Goal: Task Accomplishment & Management: Manage account settings

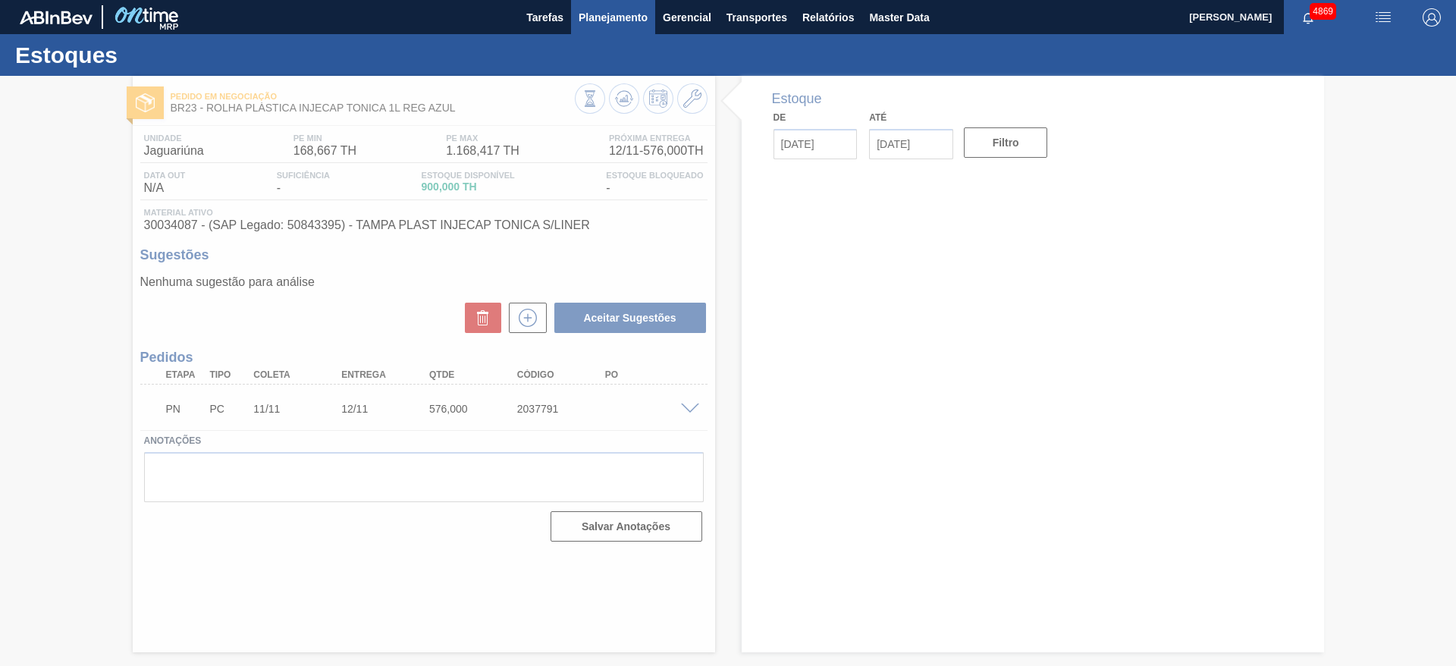
click at [589, 14] on span "Planejamento" at bounding box center [613, 17] width 69 height 18
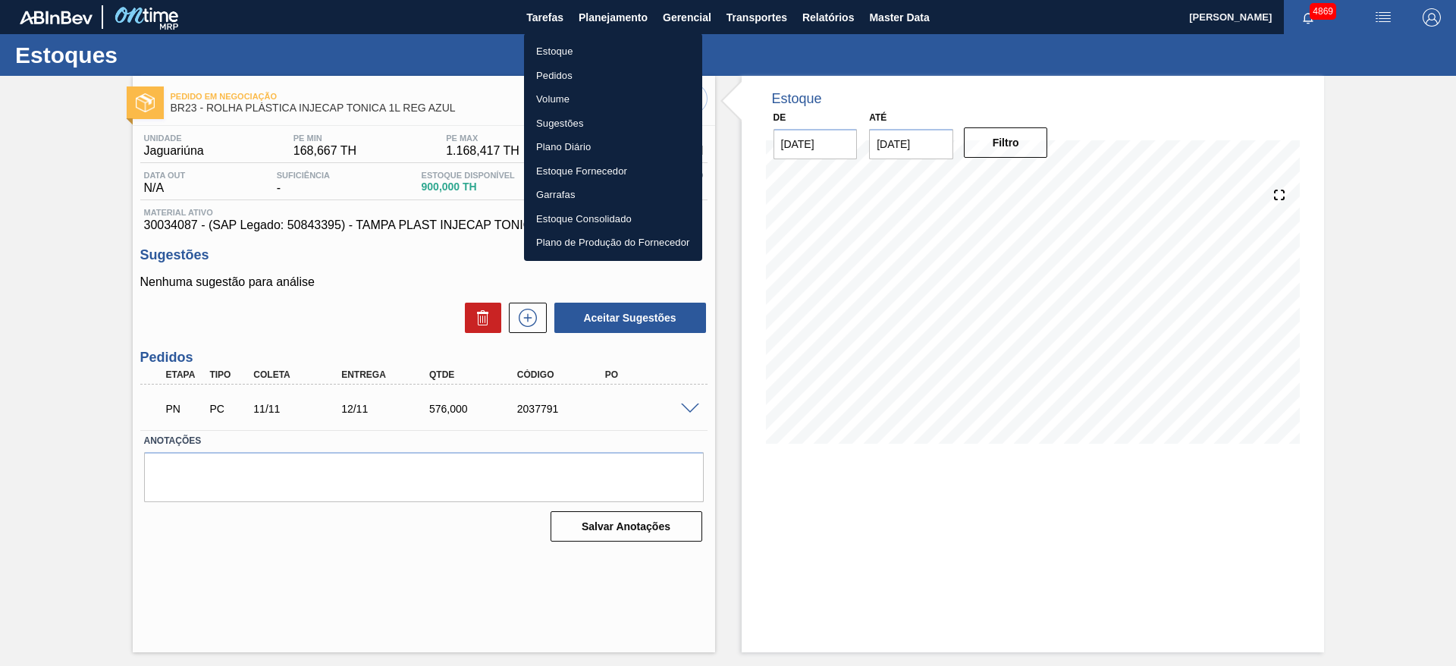
click at [567, 49] on li "Estoque" at bounding box center [613, 51] width 178 height 24
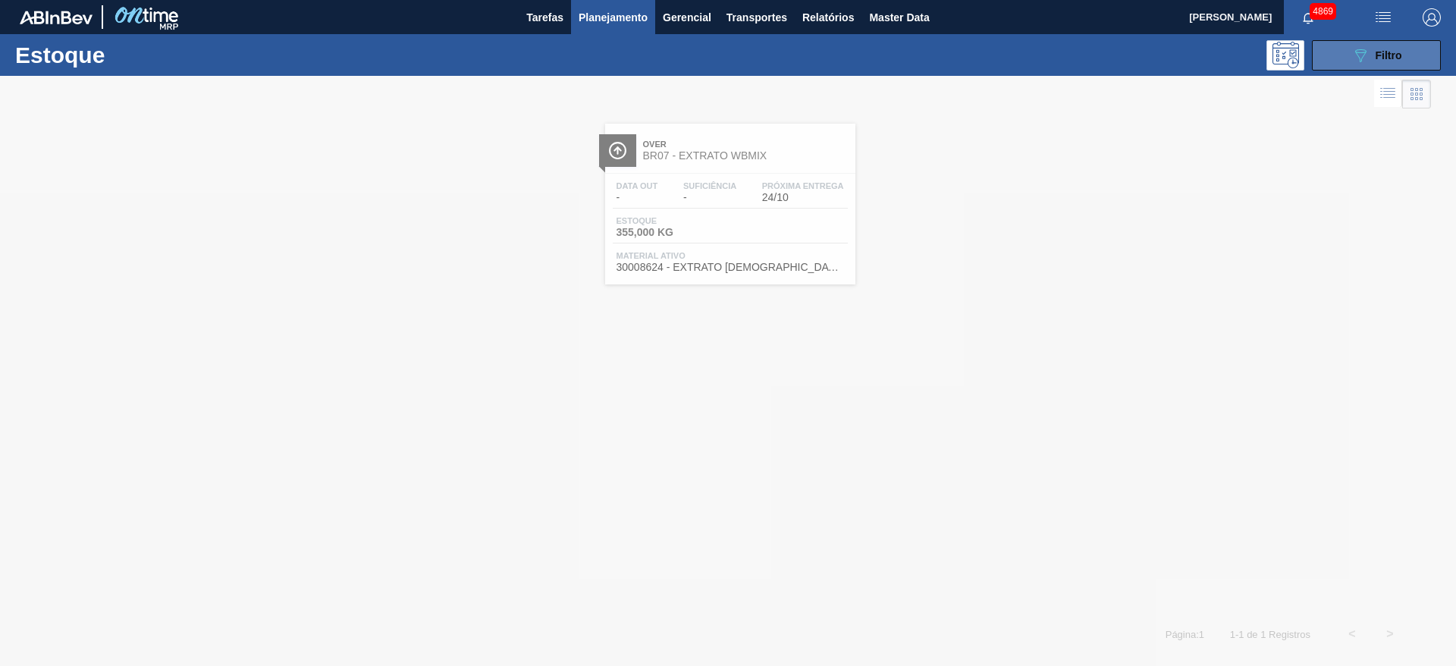
click at [1340, 55] on button "089F7B8B-B2A5-4AFE-B5C0-19BA573D28AC Filtro" at bounding box center [1376, 55] width 129 height 30
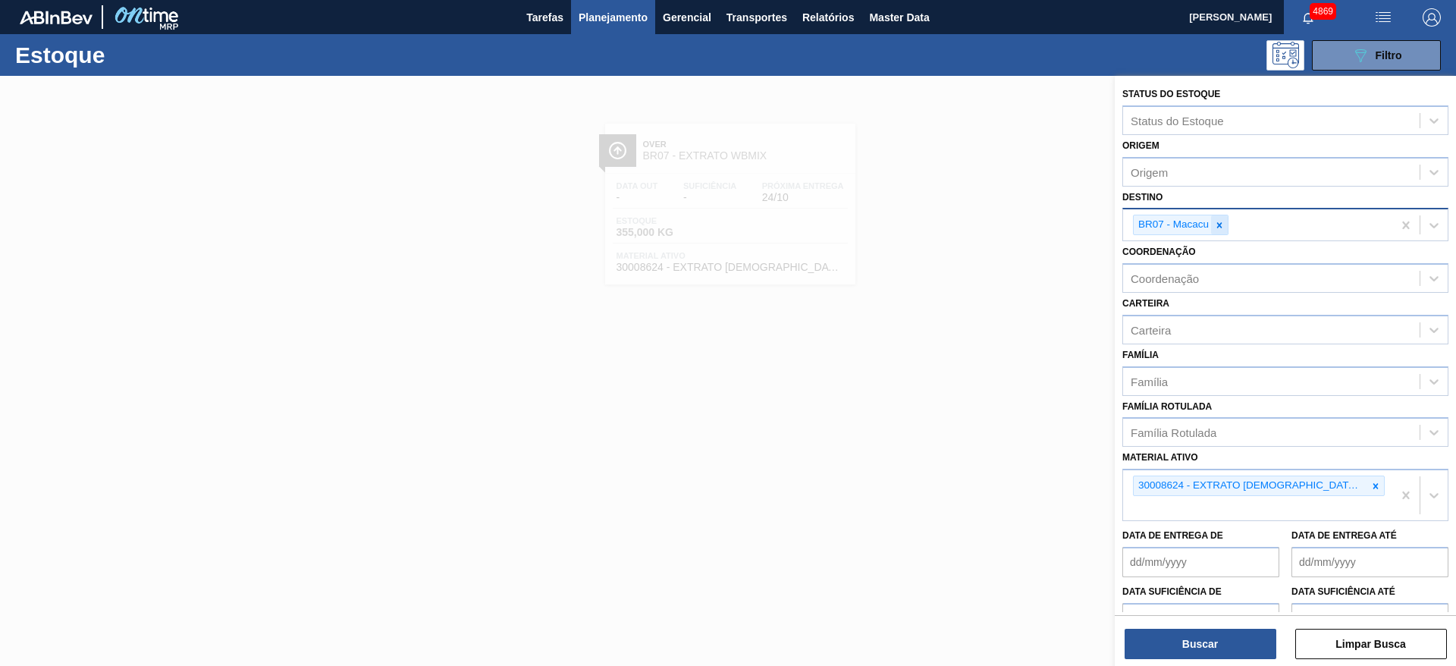
click at [1223, 220] on icon at bounding box center [1219, 225] width 11 height 11
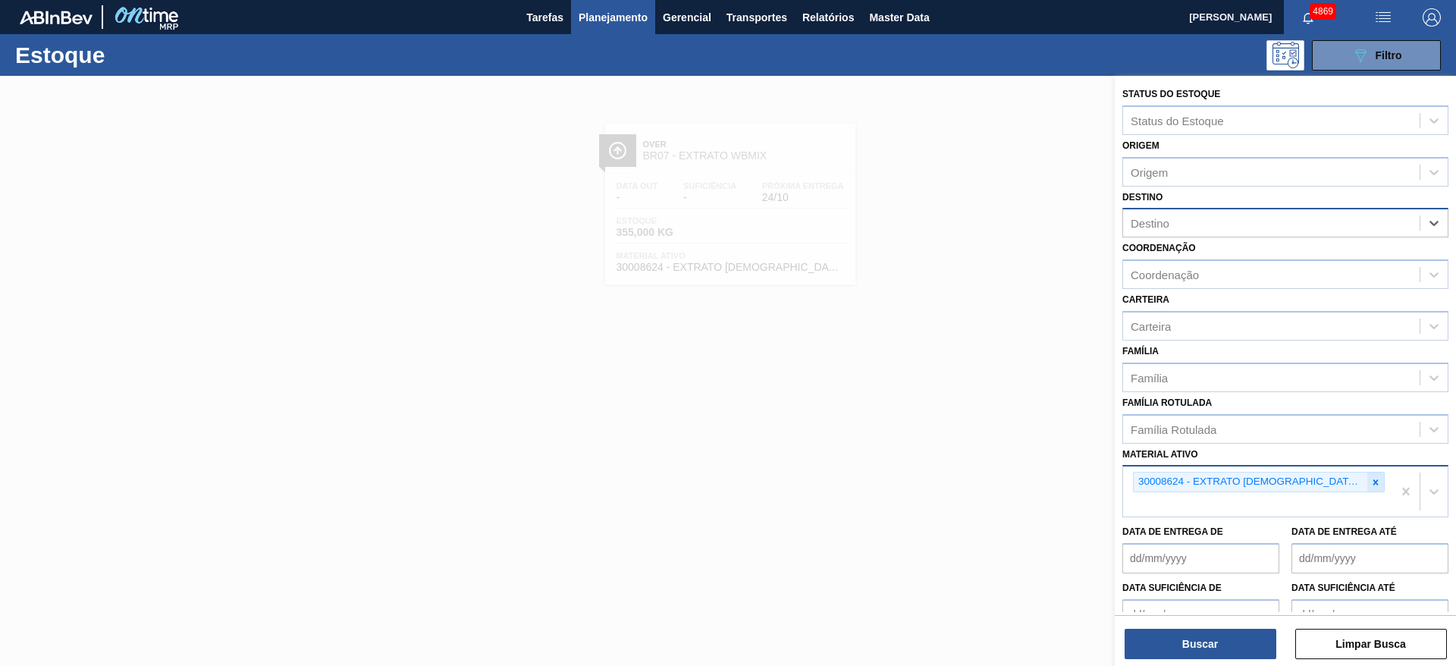
click at [1371, 479] on icon at bounding box center [1376, 482] width 11 height 11
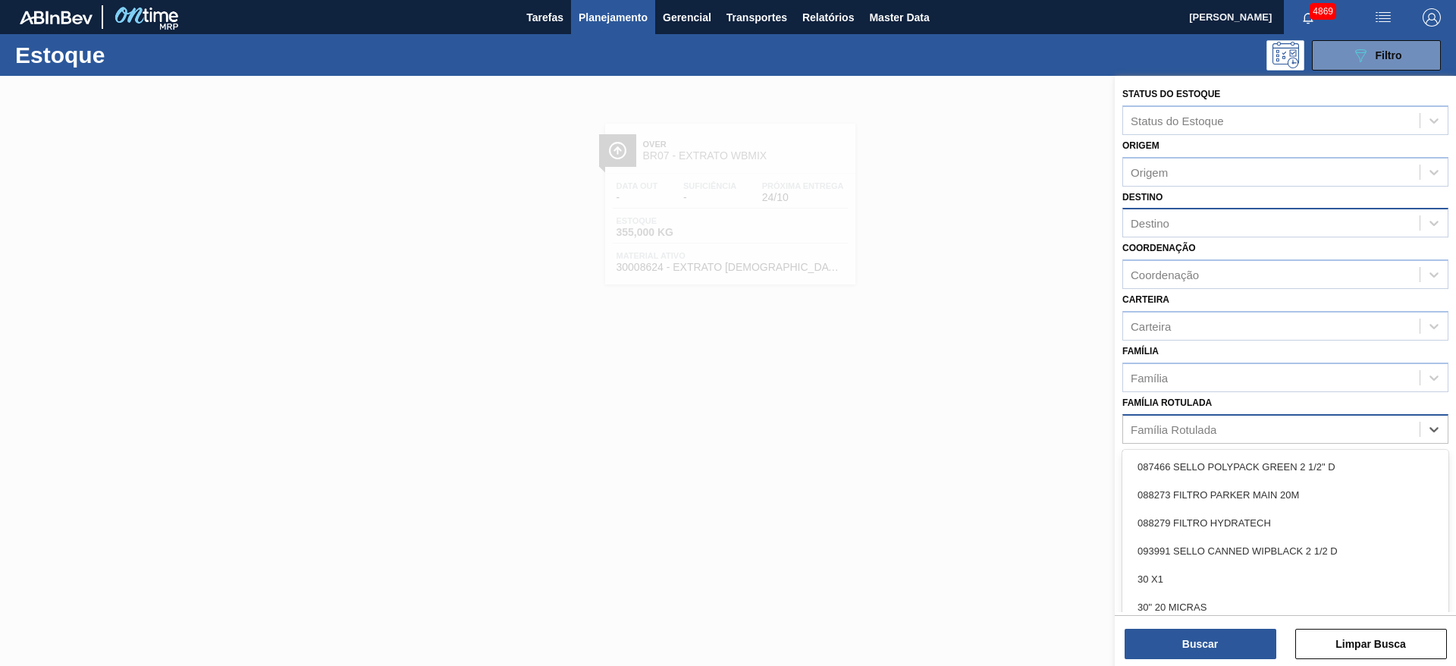
click at [1314, 426] on div "Família Rotulada" at bounding box center [1271, 429] width 297 height 22
type Rotulada "clor"
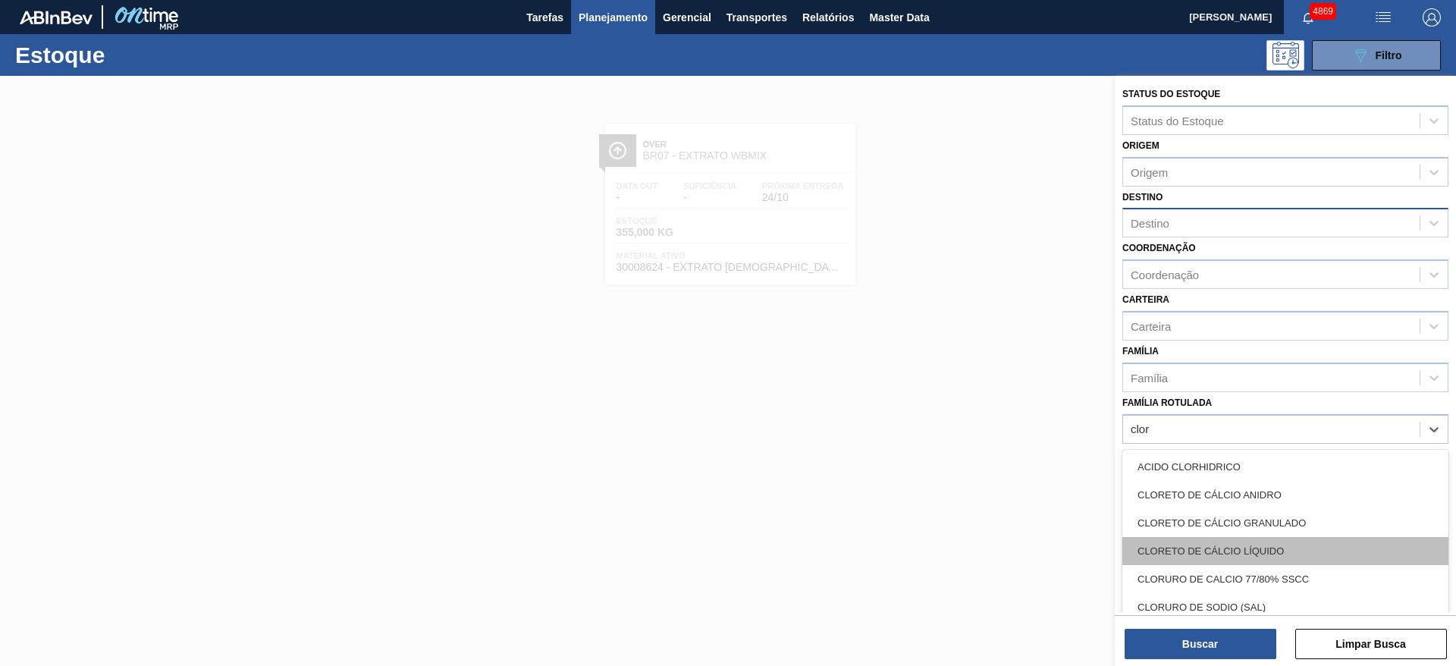
click at [1242, 560] on div "CLORETO DE CÁLCIO LÍQUIDO" at bounding box center [1286, 551] width 326 height 28
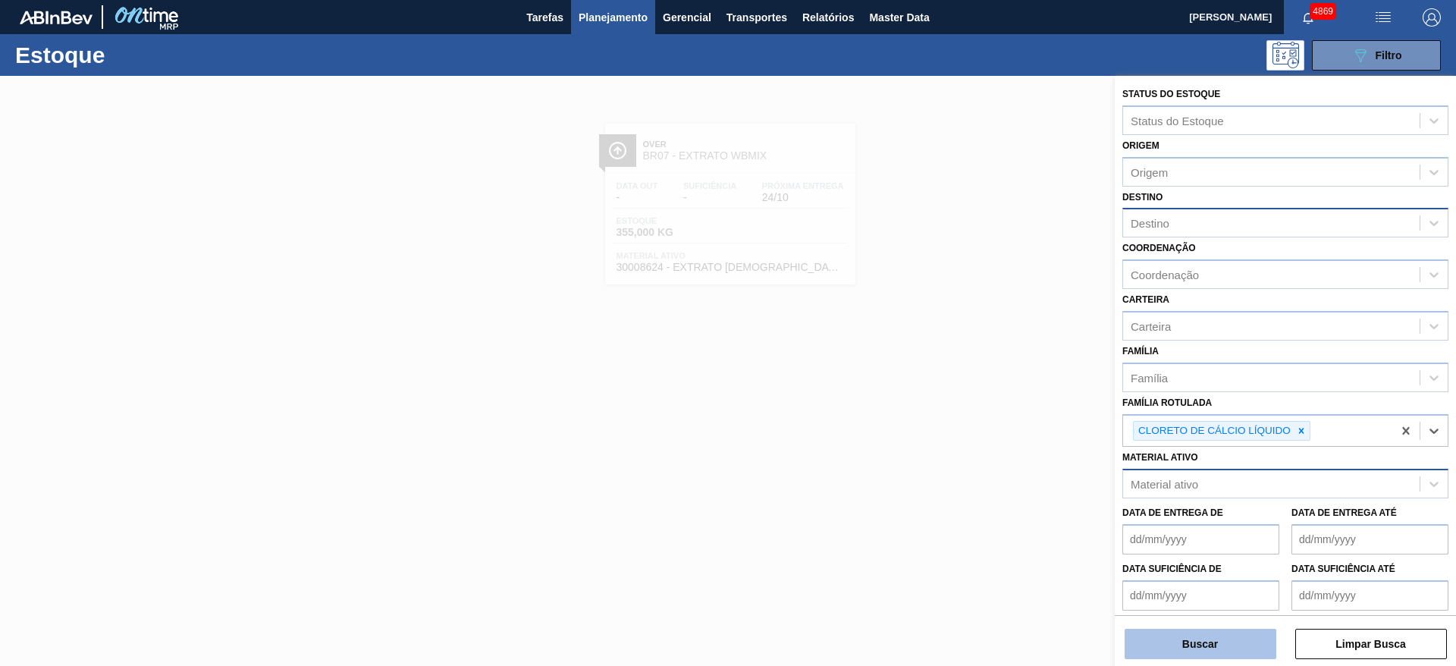
click at [1239, 640] on button "Buscar" at bounding box center [1201, 644] width 152 height 30
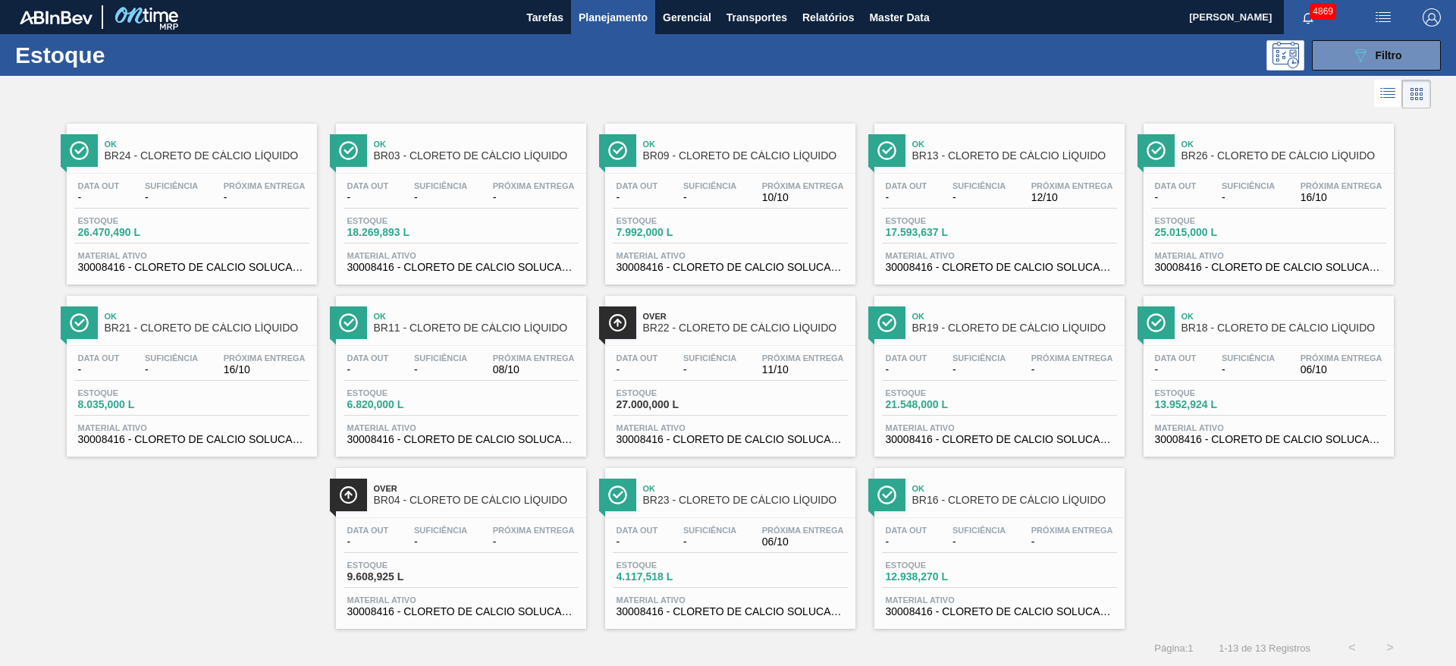
click at [997, 562] on div "Estoque 12.938,270 L" at bounding box center [999, 574] width 235 height 27
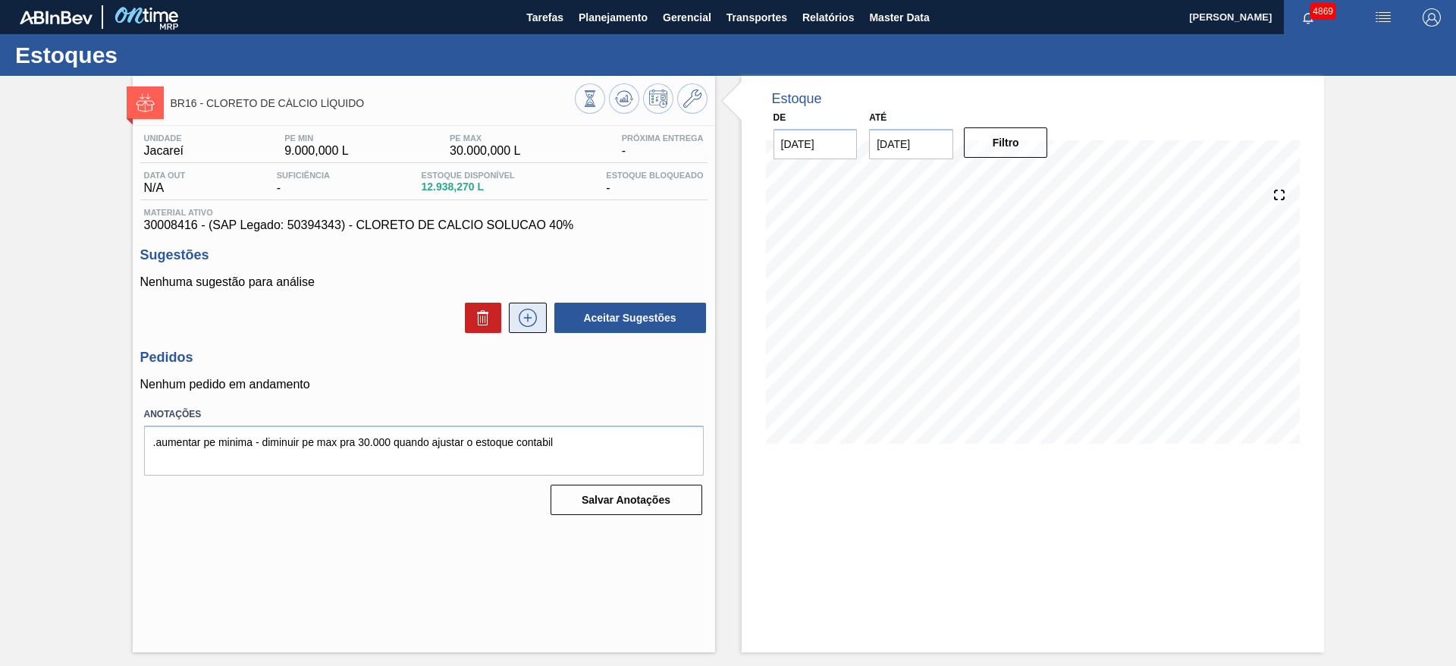
click at [518, 316] on icon at bounding box center [528, 318] width 24 height 18
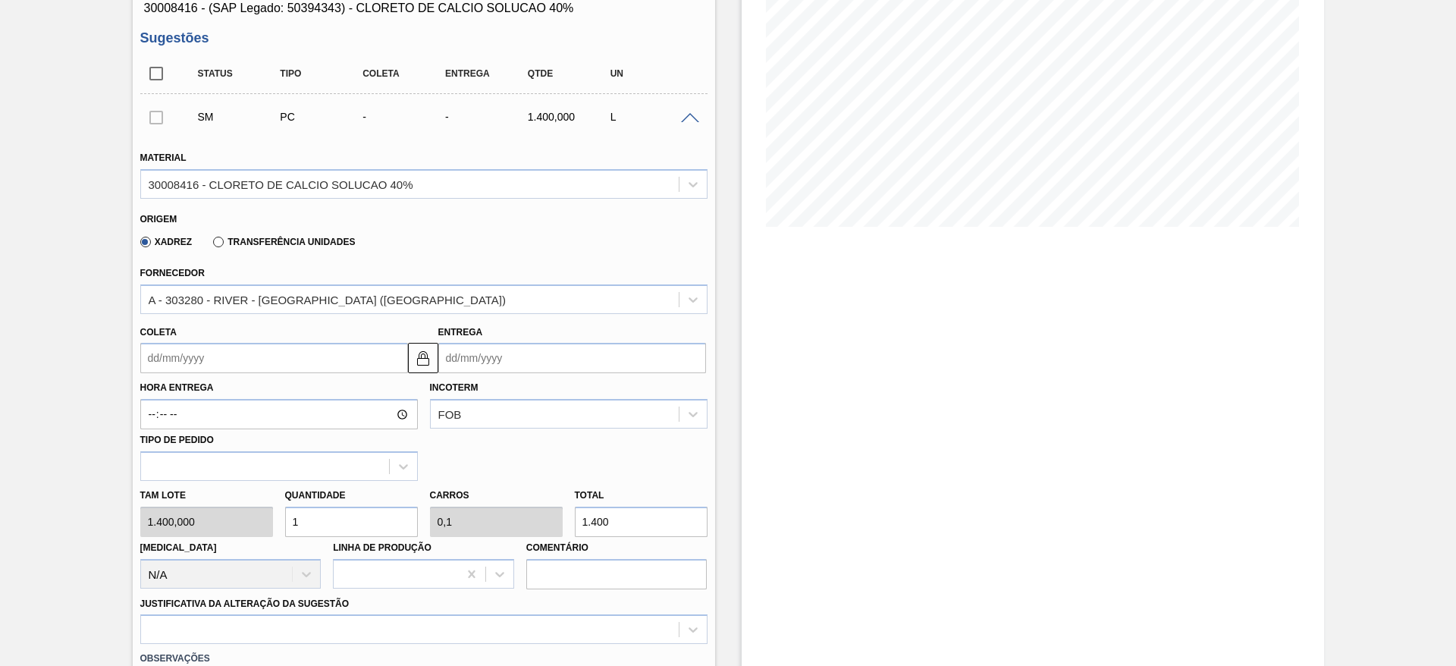
scroll to position [228, 0]
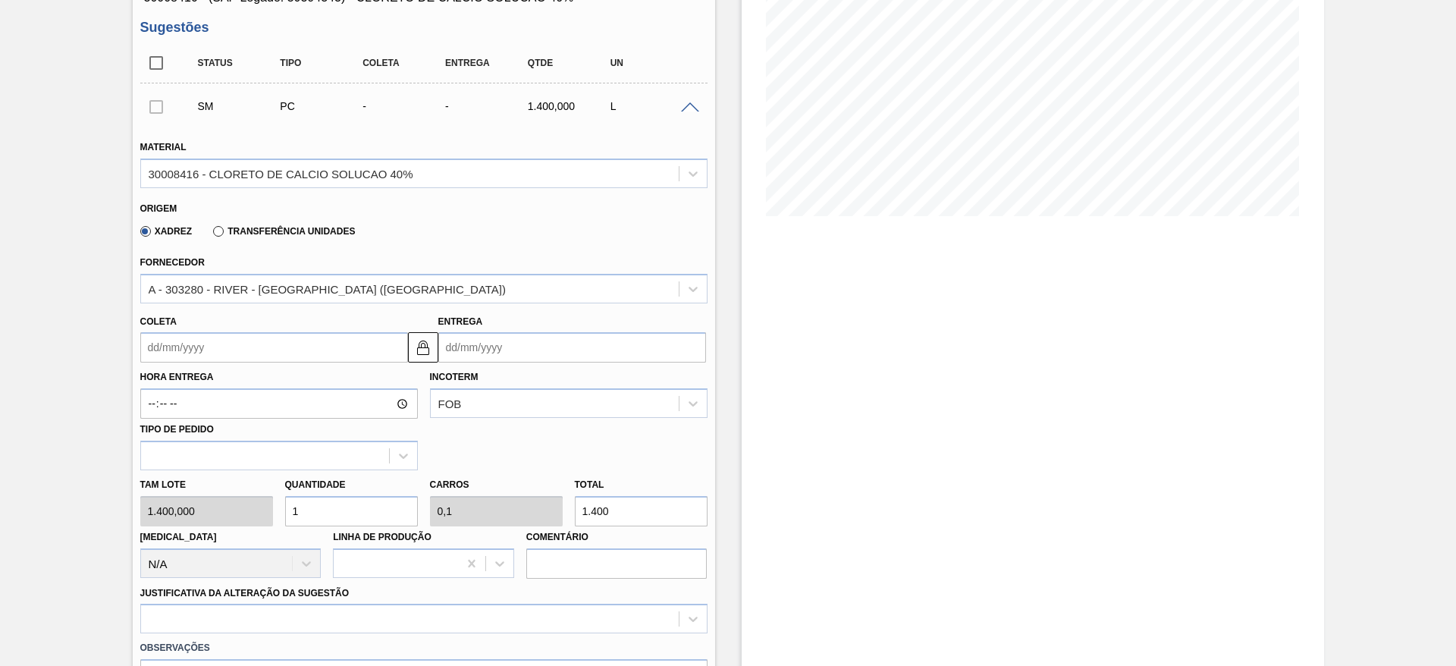
click at [306, 350] on input "Coleta" at bounding box center [274, 347] width 268 height 30
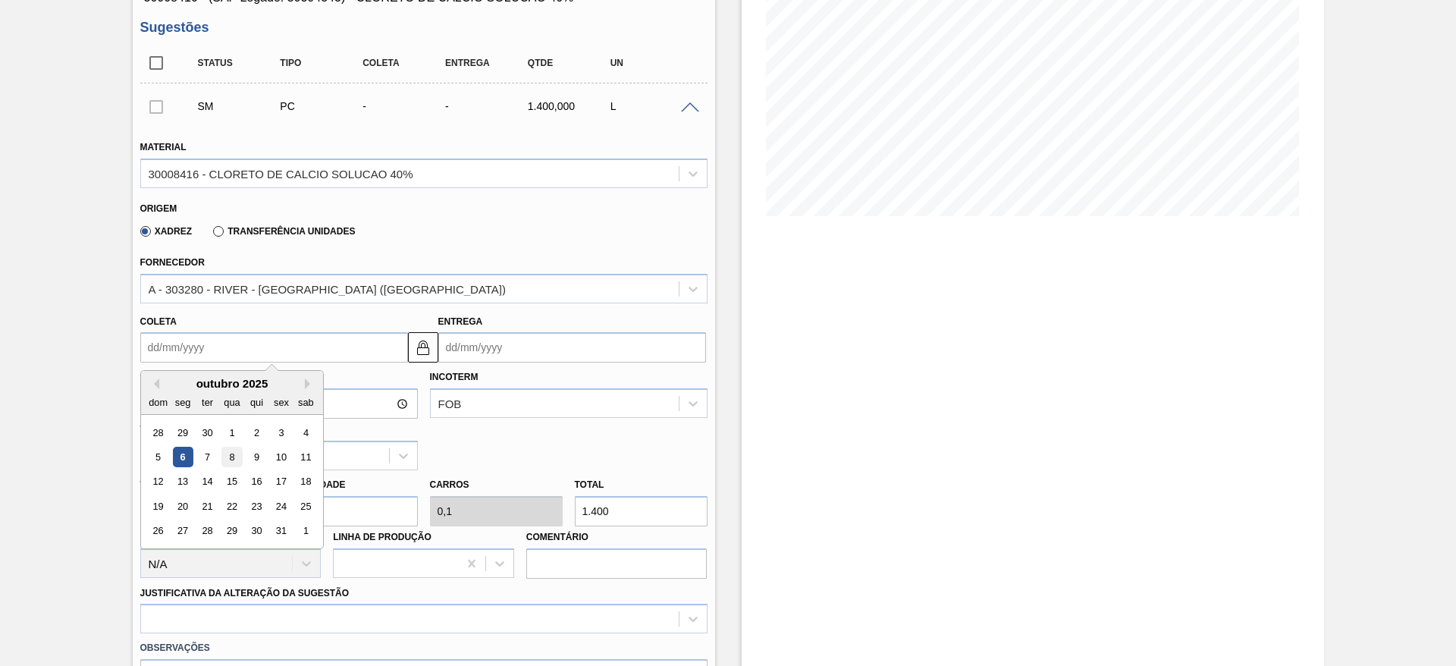
click at [229, 463] on div "8" at bounding box center [231, 457] width 20 height 20
type input "08/10/2025"
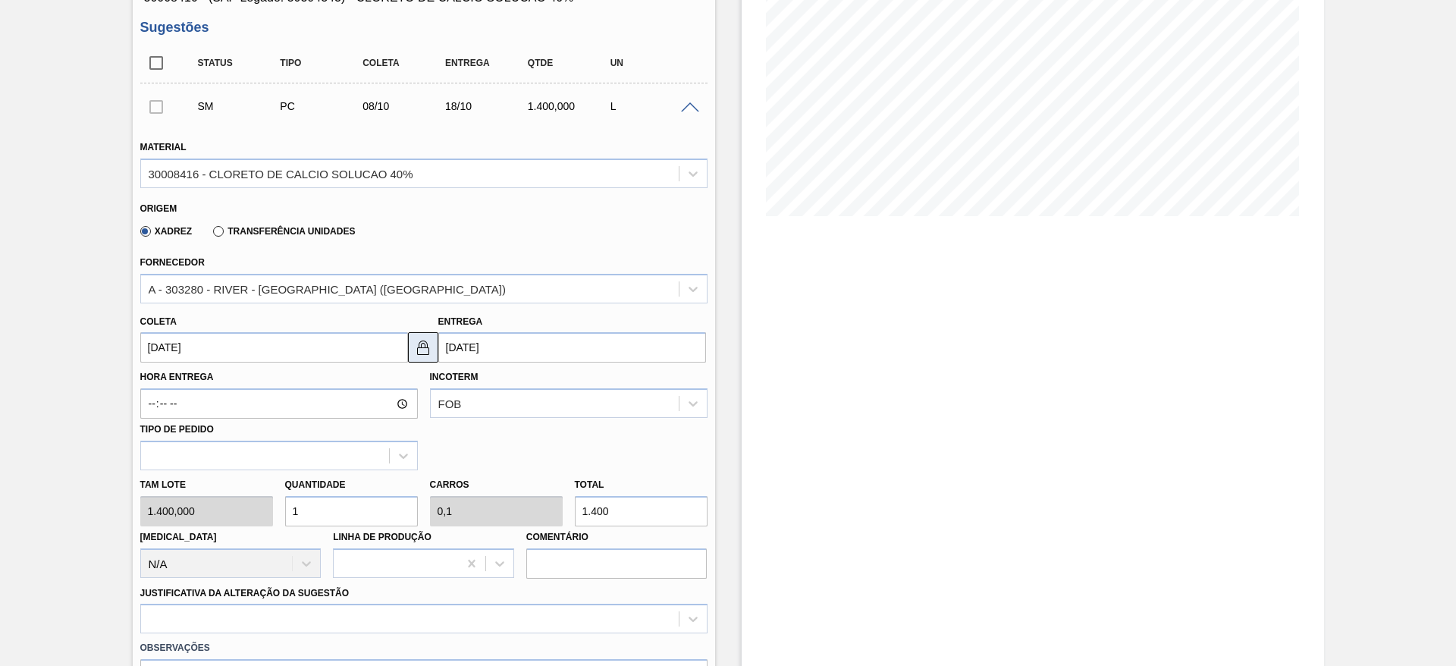
click at [422, 351] on img at bounding box center [423, 347] width 18 height 18
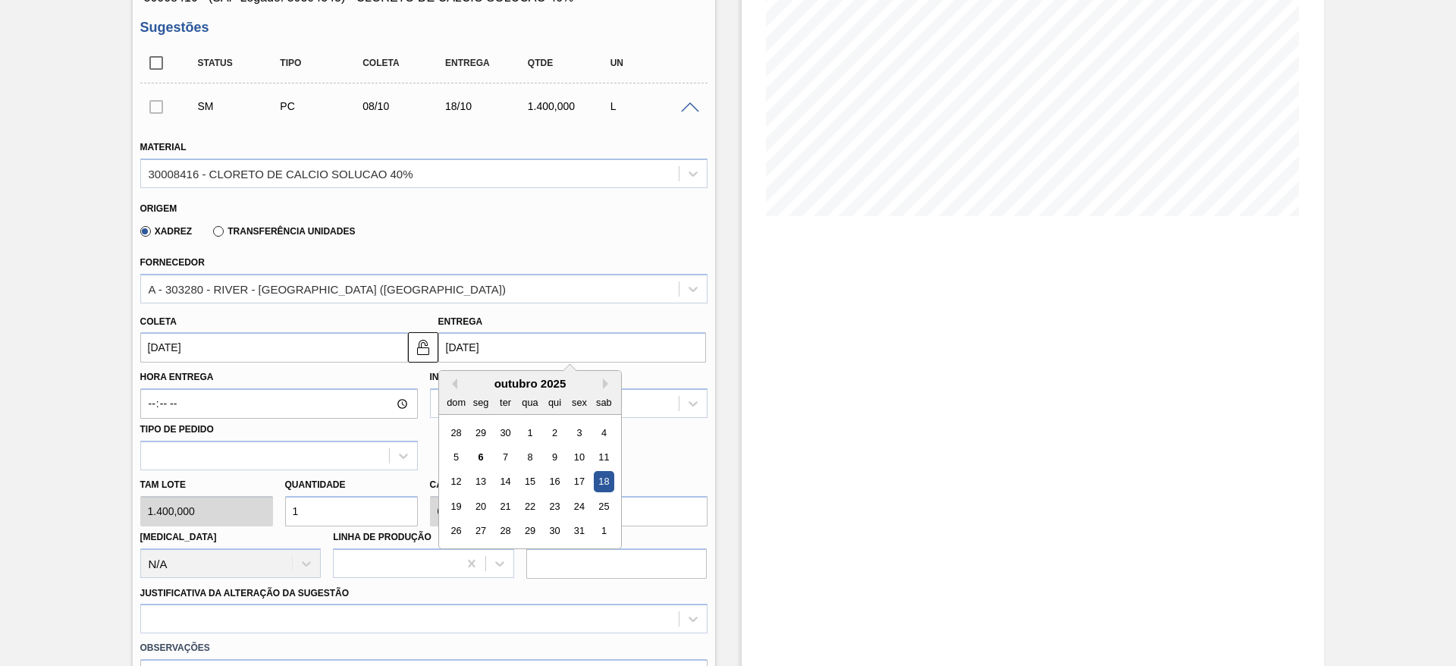
click at [460, 354] on input "18/10/2025" at bounding box center [572, 347] width 268 height 30
click at [479, 486] on div "13" at bounding box center [480, 482] width 20 height 20
type input "[DATE]"
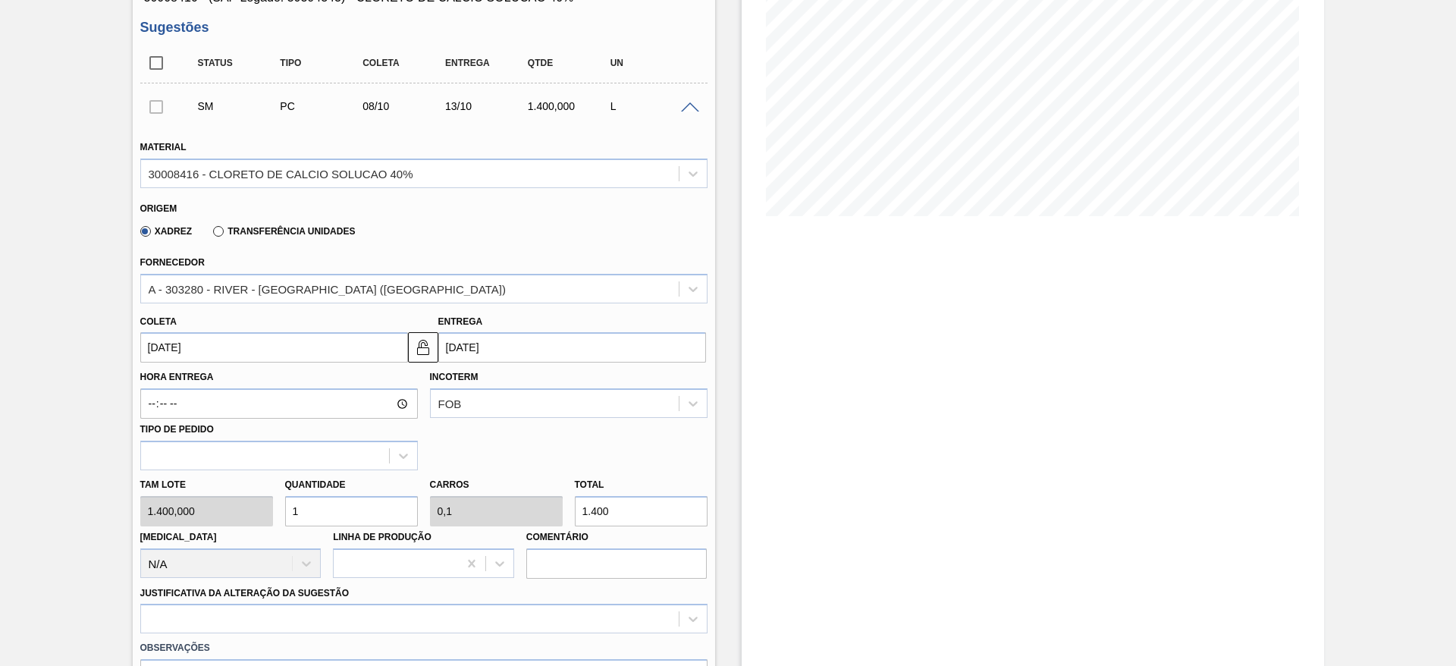
drag, startPoint x: 311, startPoint y: 518, endPoint x: 265, endPoint y: 532, distance: 48.2
click at [265, 532] on div "Tam lote 1.400,000 Quantidade 1 Carros 0,1 Total 1.400 Doca N/A Linha de Produç…" at bounding box center [424, 524] width 580 height 108
type input "7"
type input "0,7"
type input "9.800"
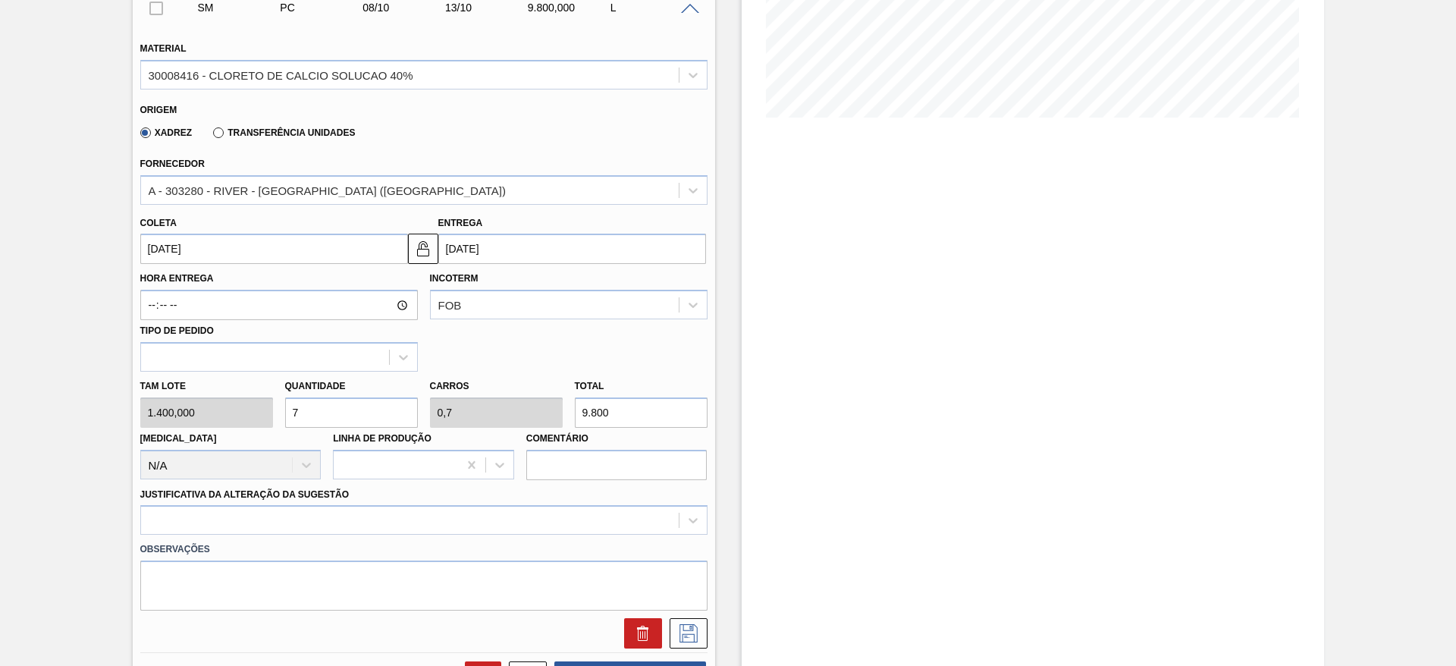
scroll to position [455, 0]
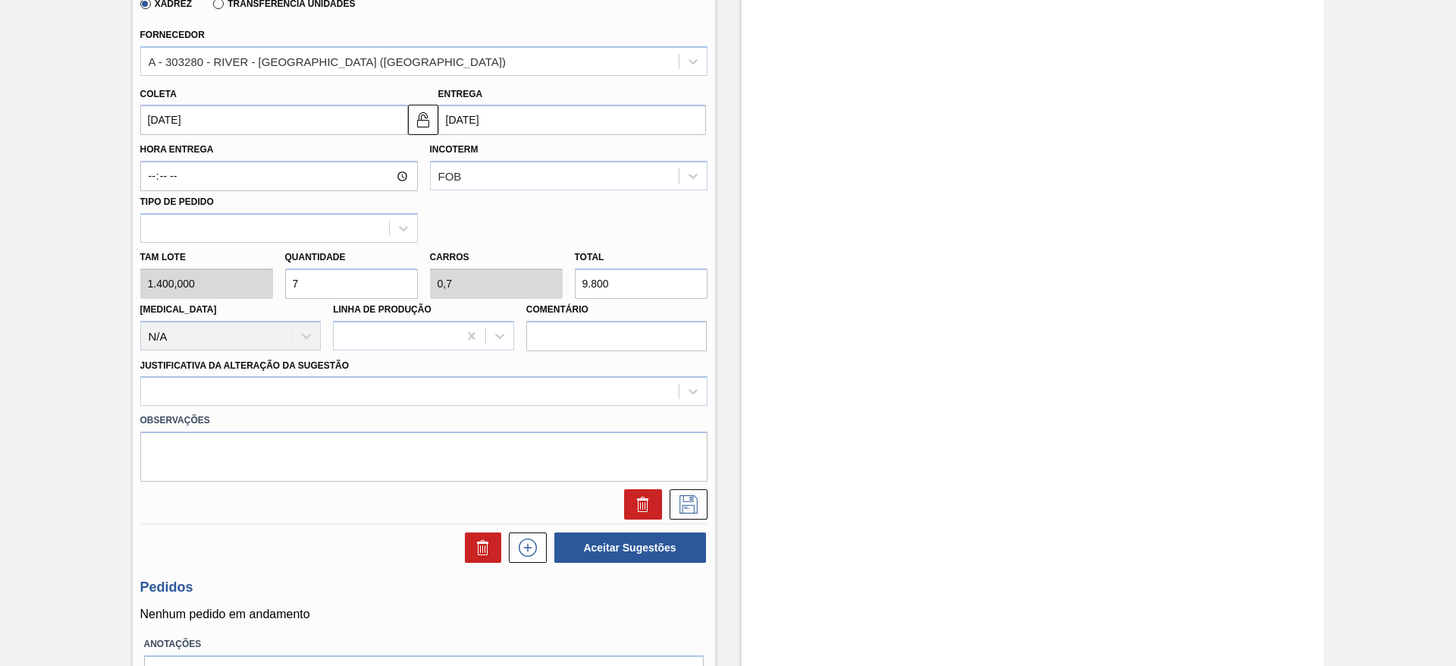
drag, startPoint x: 300, startPoint y: 278, endPoint x: 284, endPoint y: 283, distance: 17.5
click at [285, 283] on input "7" at bounding box center [351, 284] width 133 height 30
type input "1"
type input "0,1"
type input "1.400"
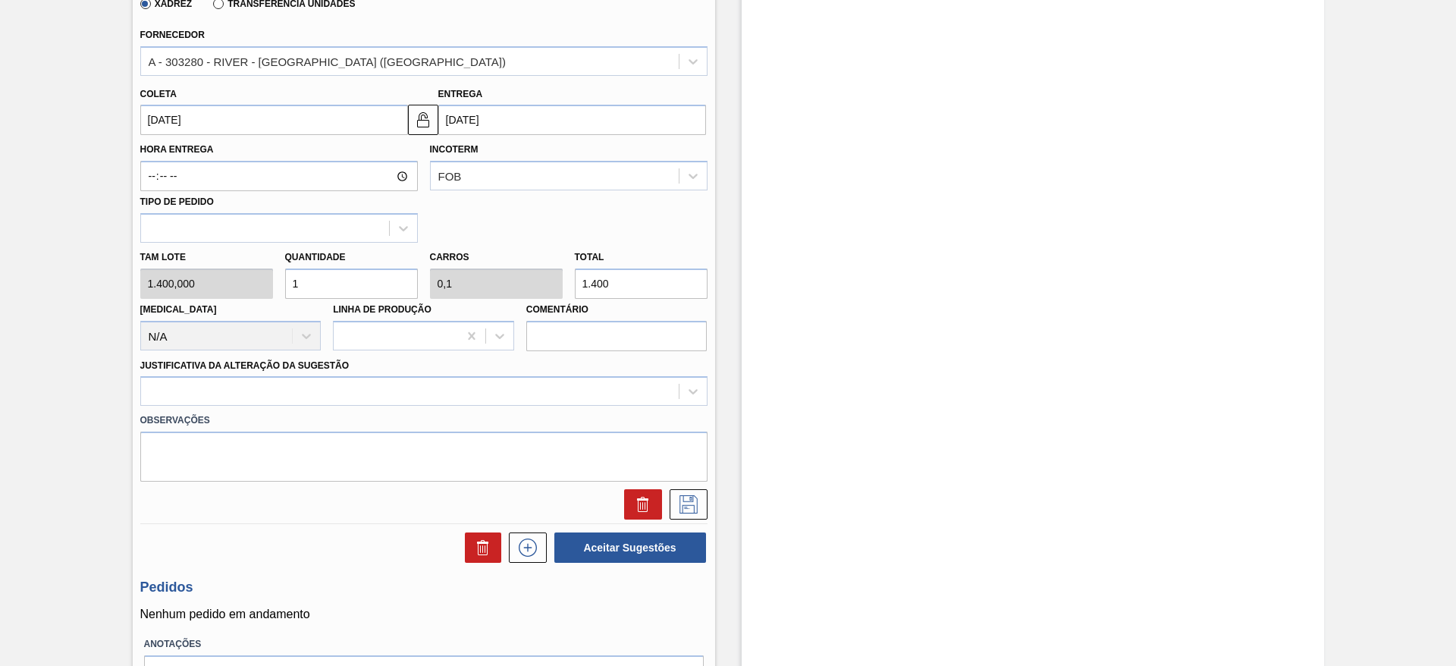
type input "10"
type input "1"
type input "14.000"
type input "1"
type input "0,1"
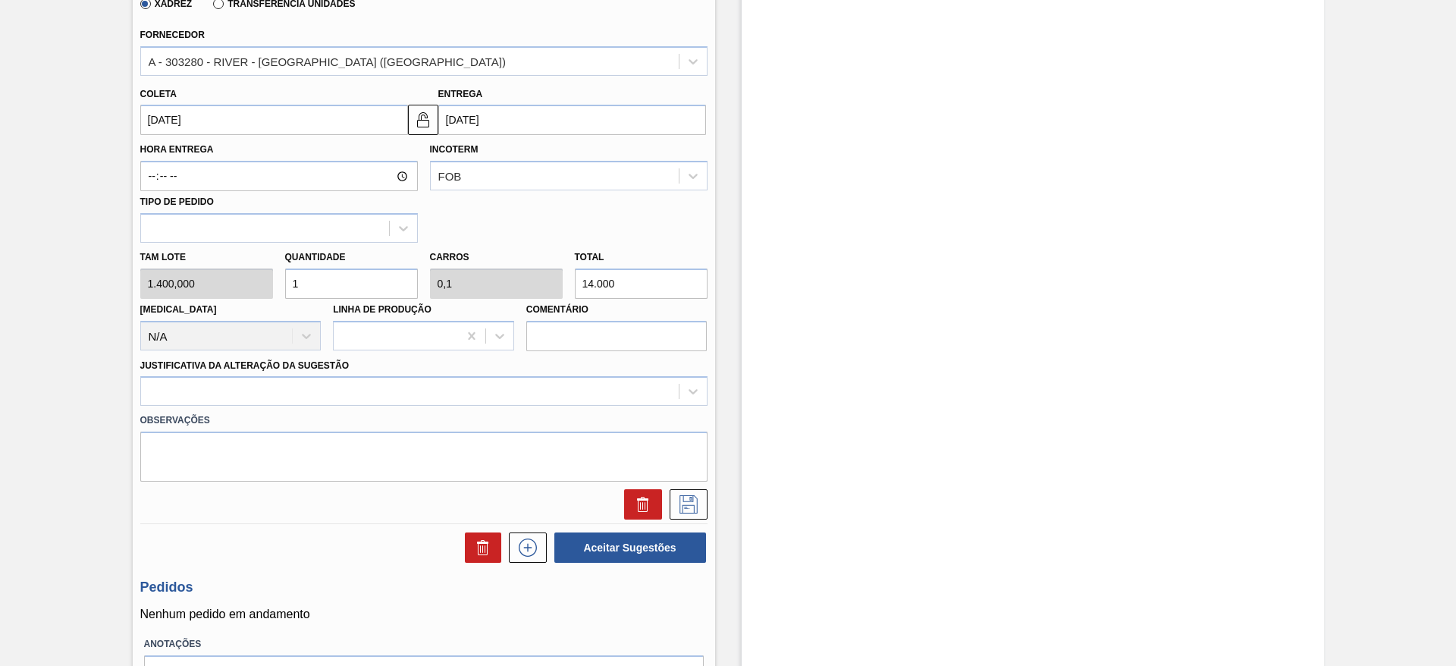
type input "1.400"
type input "12"
type input "1,2"
type input "16.800"
click at [320, 391] on div at bounding box center [410, 392] width 538 height 22
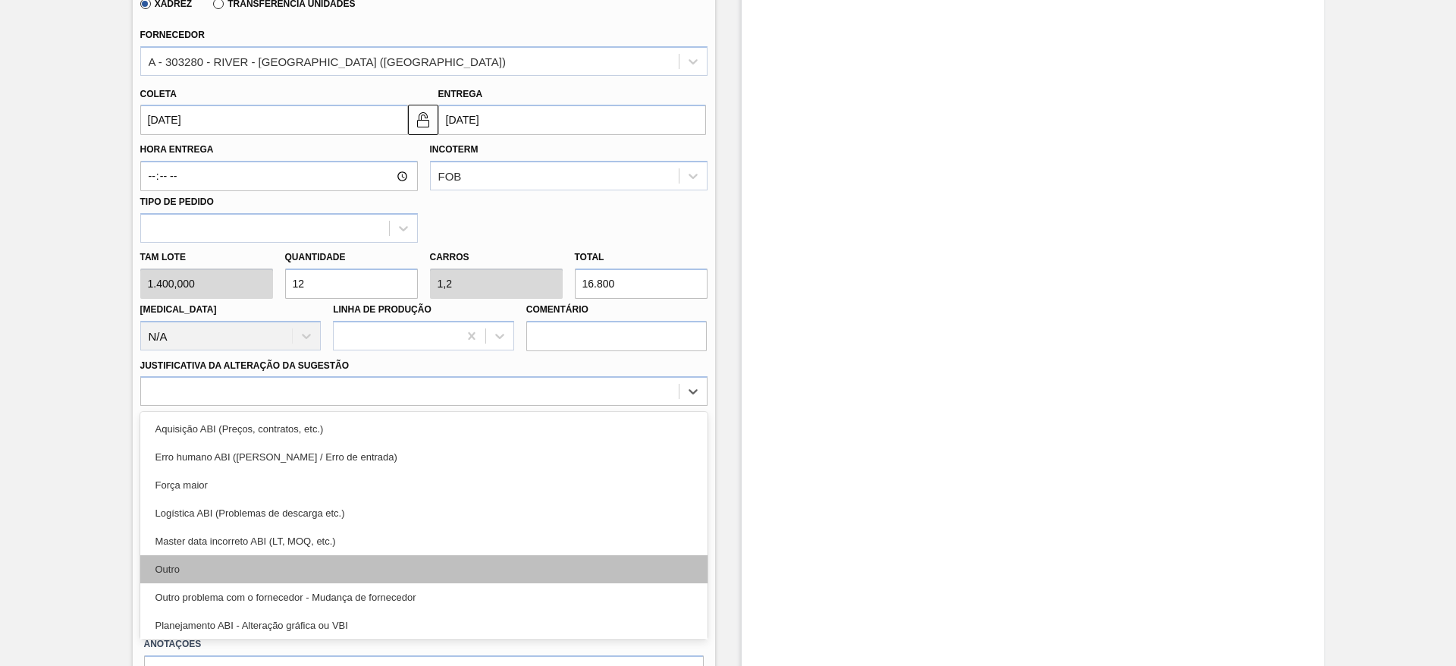
click at [287, 568] on div "Outro" at bounding box center [423, 569] width 567 height 28
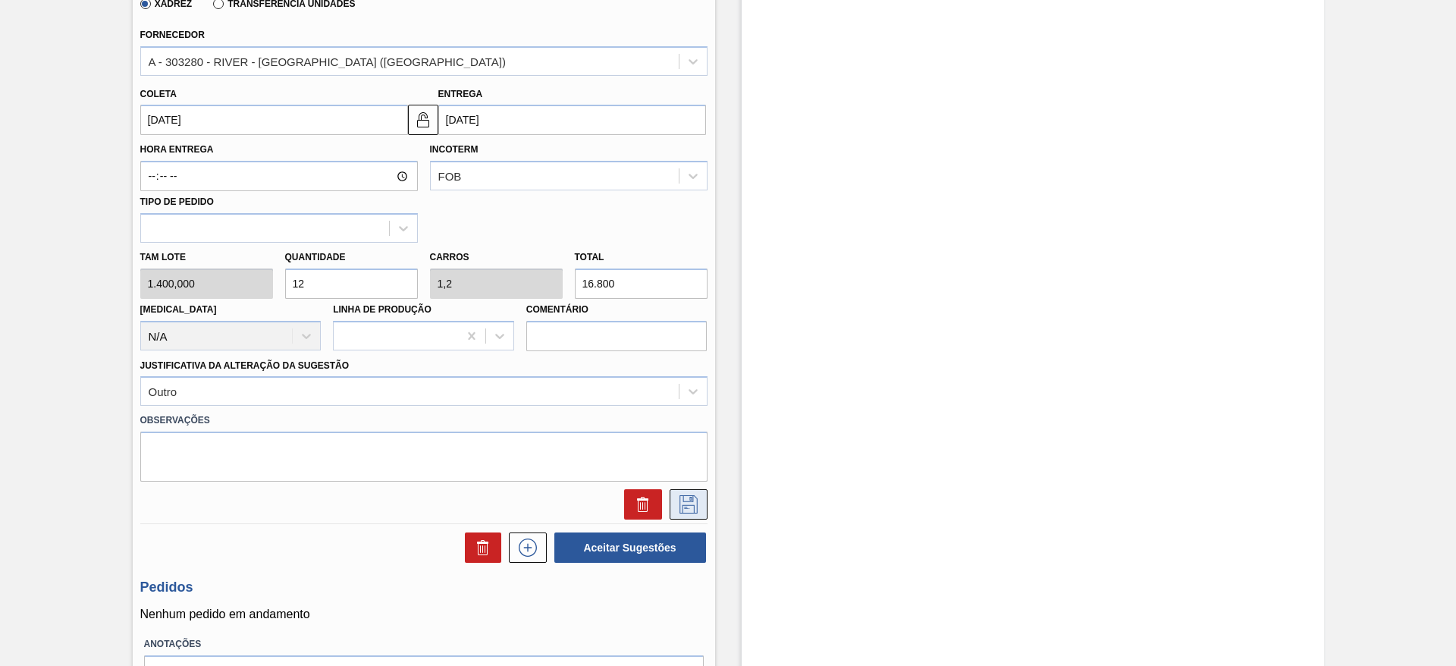
click at [680, 508] on icon at bounding box center [689, 504] width 24 height 18
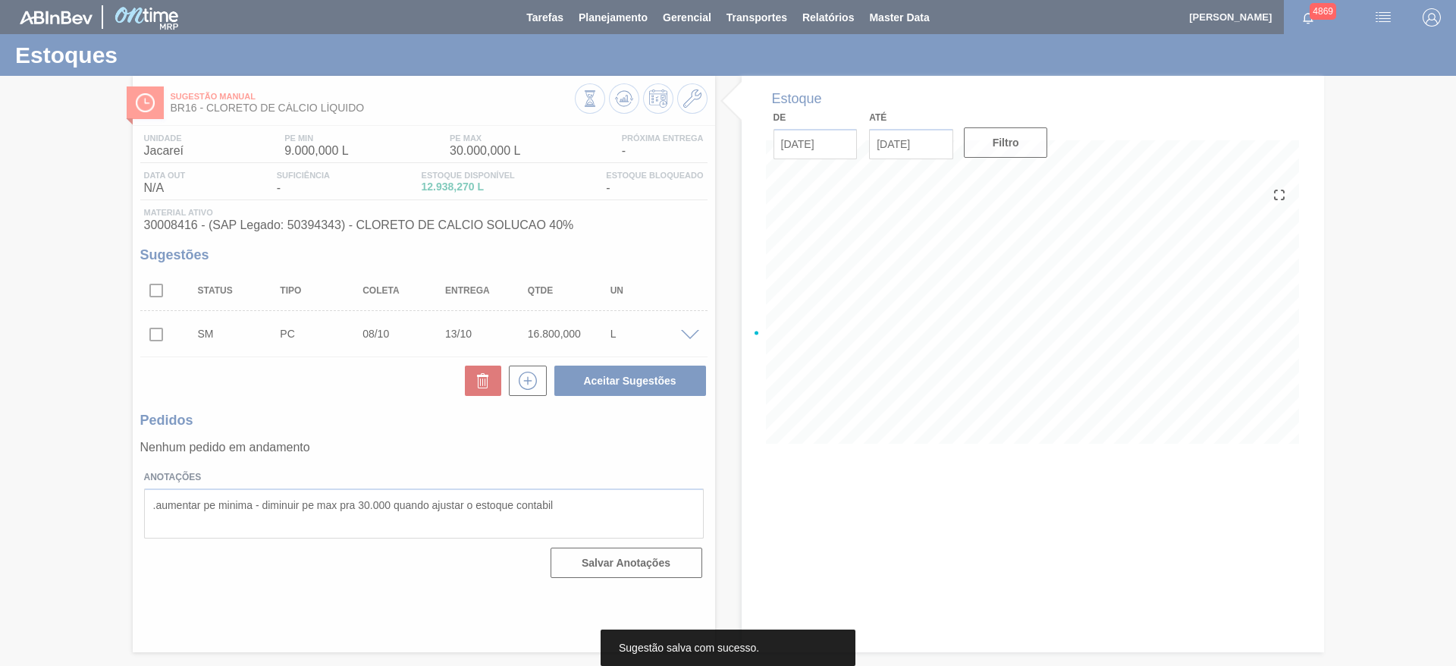
scroll to position [0, 0]
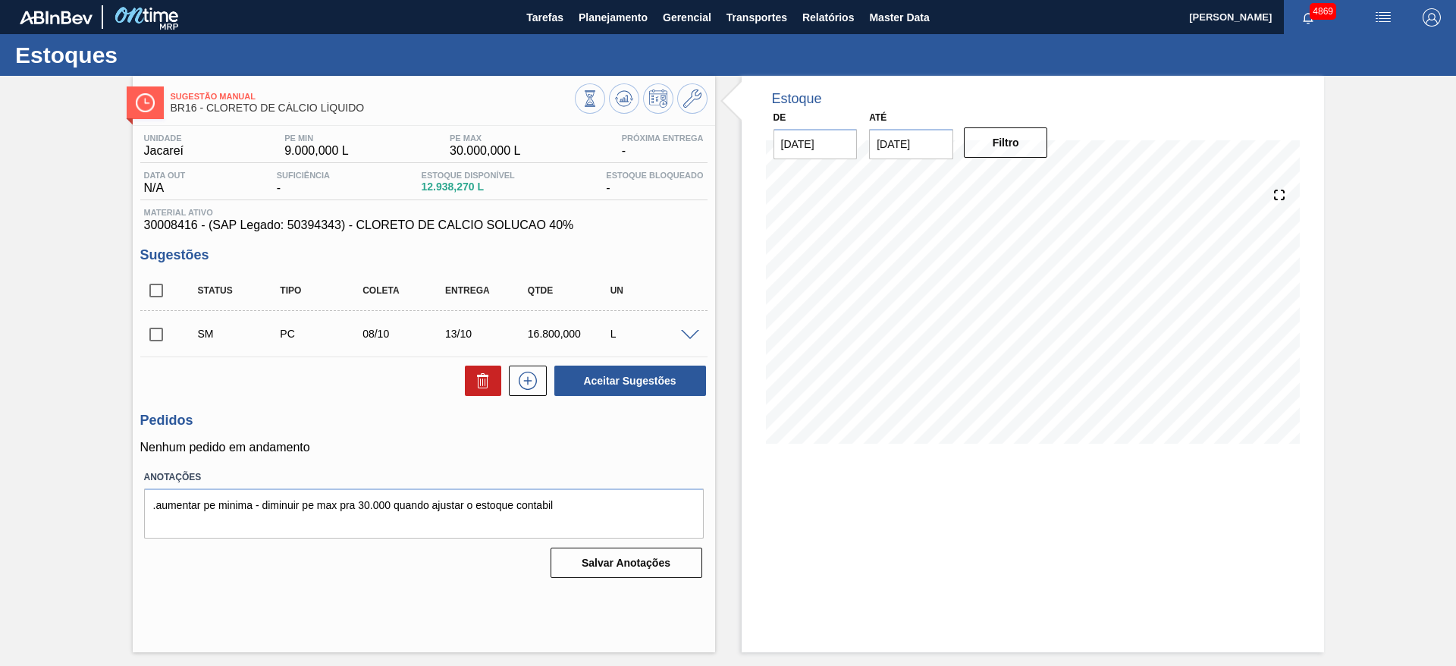
click at [689, 334] on span at bounding box center [690, 335] width 18 height 11
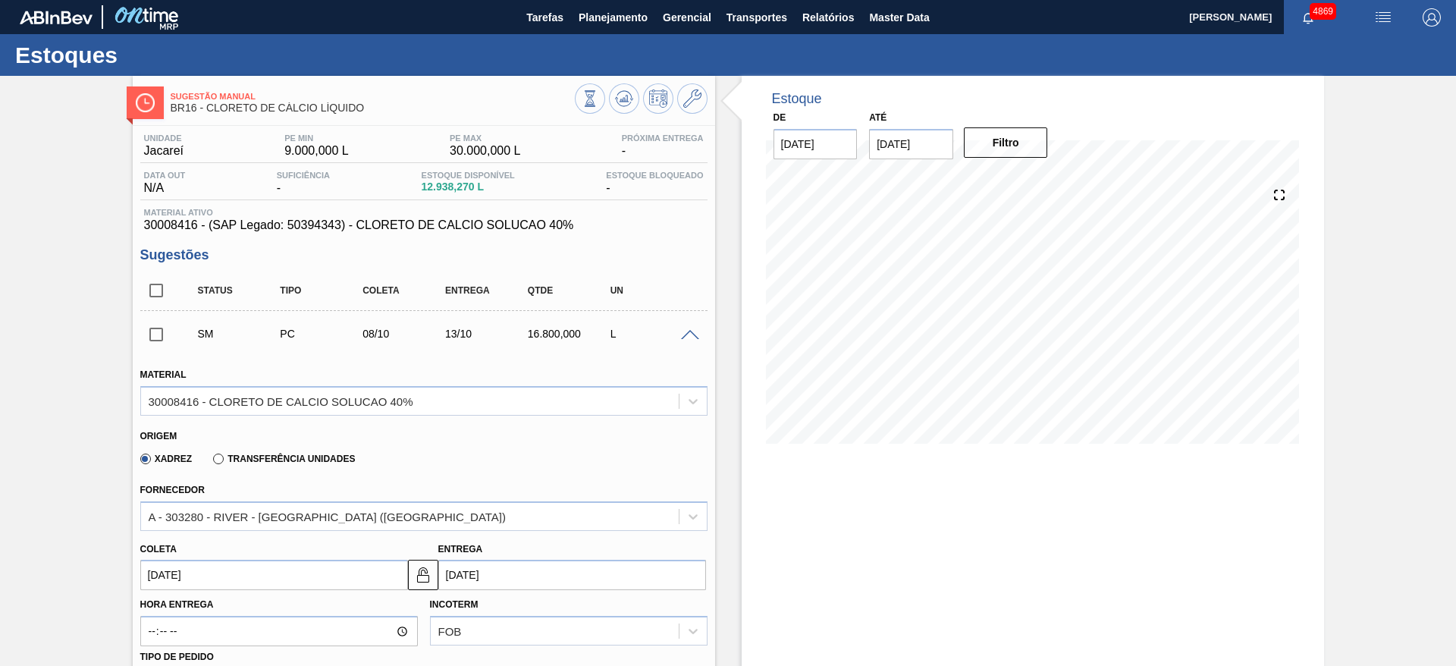
scroll to position [228, 0]
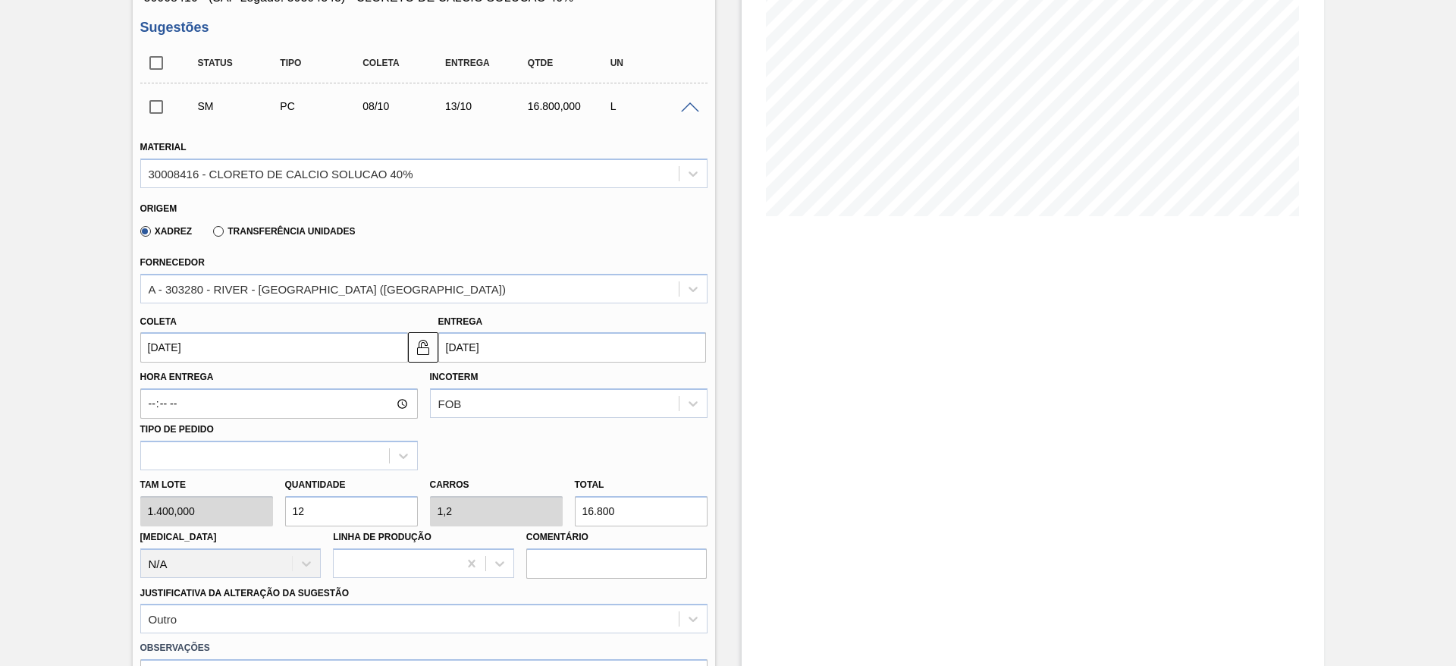
drag, startPoint x: 302, startPoint y: 503, endPoint x: 298, endPoint y: 511, distance: 9.2
click at [298, 511] on input "12" at bounding box center [351, 511] width 133 height 30
type input "13"
type input "1,3"
type input "18.200"
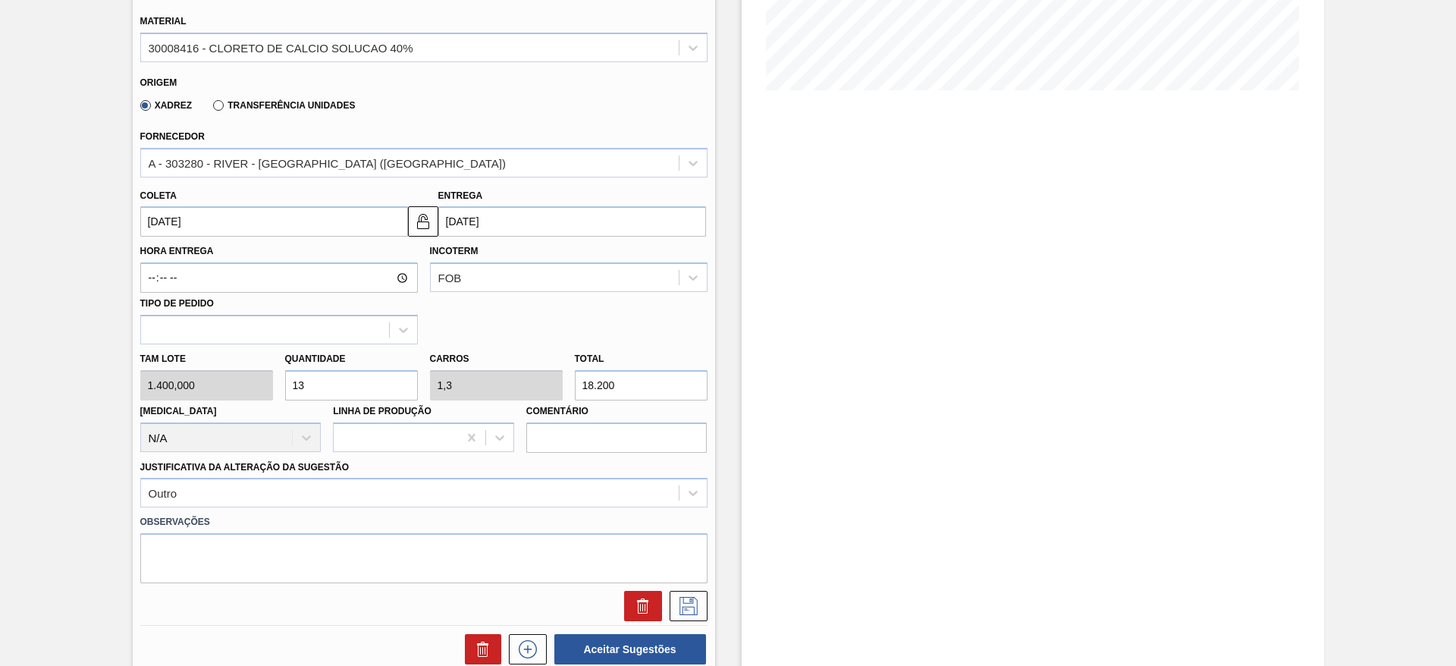
scroll to position [455, 0]
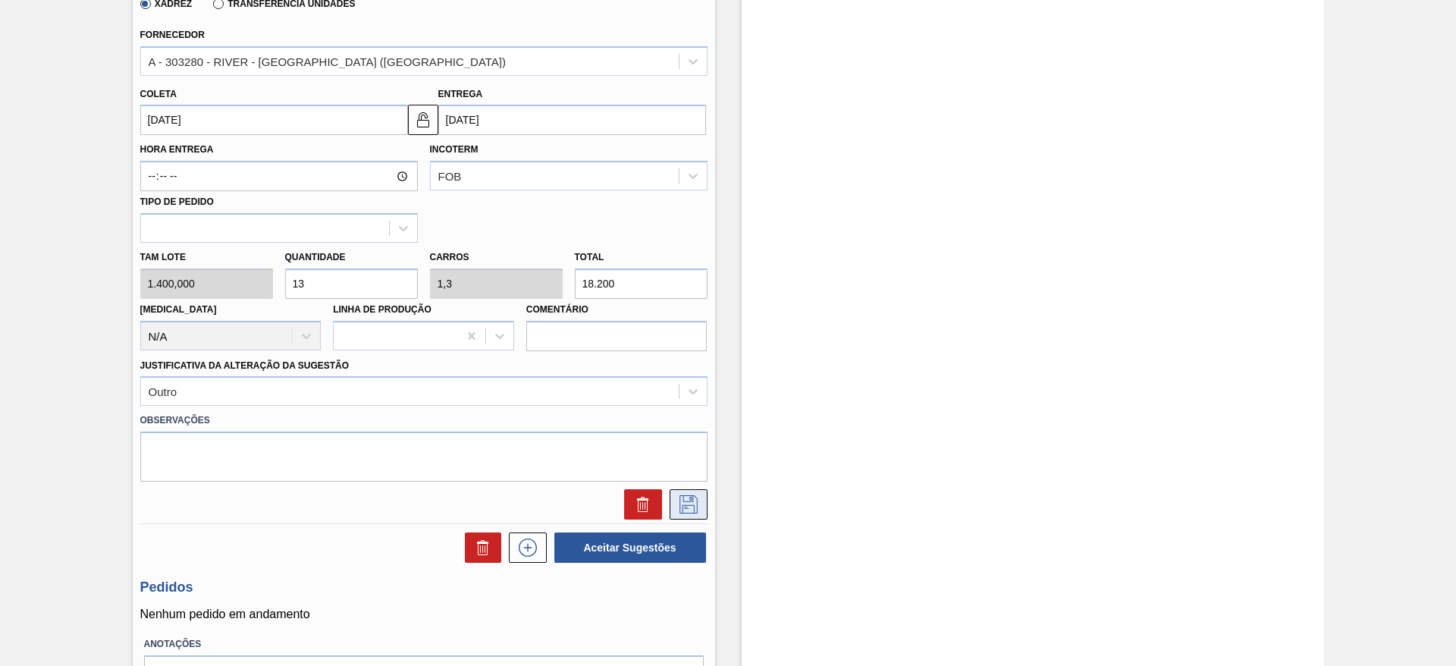
type input "13"
click at [697, 502] on icon at bounding box center [689, 504] width 24 height 18
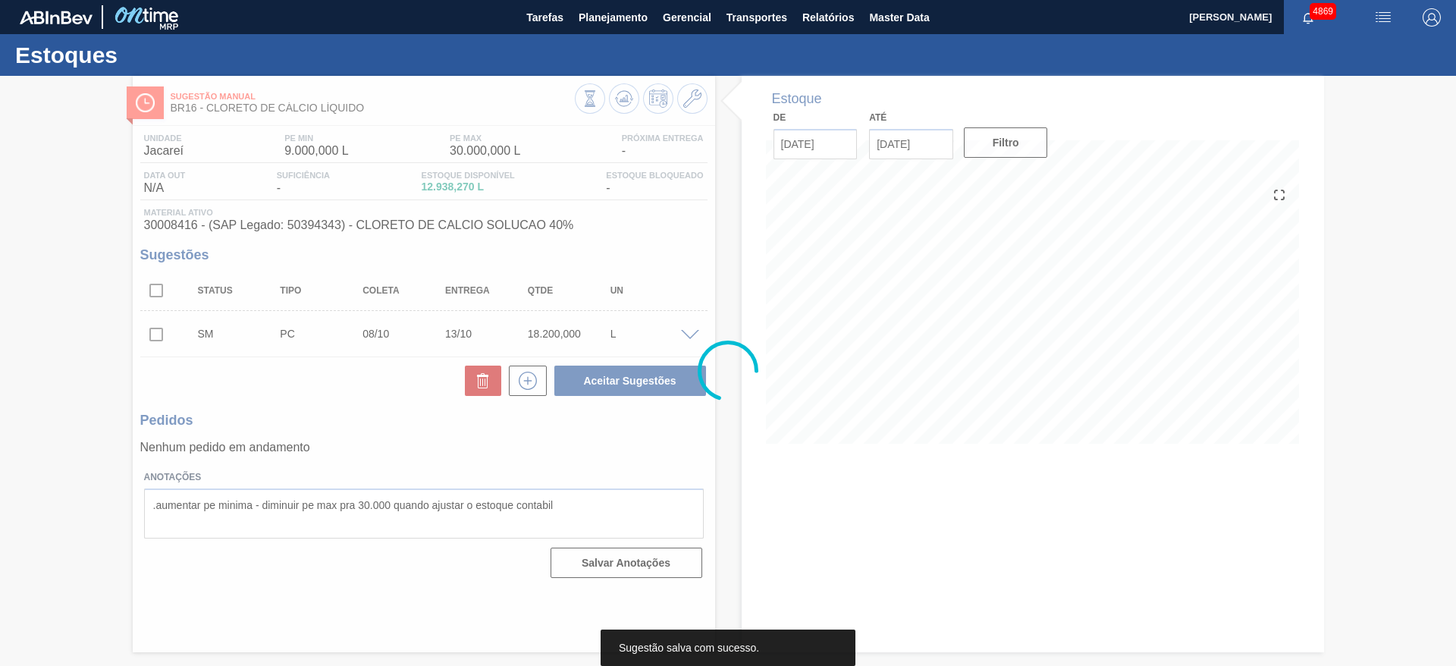
scroll to position [0, 0]
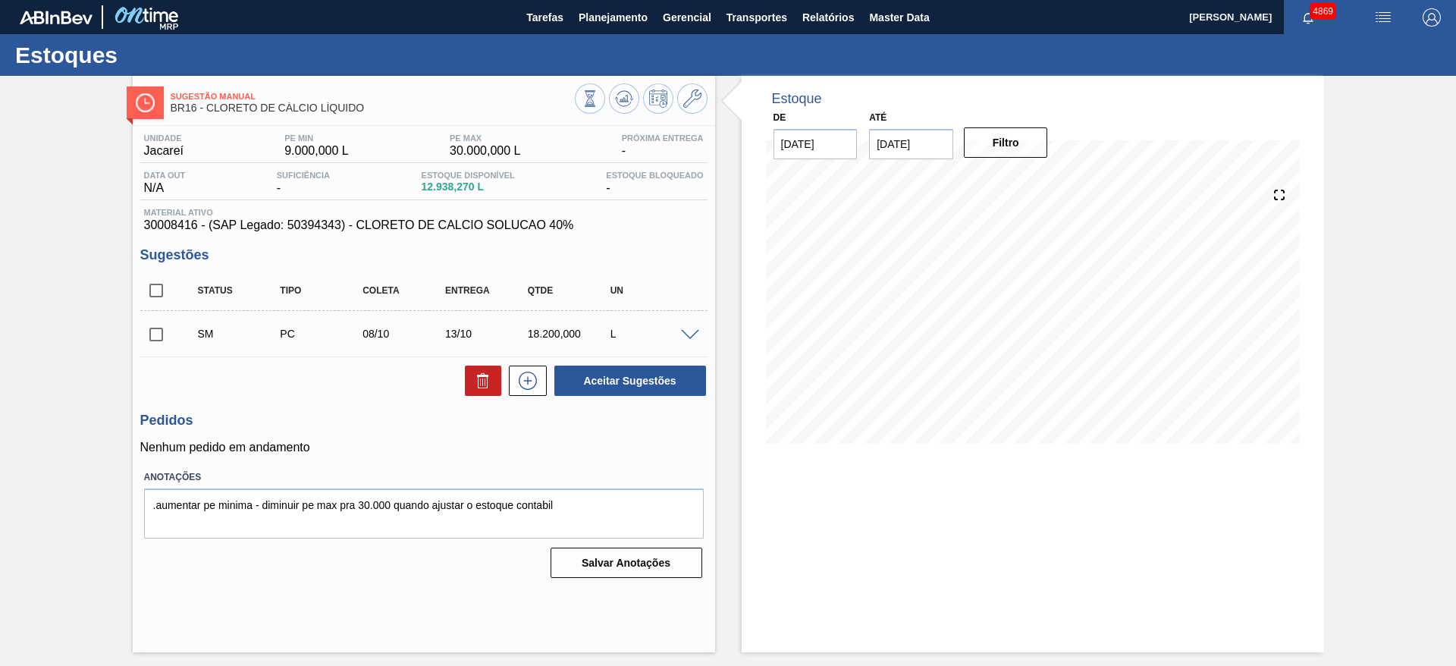
click at [155, 338] on input "checkbox" at bounding box center [156, 335] width 32 height 32
click at [623, 379] on button "Aceitar Sugestões" at bounding box center [630, 381] width 152 height 30
checkbox input "false"
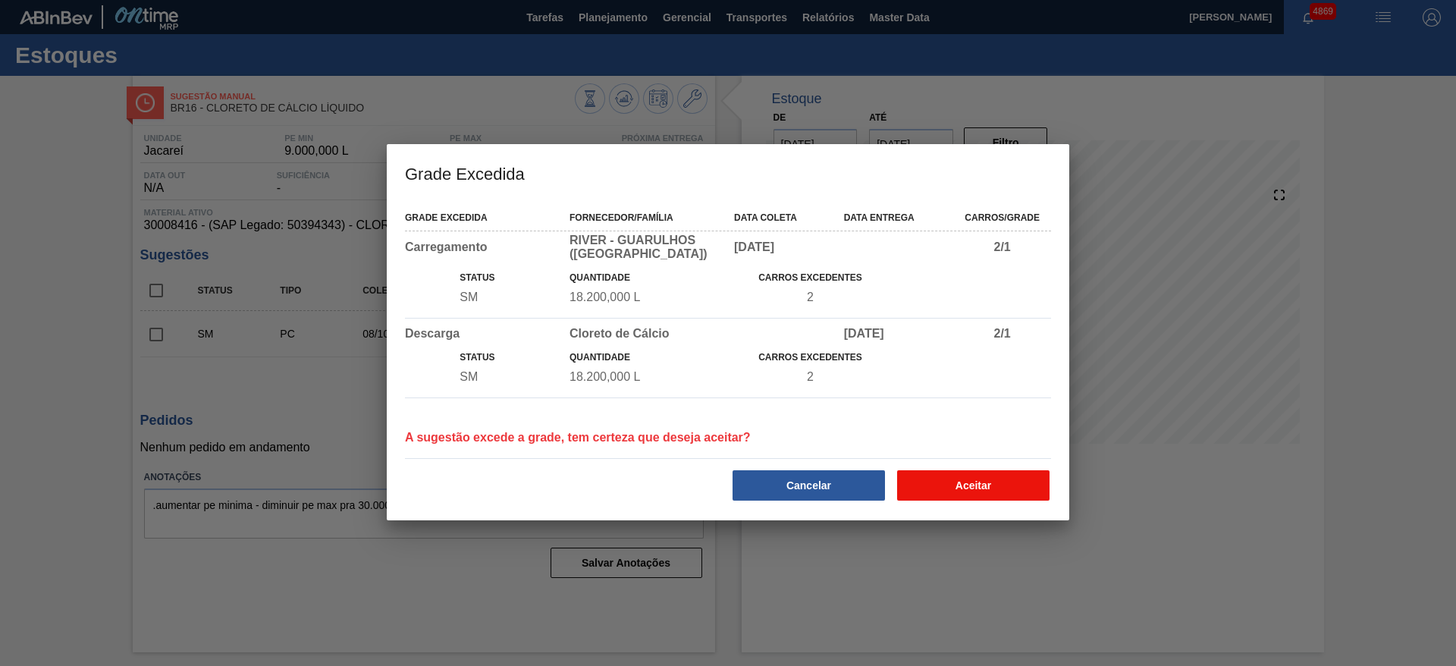
click at [961, 483] on button "Aceitar" at bounding box center [973, 485] width 152 height 30
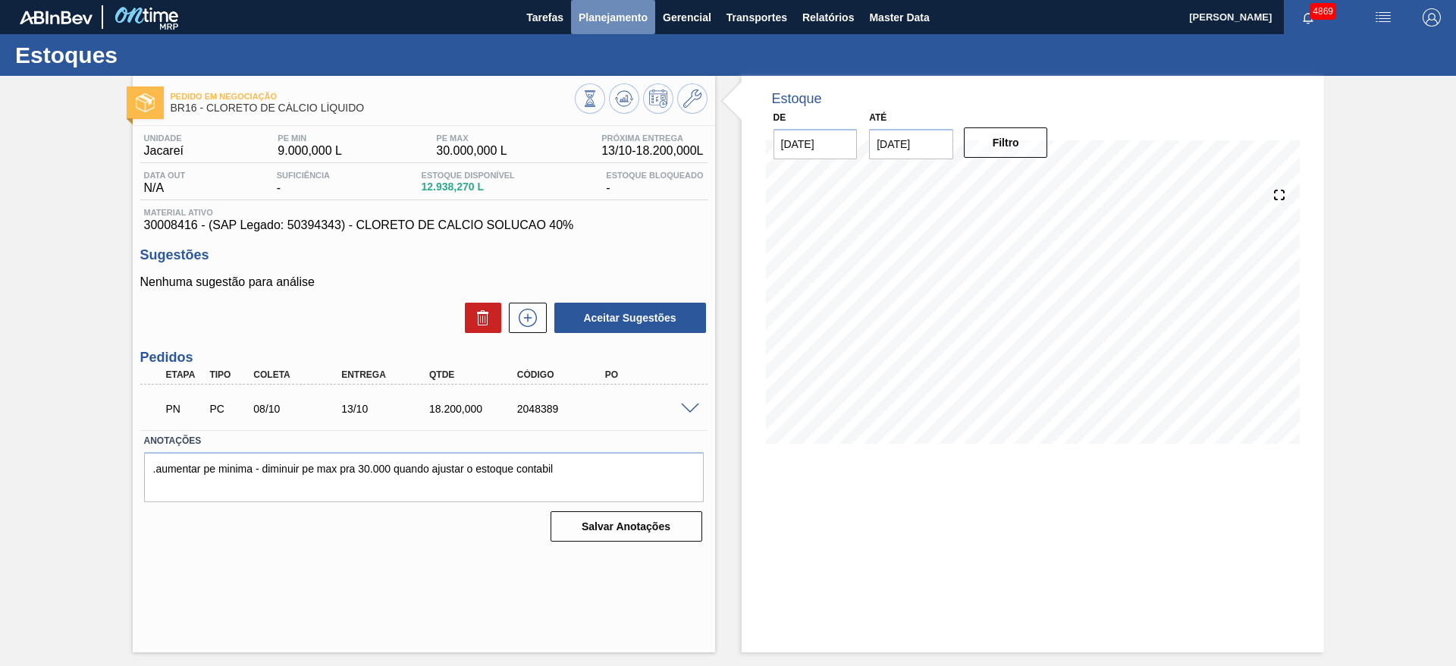
click at [605, 16] on span "Planejamento" at bounding box center [613, 17] width 69 height 18
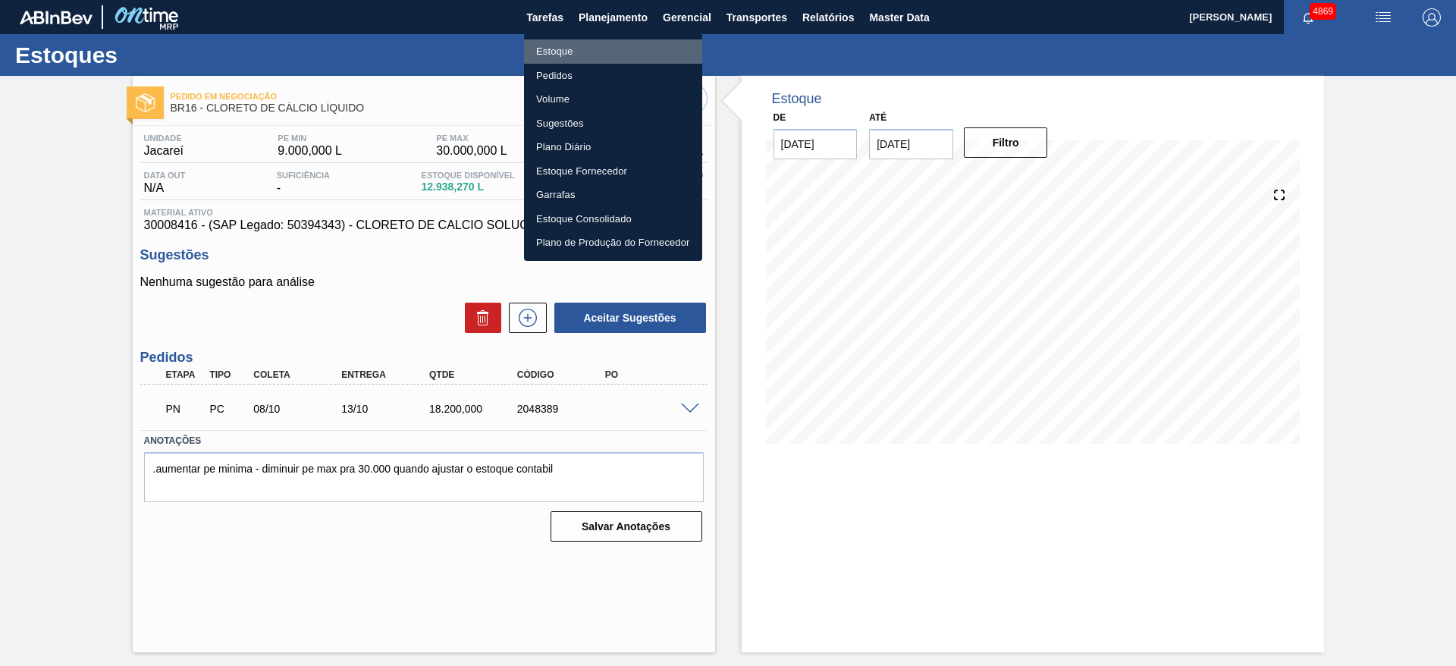
click at [581, 49] on li "Estoque" at bounding box center [613, 51] width 178 height 24
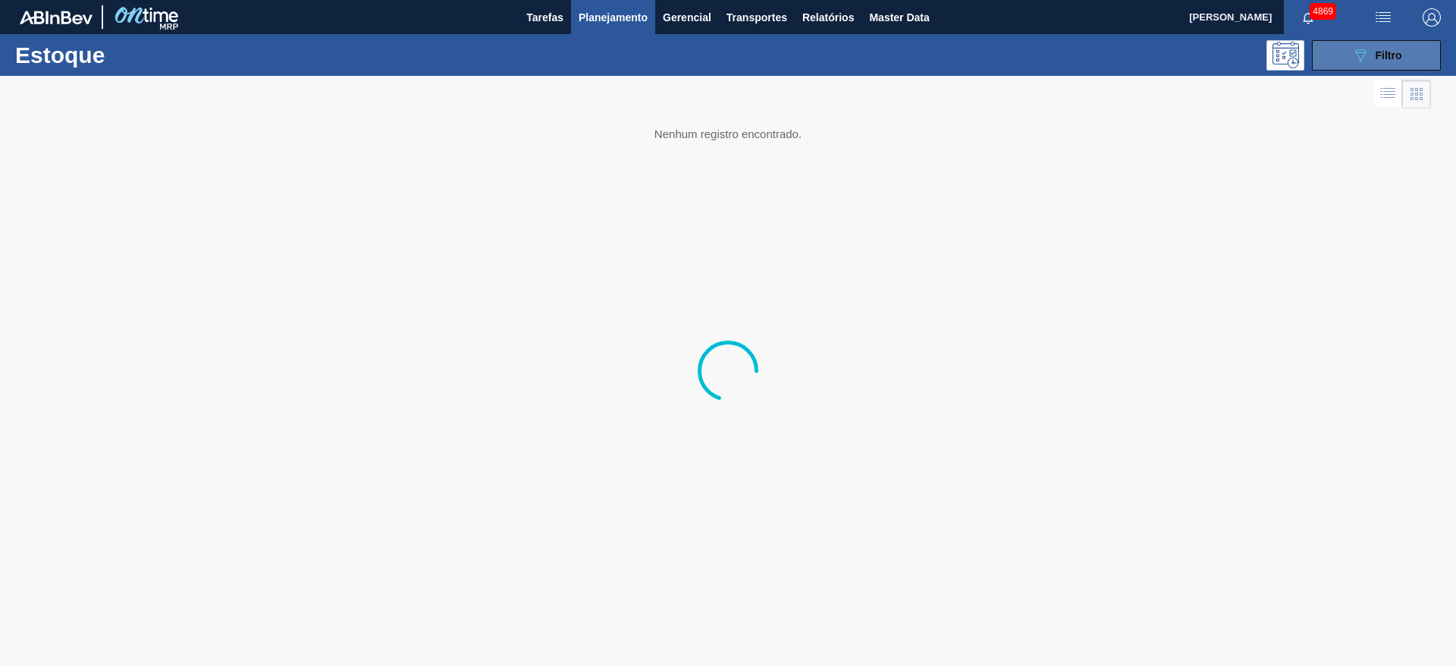
click at [1423, 64] on button "089F7B8B-B2A5-4AFE-B5C0-19BA573D28AC Filtro" at bounding box center [1376, 55] width 129 height 30
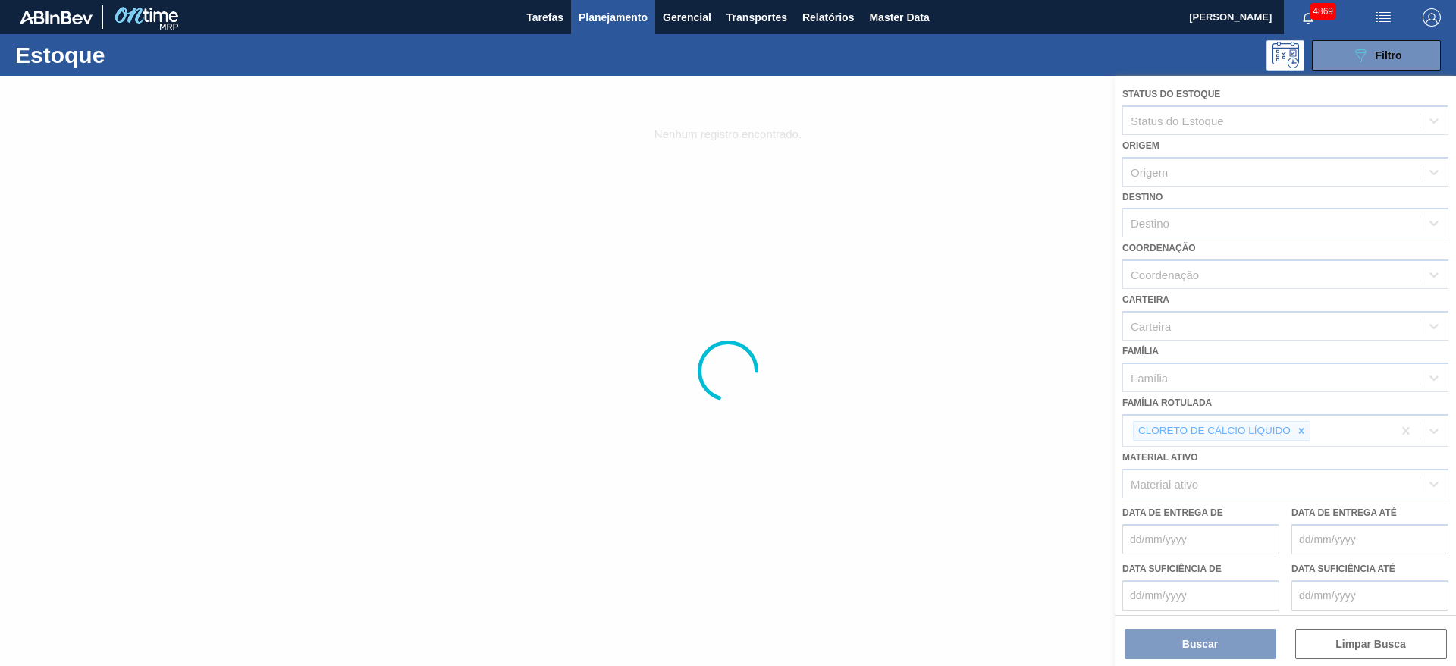
click at [1302, 432] on div at bounding box center [728, 371] width 1456 height 590
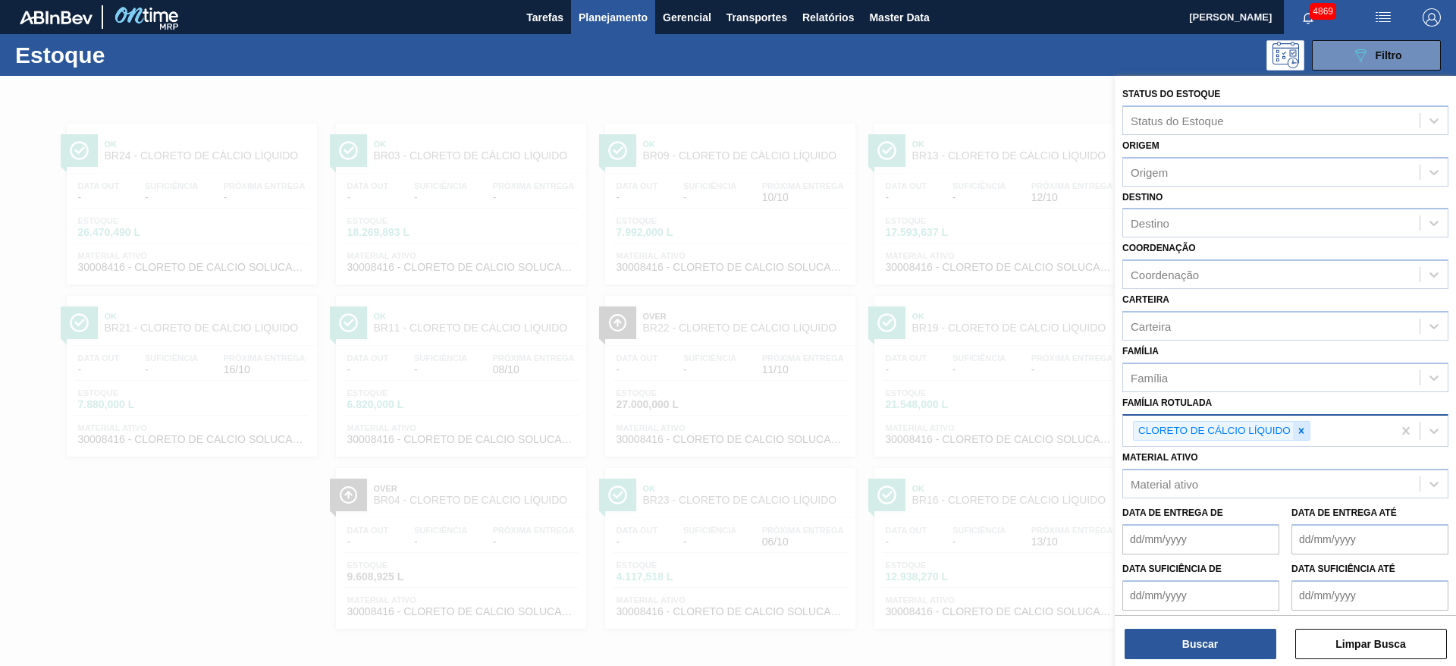
click at [1305, 433] on icon at bounding box center [1301, 431] width 11 height 11
type Rotulada "ingredio"
click at [1335, 431] on div "ingredio" at bounding box center [1271, 429] width 297 height 22
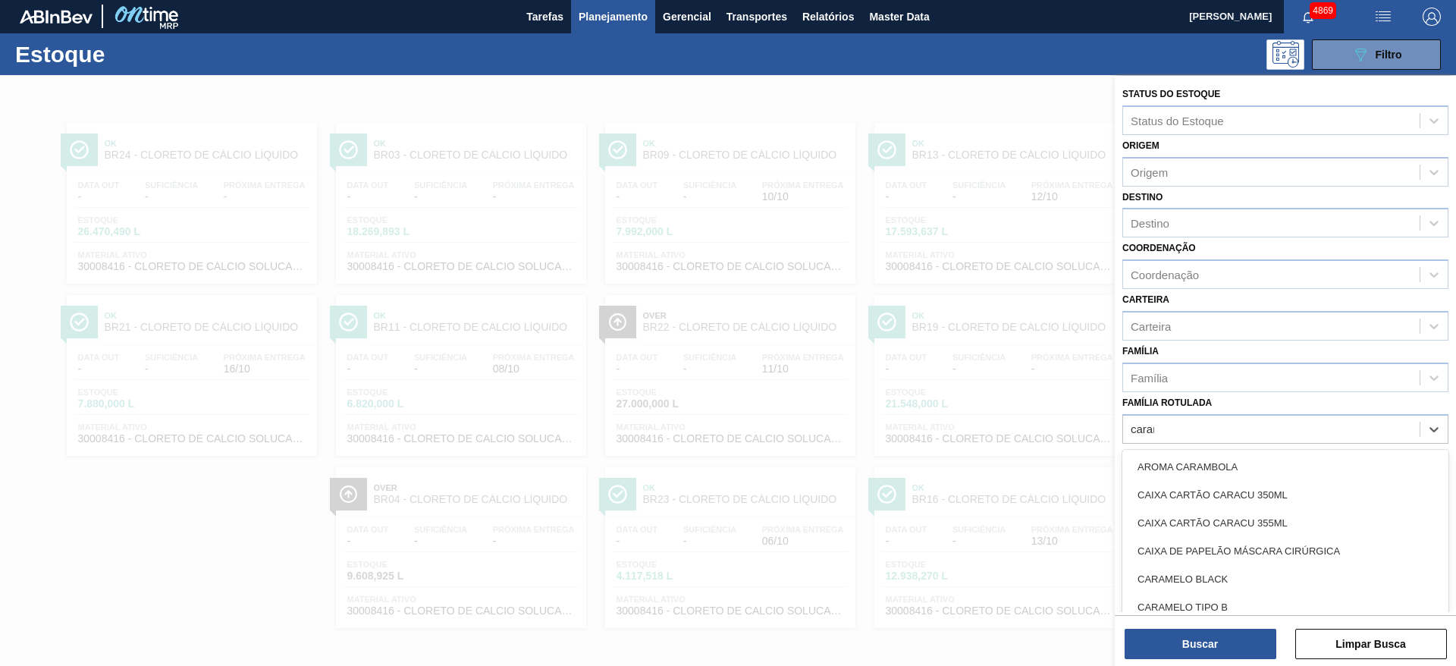
type Rotulada "carame"
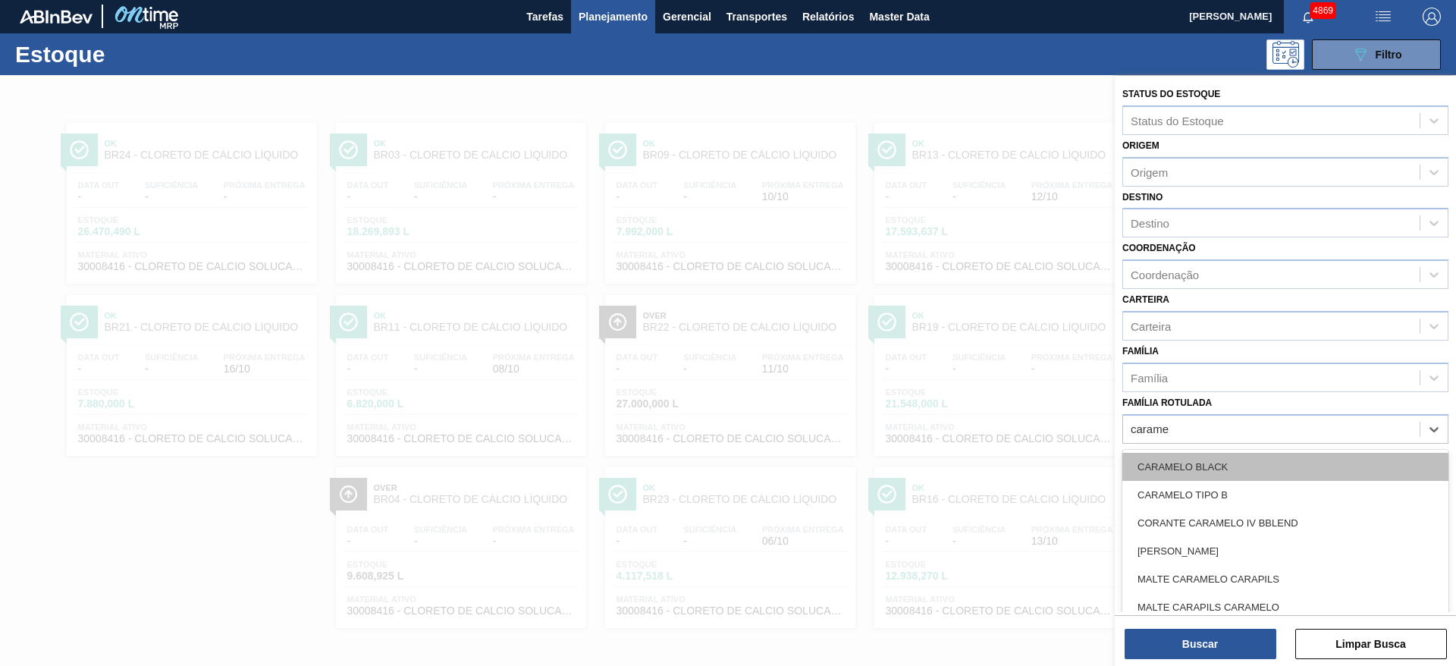
click at [1226, 462] on div "CARAMELO BLACK" at bounding box center [1286, 467] width 326 height 28
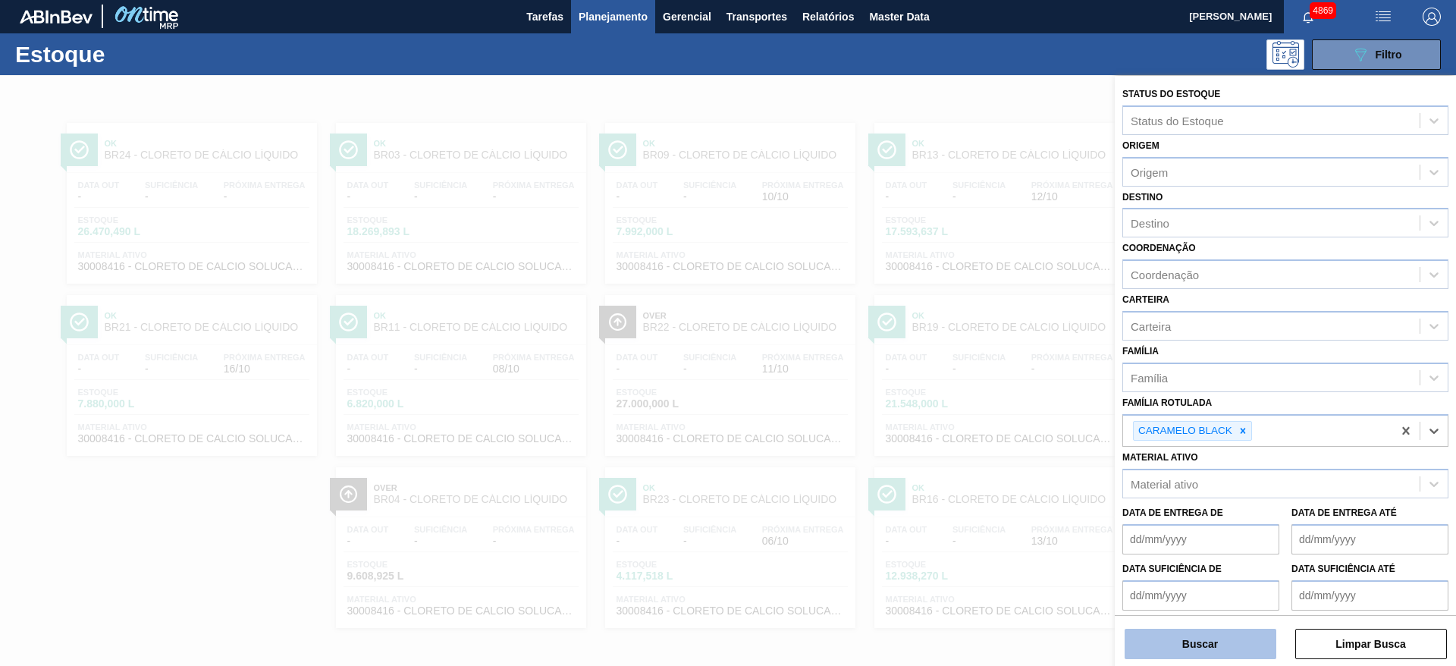
click at [1236, 639] on button "Buscar" at bounding box center [1201, 644] width 152 height 30
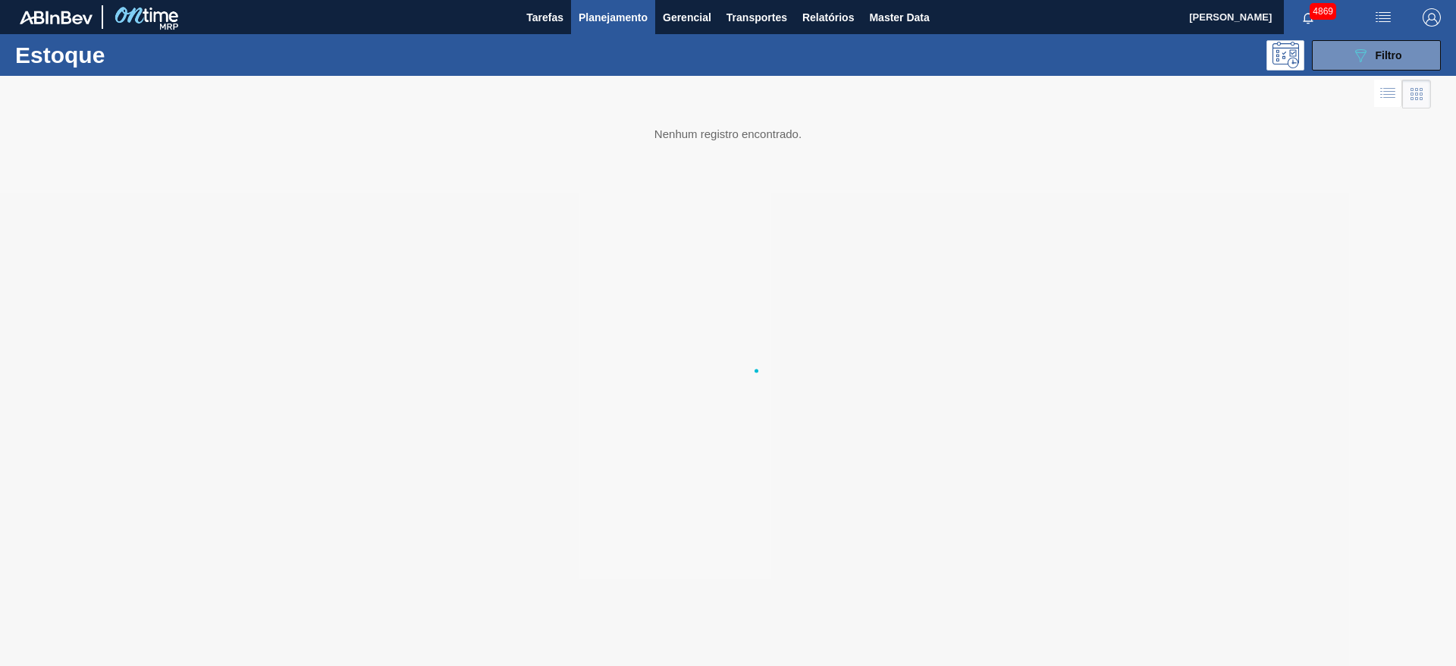
scroll to position [0, 0]
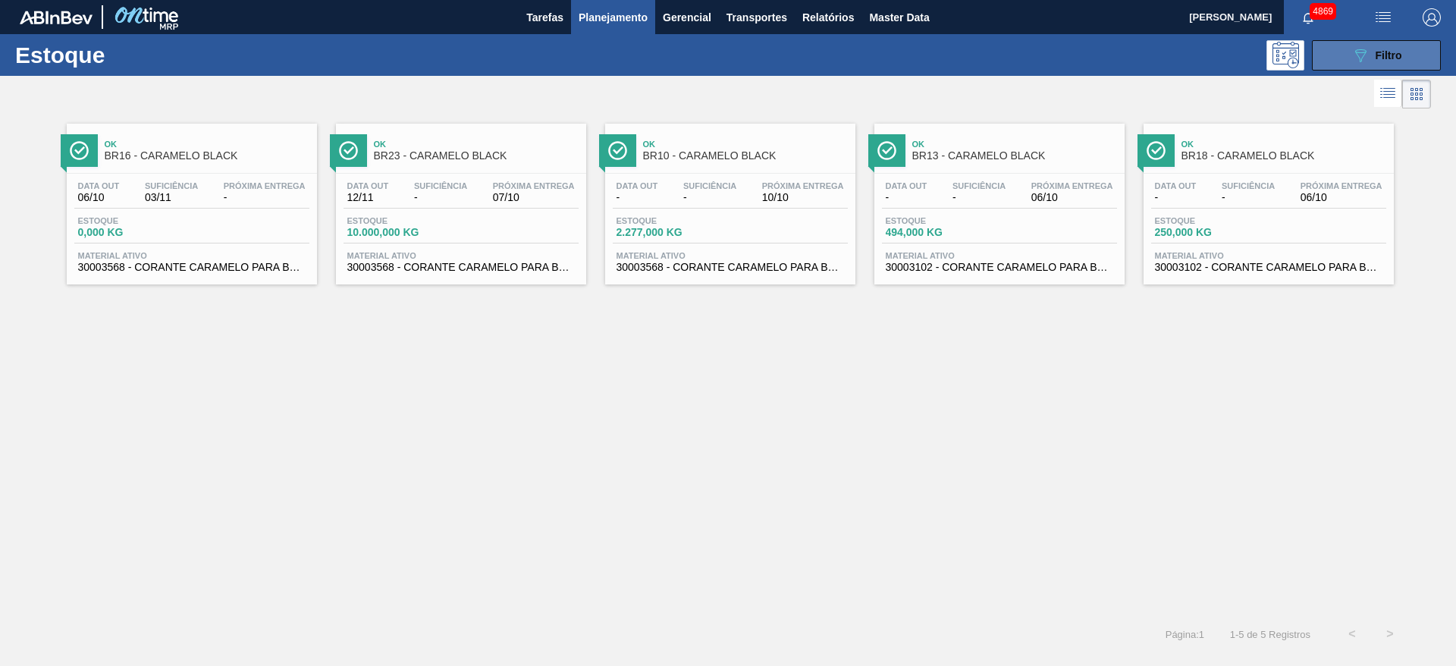
click at [1409, 48] on button "089F7B8B-B2A5-4AFE-B5C0-19BA573D28AC Filtro" at bounding box center [1376, 55] width 129 height 30
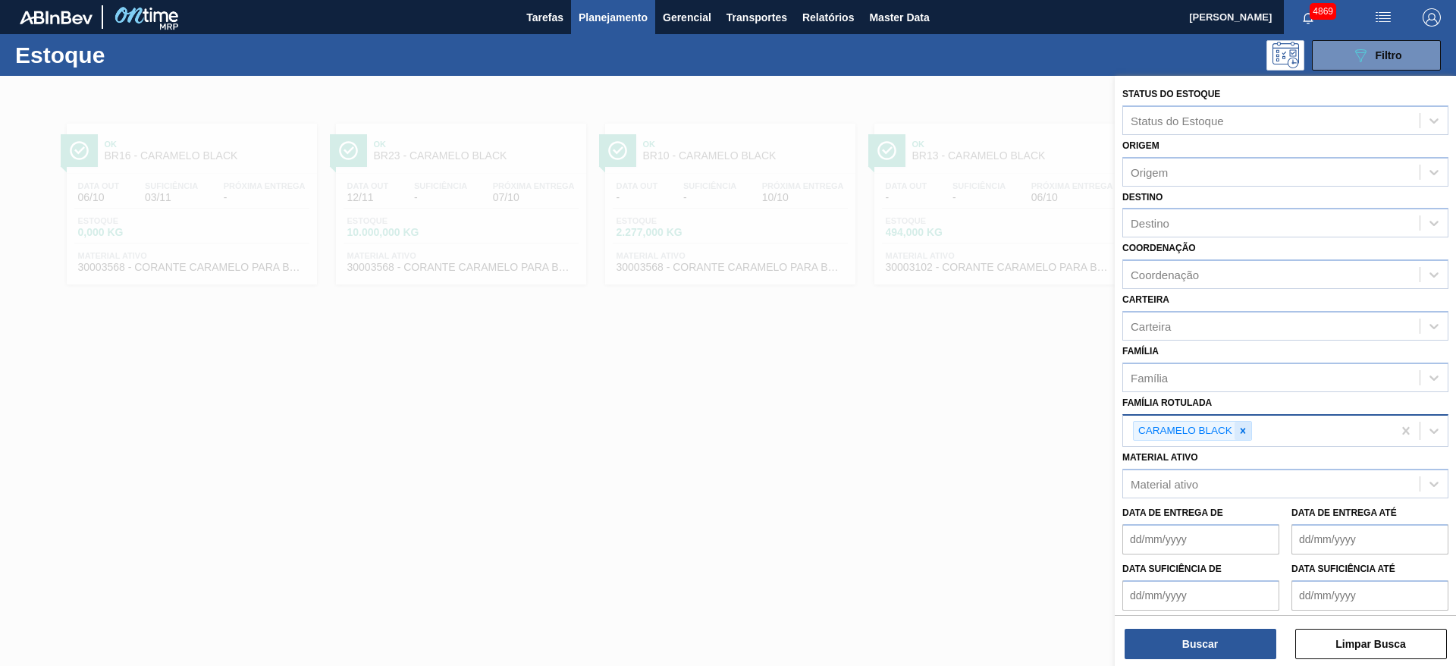
click at [1242, 426] on icon at bounding box center [1243, 431] width 11 height 11
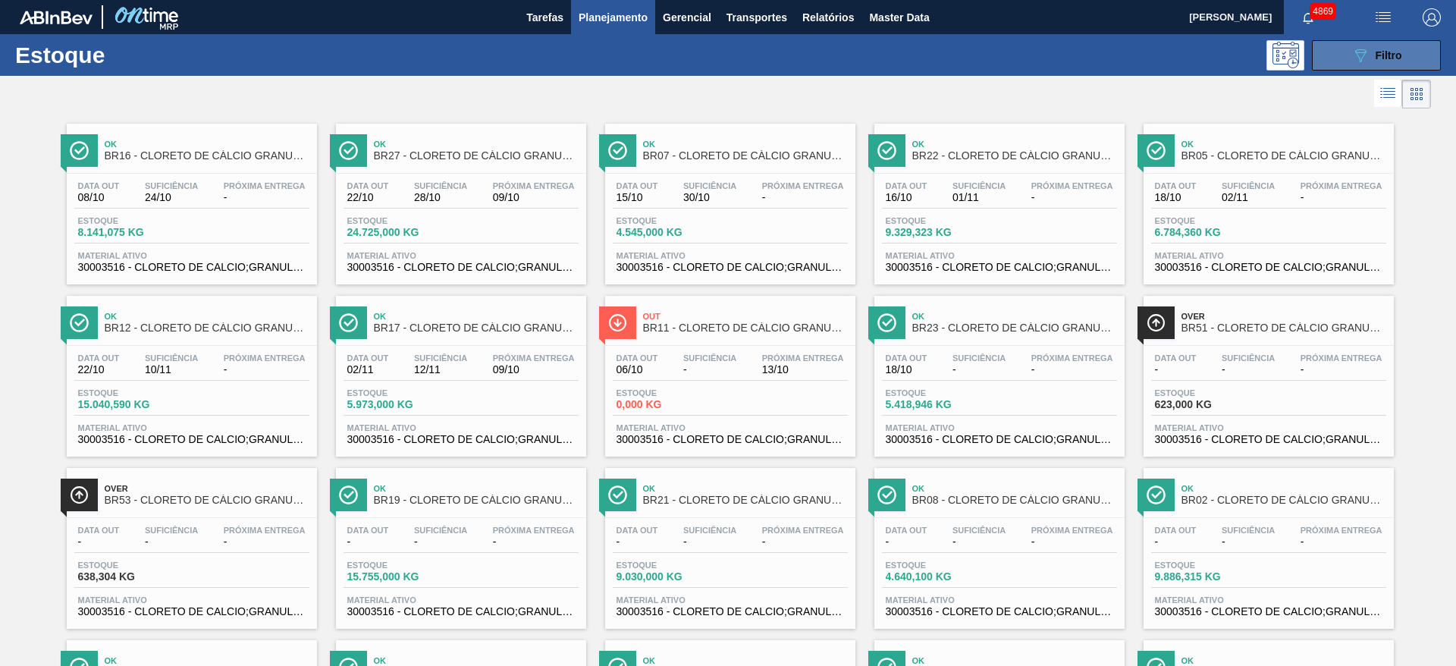
click at [1374, 62] on div "089F7B8B-B2A5-4AFE-B5C0-19BA573D28AC Filtro" at bounding box center [1377, 55] width 51 height 18
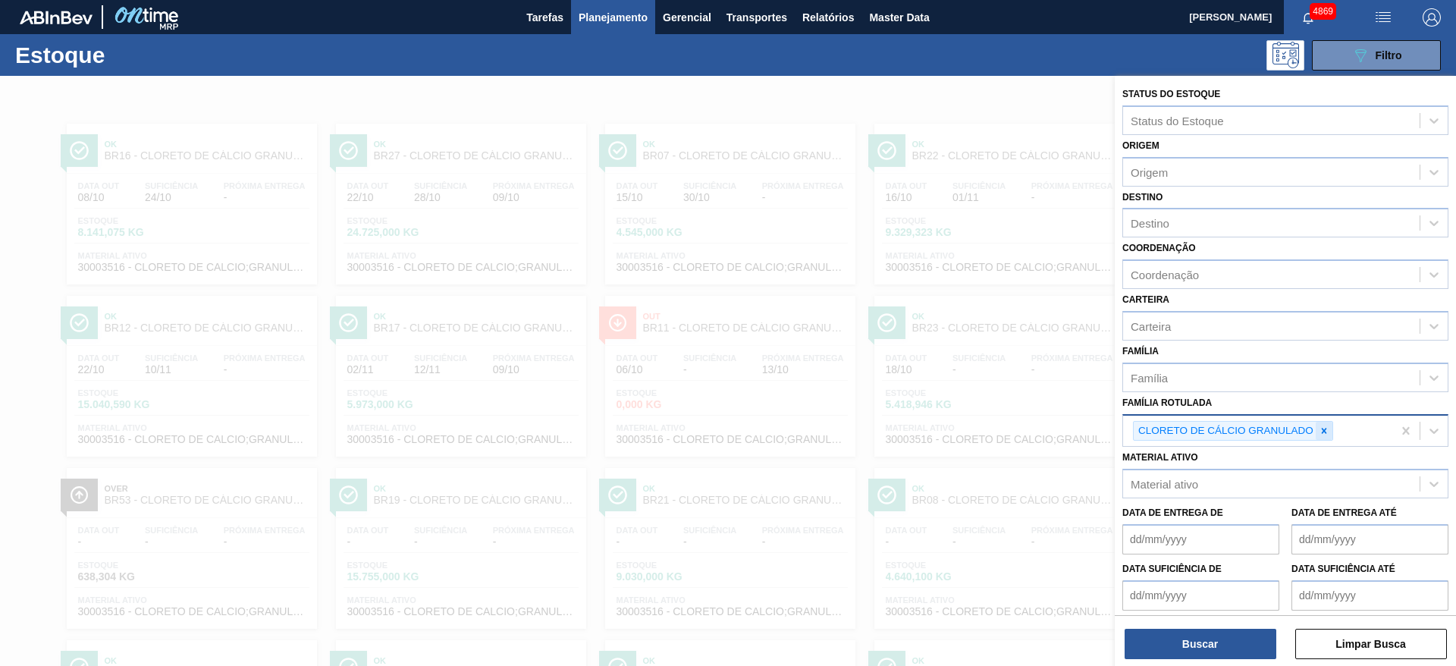
click at [1319, 429] on icon at bounding box center [1324, 431] width 11 height 11
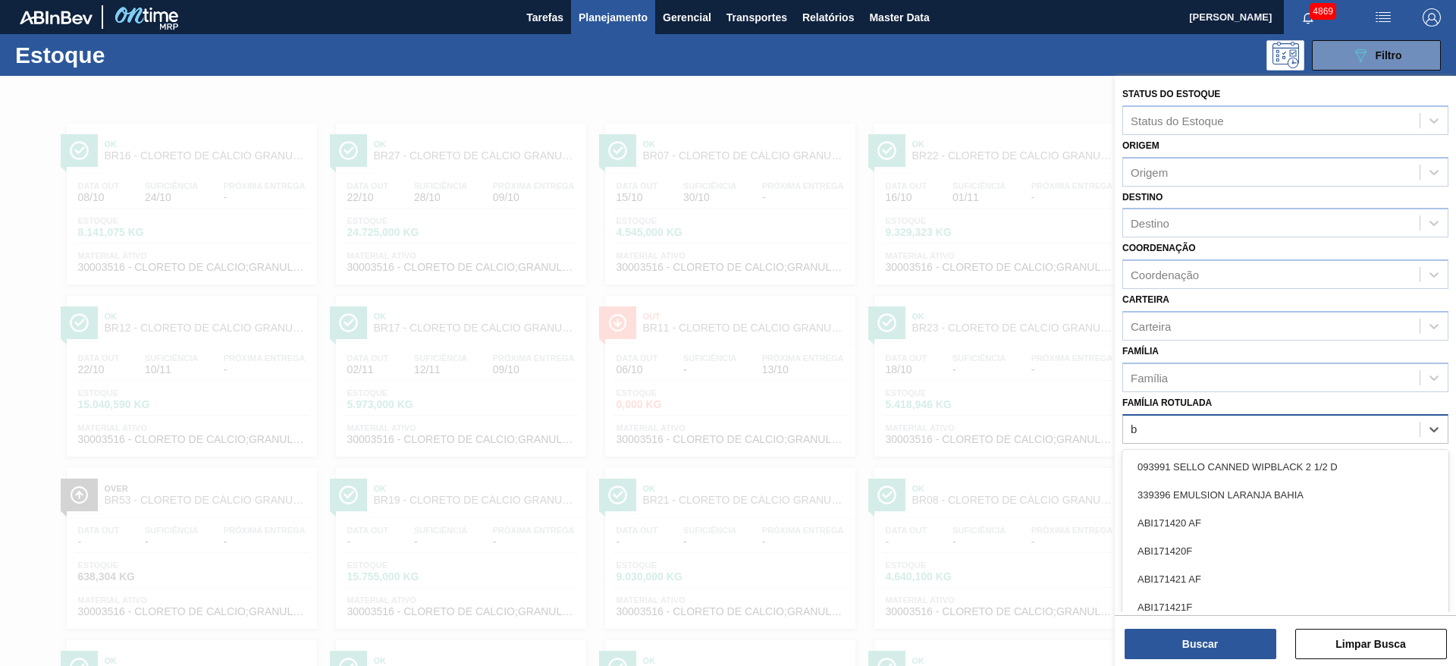
scroll to position [17, 0]
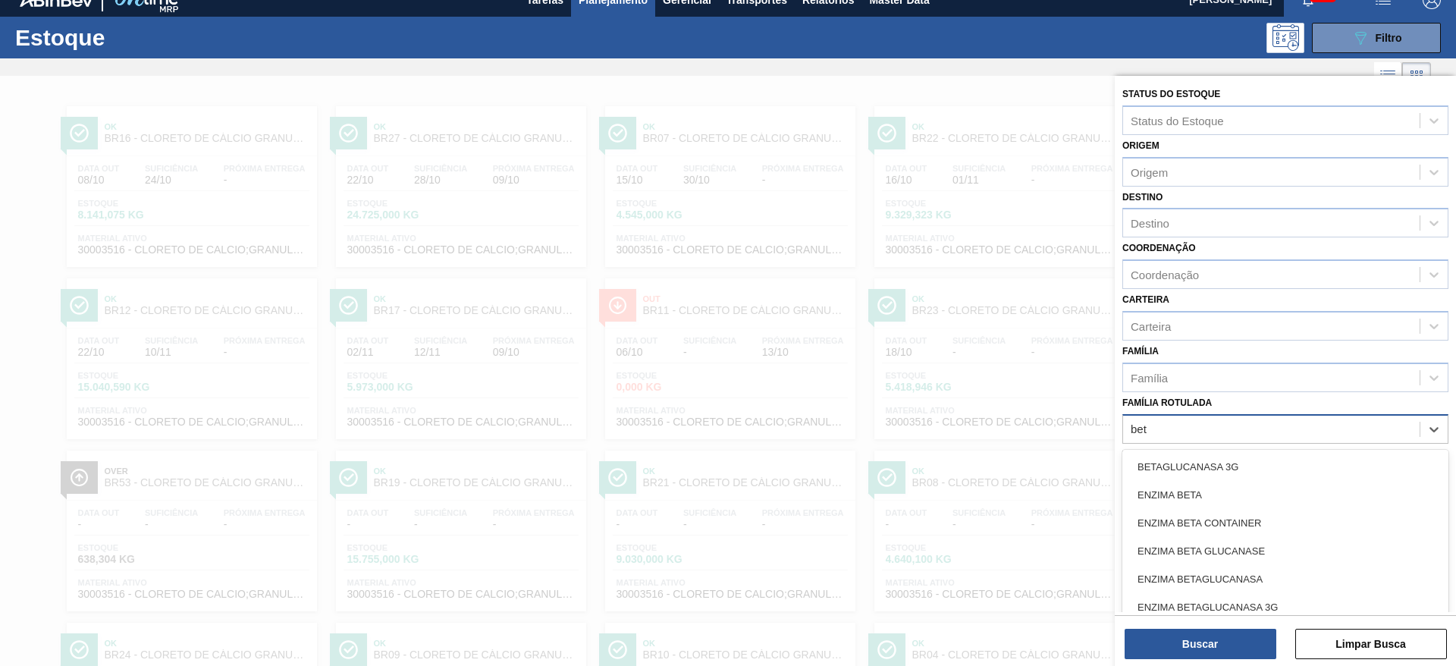
type Rotulada "beta"
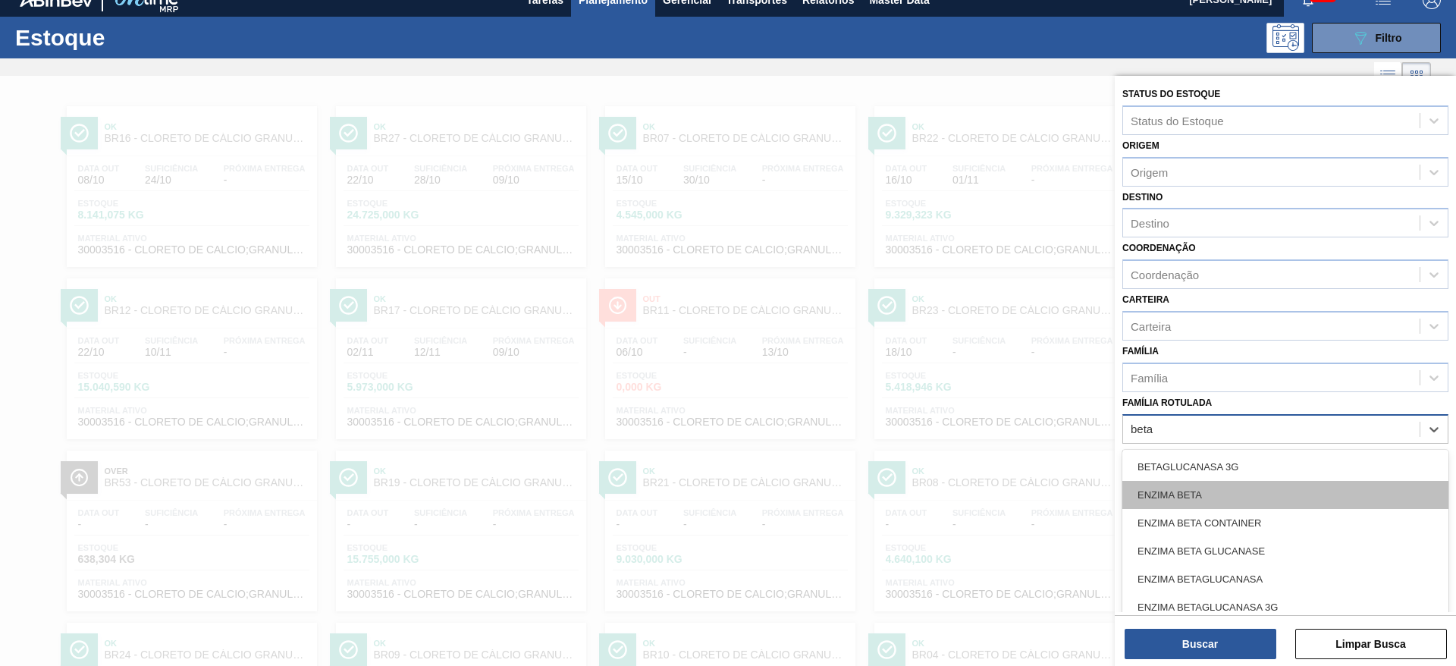
click at [1239, 485] on div "ENZIMA BETA" at bounding box center [1286, 495] width 326 height 28
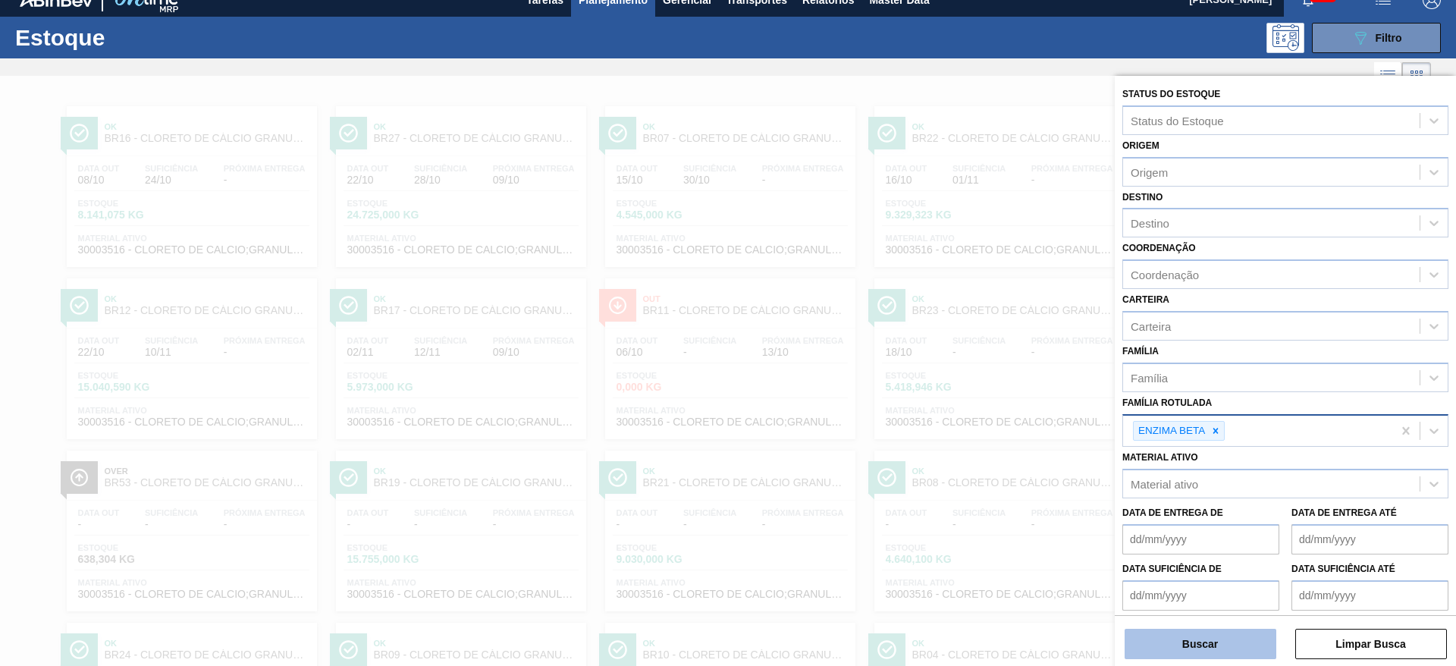
click at [1217, 633] on button "Buscar" at bounding box center [1201, 644] width 152 height 30
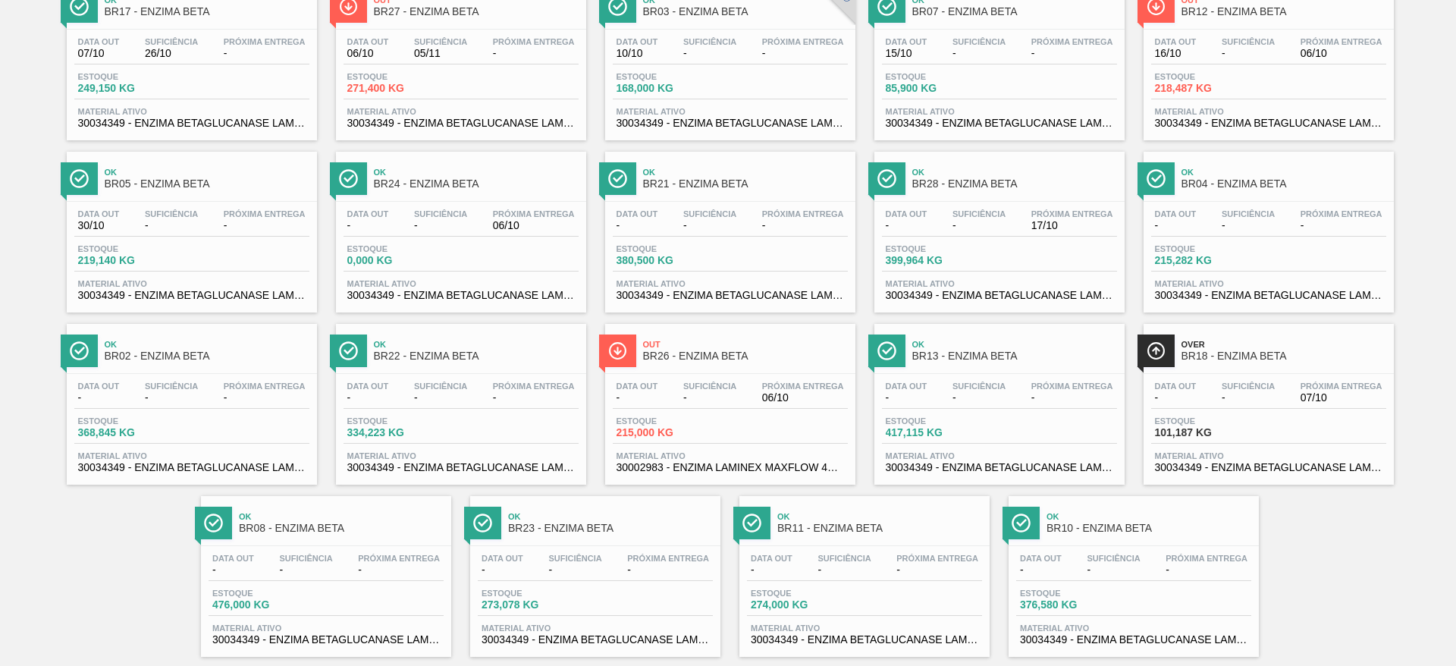
scroll to position [173, 0]
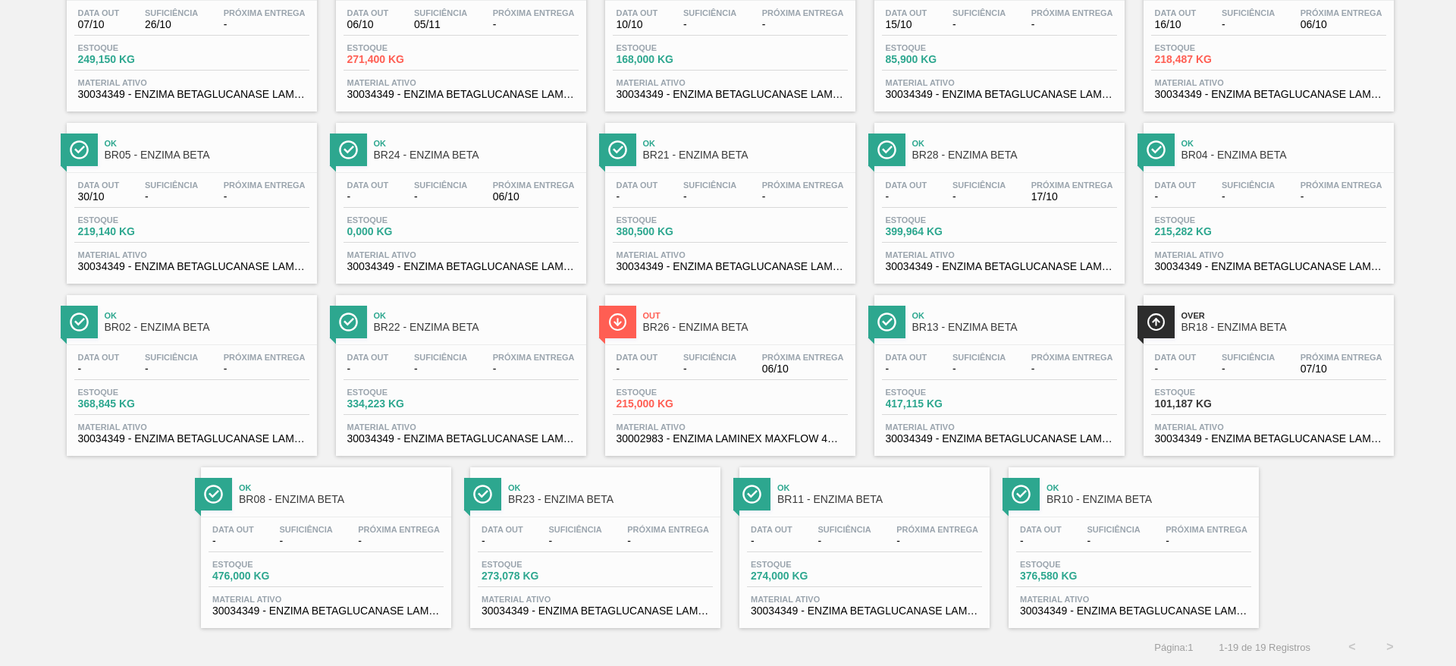
click at [369, 502] on span "BR08 - ENZIMA BETA" at bounding box center [341, 499] width 205 height 11
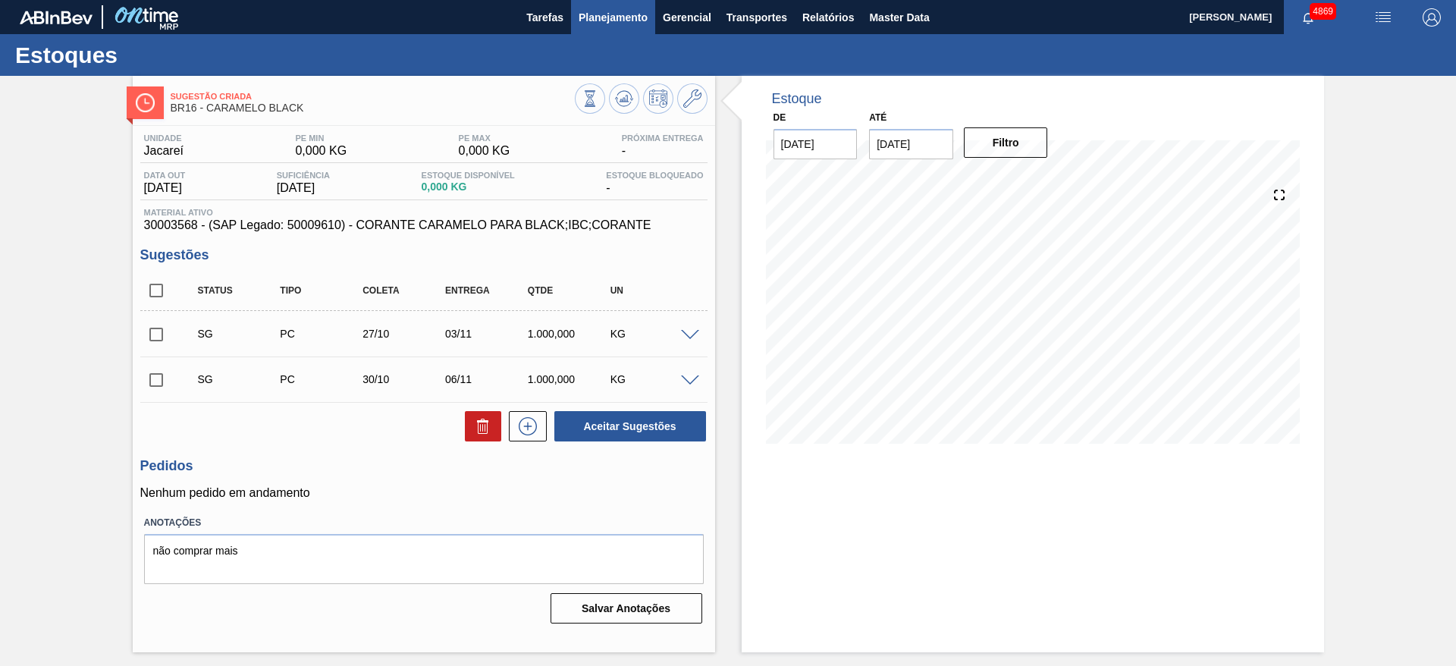
click at [641, 16] on span "Planejamento" at bounding box center [613, 17] width 69 height 18
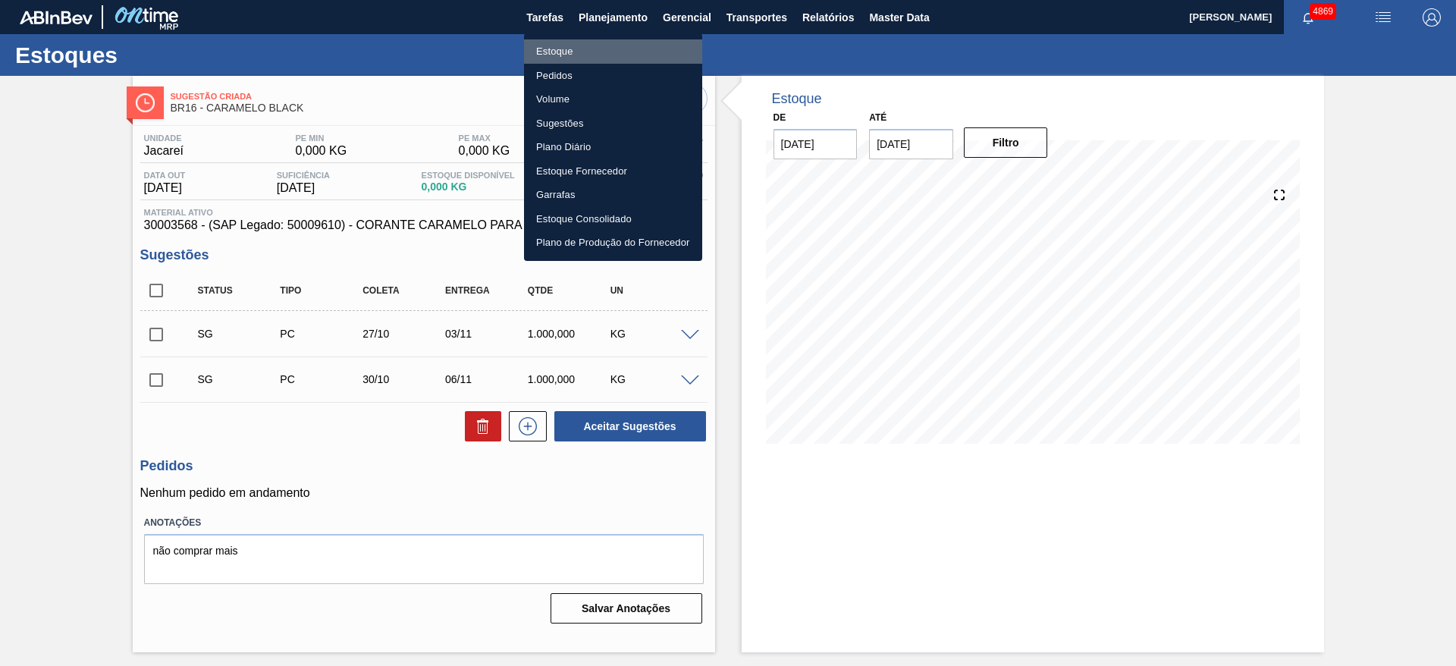
click at [615, 49] on li "Estoque" at bounding box center [613, 51] width 178 height 24
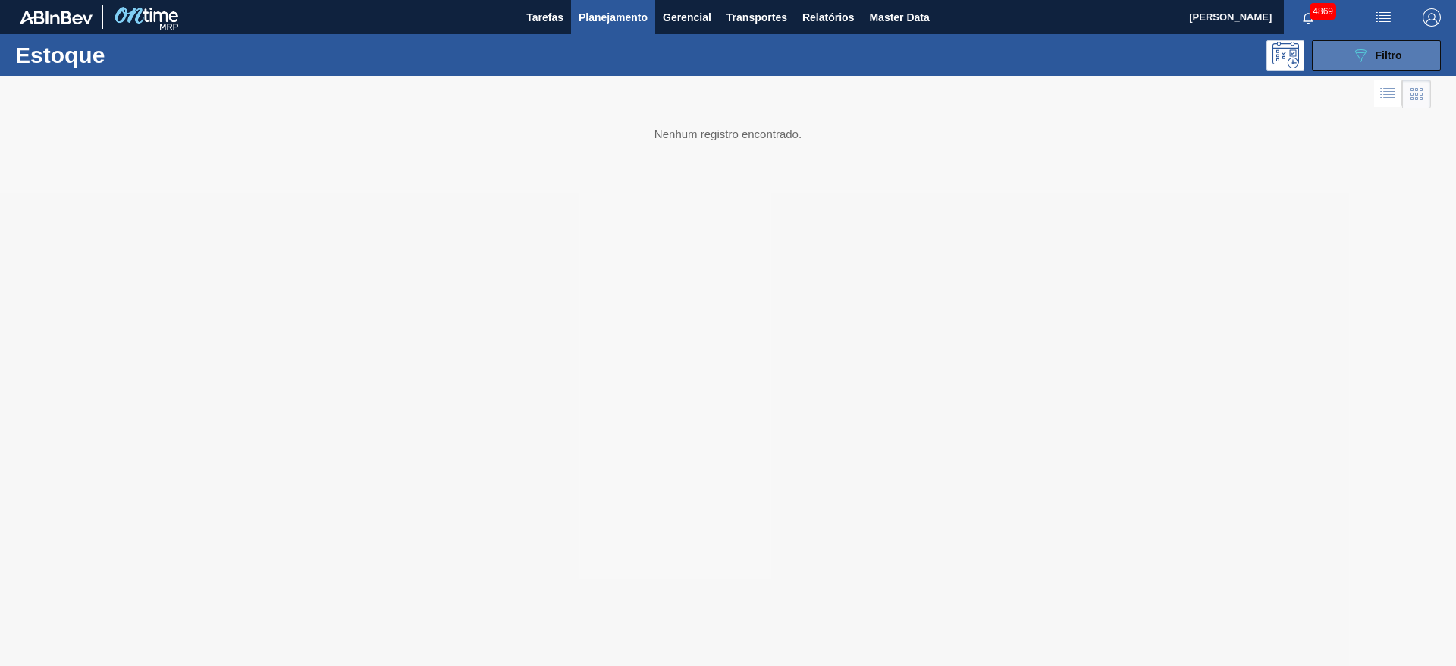
click at [1365, 60] on icon "089F7B8B-B2A5-4AFE-B5C0-19BA573D28AC" at bounding box center [1361, 55] width 18 height 18
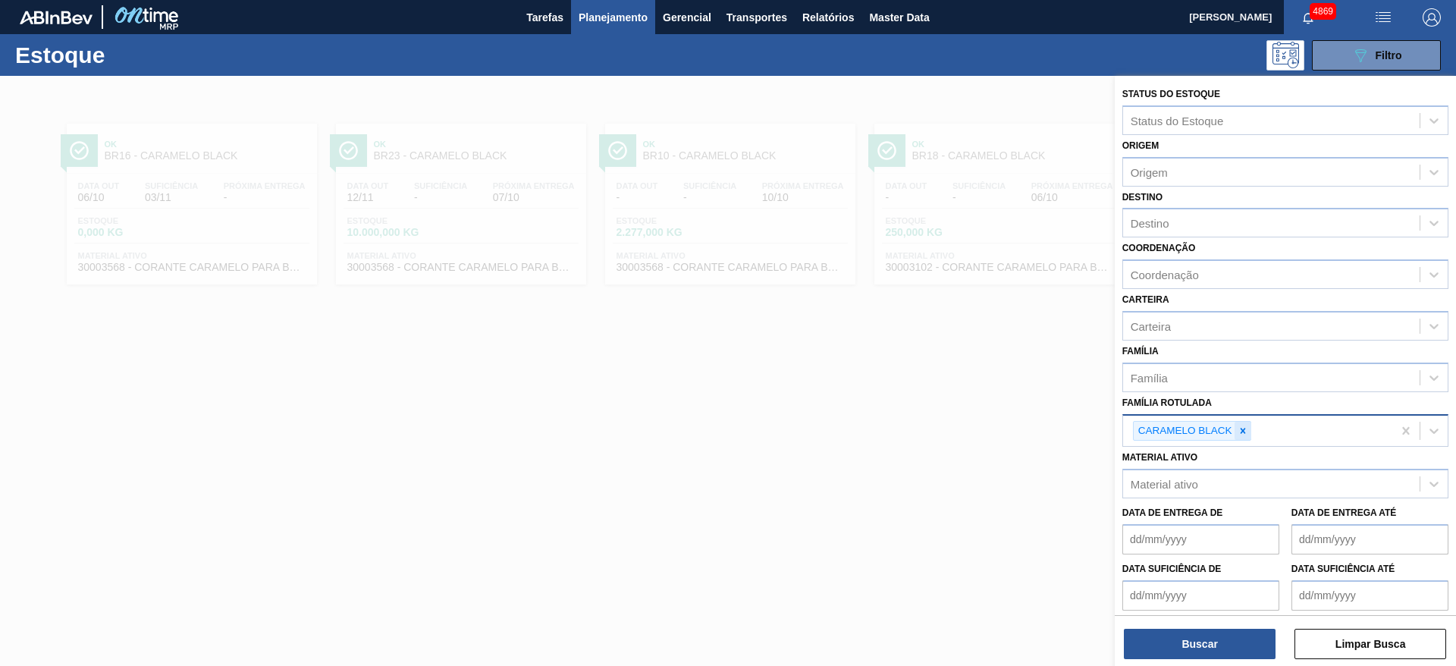
click at [1240, 432] on icon at bounding box center [1243, 431] width 11 height 11
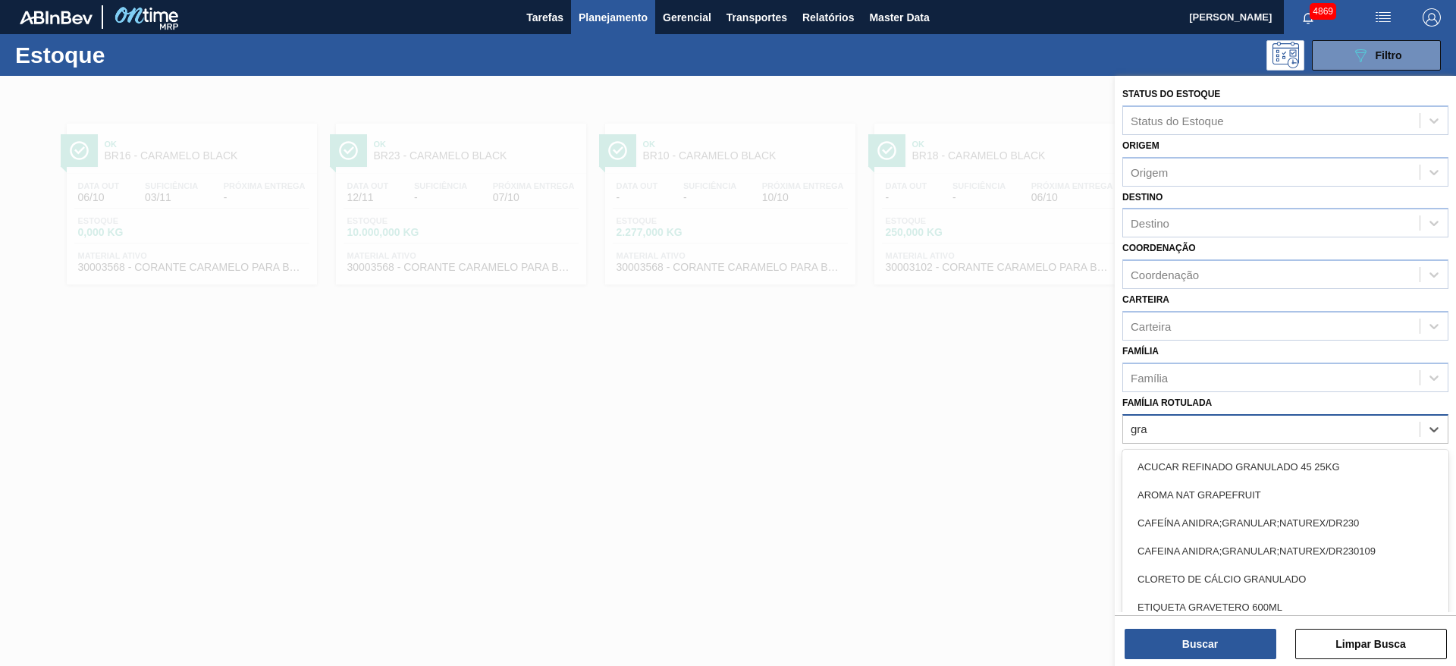
type Rotulada "gran"
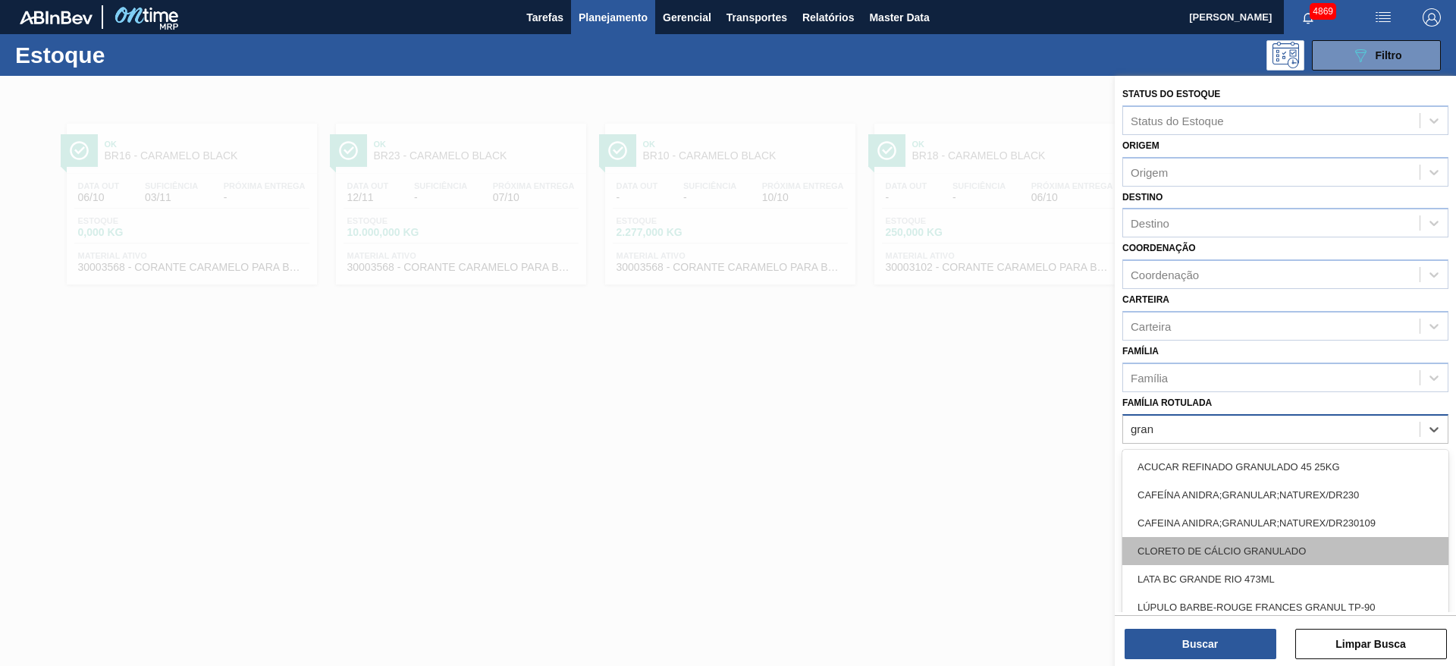
click at [1200, 555] on div "CLORETO DE CÁLCIO GRANULADO" at bounding box center [1286, 551] width 326 height 28
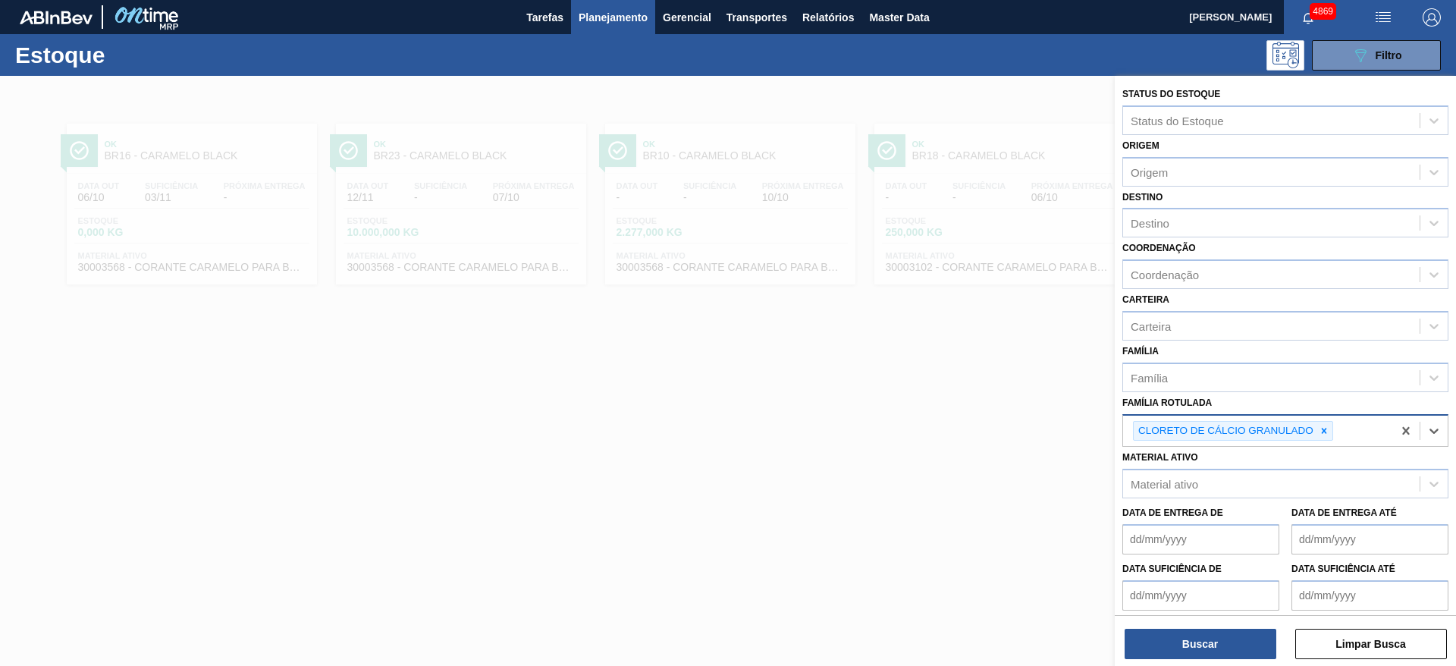
click at [1199, 663] on div "Status do Estoque Status do Estoque Origem Origem Destino Destino Coordenação C…" at bounding box center [1285, 372] width 341 height 593
click at [1188, 649] on button "Buscar" at bounding box center [1201, 644] width 152 height 30
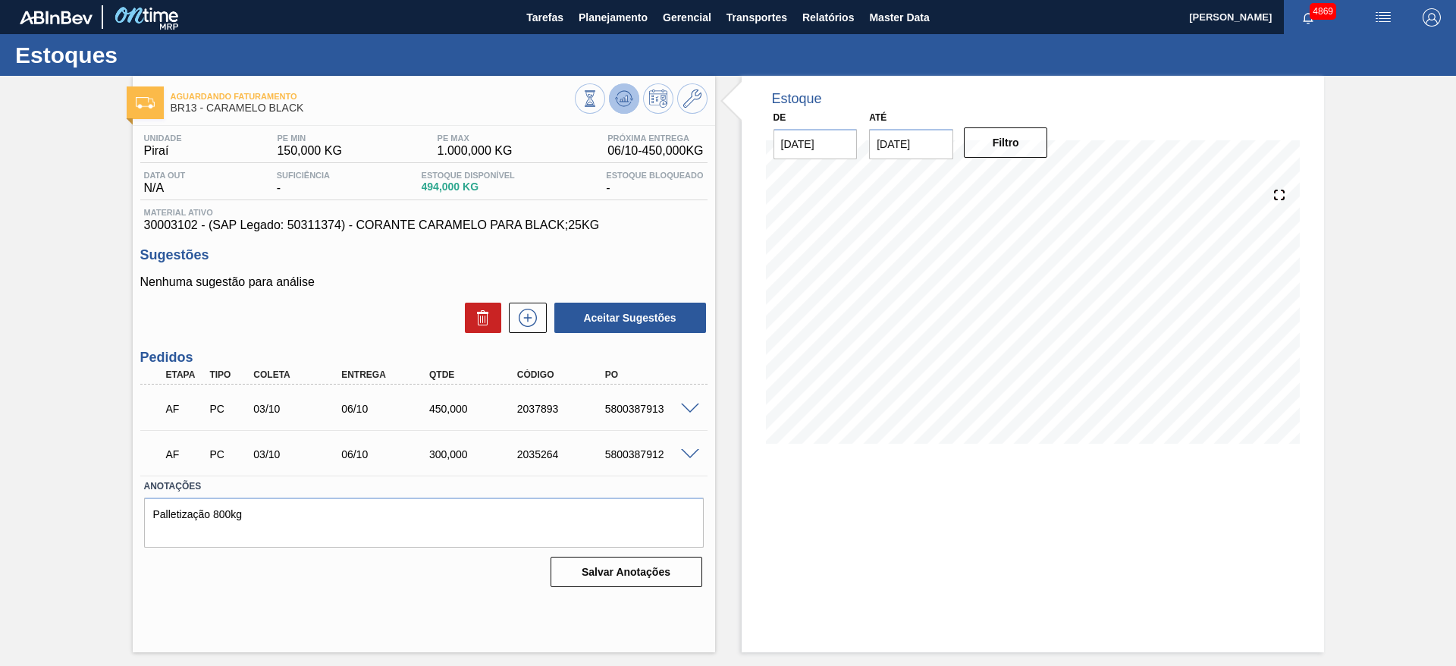
click at [629, 96] on icon at bounding box center [624, 99] width 18 height 18
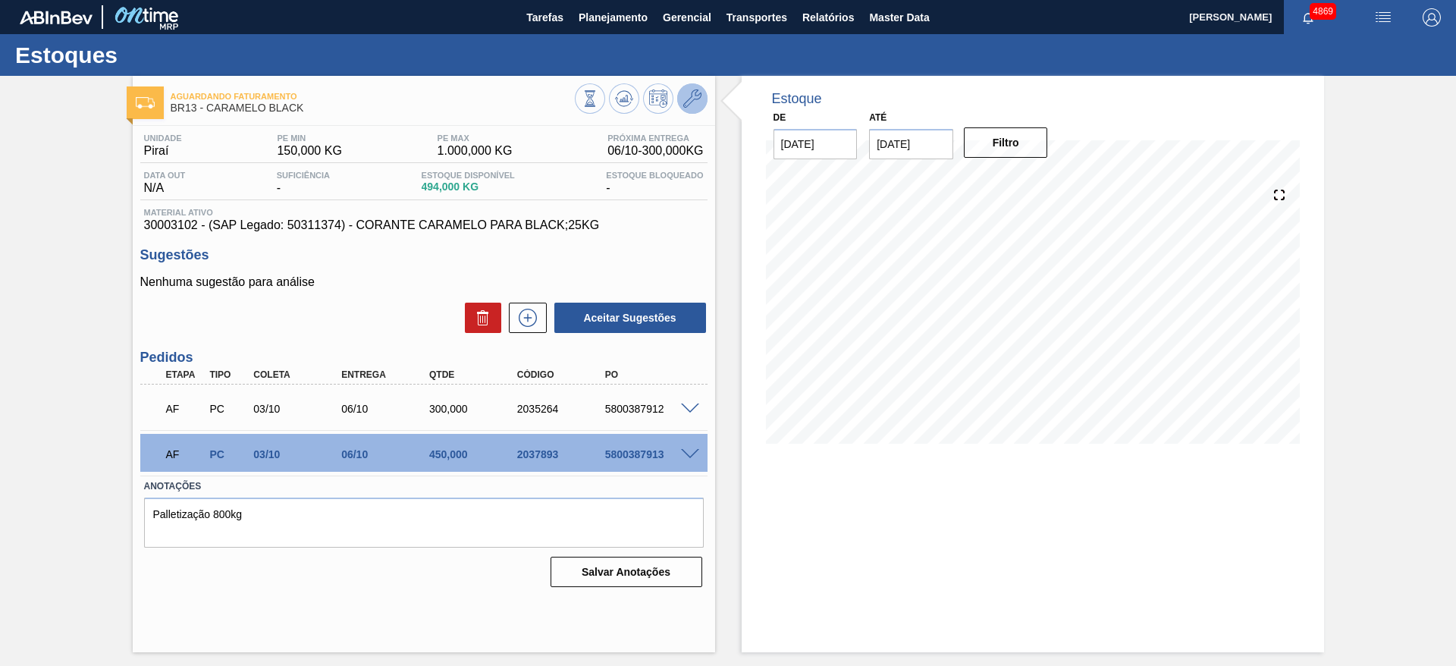
click at [704, 102] on button at bounding box center [692, 98] width 30 height 30
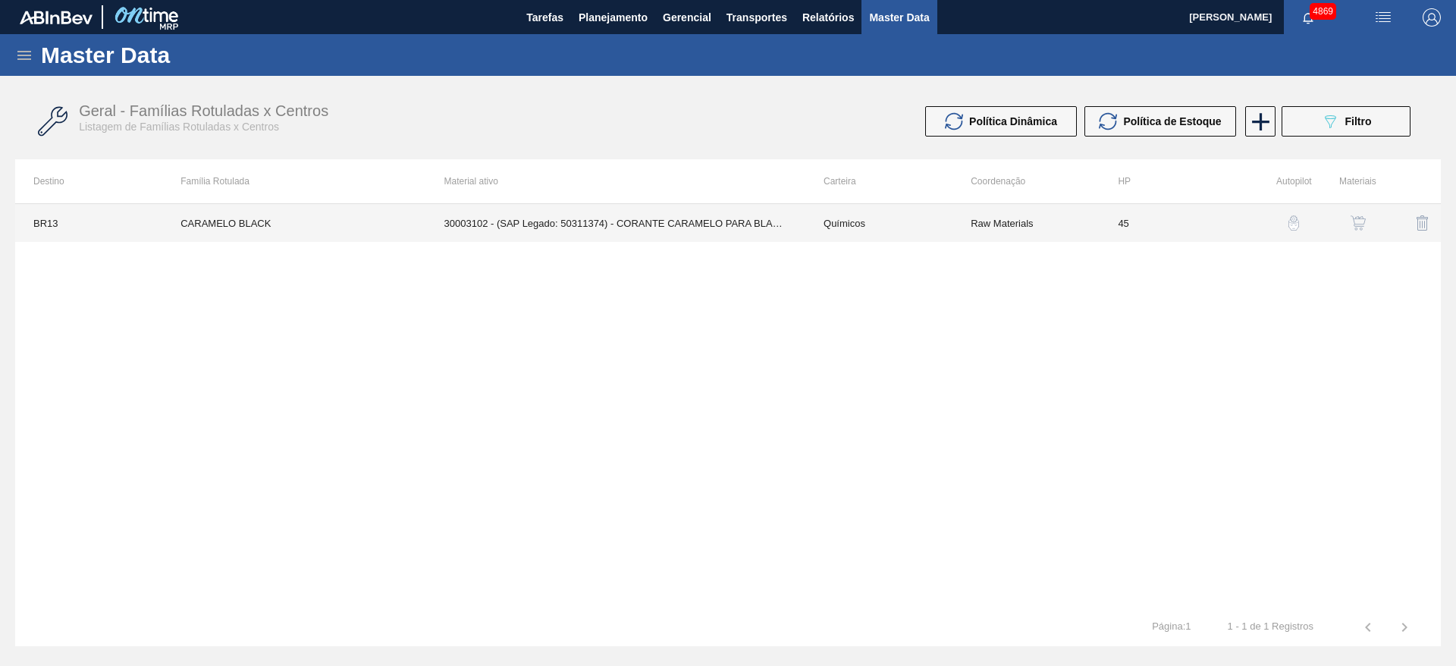
click at [705, 224] on td "30003102 - (SAP Legado: 50311374) - CORANTE CARAMELO PARA BLACK;25KG" at bounding box center [615, 223] width 379 height 38
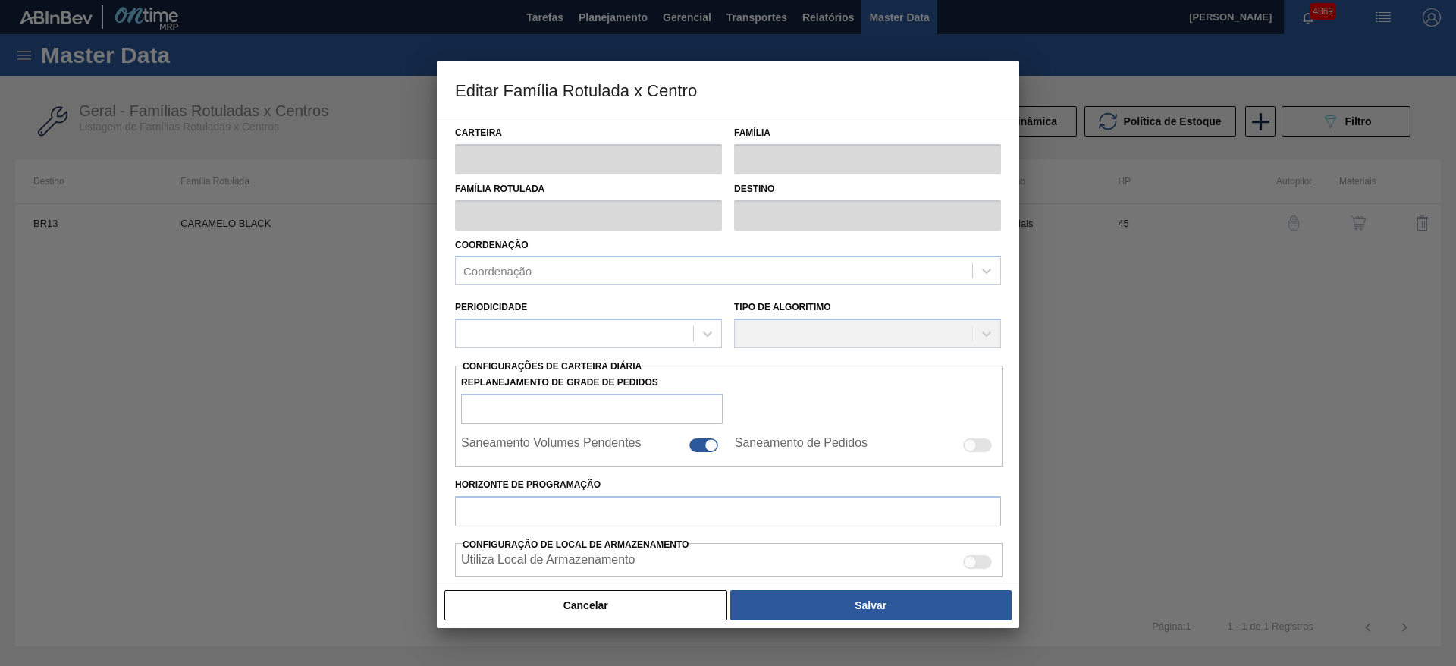
type input "Químicos"
type input "Caramelo"
type input "CARAMELO BLACK"
type input "BR13 - Piraí"
type input "45"
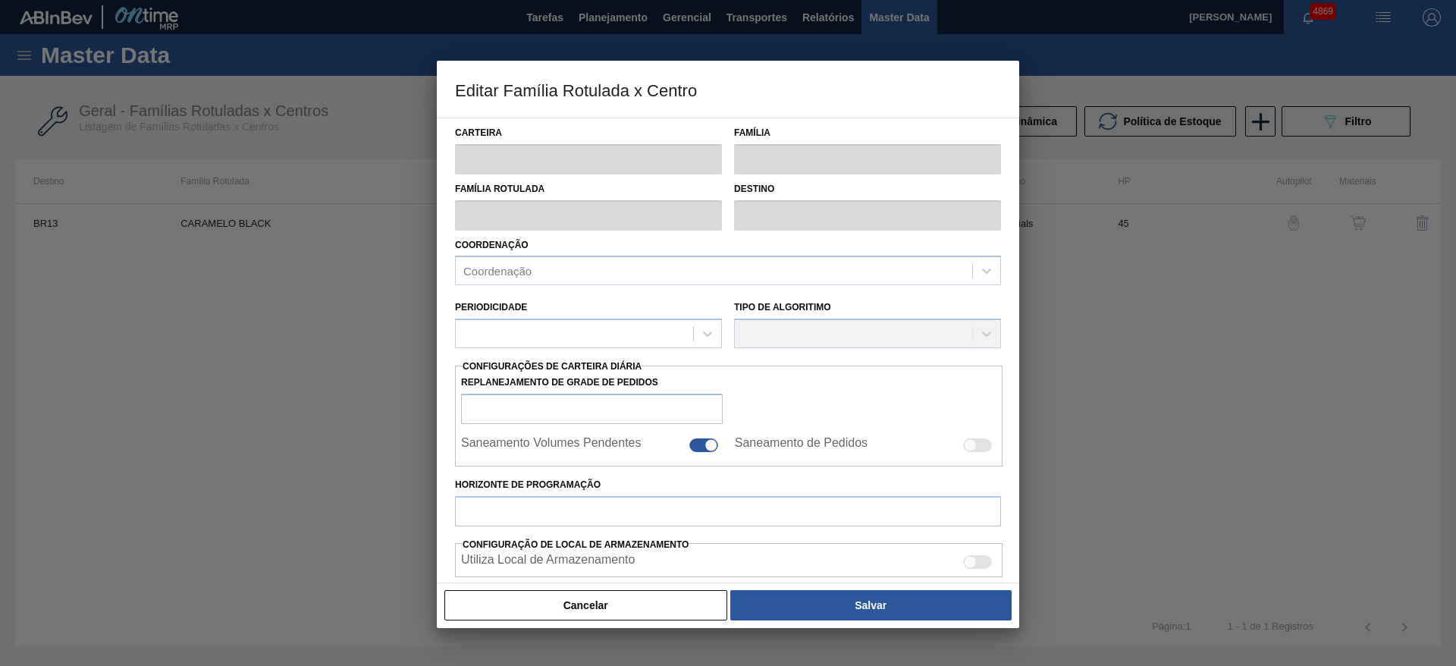
type input "150"
type input "1.000"
type input "49"
type input "566,500"
checkbox input "true"
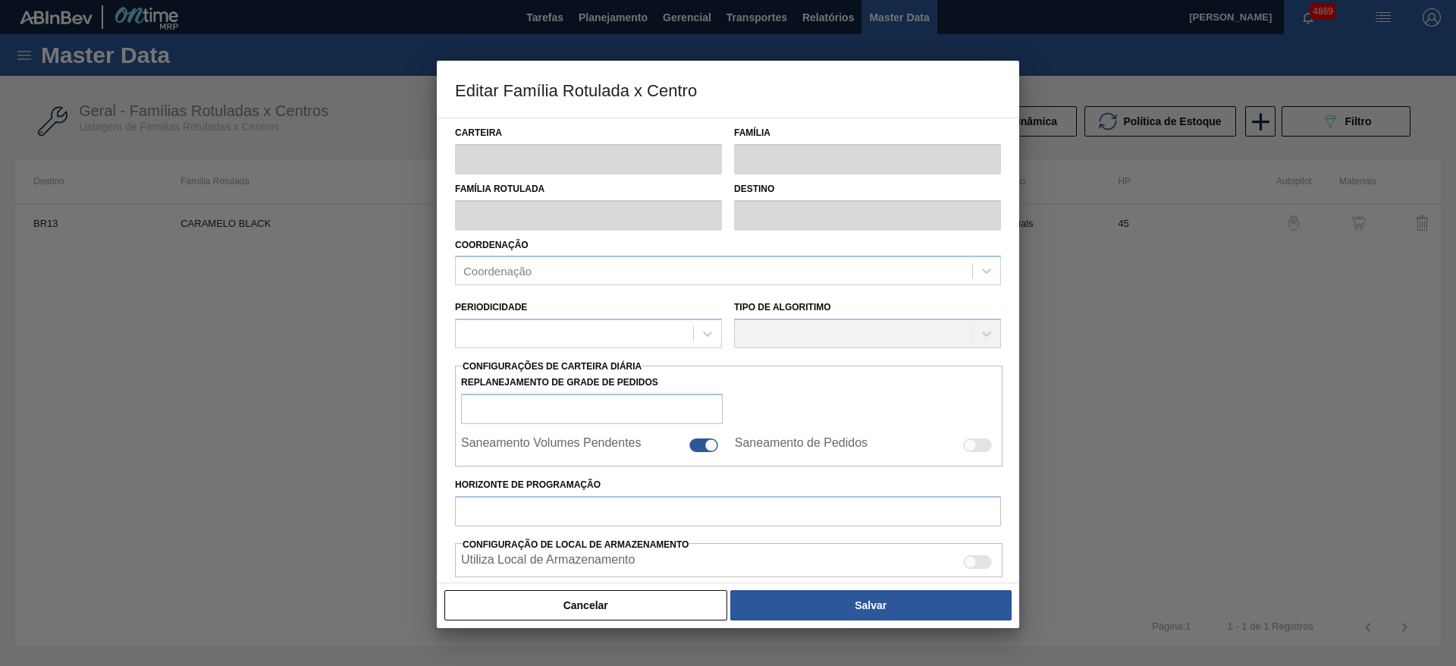
checkbox input "true"
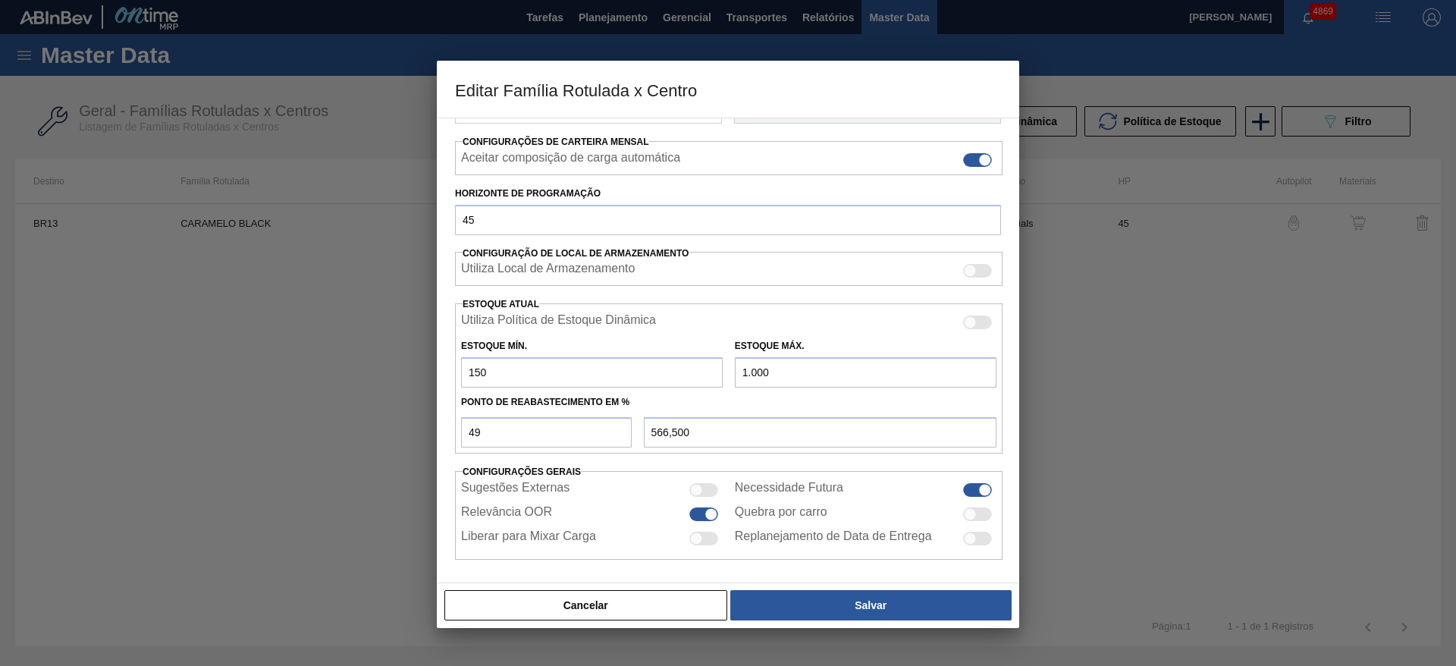
scroll to position [231, 0]
click at [752, 370] on input "1.000" at bounding box center [866, 369] width 262 height 30
type input "1.500"
type input "811,500"
type input "1.500"
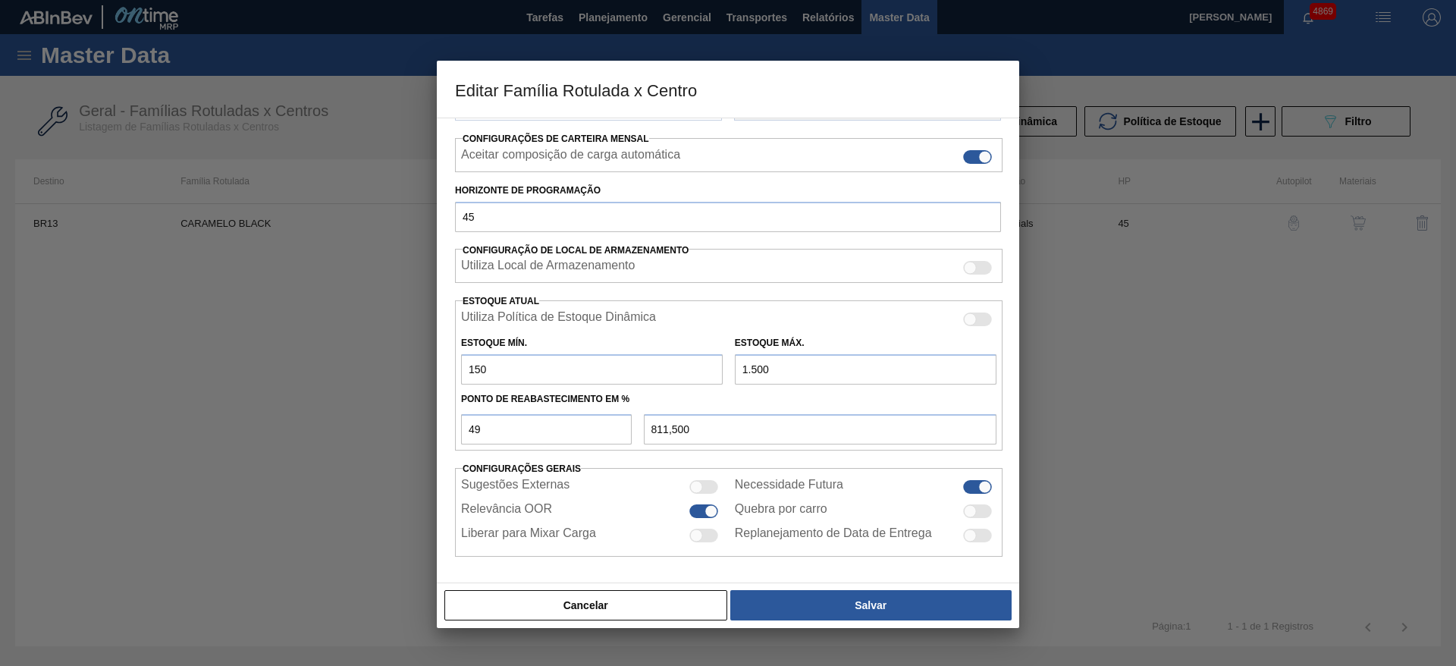
drag, startPoint x: 476, startPoint y: 363, endPoint x: 467, endPoint y: 366, distance: 8.6
click at [467, 366] on input "150" at bounding box center [592, 369] width 262 height 30
type input "250"
type input "862,500"
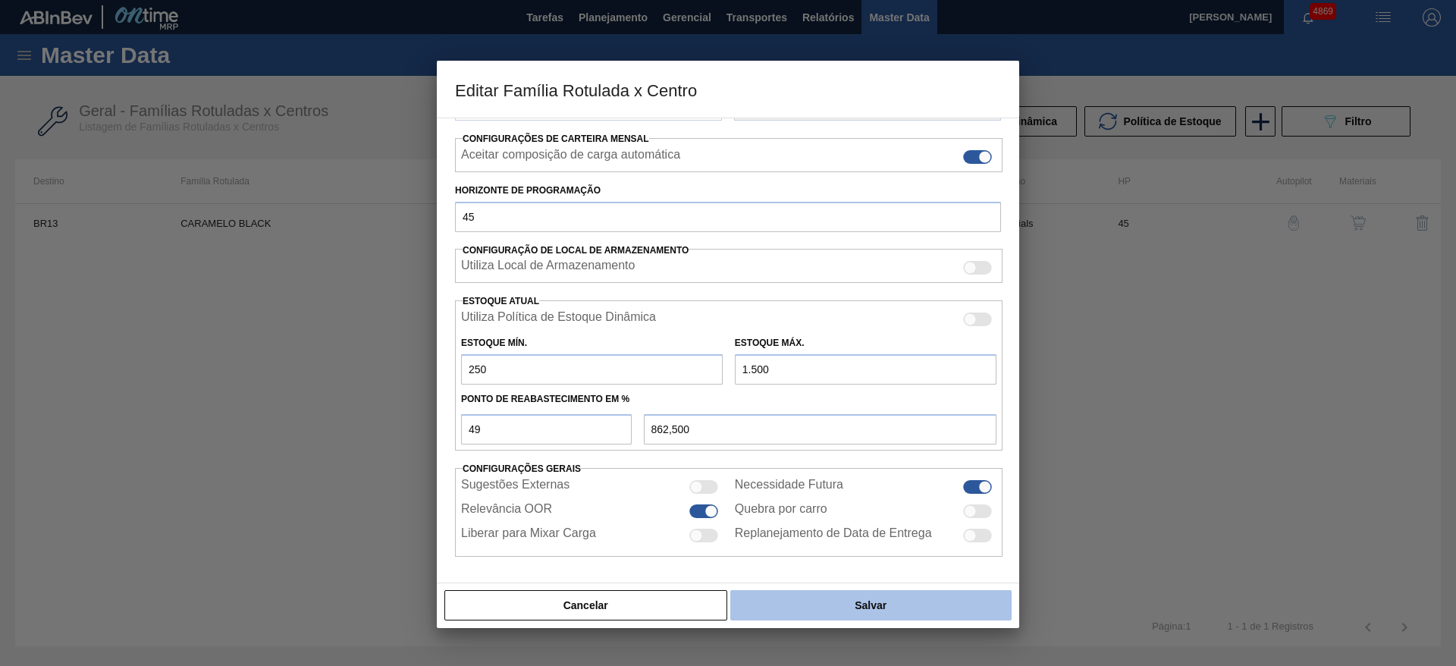
type input "250"
click at [909, 605] on button "Salvar" at bounding box center [870, 605] width 281 height 30
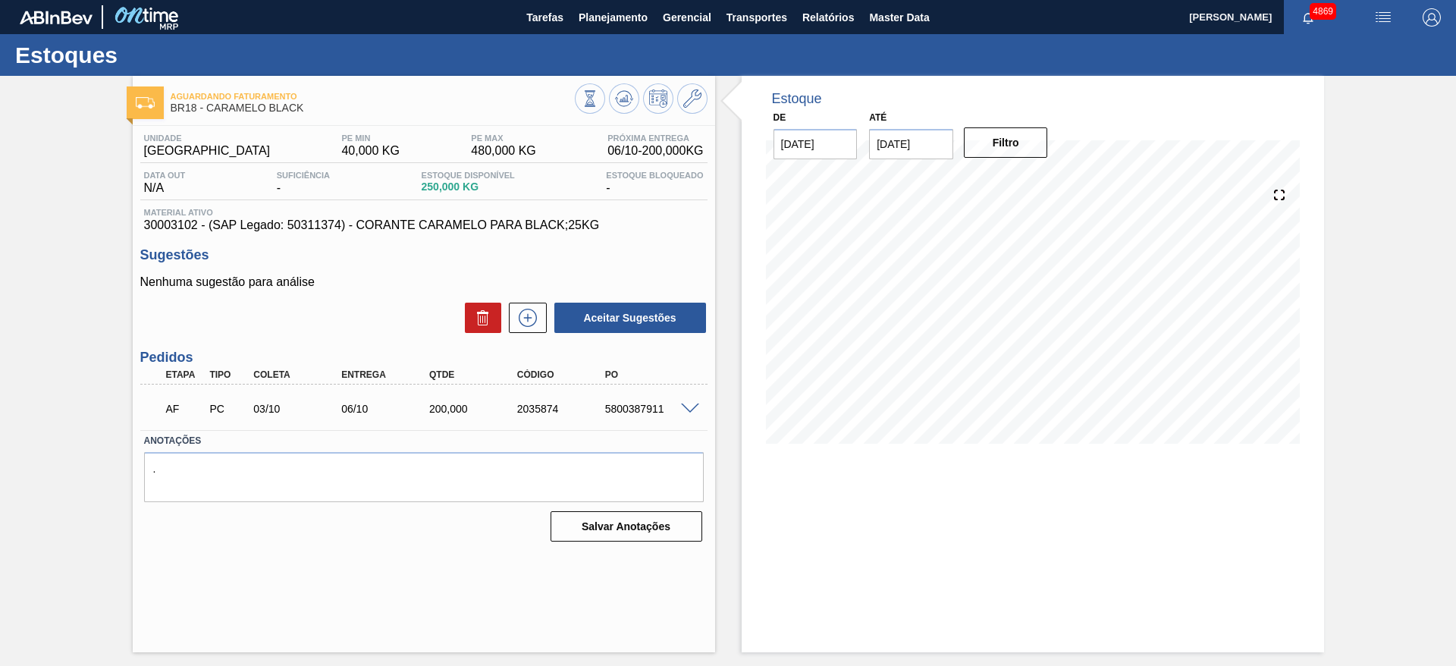
click at [687, 407] on span at bounding box center [690, 409] width 18 height 11
click at [897, 554] on div "Estoque De [DATE] Até [DATE] Filtro 08/10 Projeção de Estoque 0 [DOMAIN_NAME] 0…" at bounding box center [1033, 364] width 583 height 576
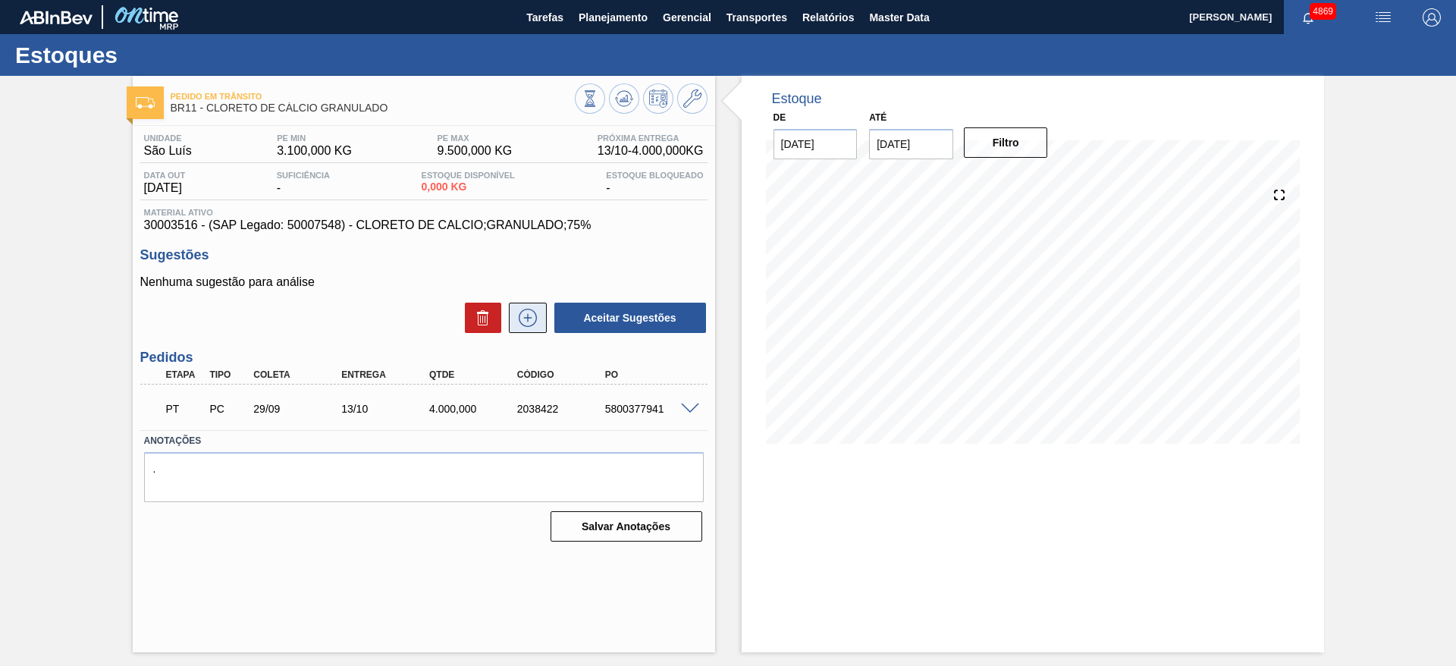
click at [526, 325] on icon at bounding box center [528, 318] width 24 height 18
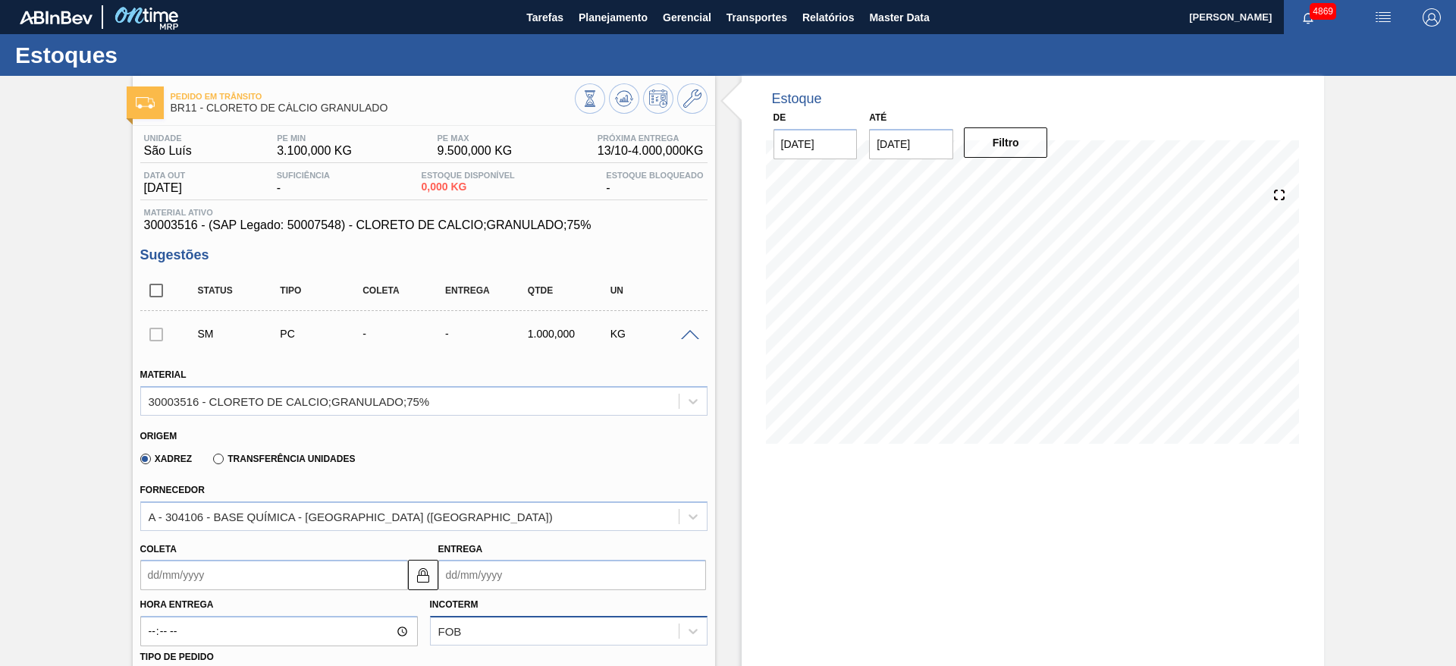
scroll to position [228, 0]
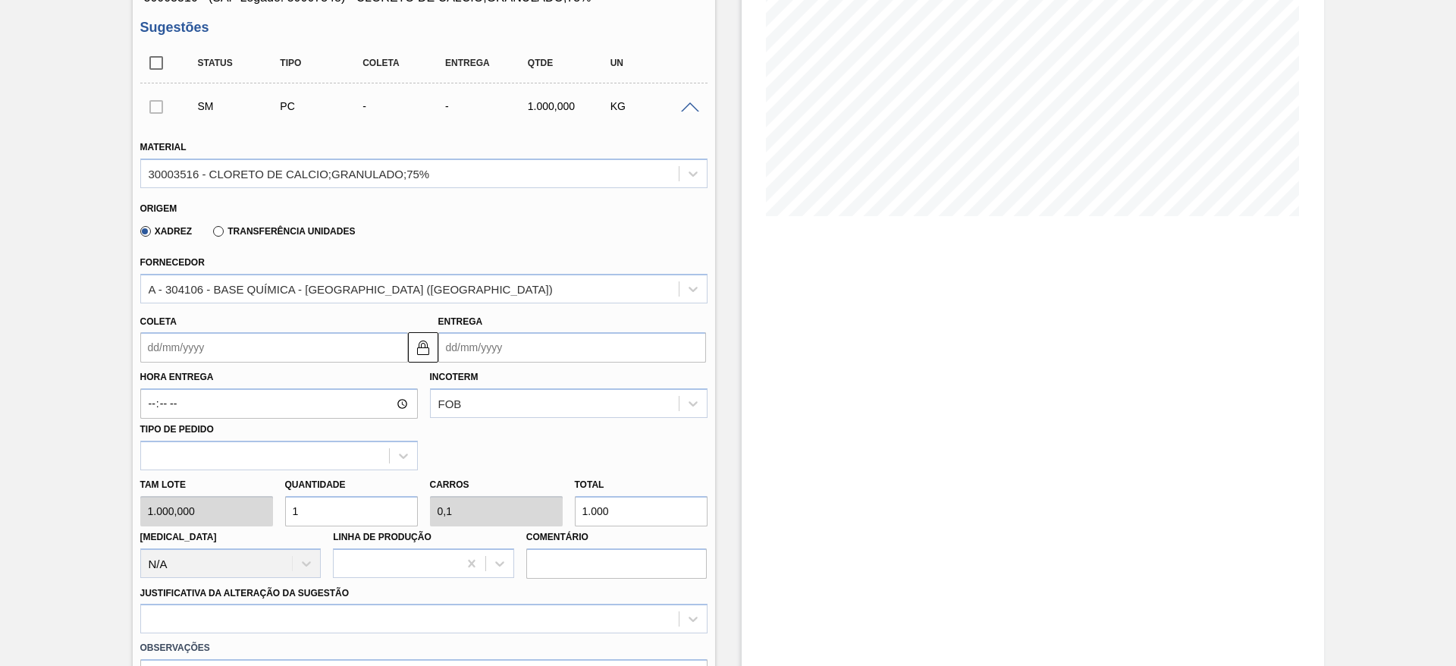
click at [259, 352] on input "Coleta" at bounding box center [274, 347] width 268 height 30
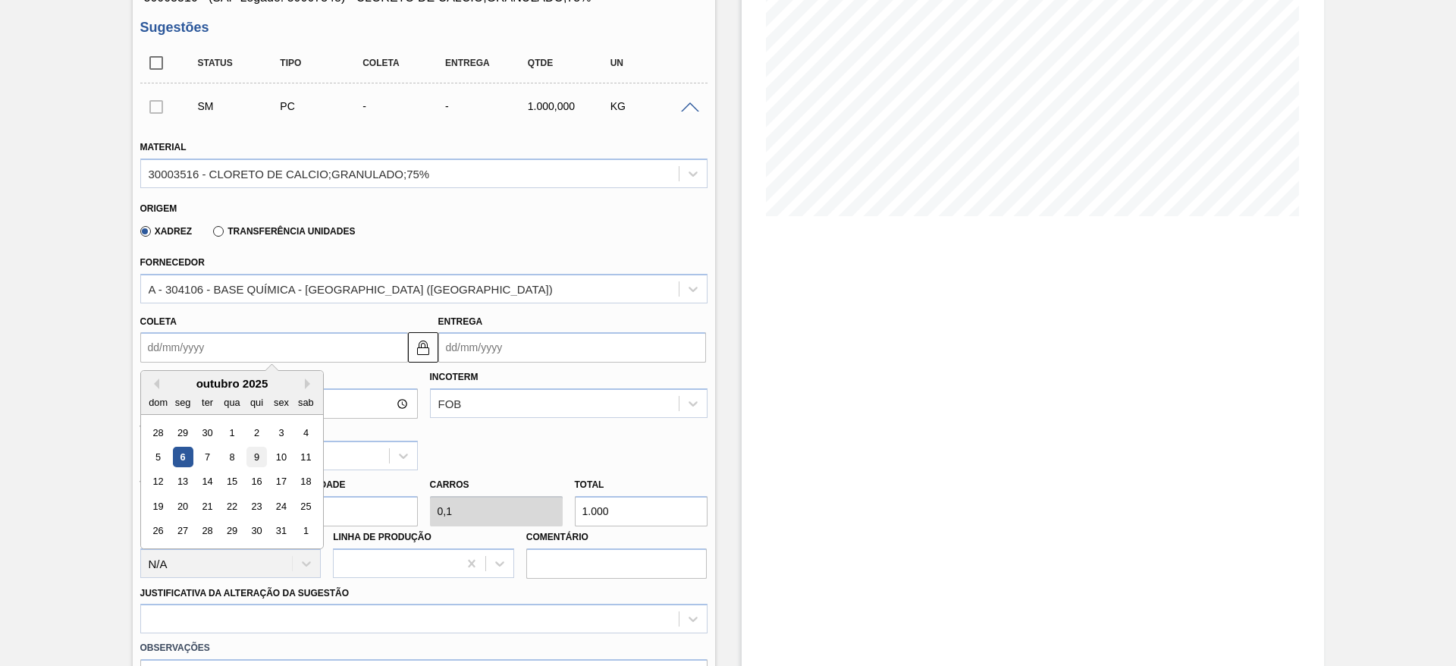
click at [263, 454] on div "9" at bounding box center [256, 457] width 20 height 20
type input "[DATE]"
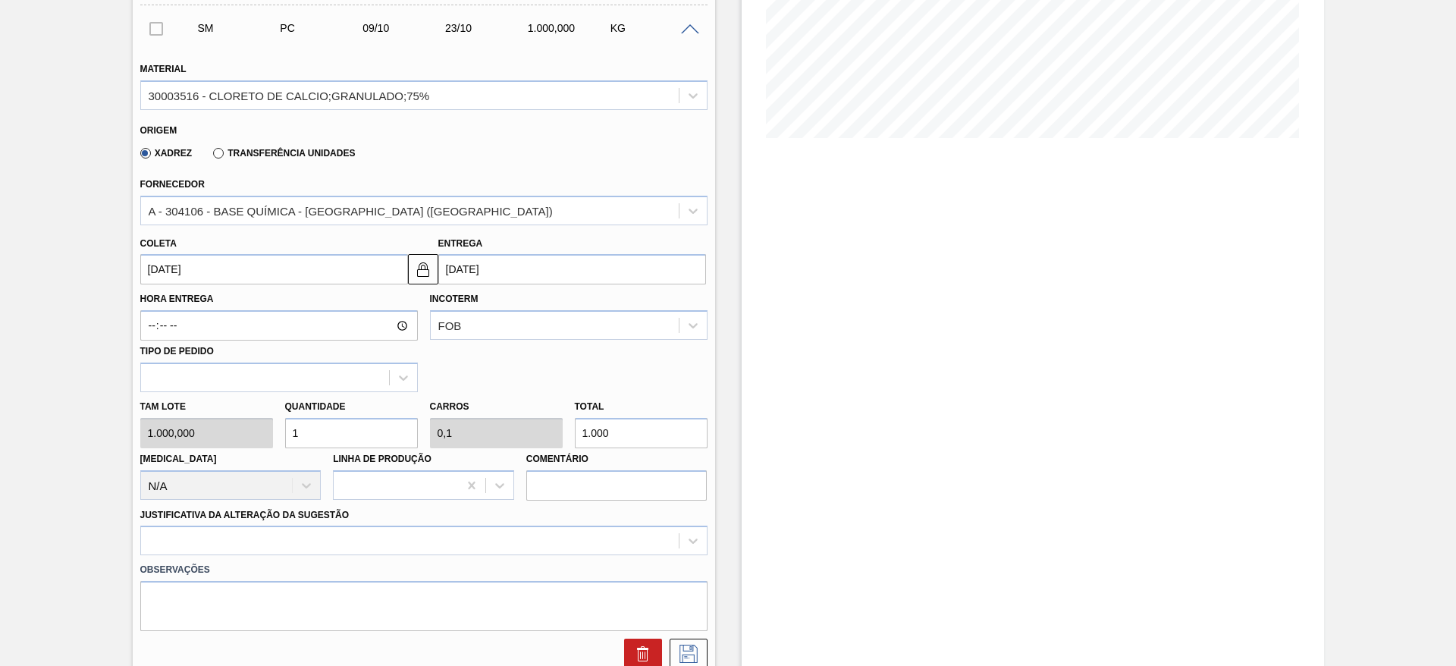
scroll to position [341, 0]
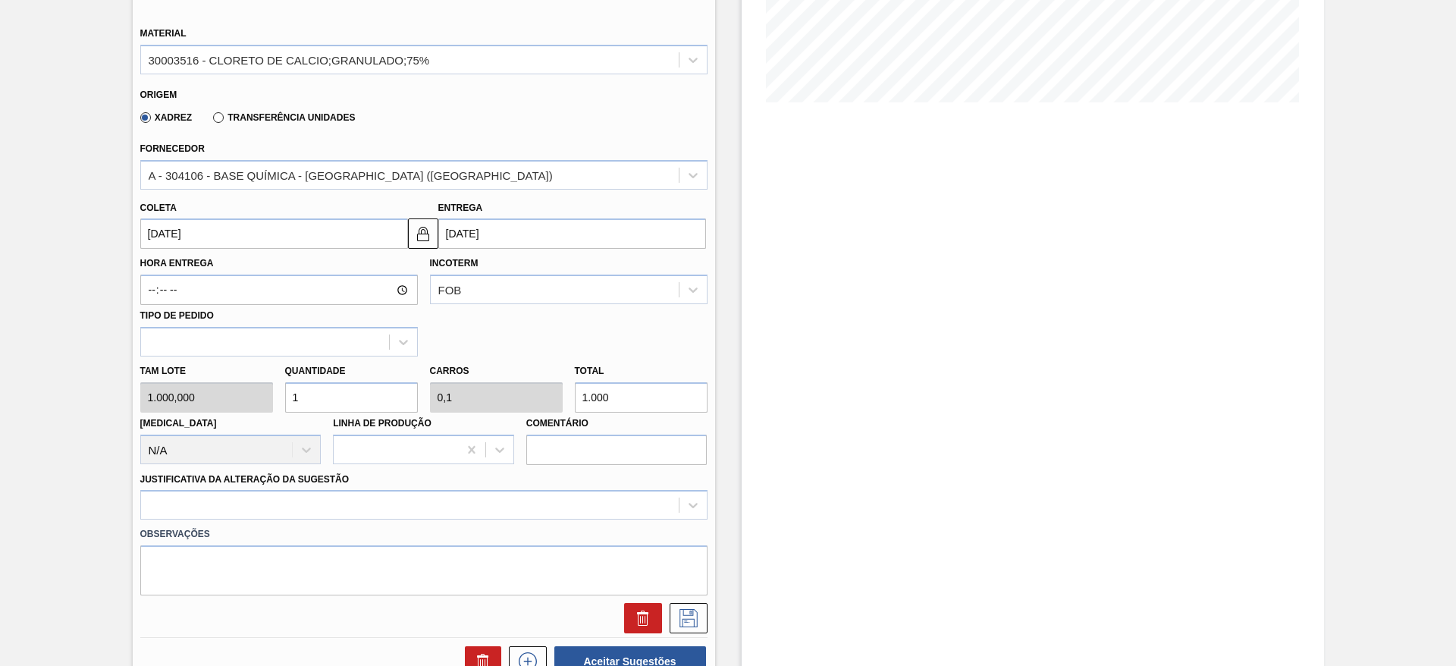
drag, startPoint x: 319, startPoint y: 390, endPoint x: 284, endPoint y: 404, distance: 38.5
click at [285, 404] on input "1" at bounding box center [351, 397] width 133 height 30
type input "5"
type input "0,5"
type input "5.000"
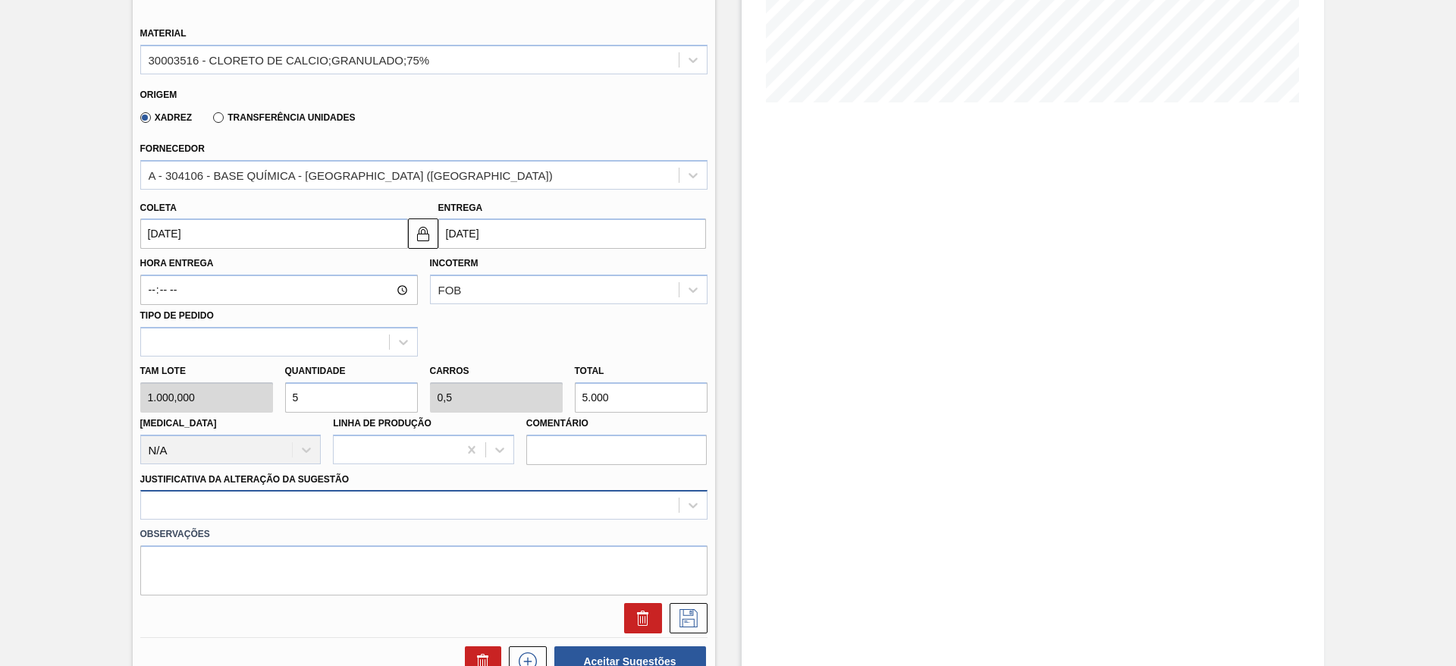
type input "5"
click at [355, 503] on div at bounding box center [423, 505] width 567 height 30
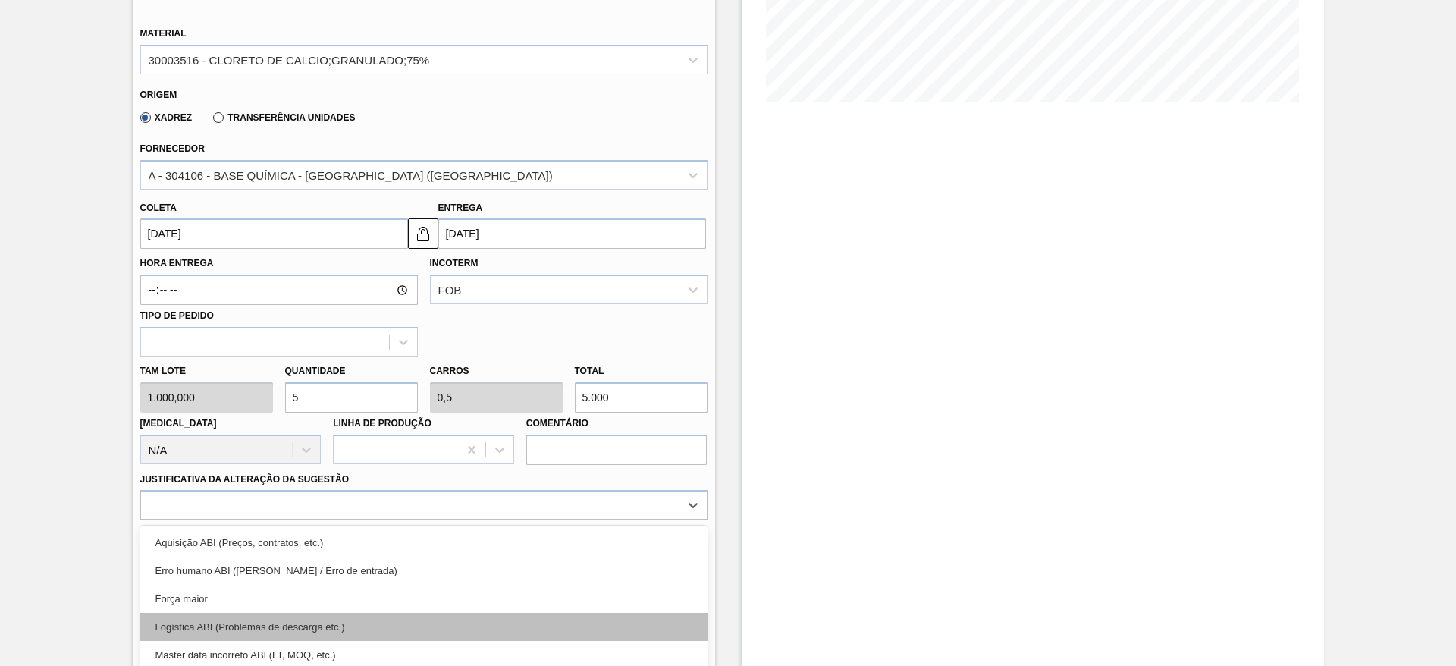
scroll to position [435, 0]
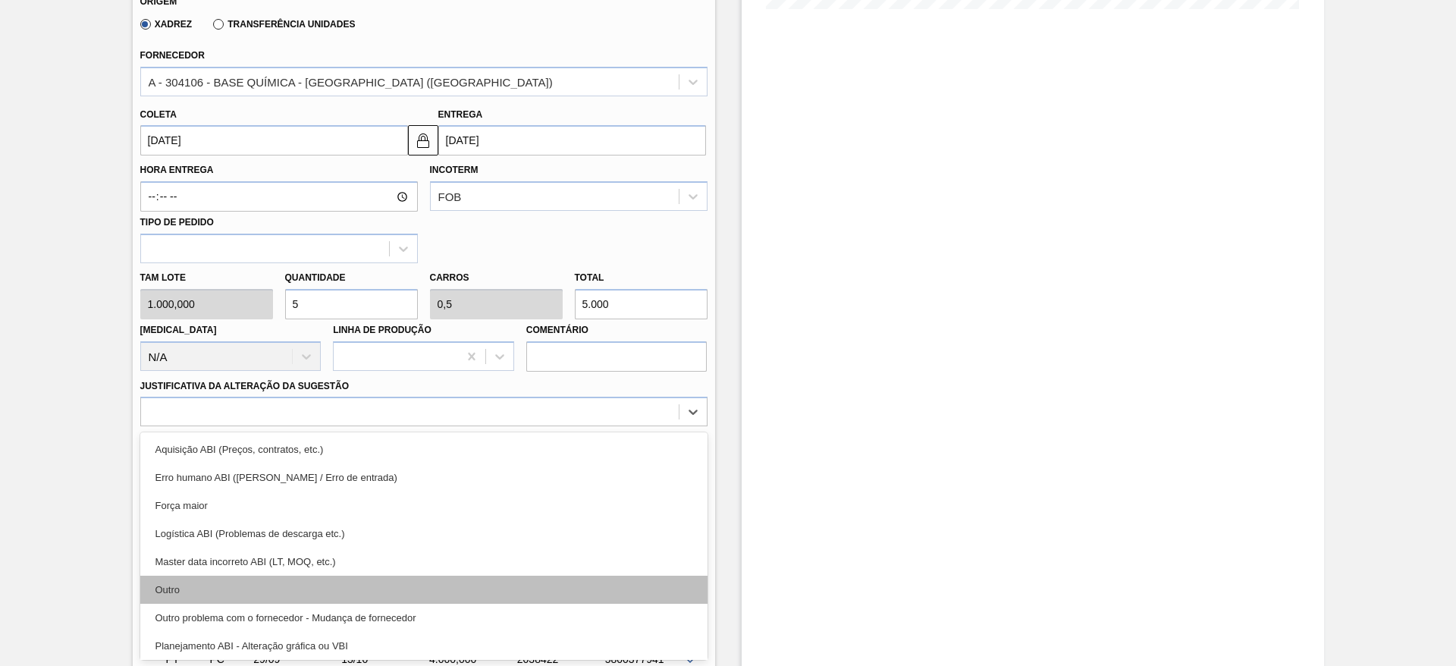
click at [341, 589] on div "Outro" at bounding box center [423, 590] width 567 height 28
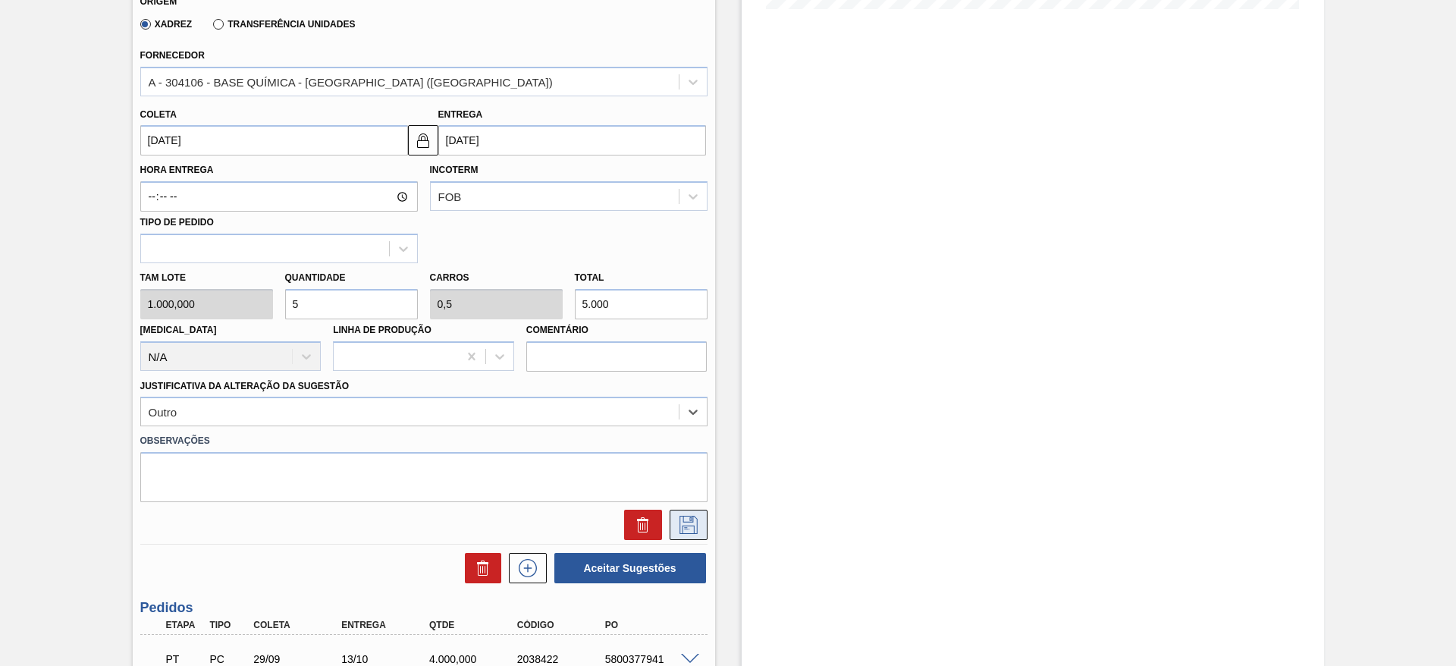
click at [692, 525] on icon at bounding box center [689, 525] width 24 height 18
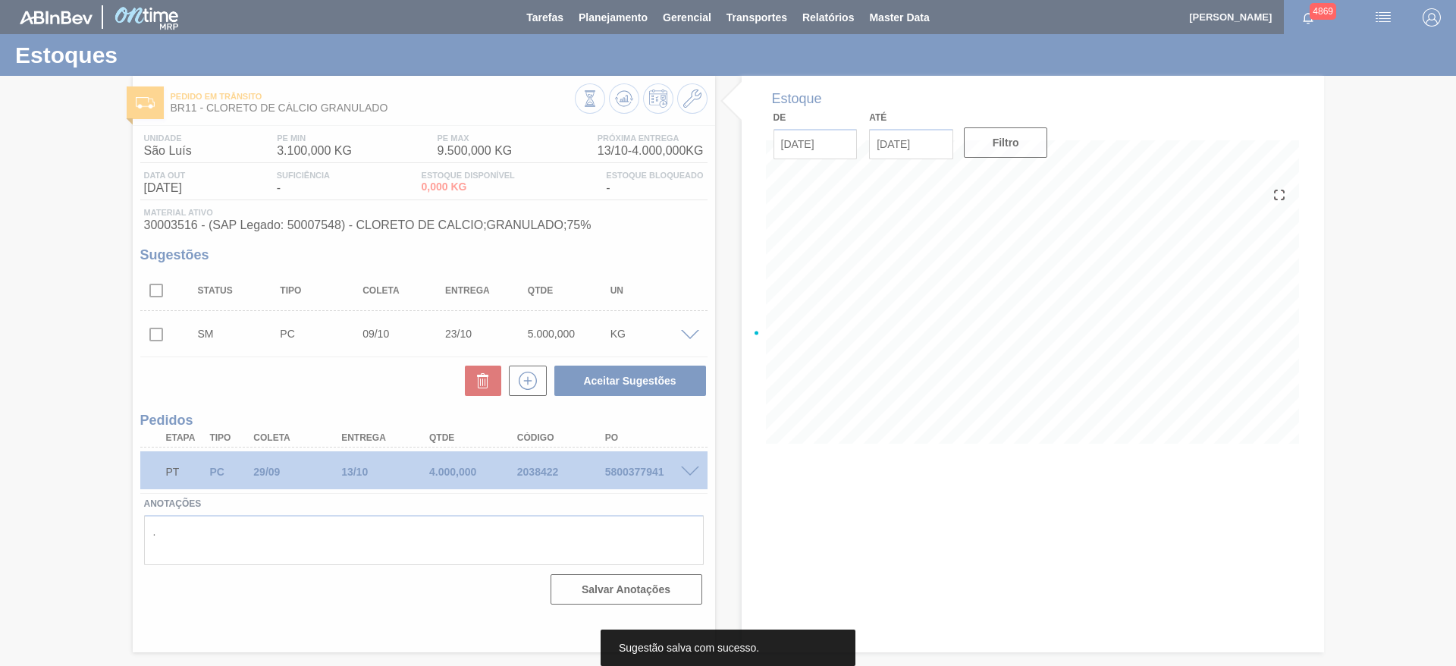
scroll to position [0, 0]
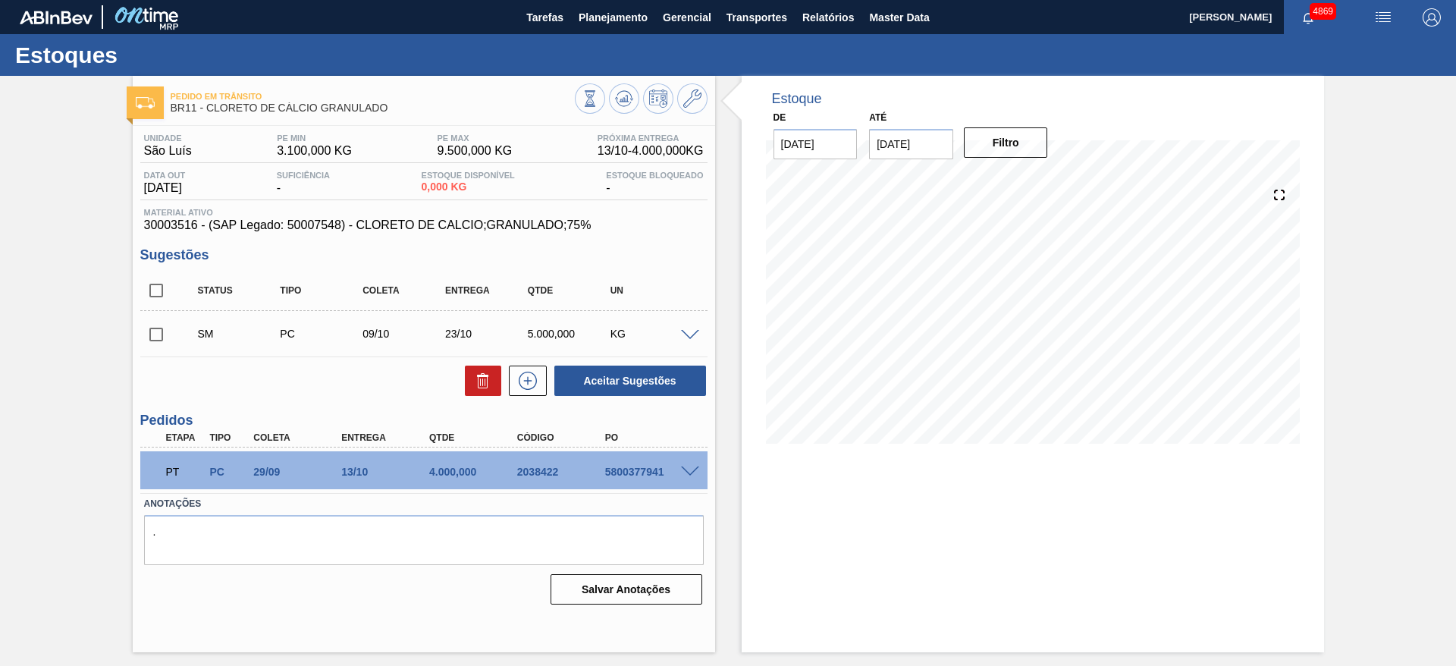
click at [944, 150] on input "[DATE]" at bounding box center [911, 144] width 84 height 30
click at [1039, 177] on button "Next Month" at bounding box center [1039, 180] width 11 height 11
click at [891, 350] on div "30" at bounding box center [887, 352] width 20 height 20
type input "30/11/2025"
click at [1015, 146] on button "Filtro" at bounding box center [1006, 142] width 84 height 30
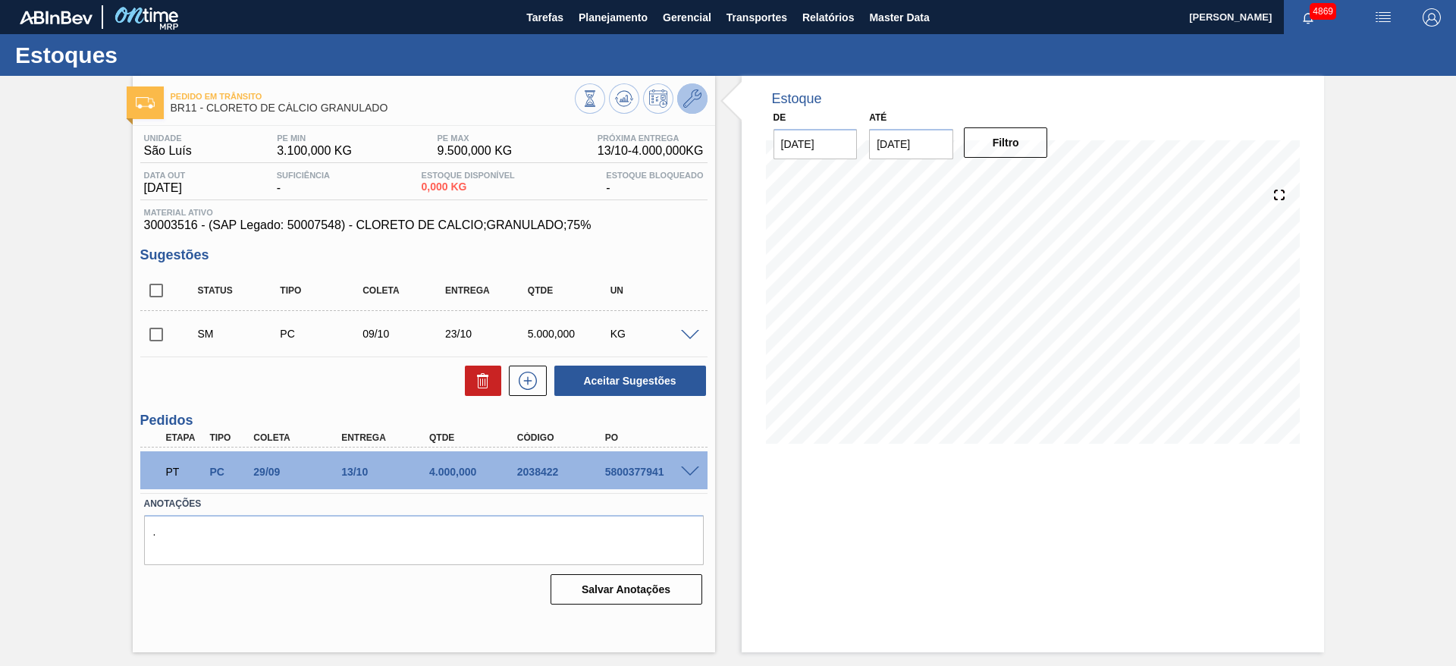
click at [705, 101] on button at bounding box center [692, 98] width 30 height 30
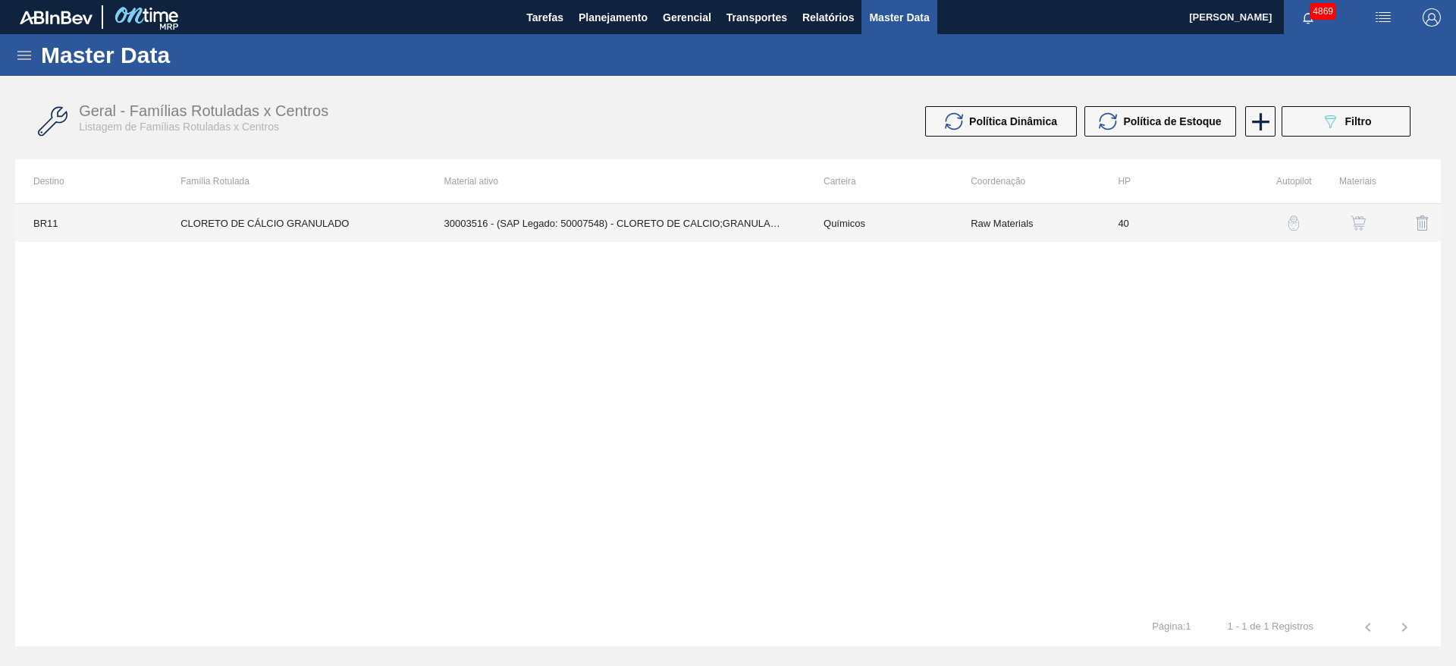
click at [471, 221] on td "30003516 - (SAP Legado: 50007548) - CLORETO DE CALCIO;GRANULADO;75%" at bounding box center [615, 223] width 379 height 38
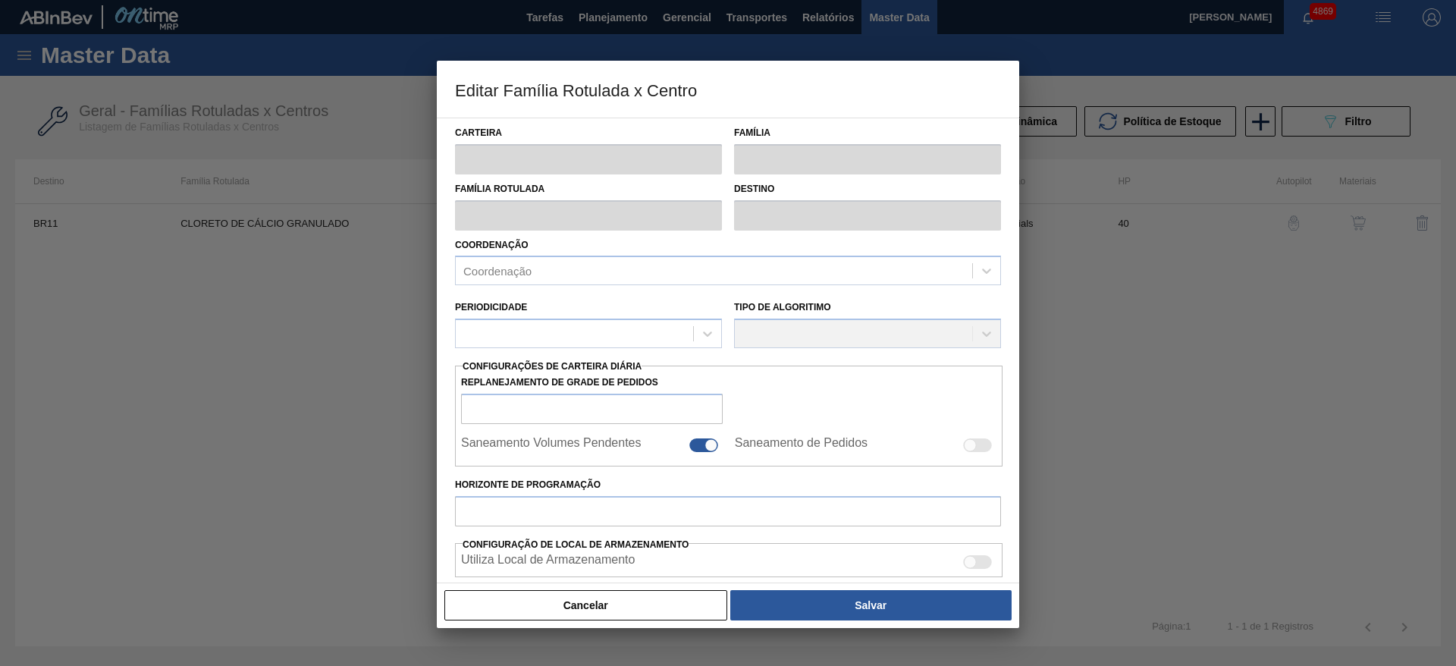
type input "Químicos"
type input "Cloreto de Cálcio"
type input "CLORETO DE CÁLCIO GRANULADO"
type input "BR11 - São Luís"
type input "40"
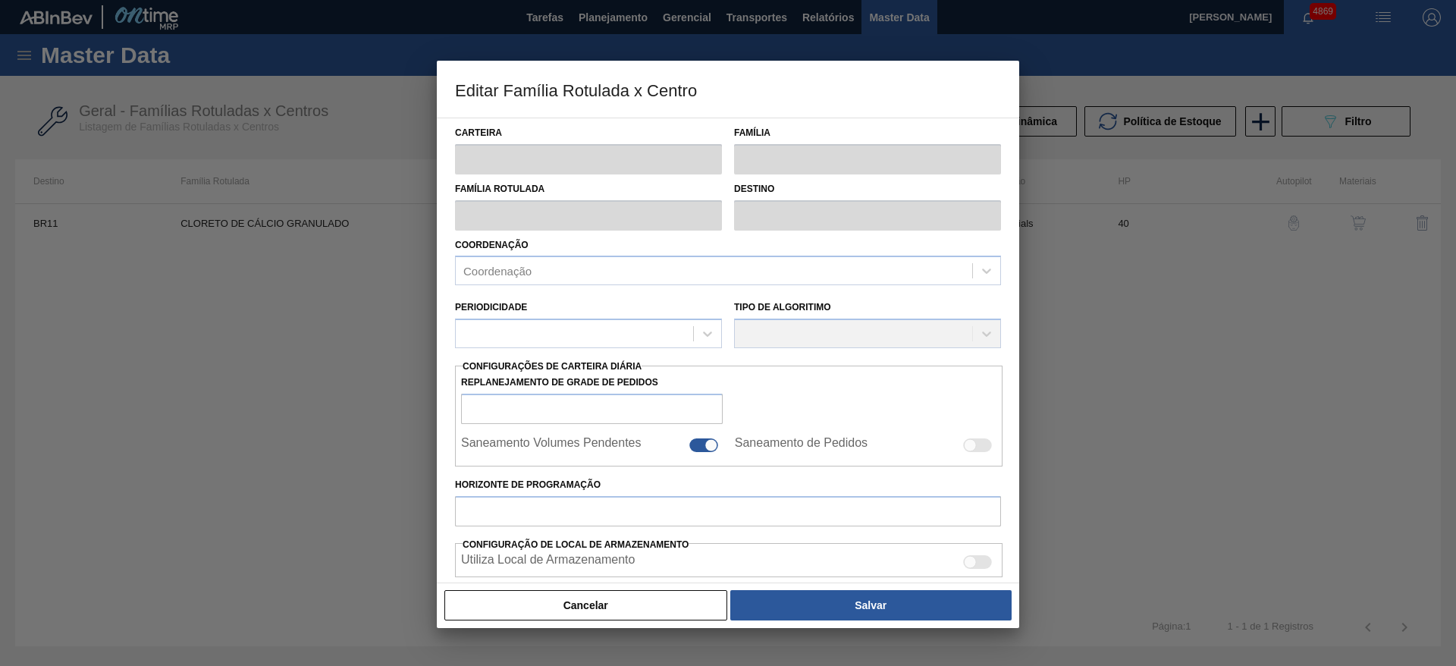
type input "3.100"
type input "9.500"
type input "50"
type input "6.300,000"
checkbox input "true"
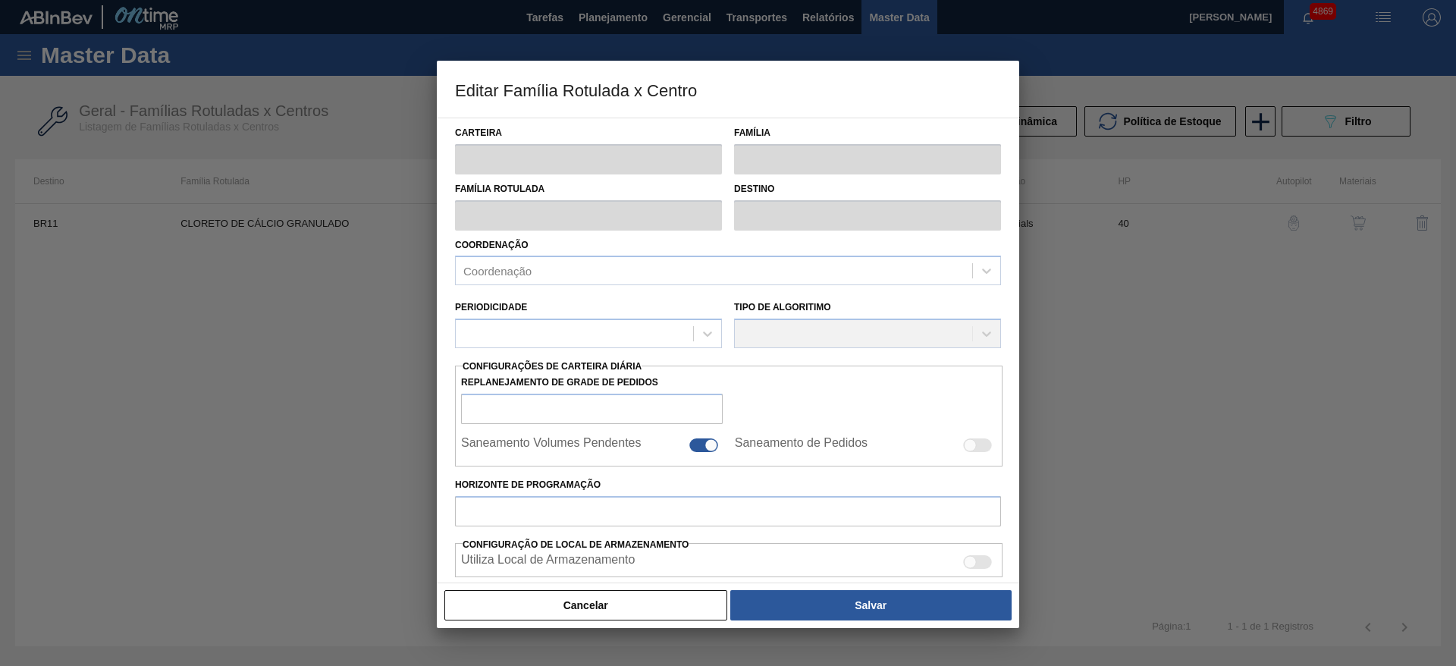
checkbox input "true"
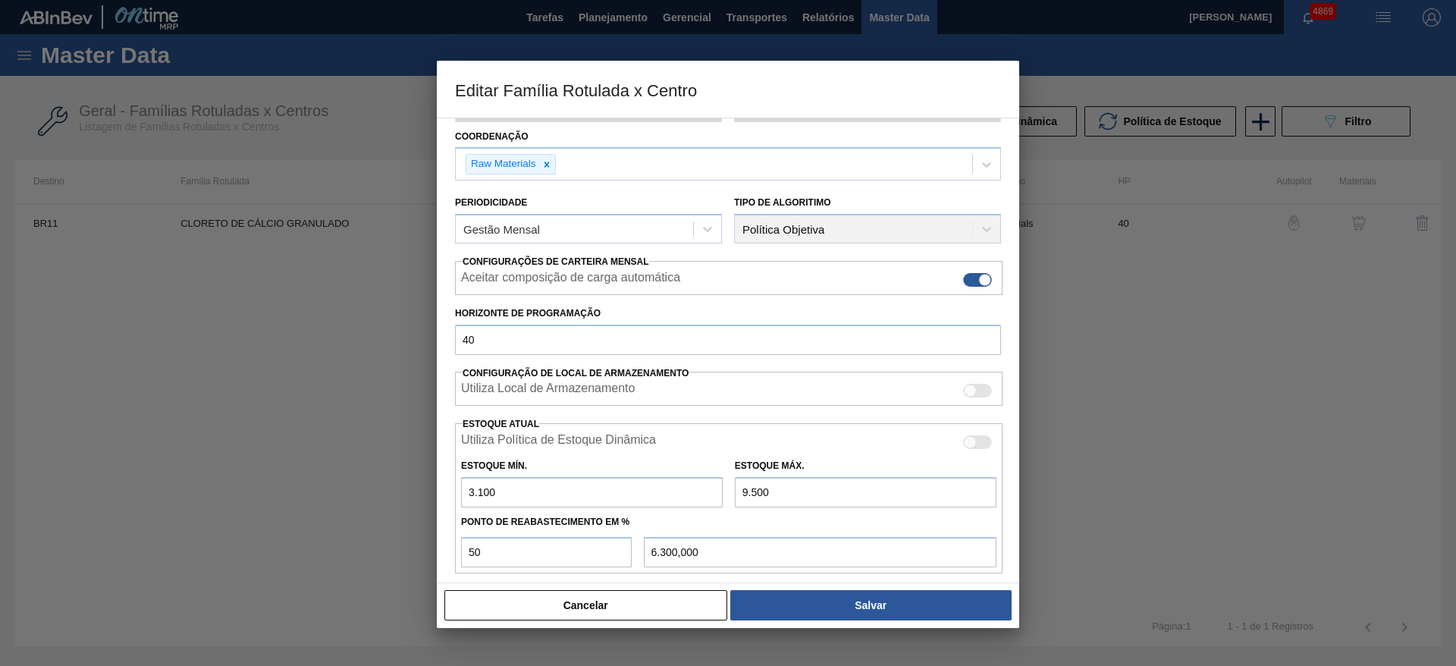
scroll to position [228, 0]
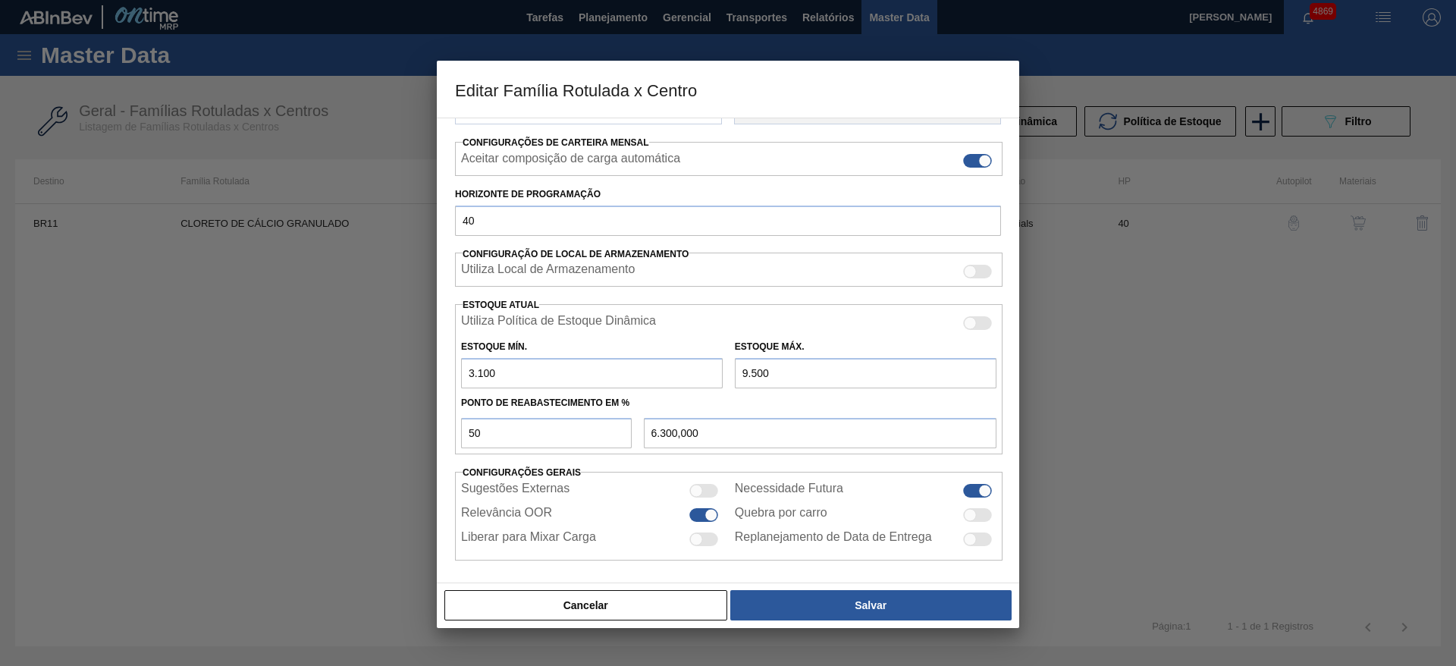
click at [747, 374] on input "9.500" at bounding box center [866, 373] width 262 height 30
type input "1.500"
type input "2.300,000"
type input "15.001"
type input "9.050,500"
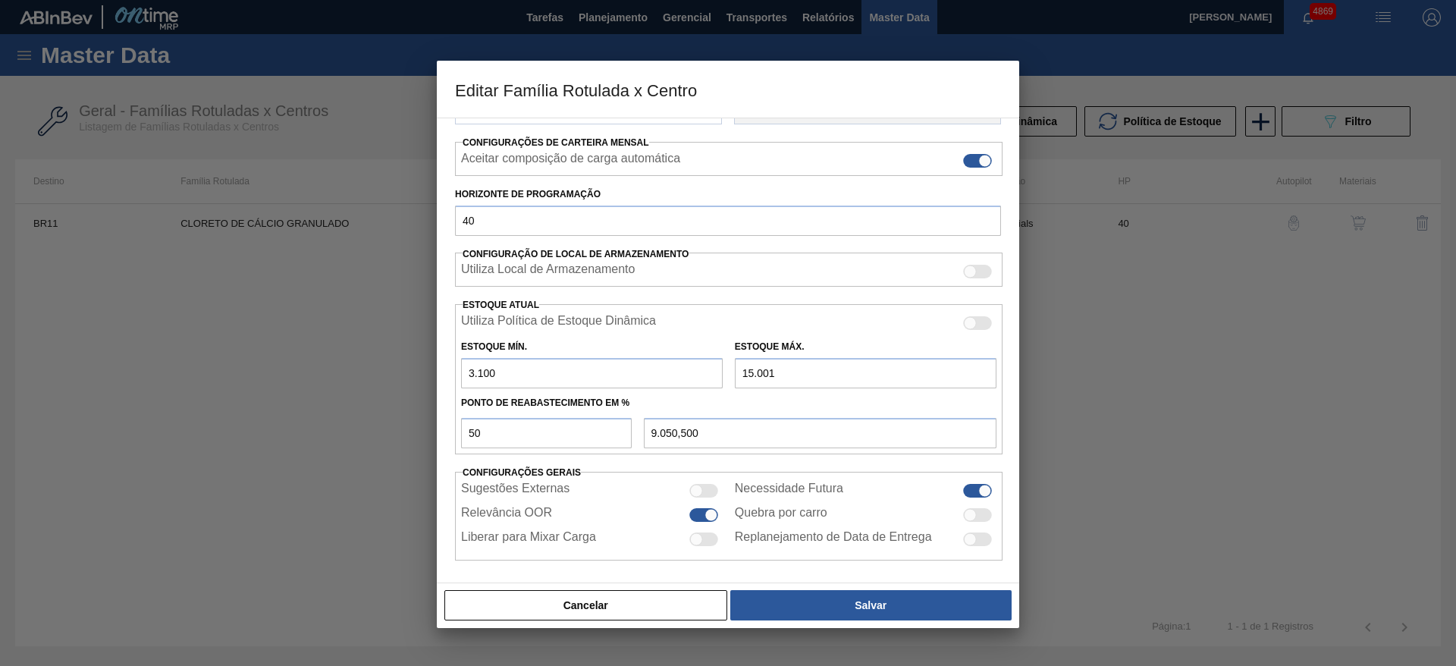
drag, startPoint x: 797, startPoint y: 379, endPoint x: 723, endPoint y: 372, distance: 74.6
click at [723, 372] on div "Estoque Mín. 3.100 Estoque Máx. 15.001" at bounding box center [729, 360] width 548 height 56
type input "1"
type input "1.550,500"
type input "11"
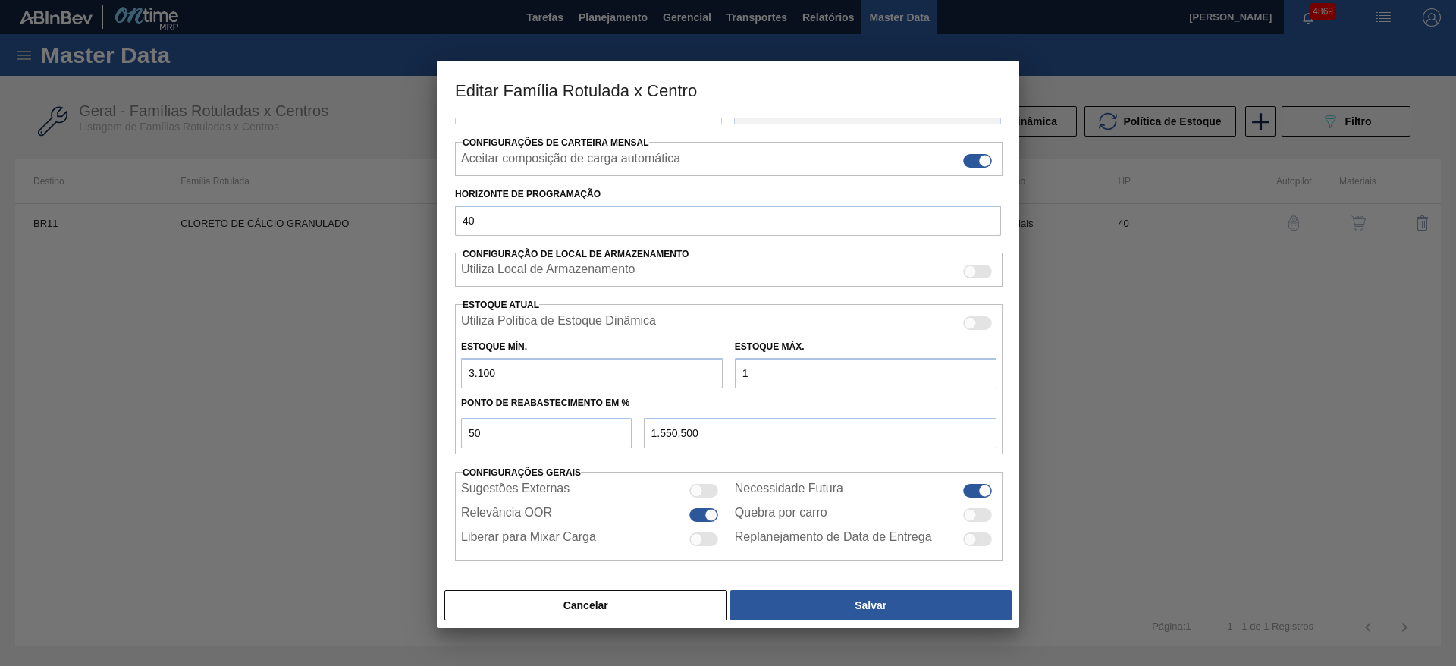
type input "1.555,500"
type input "110"
type input "1.605,000"
type input "1.100"
type input "2.100,000"
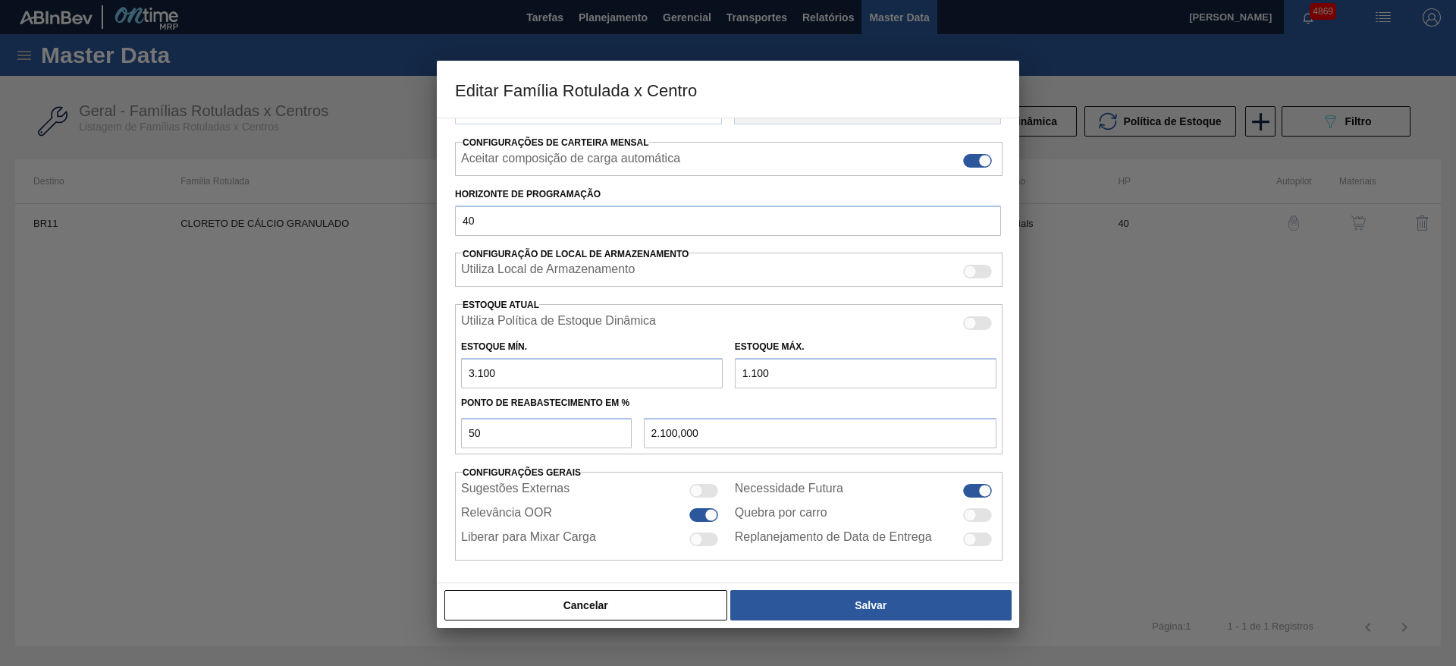
type input "11.000"
type input "7.050,000"
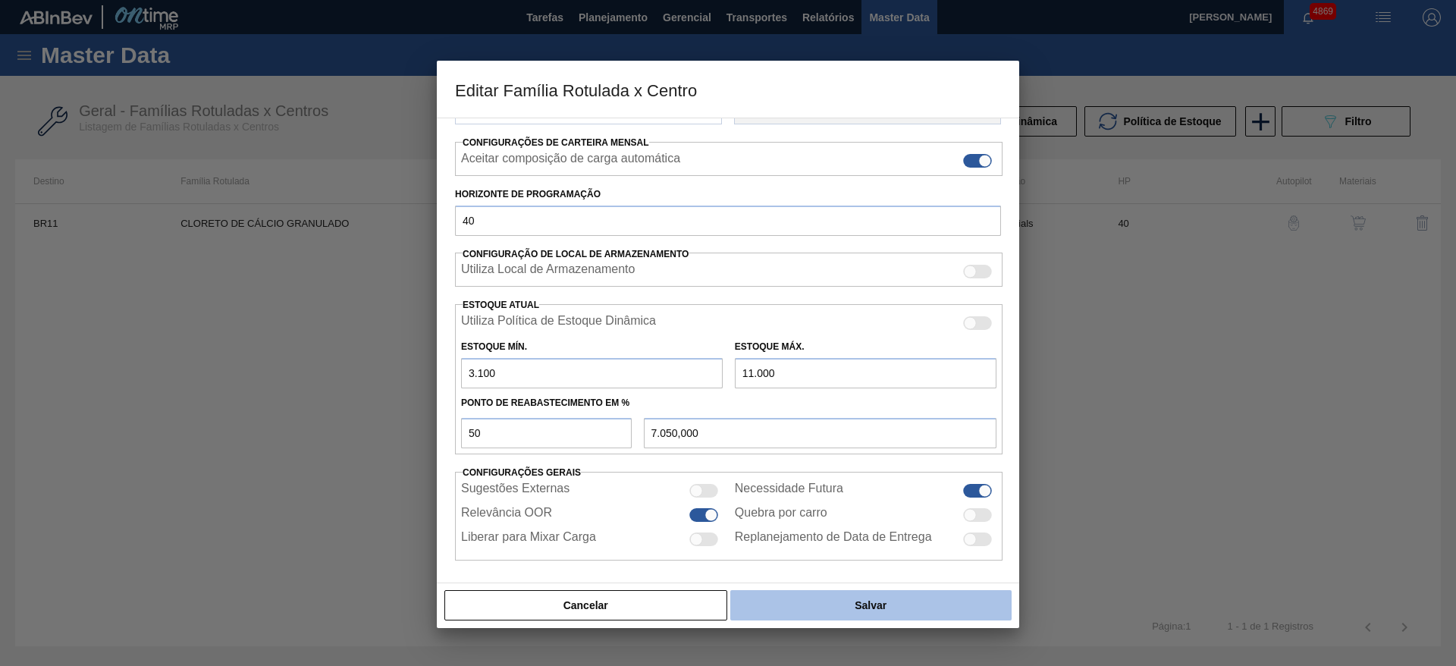
type input "11.000"
click at [907, 602] on button "Salvar" at bounding box center [870, 605] width 281 height 30
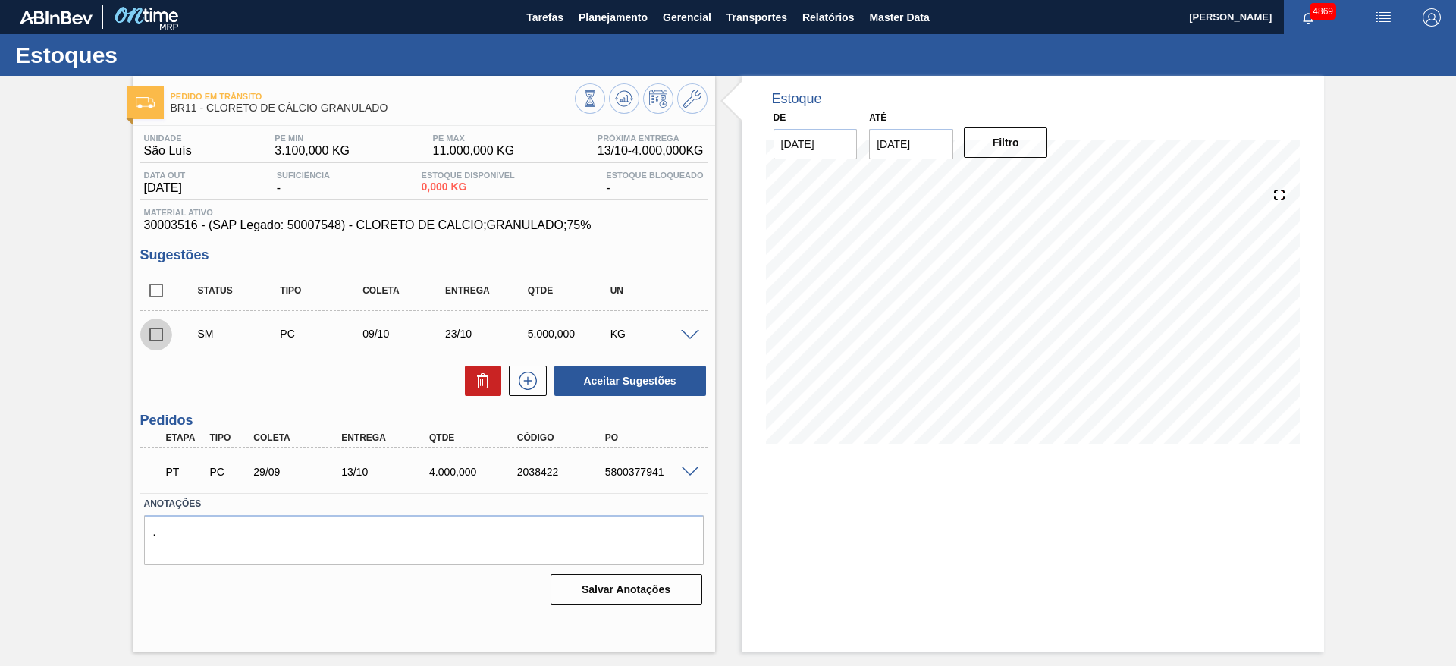
click at [152, 335] on input "checkbox" at bounding box center [156, 335] width 32 height 32
click at [652, 380] on button "Aceitar Sugestões" at bounding box center [630, 381] width 152 height 30
checkbox input "false"
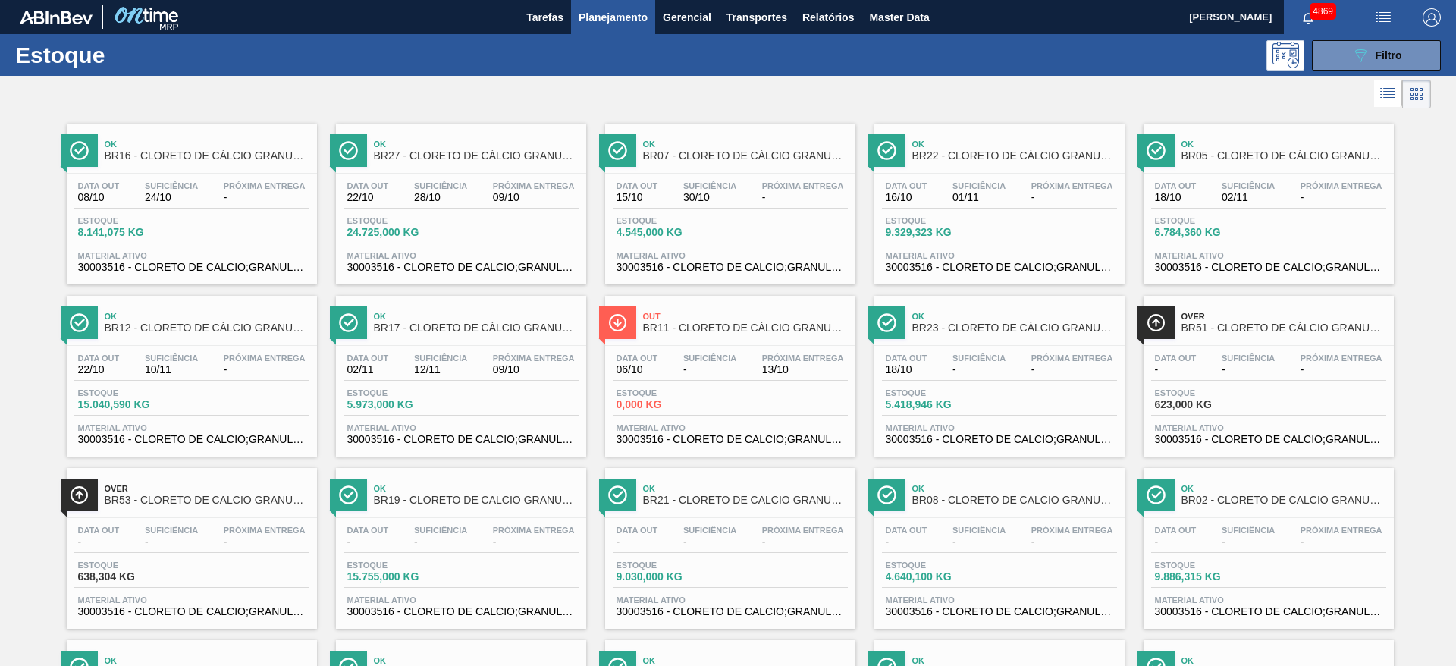
drag, startPoint x: 1330, startPoint y: 347, endPoint x: 515, endPoint y: 545, distance: 838.4
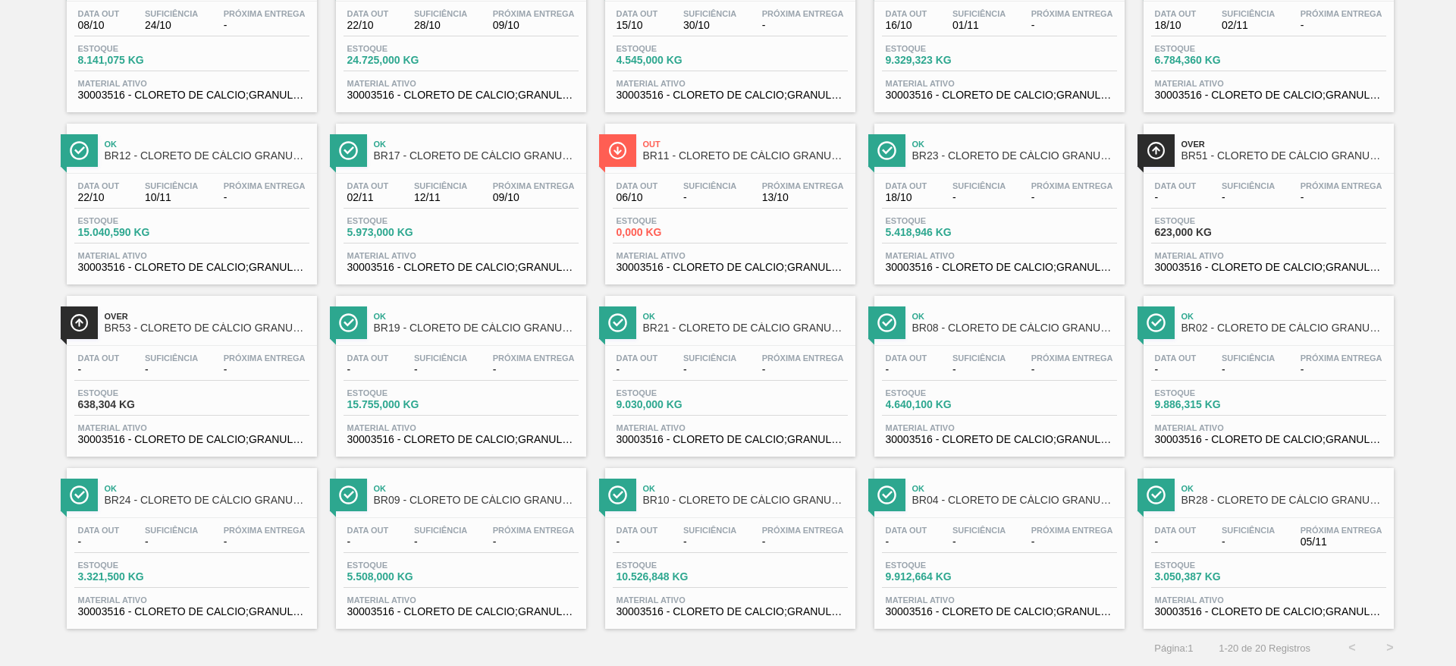
scroll to position [173, 0]
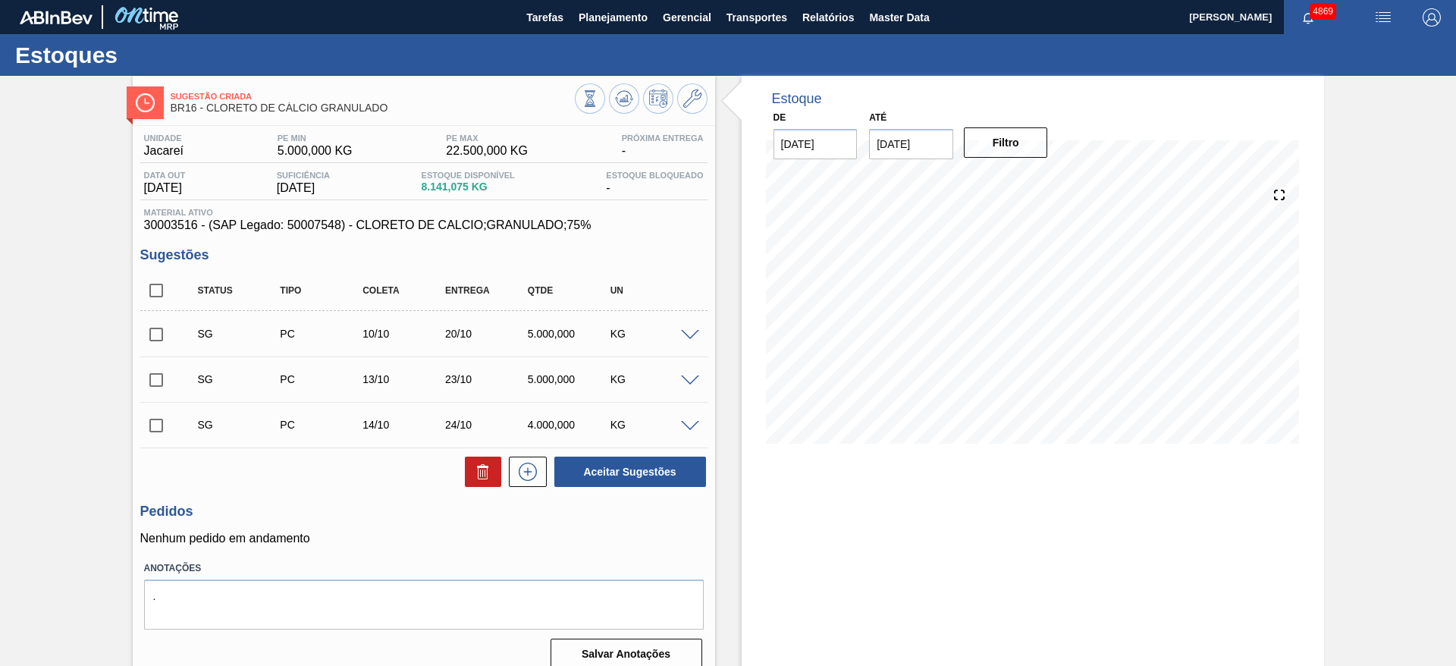
click at [689, 335] on span at bounding box center [690, 335] width 18 height 11
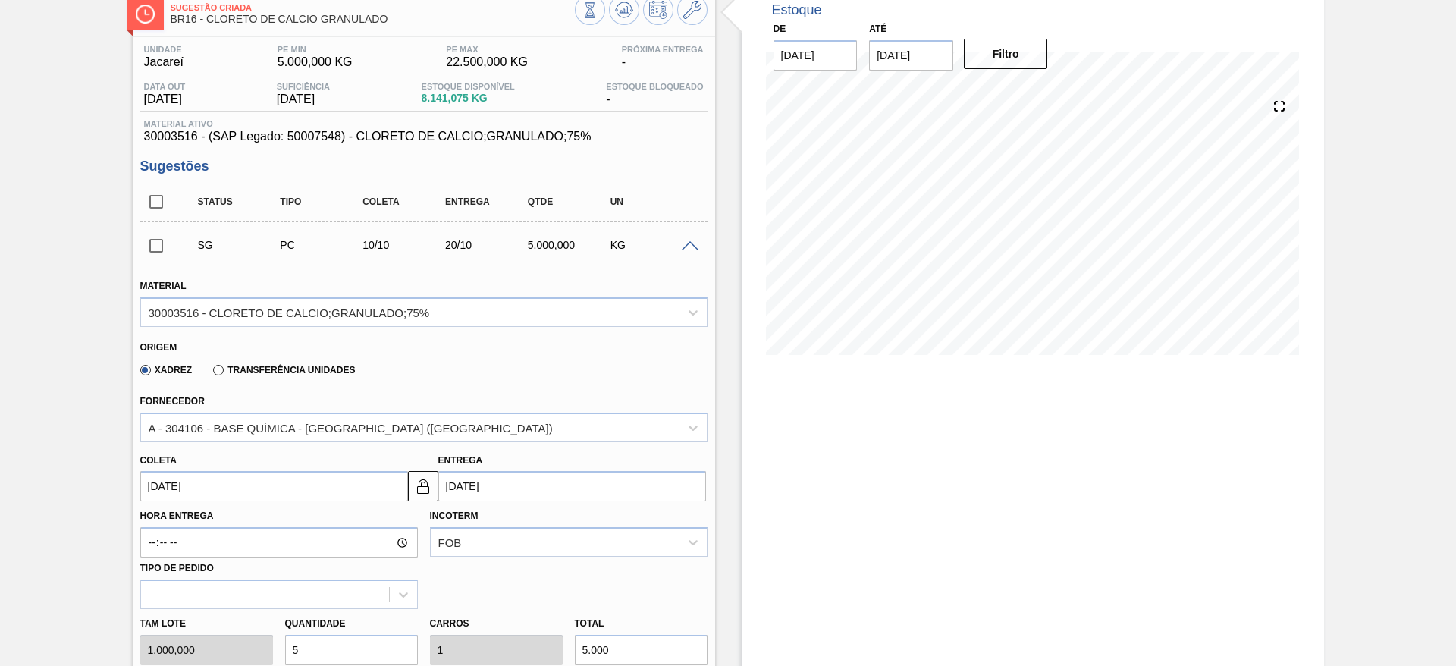
scroll to position [228, 0]
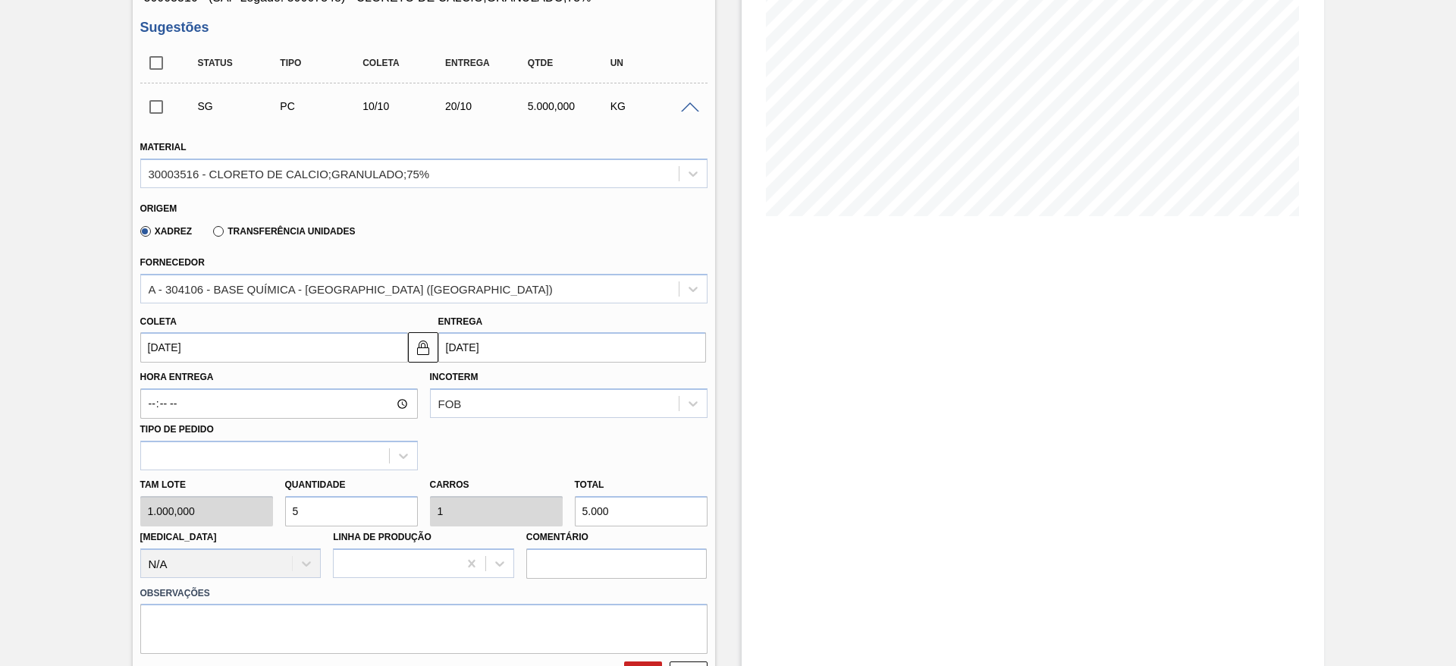
click at [190, 344] on input "[DATE]" at bounding box center [274, 347] width 268 height 30
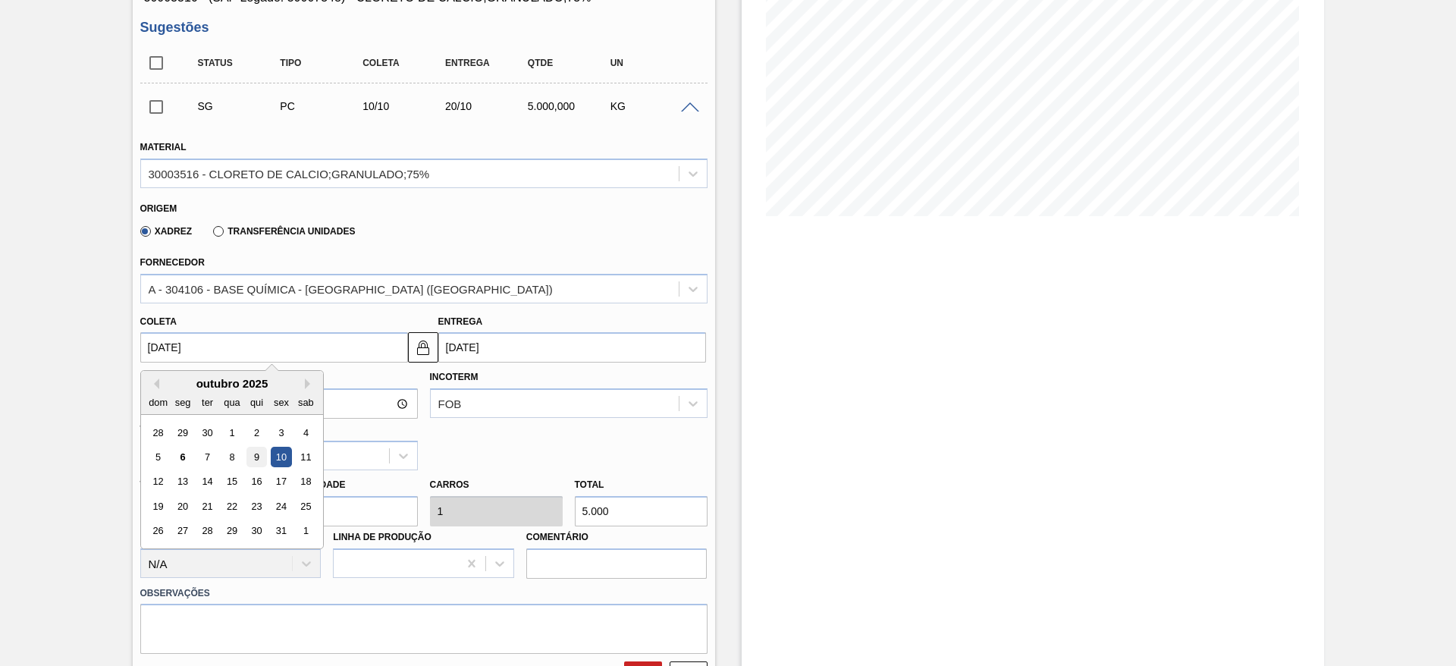
click at [256, 456] on div "9" at bounding box center [256, 457] width 20 height 20
type input "[DATE]"
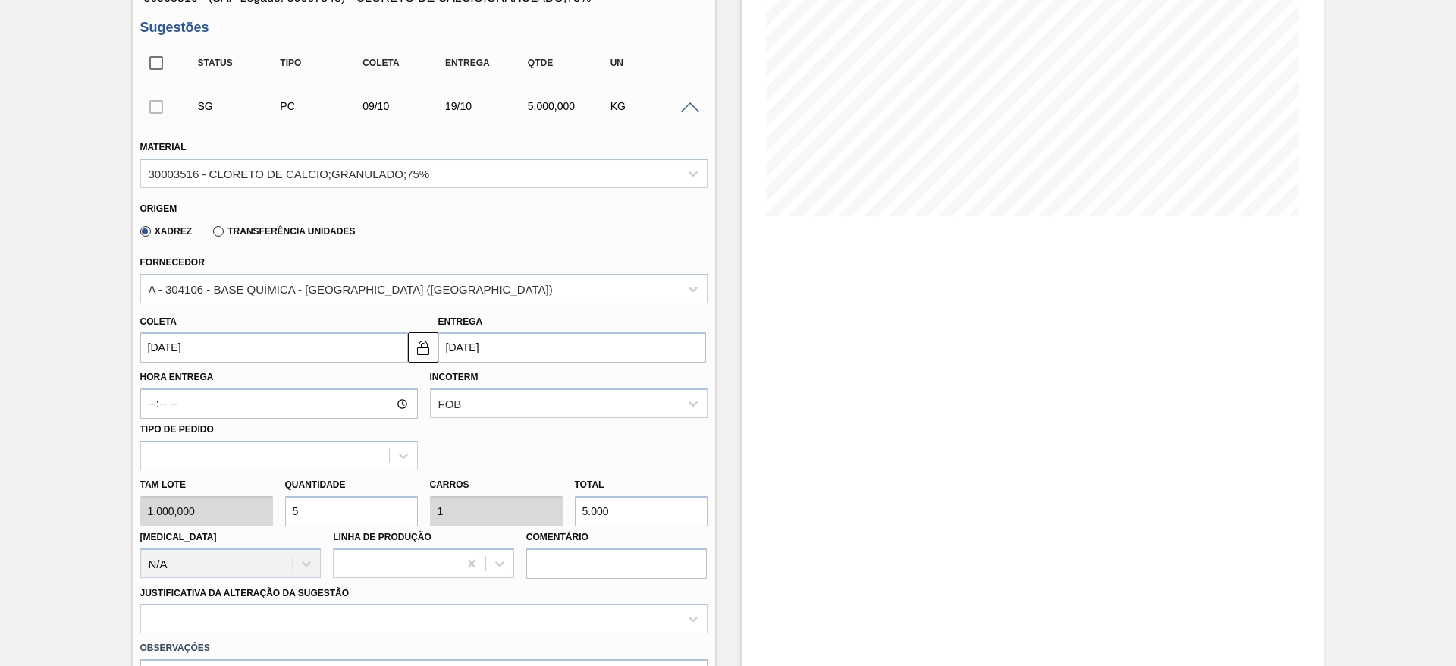
drag, startPoint x: 308, startPoint y: 514, endPoint x: 284, endPoint y: 511, distance: 23.7
click at [285, 511] on input "5" at bounding box center [351, 511] width 133 height 30
type input "7"
type input "1,4"
type input "7.000"
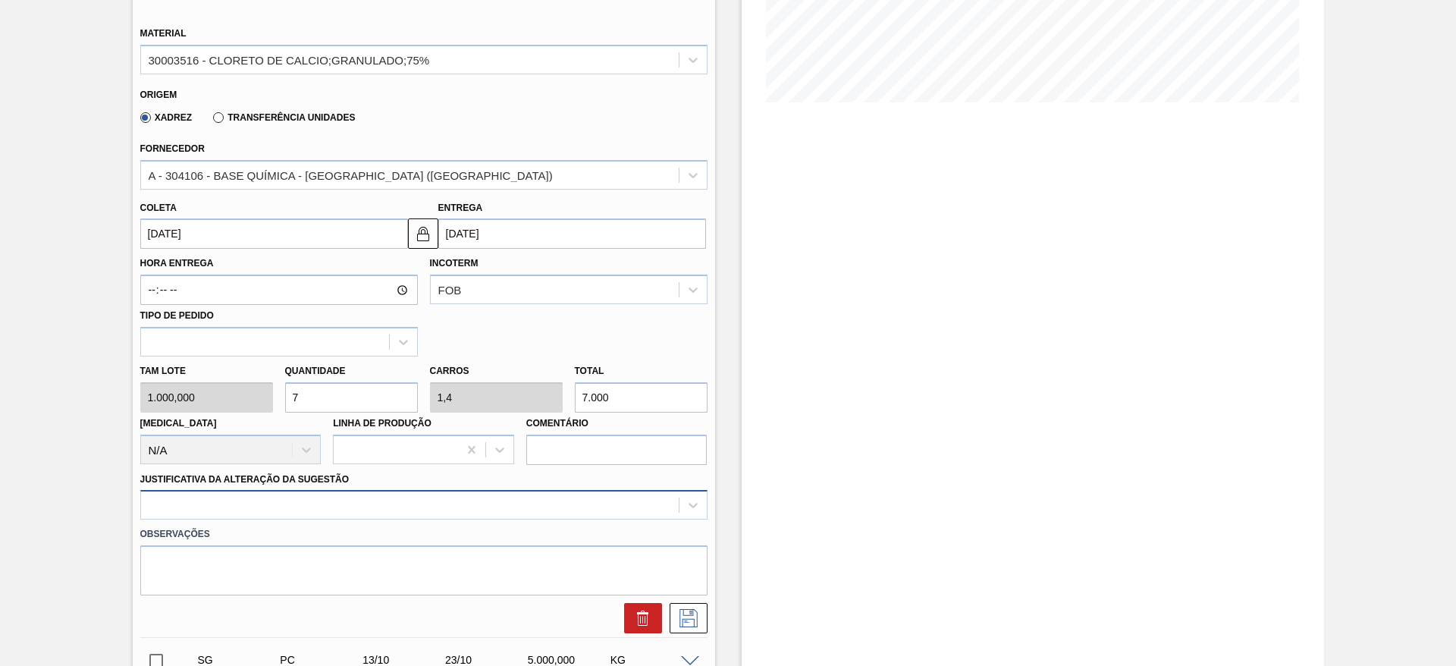
type input "7"
click at [412, 502] on div at bounding box center [423, 505] width 567 height 30
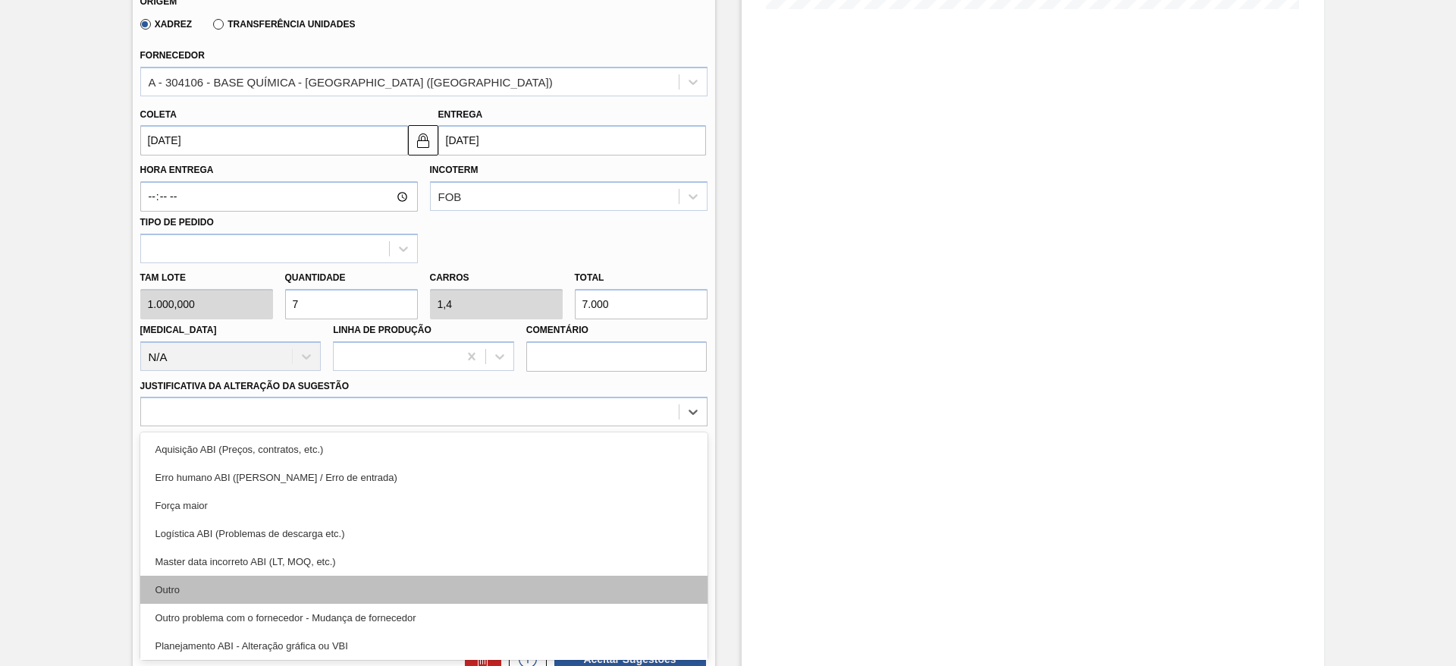
click at [375, 586] on div "Outro" at bounding box center [423, 590] width 567 height 28
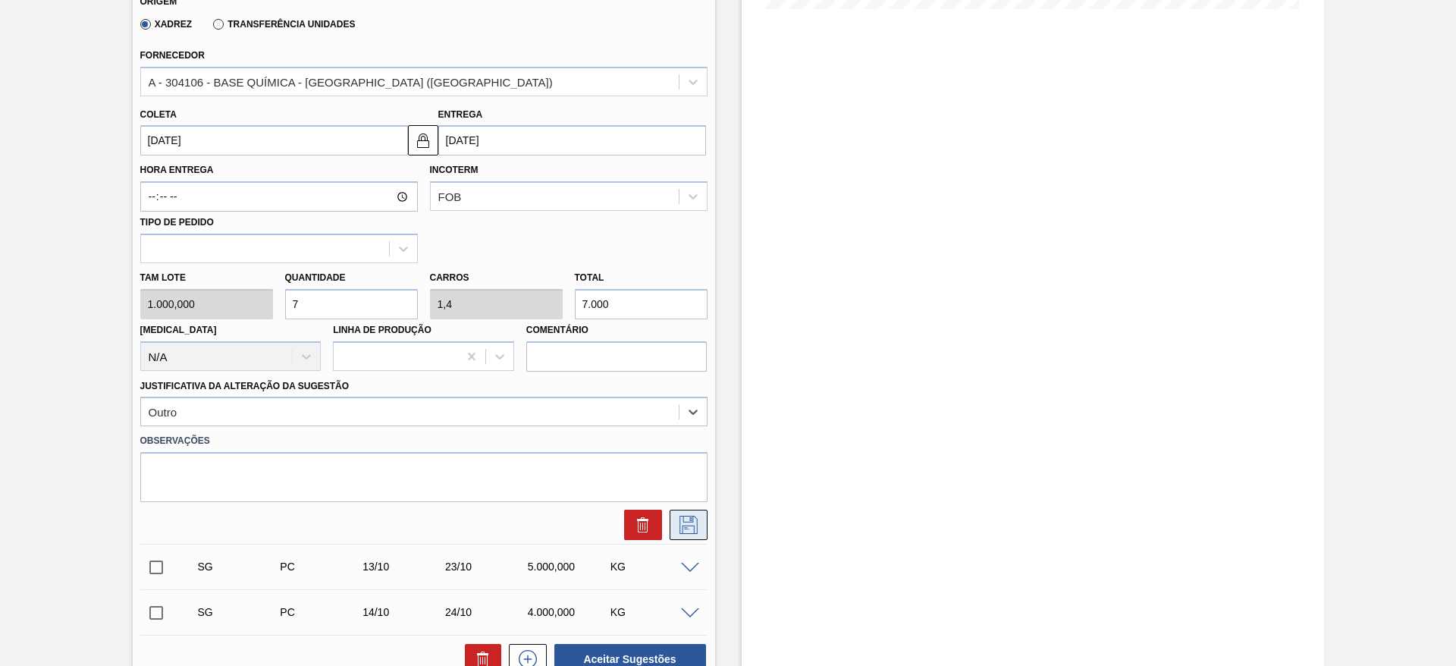
click at [698, 532] on icon at bounding box center [689, 525] width 24 height 18
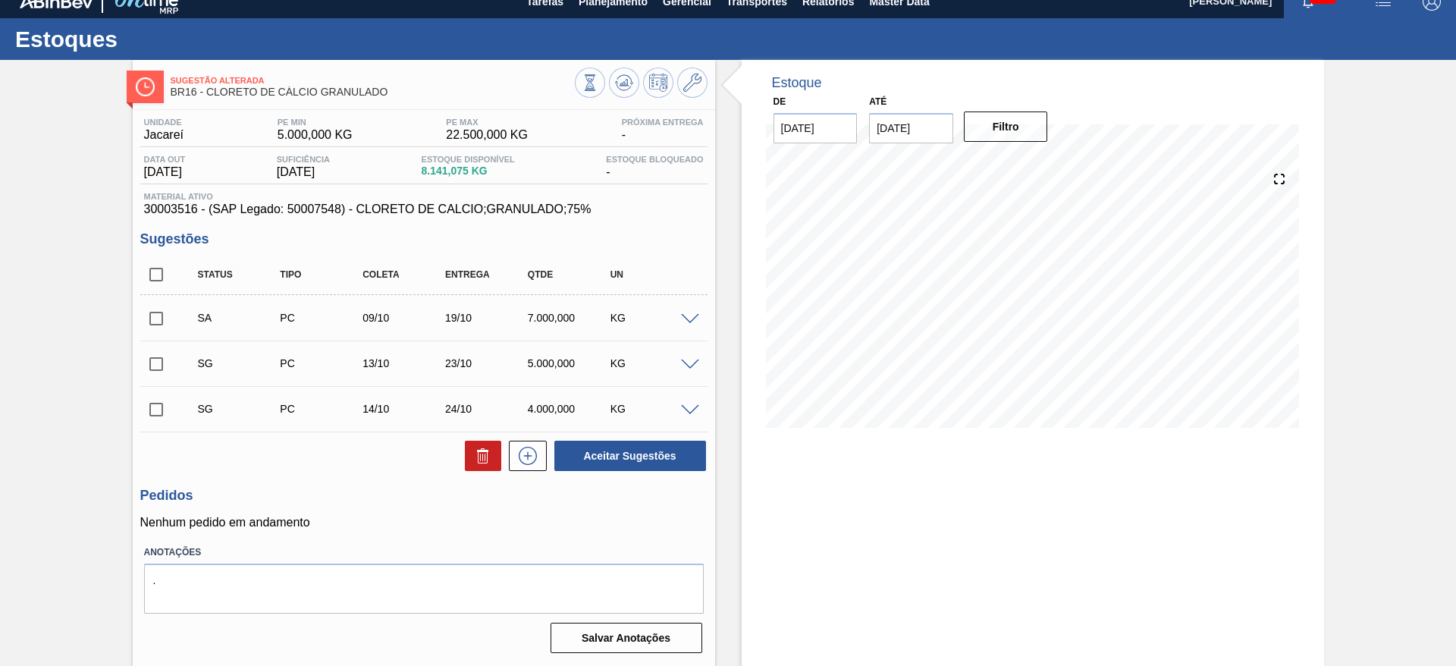
scroll to position [16, 0]
click at [693, 322] on span at bounding box center [690, 319] width 18 height 11
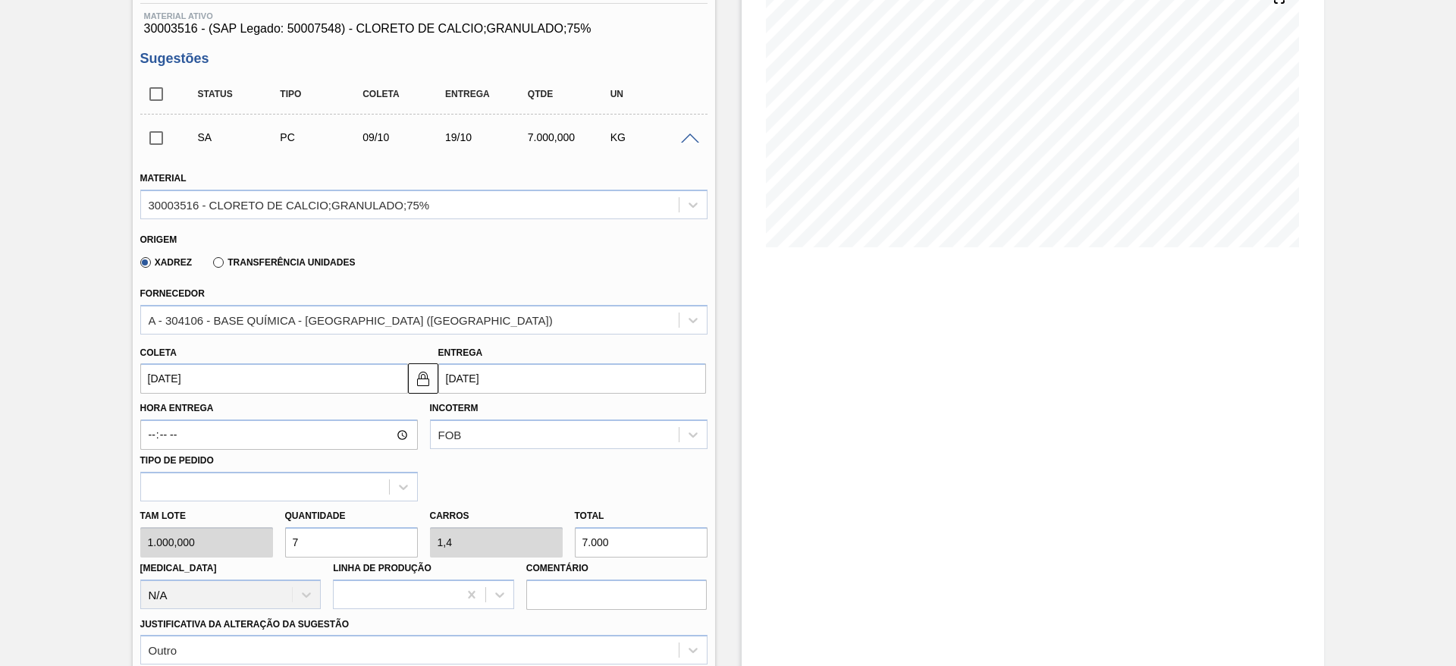
scroll to position [243, 0]
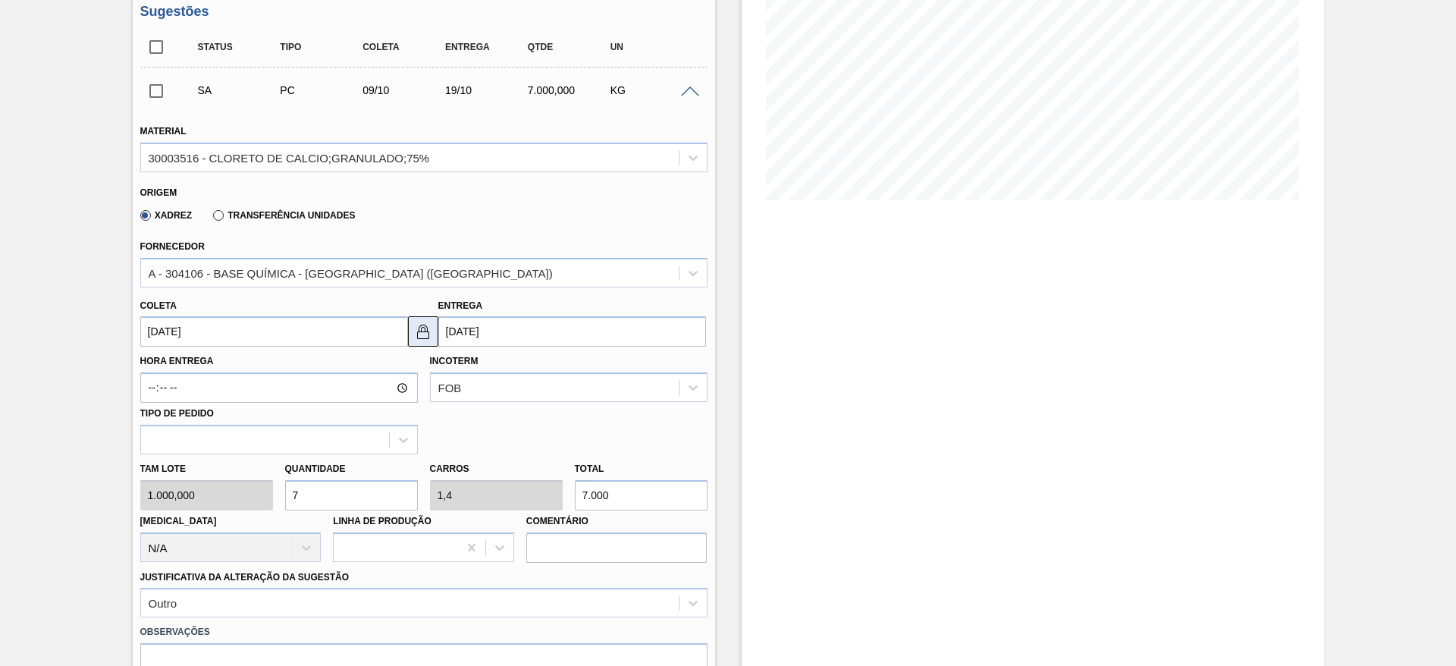
click at [426, 331] on img at bounding box center [423, 331] width 18 height 18
click at [451, 326] on input "[DATE]" at bounding box center [572, 331] width 268 height 30
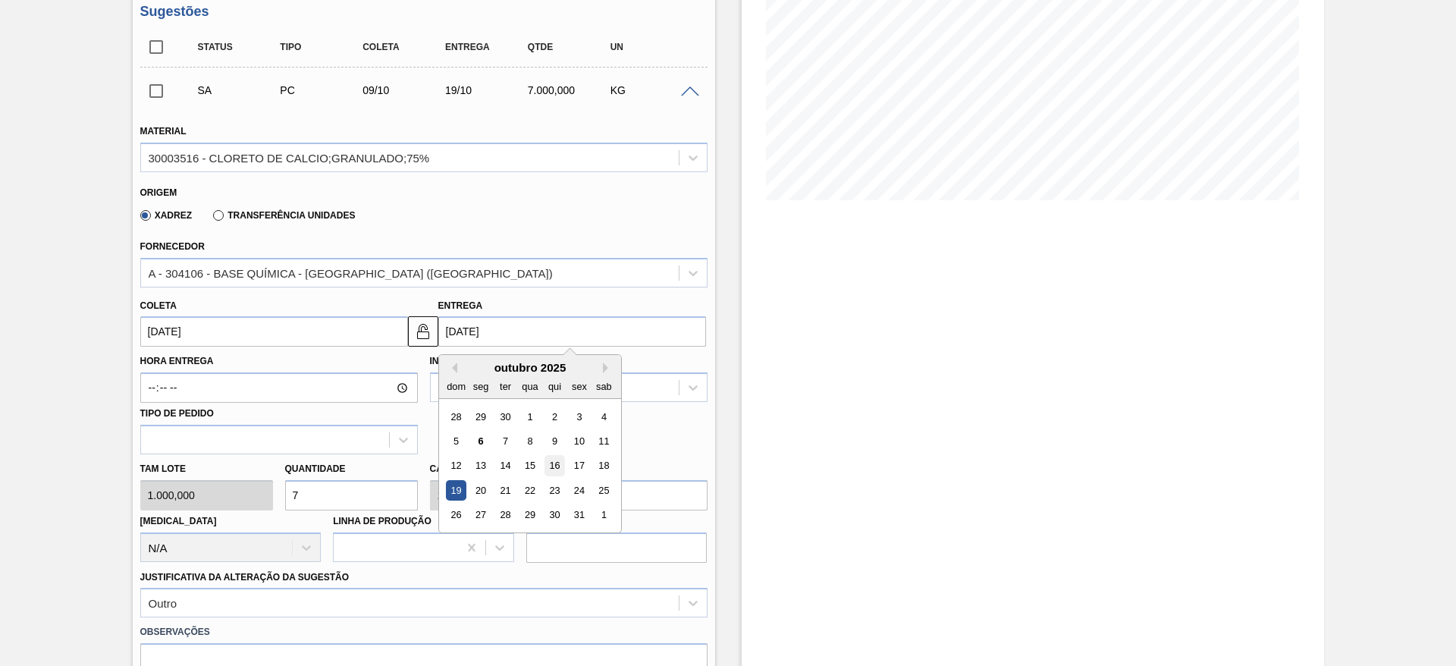
click at [562, 471] on div "16" at bounding box center [554, 466] width 20 height 20
type input "16/10/2025"
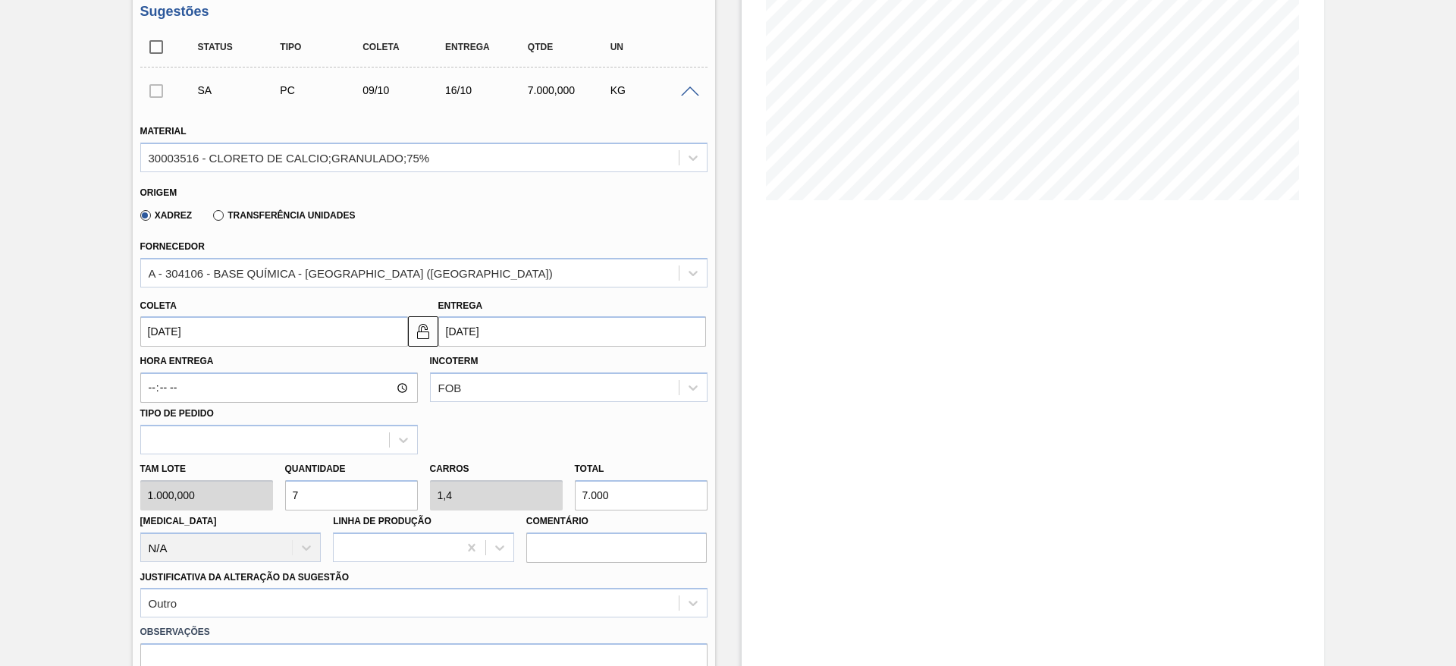
drag, startPoint x: 304, startPoint y: 497, endPoint x: 283, endPoint y: 493, distance: 21.6
click at [283, 493] on div "Quantidade 7" at bounding box center [351, 484] width 145 height 52
type input "8"
type input "1,6"
type input "8.000"
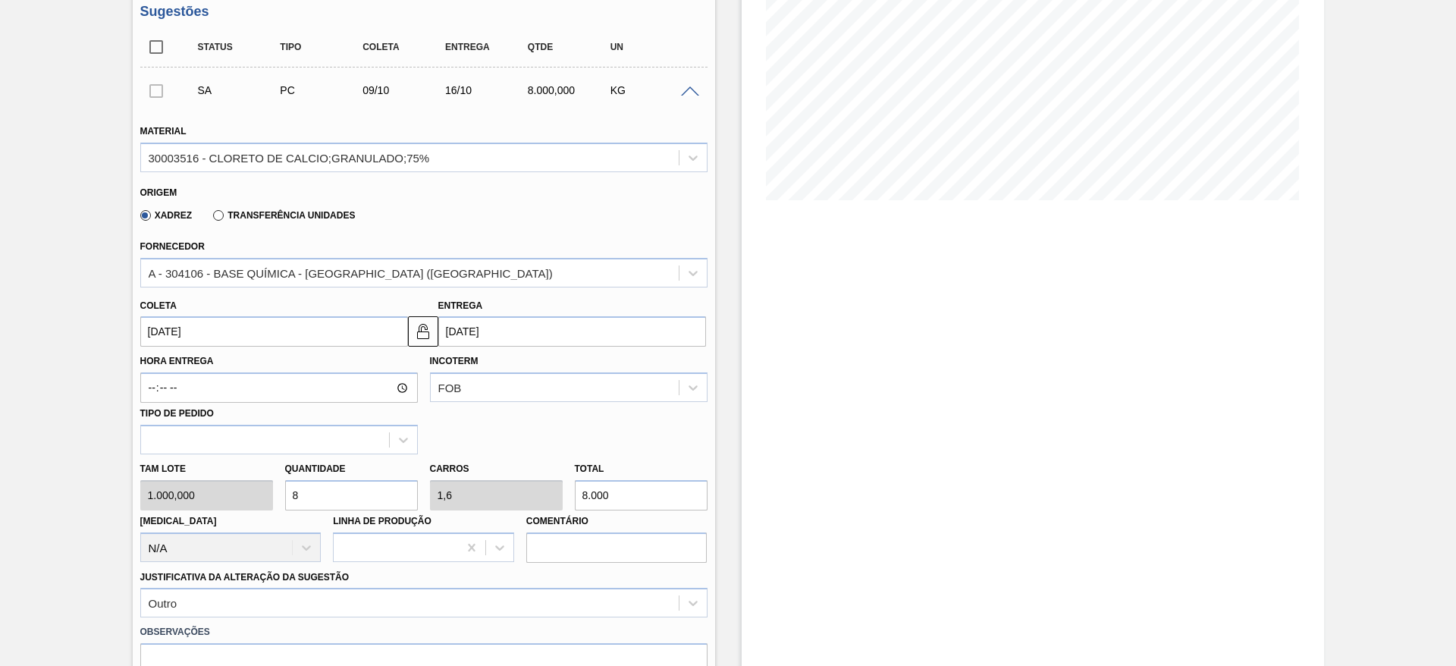
drag, startPoint x: 323, startPoint y: 488, endPoint x: 281, endPoint y: 496, distance: 42.5
click at [281, 496] on div "Quantidade 8" at bounding box center [351, 484] width 145 height 52
type input "7"
type input "1,4"
type input "7.000"
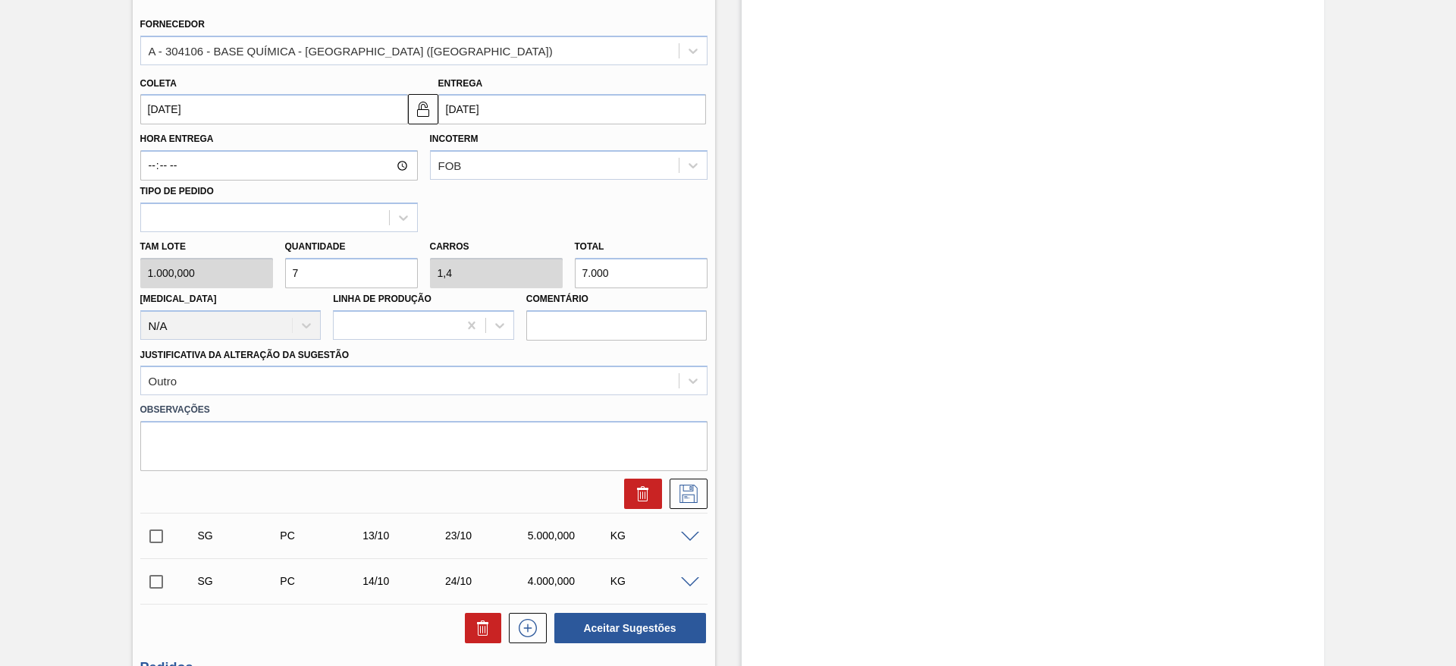
scroll to position [471, 0]
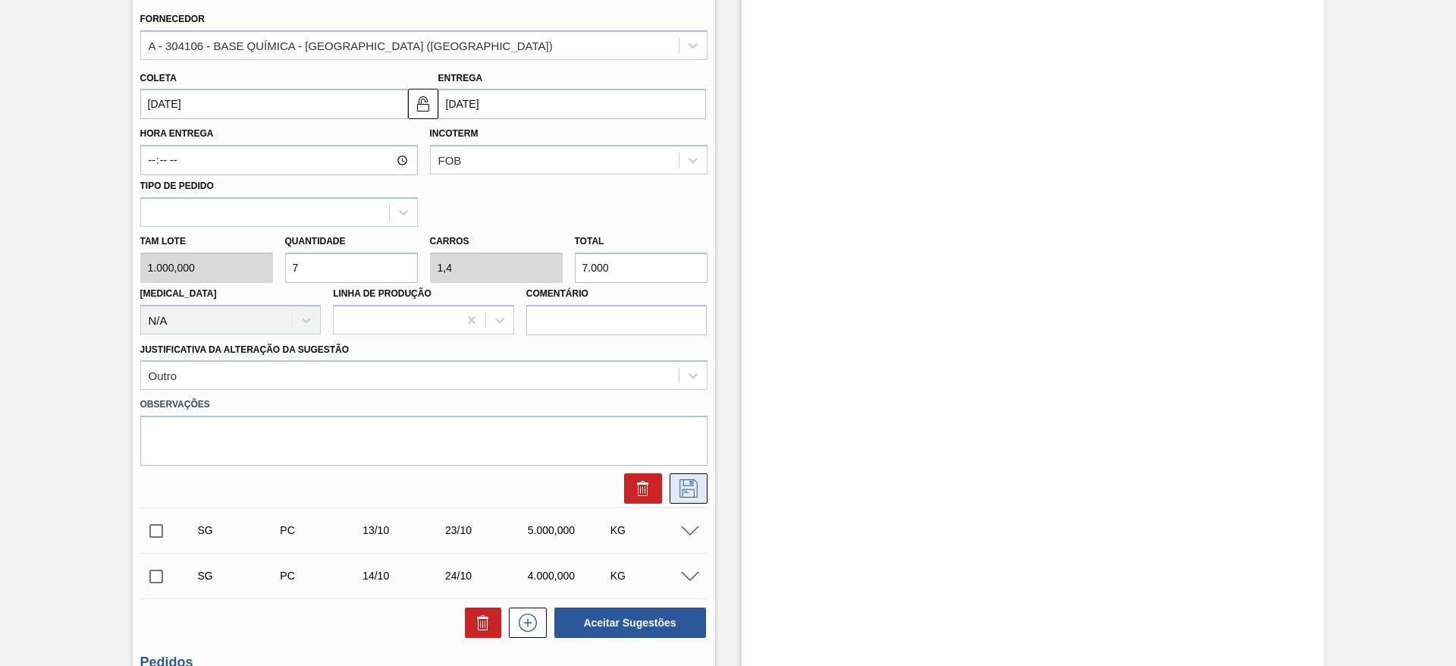
click at [694, 492] on icon at bounding box center [689, 488] width 24 height 18
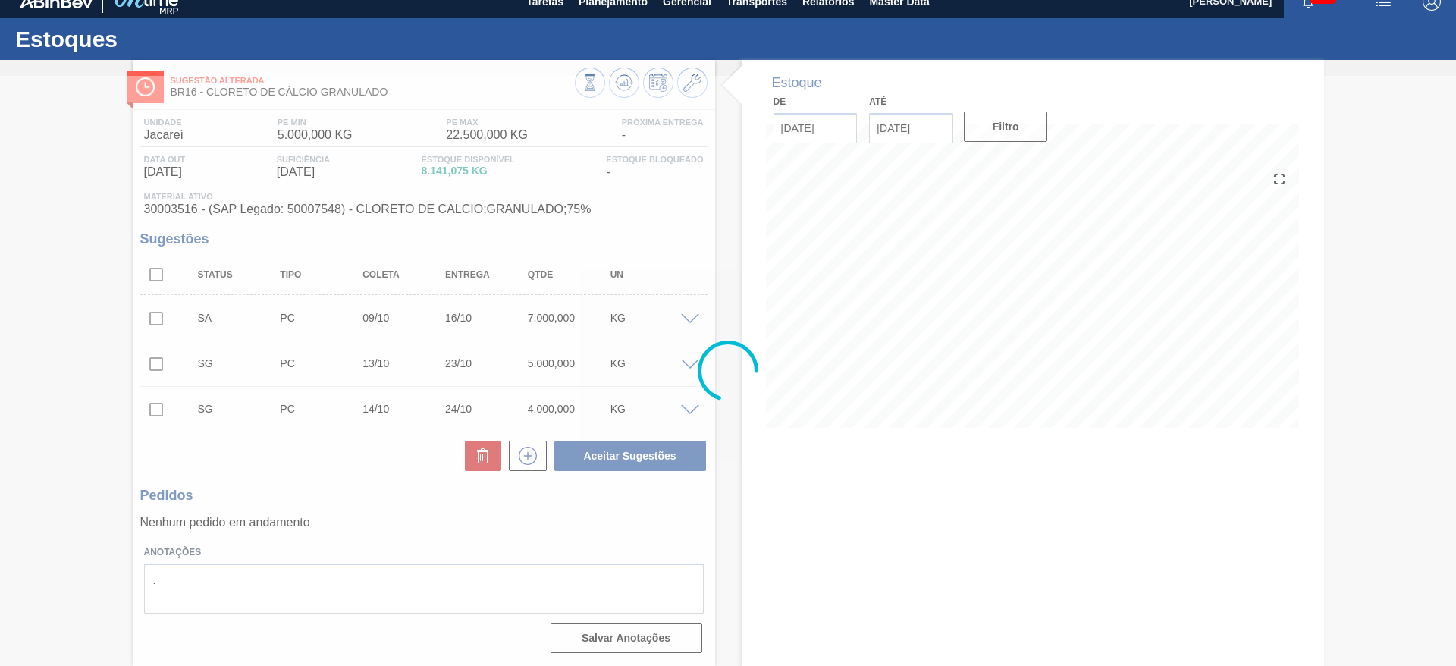
scroll to position [16, 0]
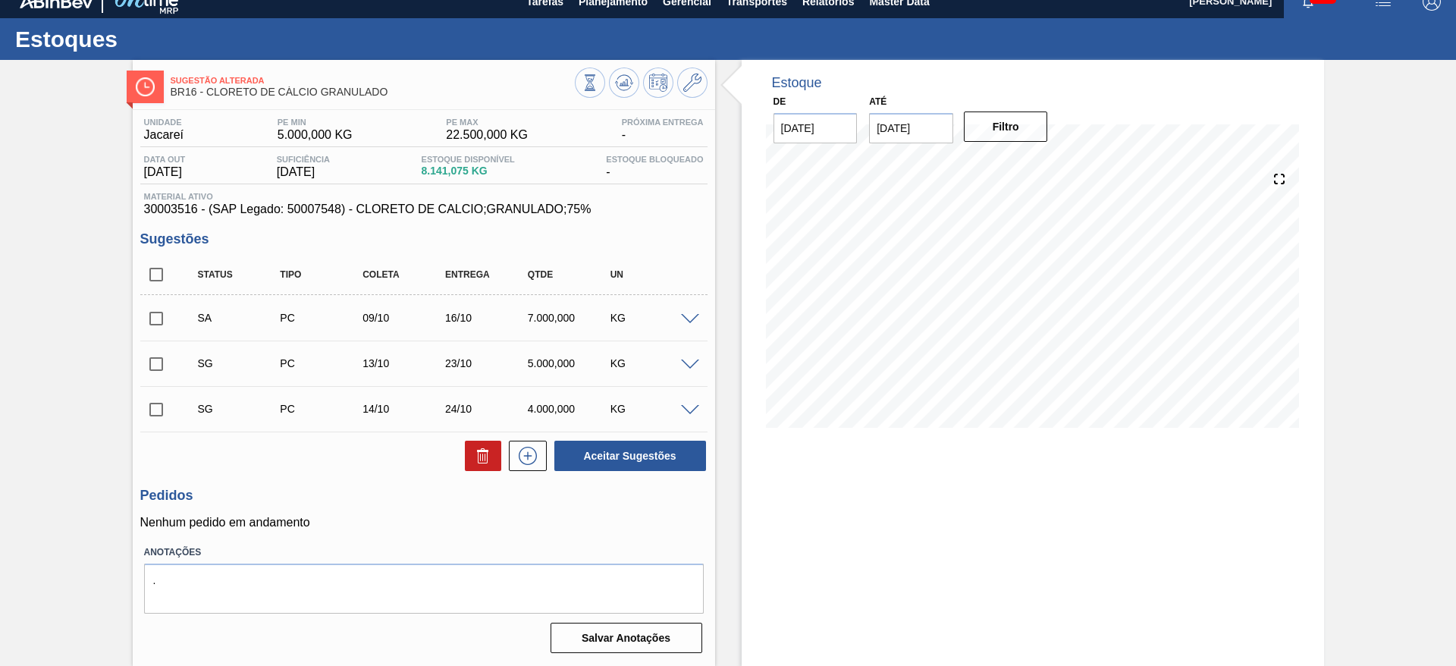
click at [158, 319] on input "checkbox" at bounding box center [156, 319] width 32 height 32
click at [652, 457] on button "Aceitar Sugestões" at bounding box center [630, 456] width 152 height 30
checkbox input "false"
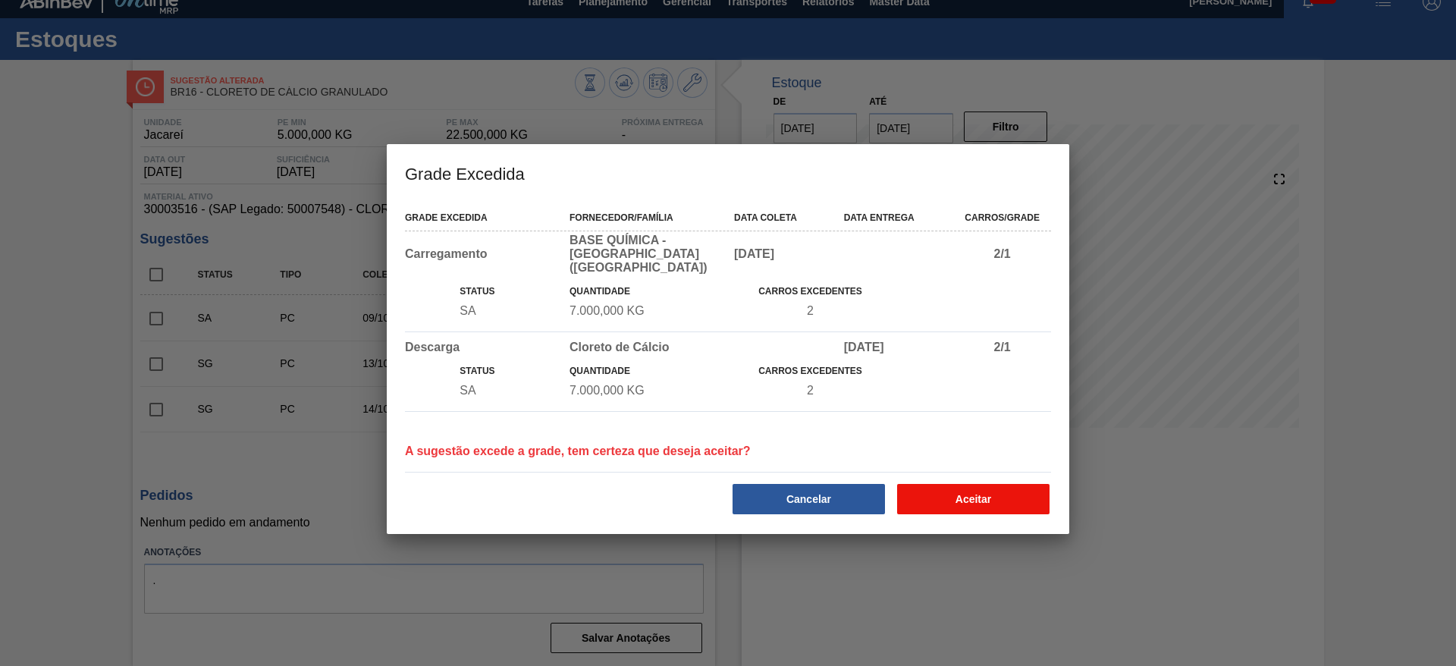
click at [1031, 484] on button "Aceitar" at bounding box center [973, 499] width 152 height 30
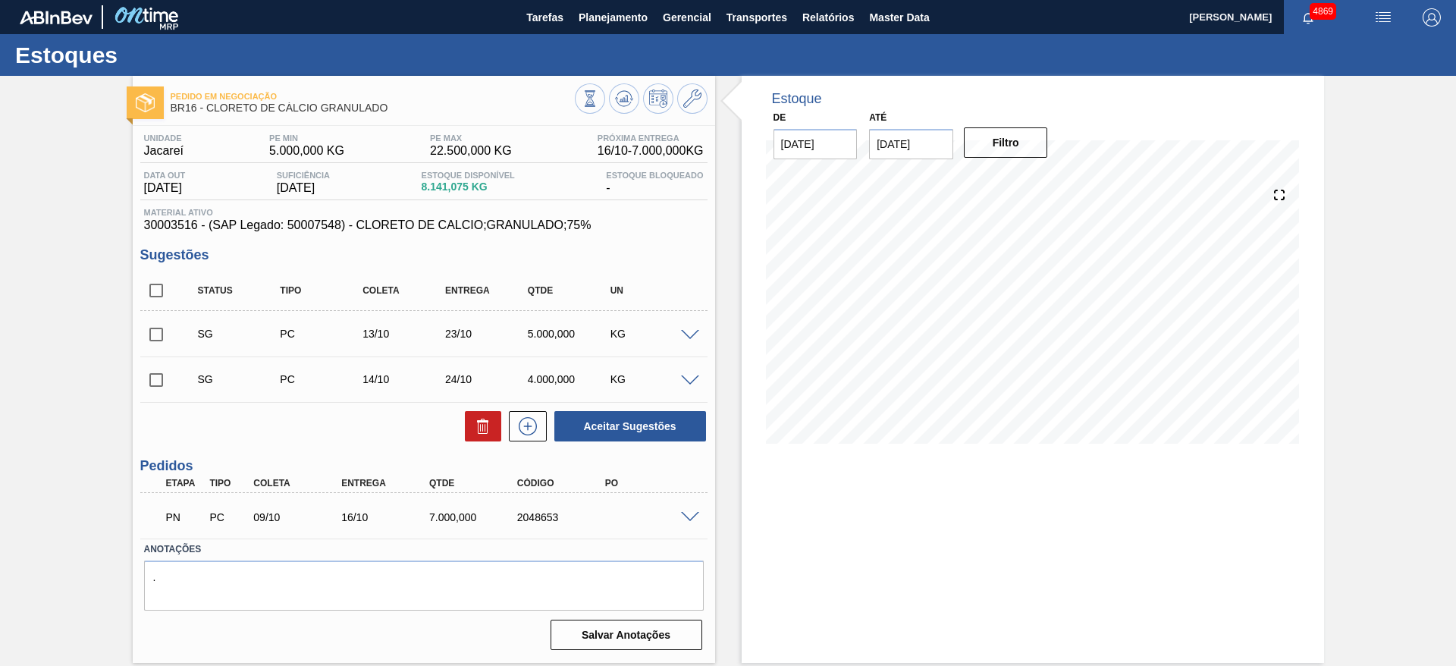
scroll to position [0, 0]
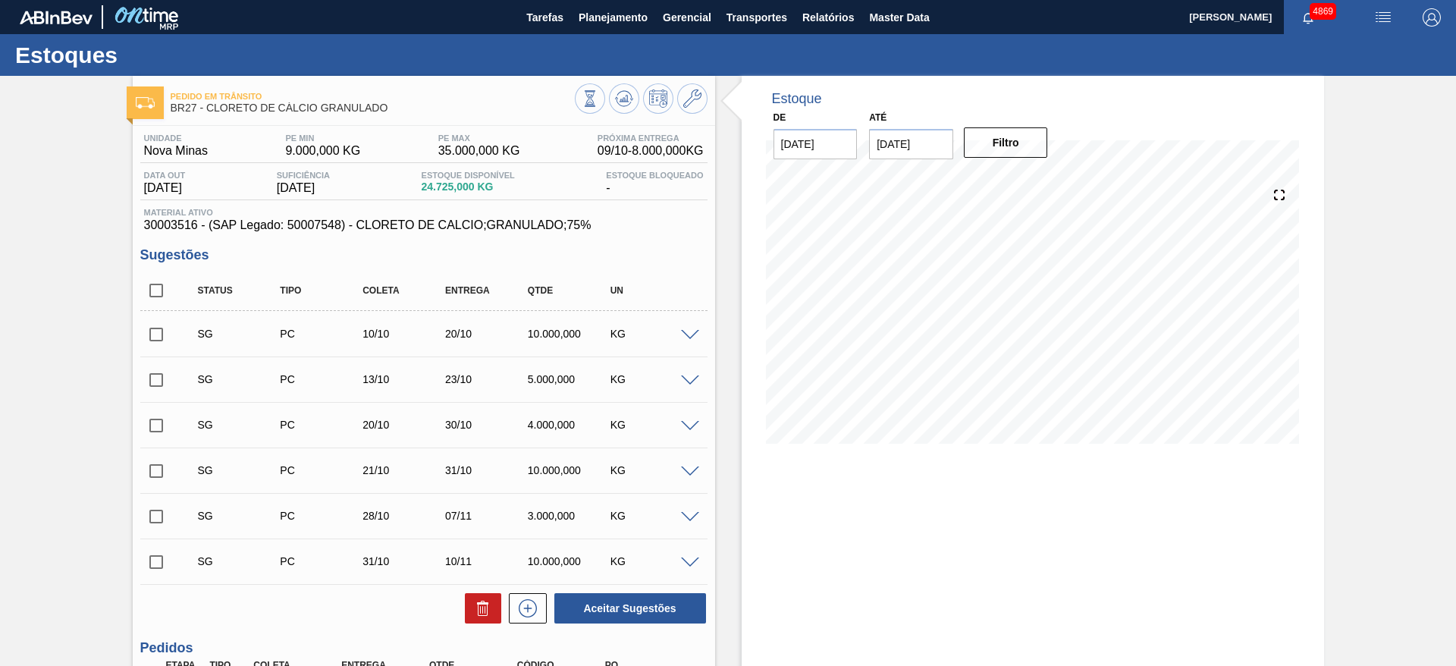
scroll to position [179, 0]
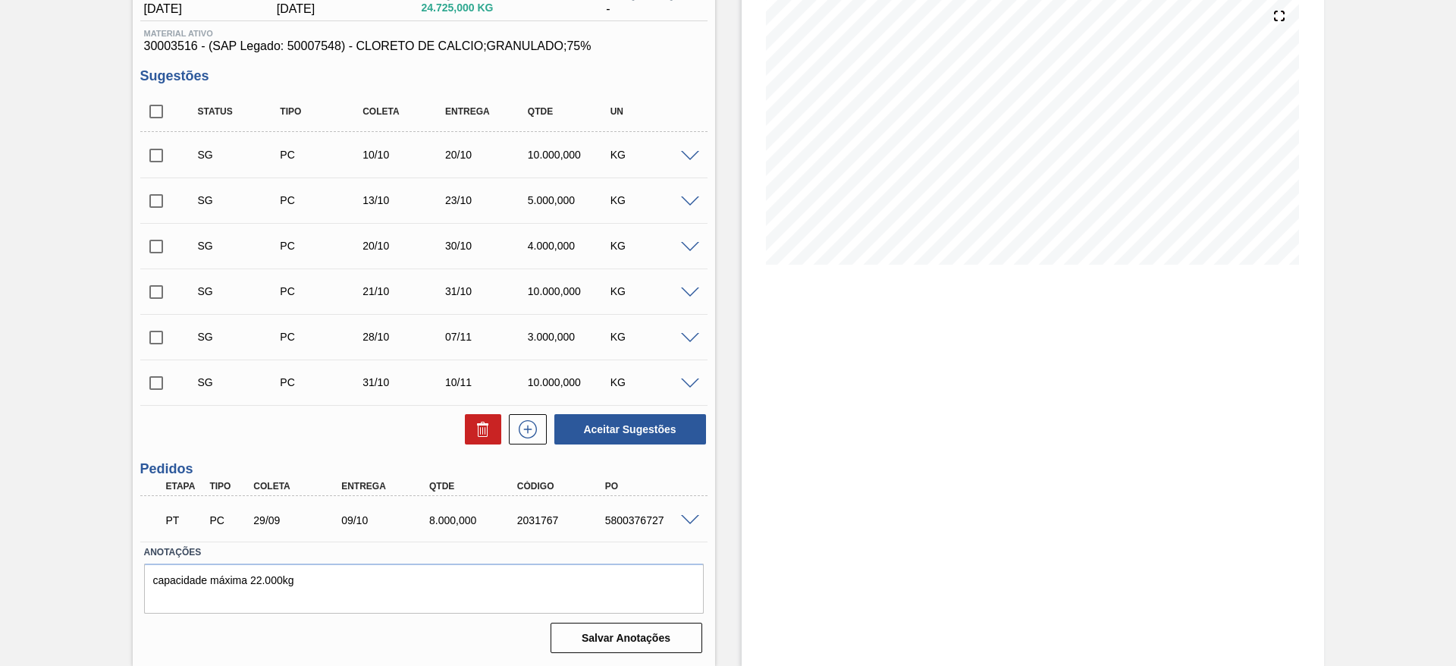
click at [693, 153] on span at bounding box center [690, 156] width 18 height 11
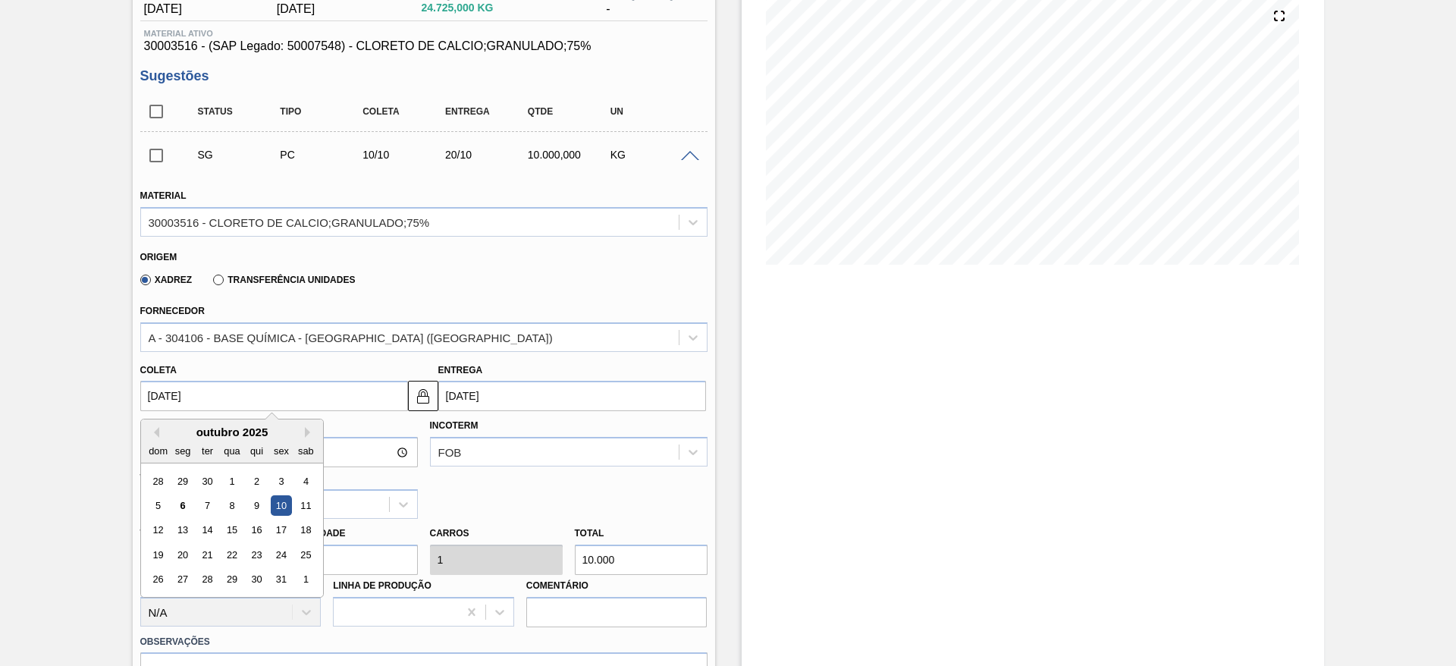
click at [237, 397] on input "[DATE]" at bounding box center [274, 396] width 268 height 30
click at [182, 529] on div "13" at bounding box center [182, 530] width 20 height 20
type input "[DATE]"
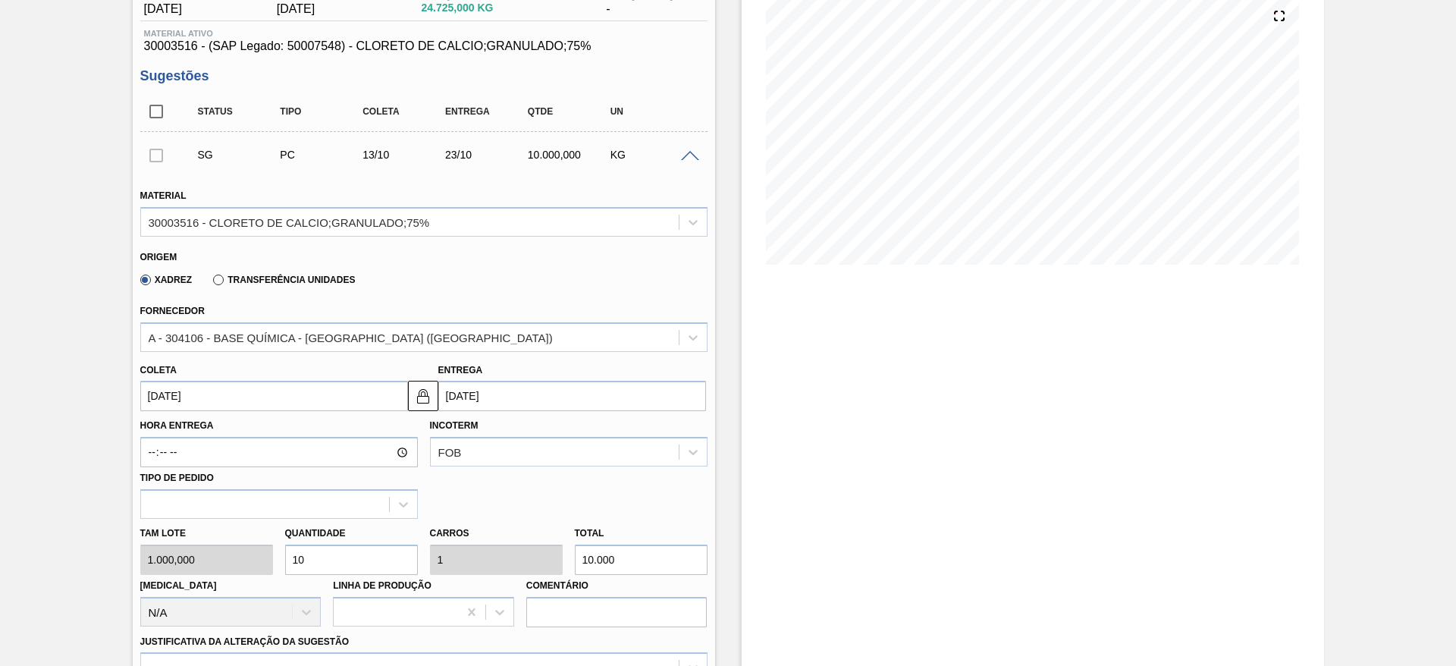
drag, startPoint x: 434, startPoint y: 398, endPoint x: 458, endPoint y: 402, distance: 24.6
click at [435, 398] on button at bounding box center [423, 396] width 30 height 30
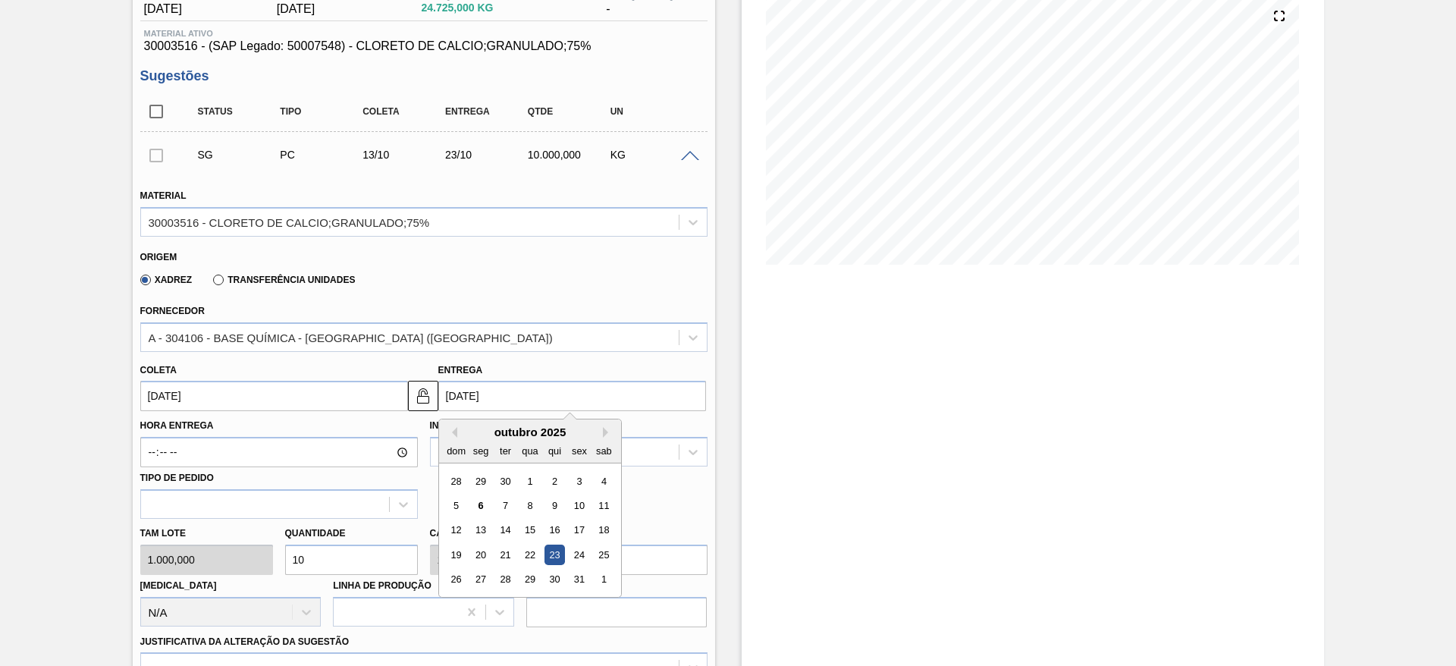
click at [458, 402] on input "[DATE]" at bounding box center [572, 396] width 268 height 30
click at [485, 554] on div "20" at bounding box center [480, 555] width 20 height 20
type input "[DATE]"
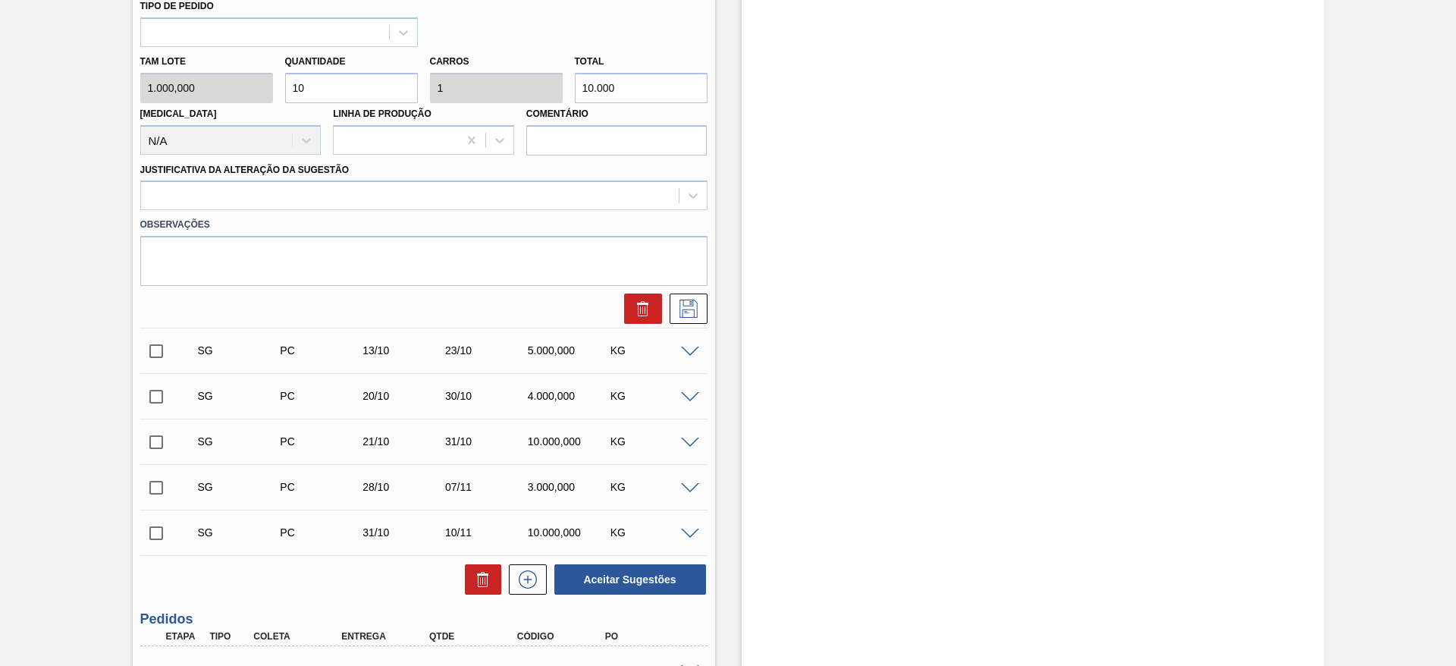
scroll to position [520, 0]
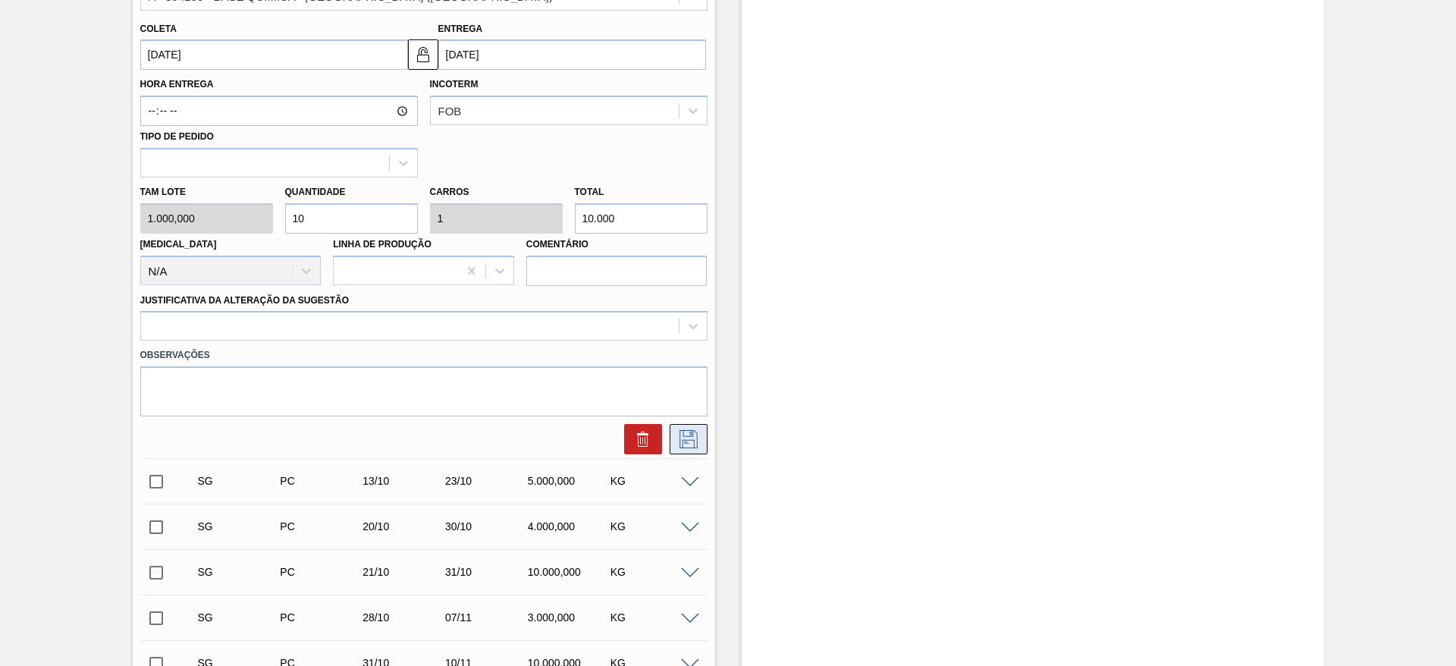
click at [694, 447] on icon at bounding box center [689, 439] width 24 height 18
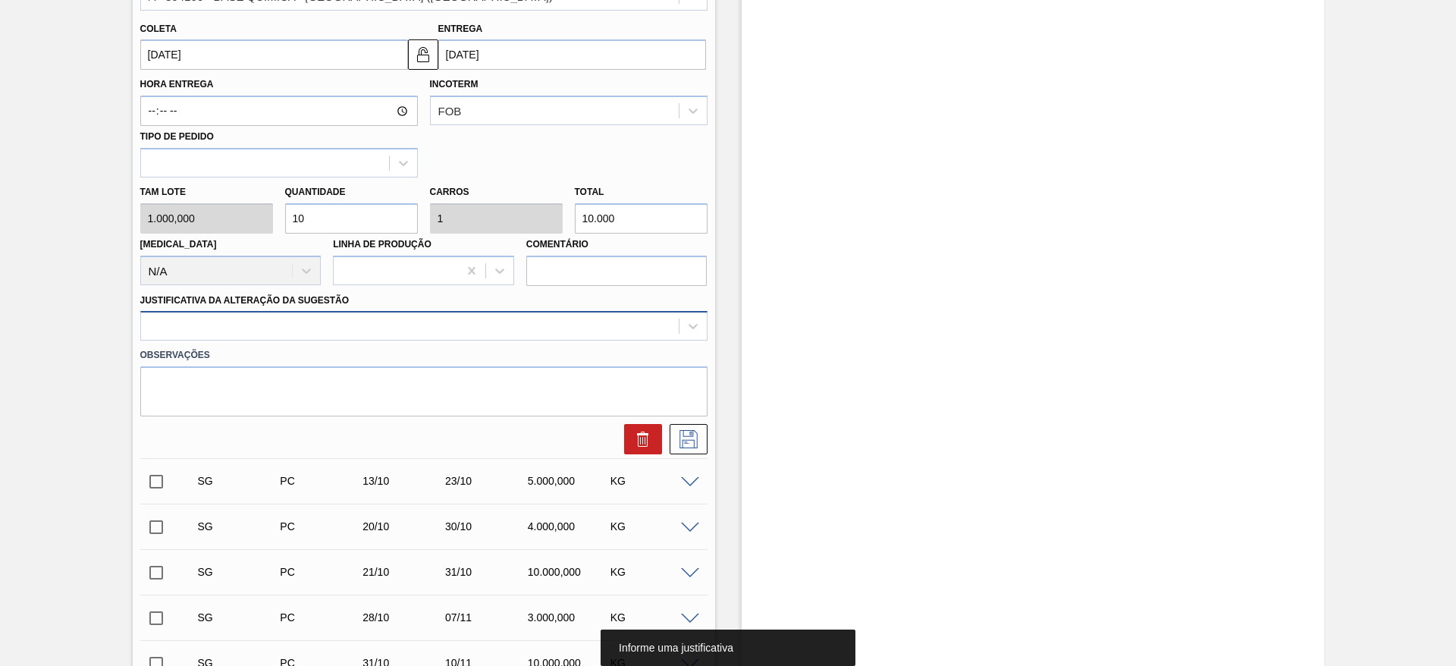
click at [382, 330] on div at bounding box center [410, 327] width 538 height 22
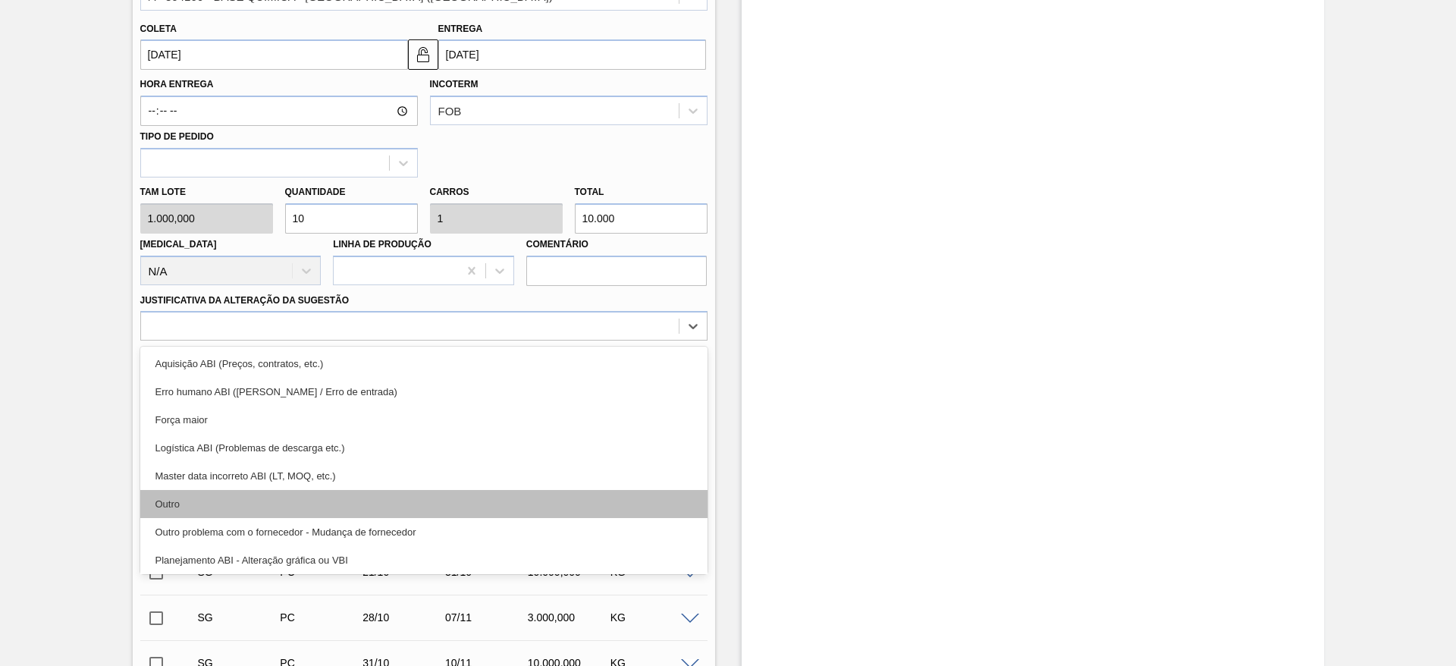
click at [261, 496] on div "Outro" at bounding box center [423, 504] width 567 height 28
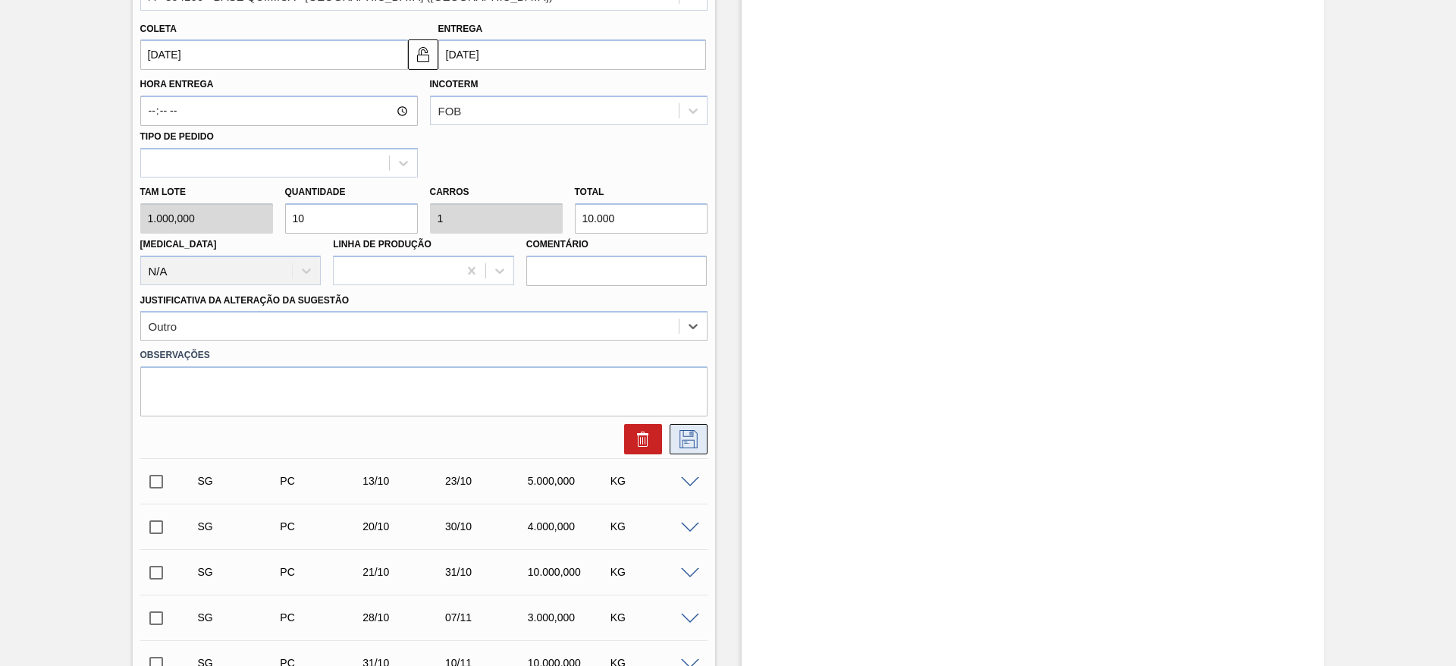
click at [699, 437] on icon at bounding box center [689, 439] width 24 height 18
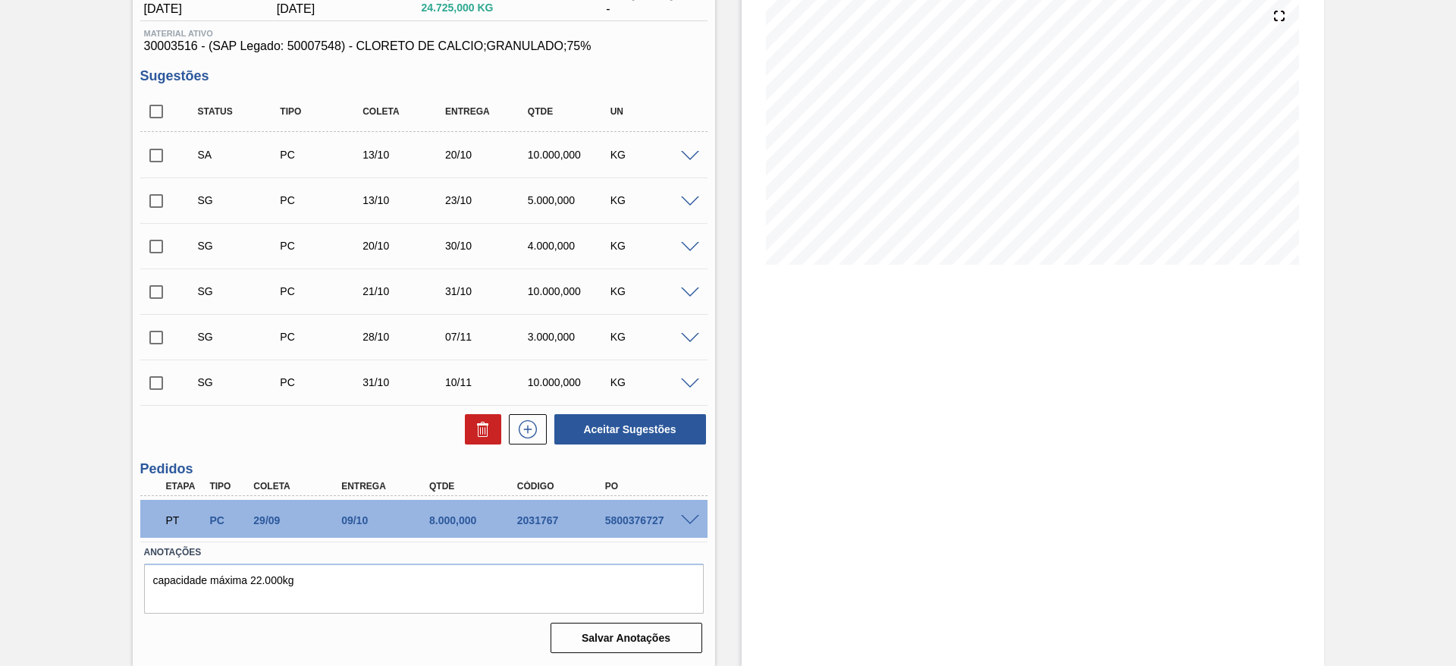
scroll to position [65, 0]
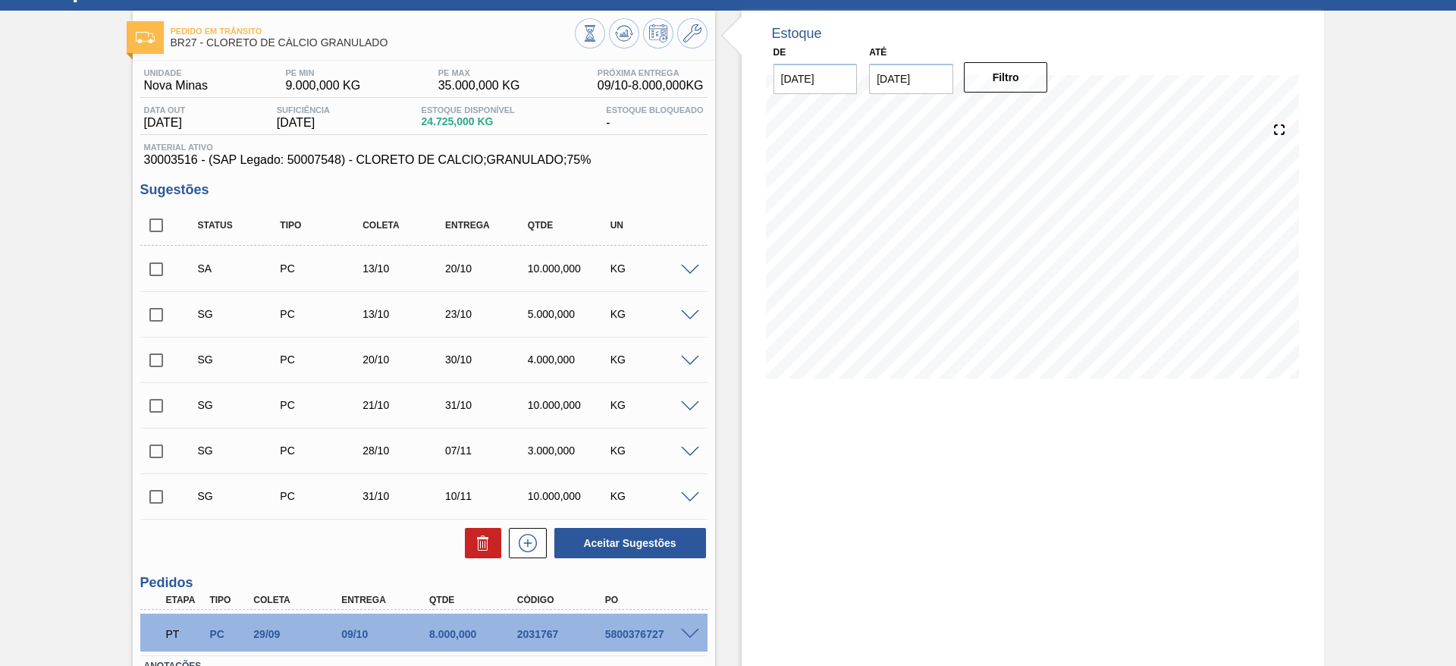
click at [693, 266] on span at bounding box center [690, 270] width 18 height 11
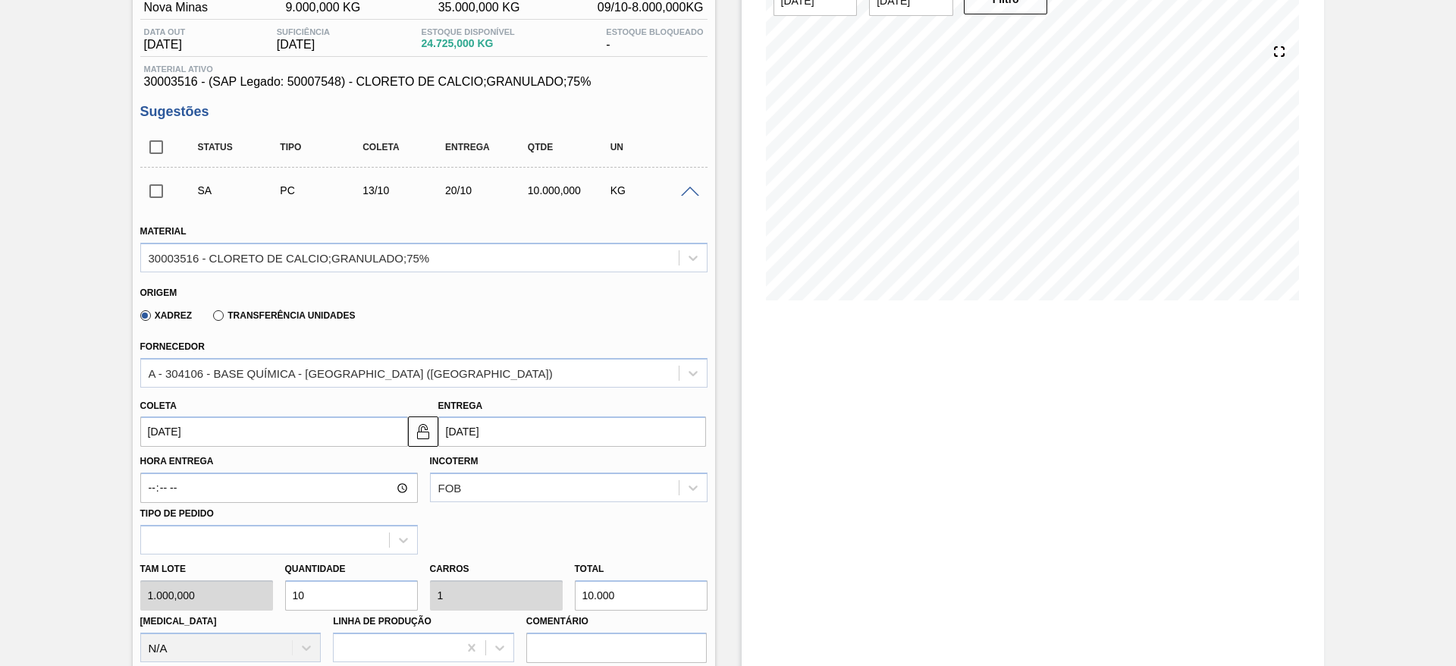
scroll to position [179, 0]
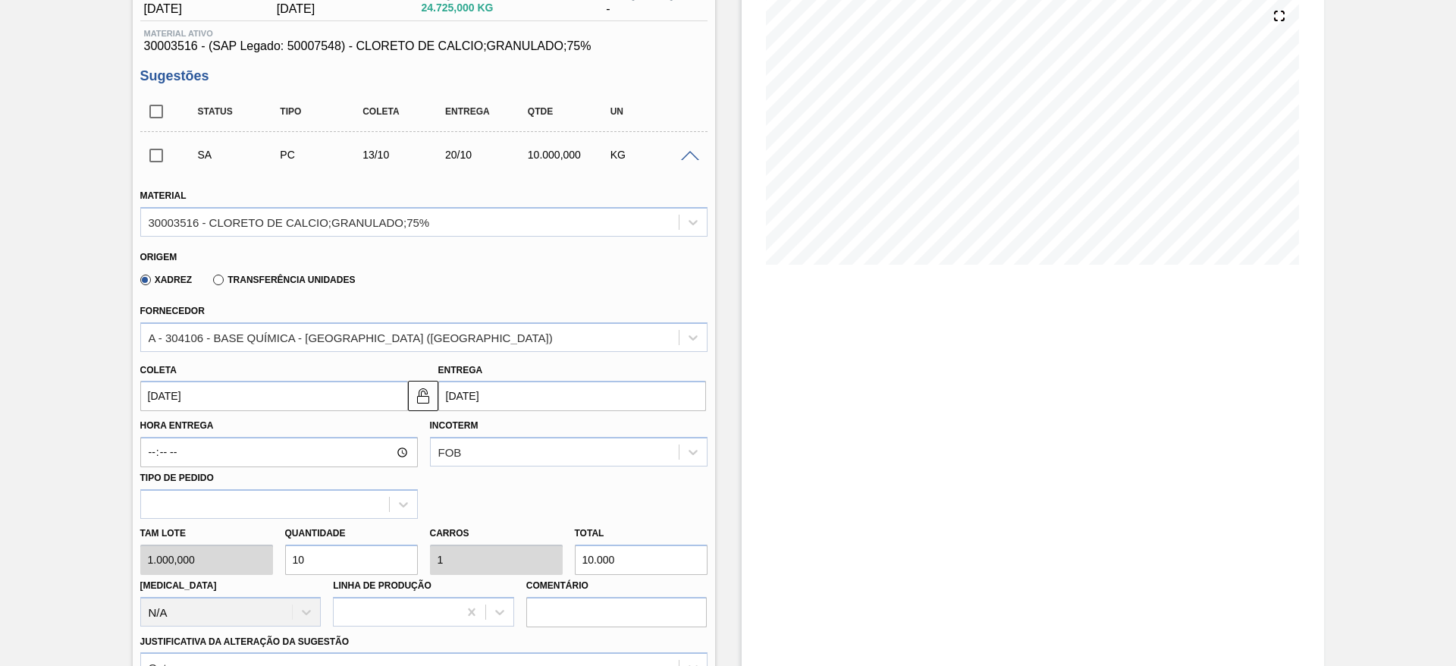
click at [312, 397] on input "[DATE]" at bounding box center [274, 396] width 268 height 30
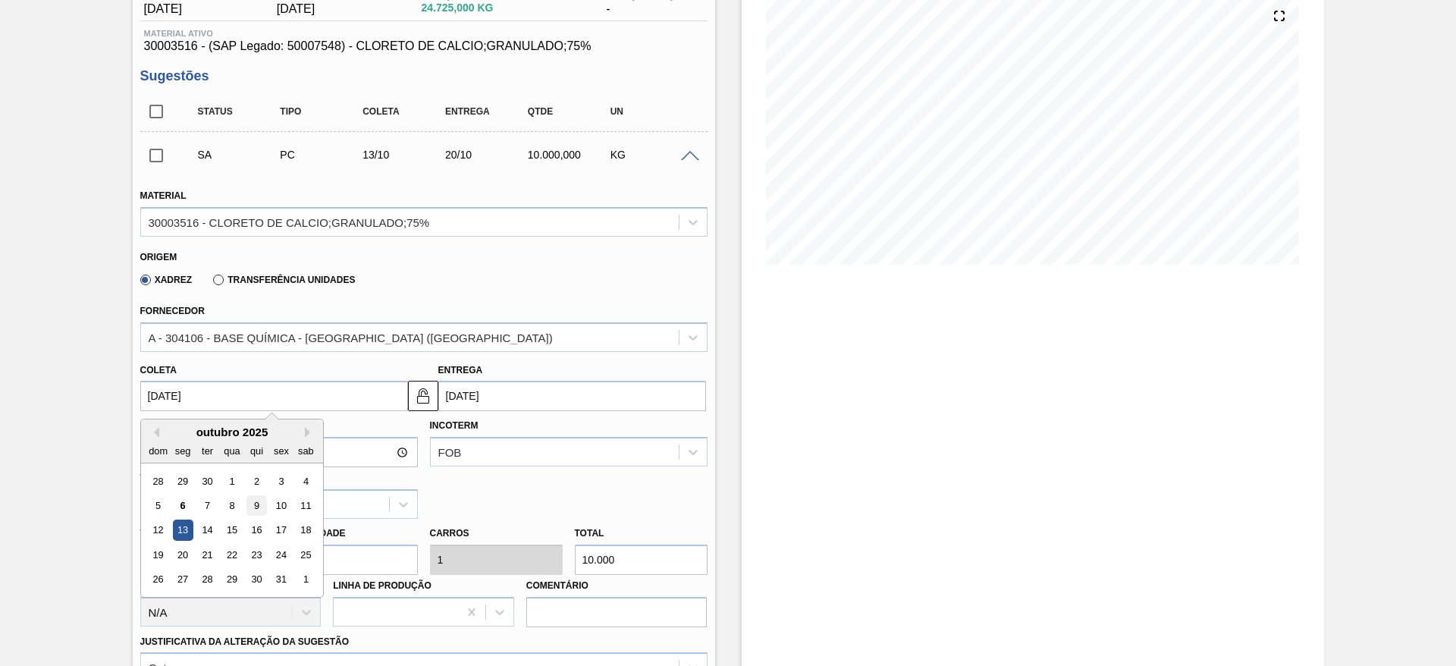
click at [265, 512] on div "9" at bounding box center [256, 505] width 20 height 20
type input "[DATE]"
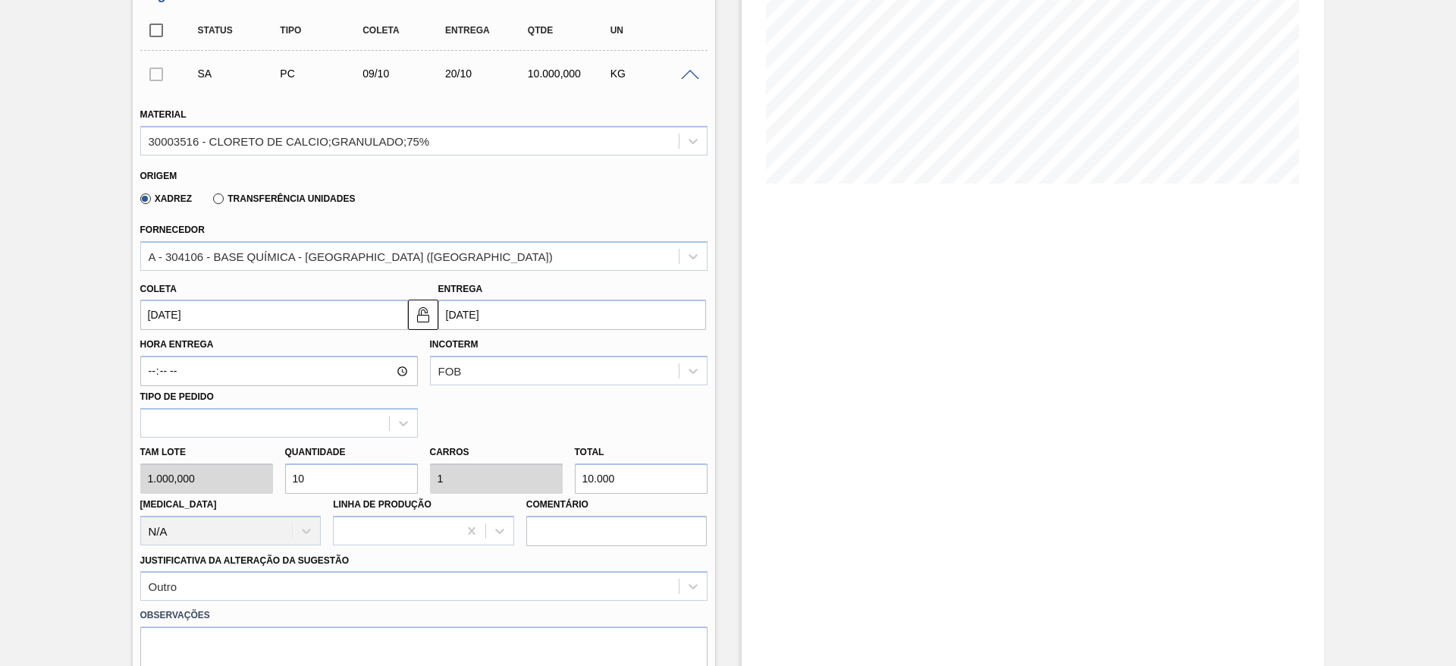
scroll to position [293, 0]
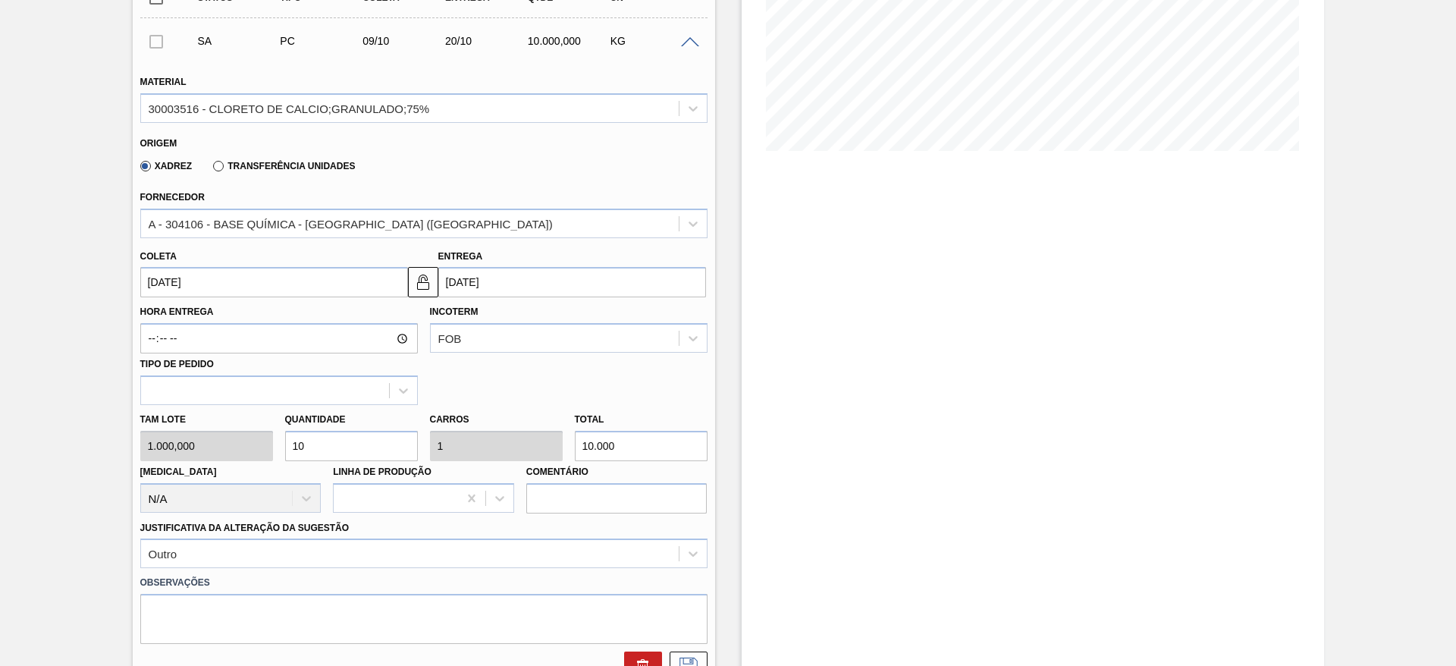
click at [460, 284] on input "[DATE]" at bounding box center [572, 282] width 268 height 30
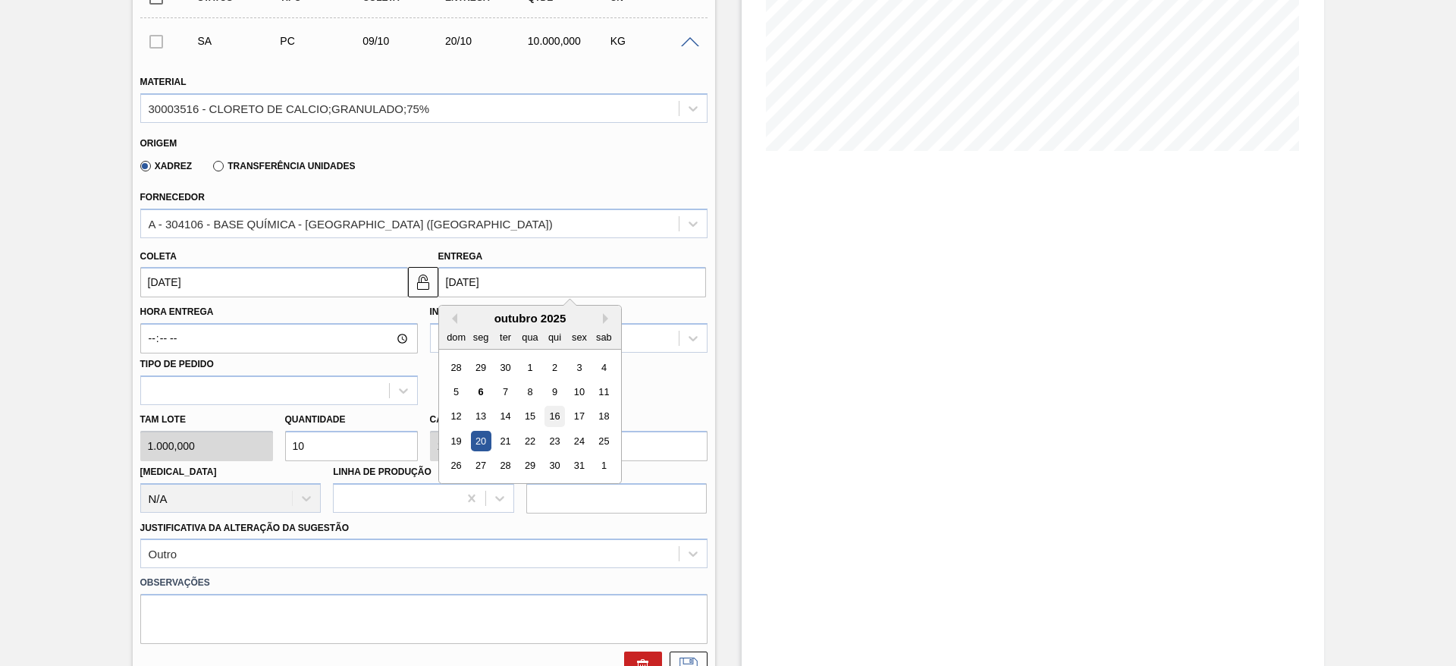
click at [561, 419] on div "16" at bounding box center [554, 417] width 20 height 20
type input "16/10/2025"
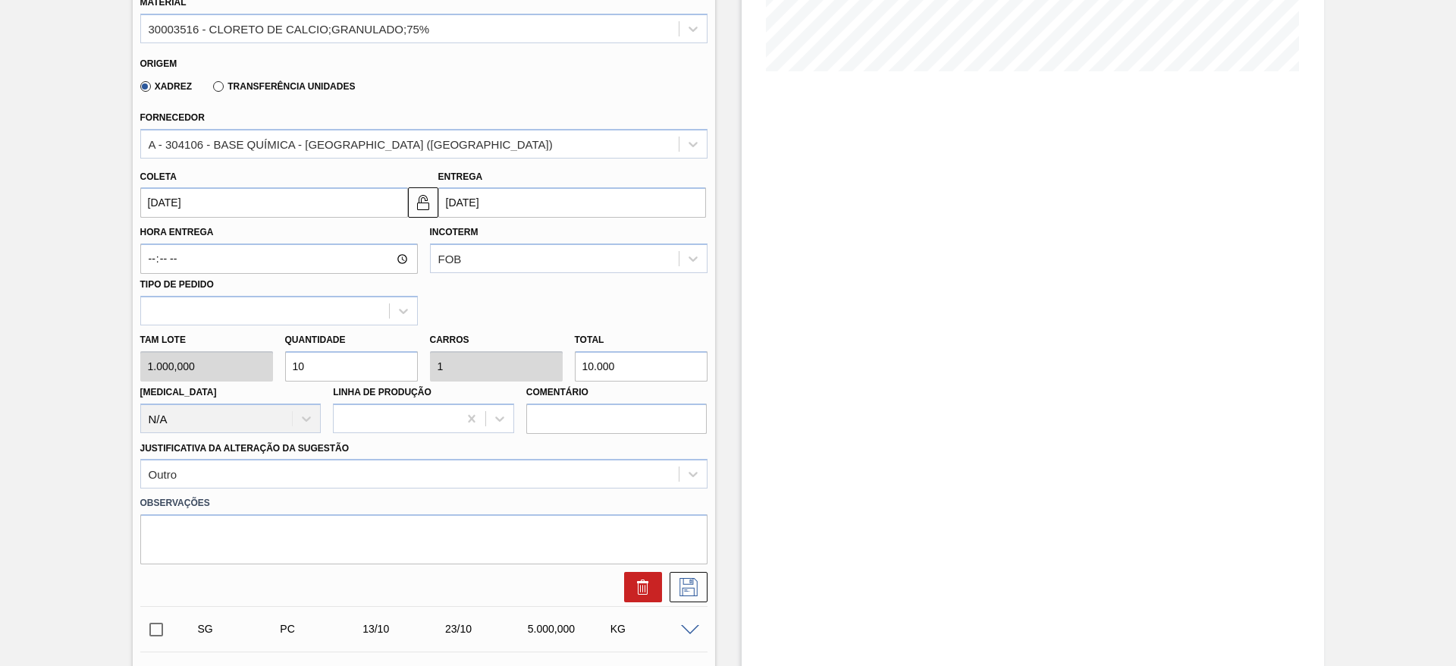
scroll to position [407, 0]
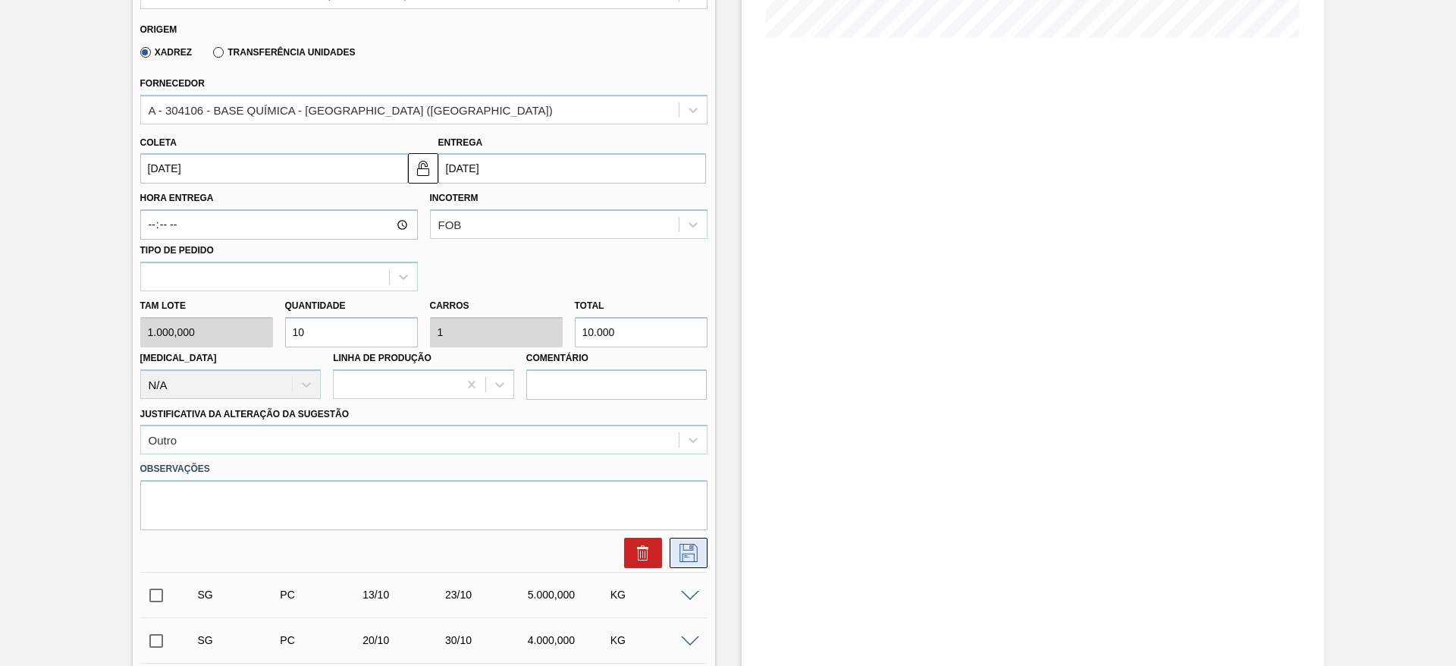
click at [685, 551] on icon at bounding box center [689, 553] width 24 height 18
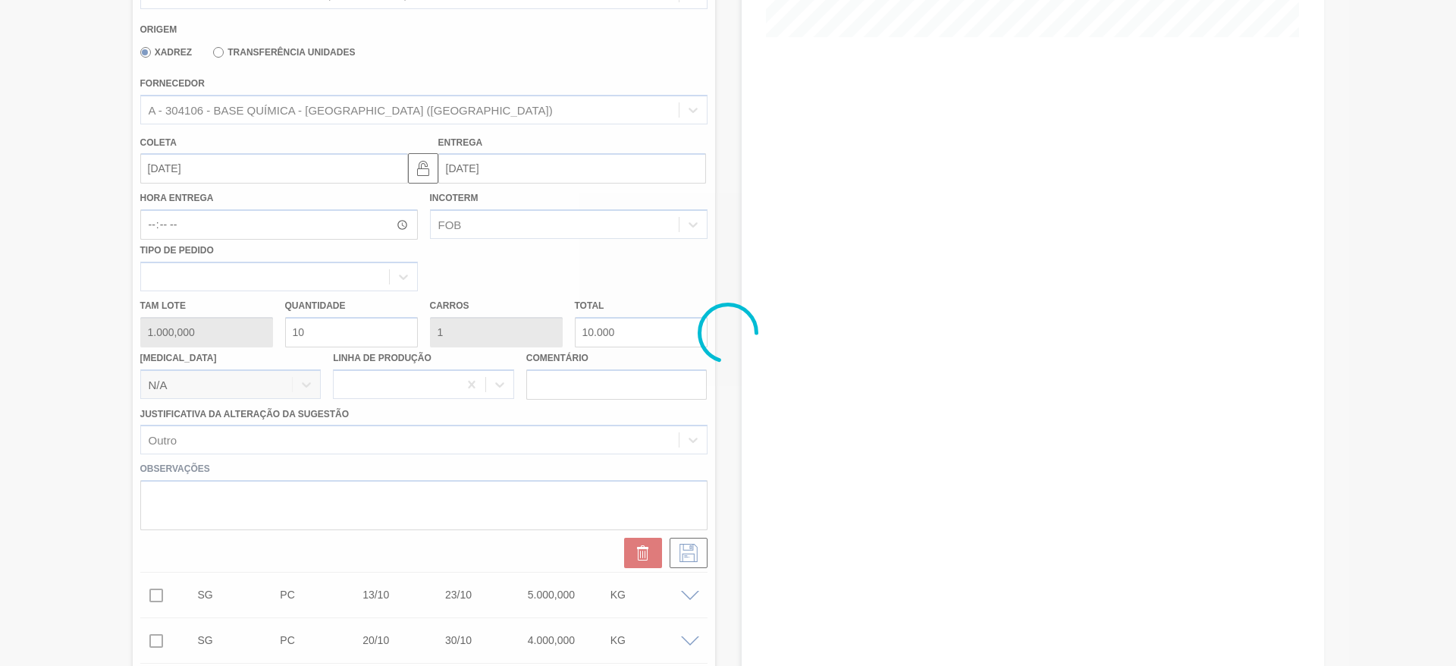
scroll to position [179, 0]
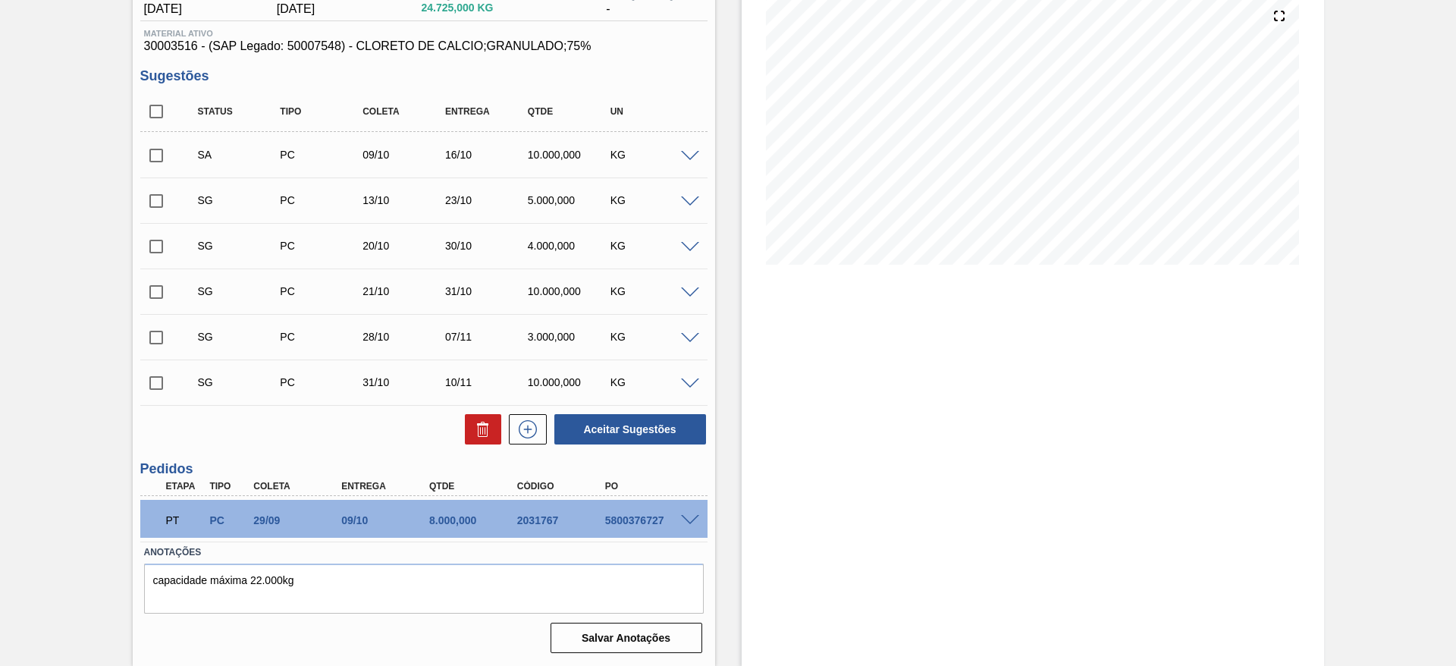
click at [158, 161] on input "checkbox" at bounding box center [156, 156] width 32 height 32
click at [665, 434] on button "Aceitar Sugestões" at bounding box center [630, 429] width 152 height 30
checkbox input "false"
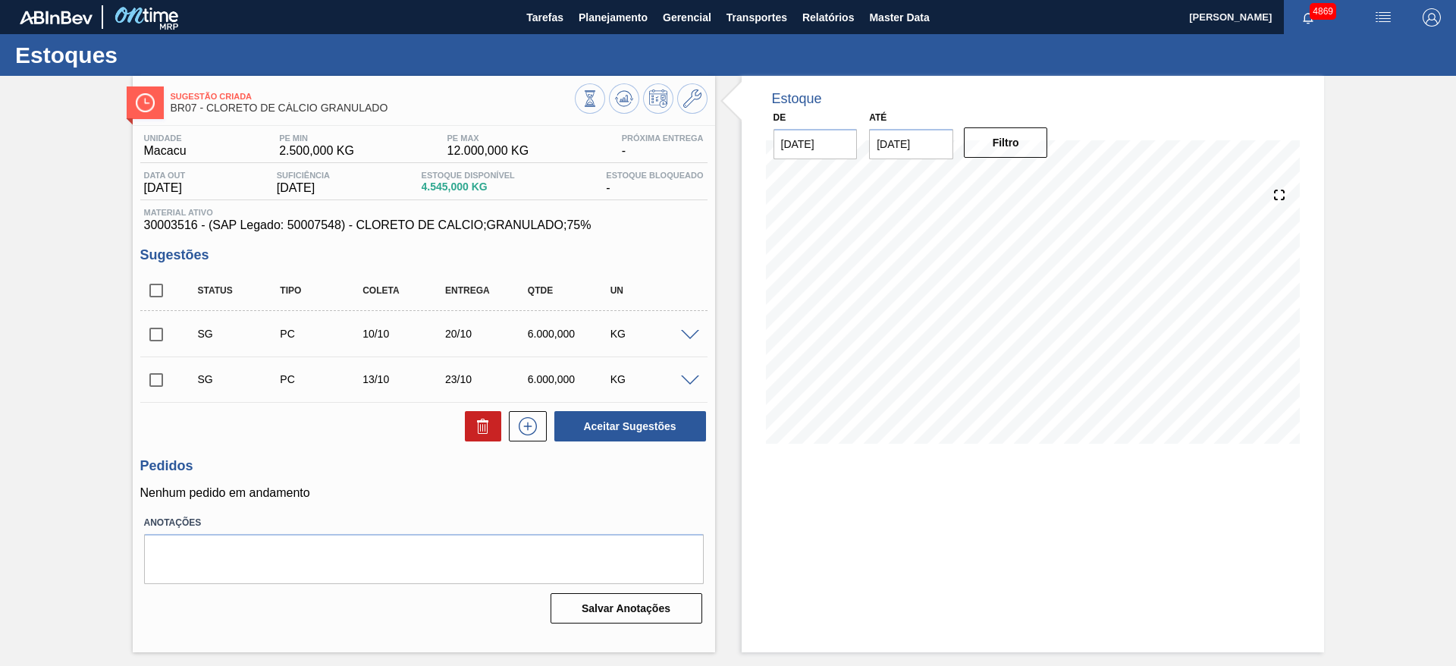
click at [687, 330] on span at bounding box center [690, 335] width 18 height 11
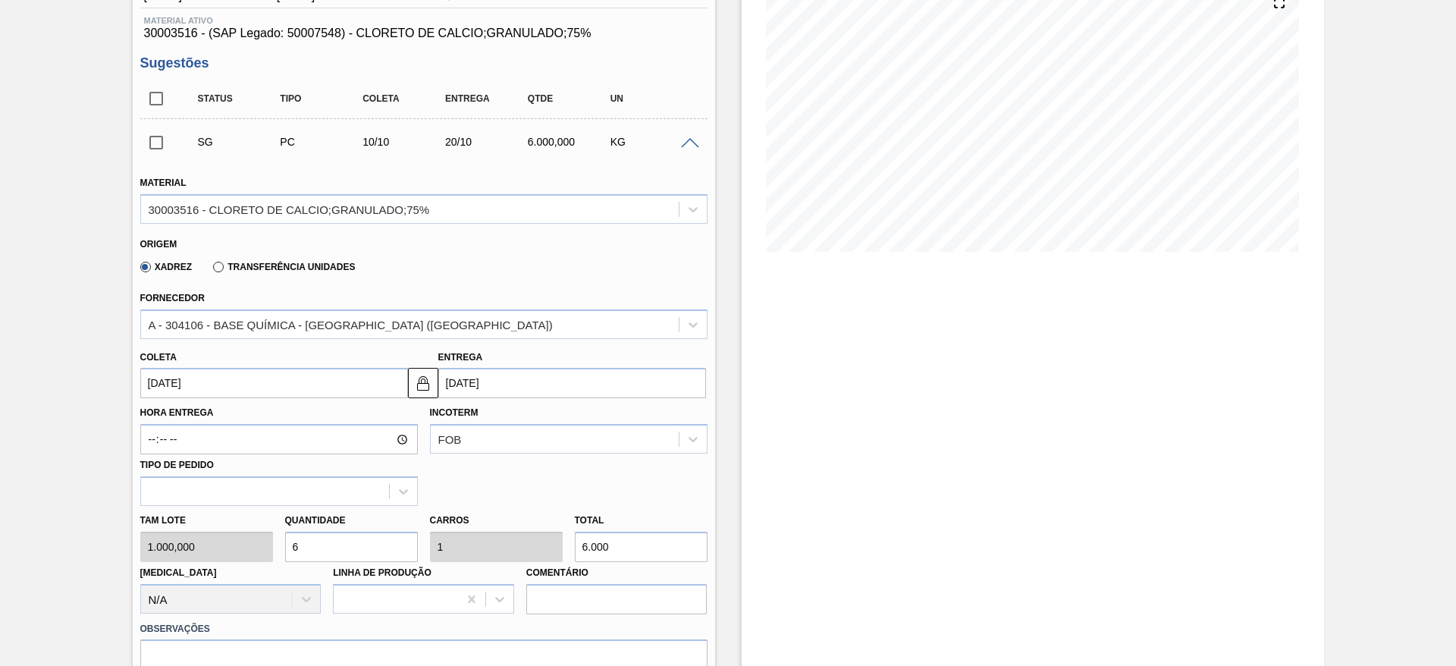
scroll to position [228, 0]
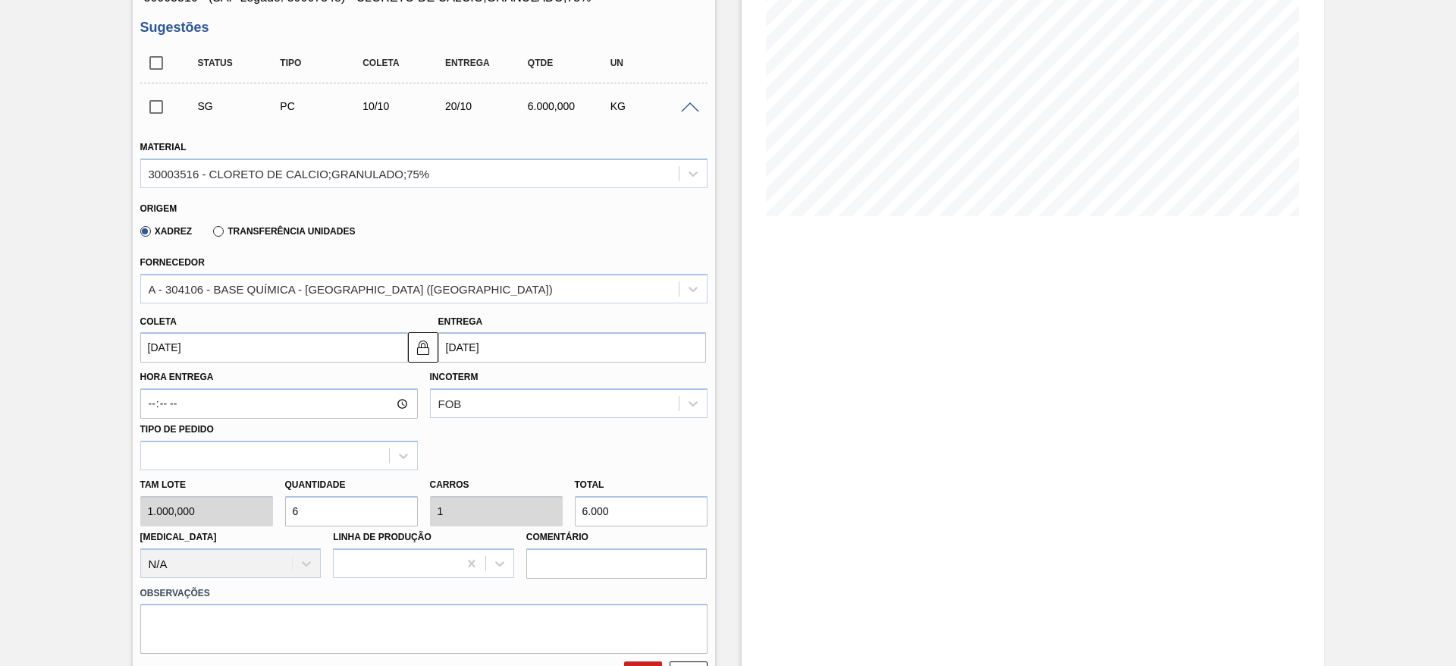
click at [255, 350] on input "[DATE]" at bounding box center [274, 347] width 268 height 30
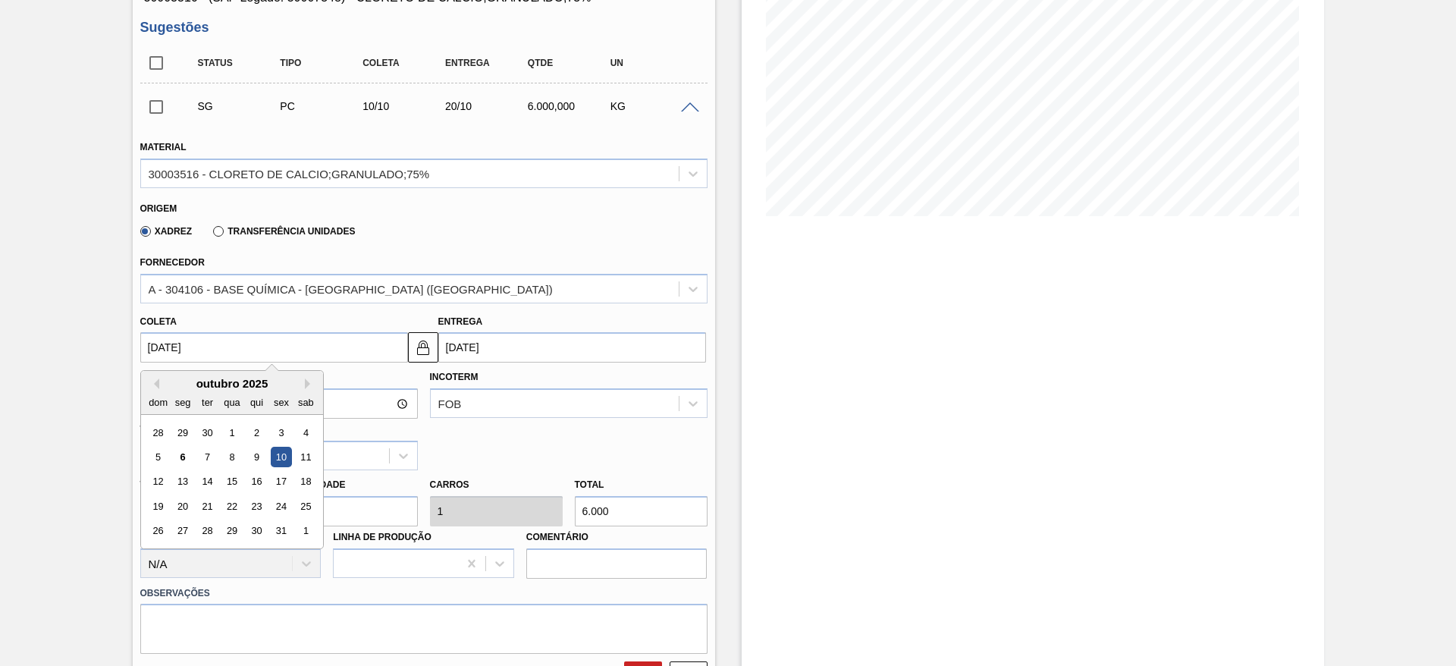
click at [254, 445] on div "5 6 7 8 9 10 11" at bounding box center [232, 457] width 172 height 24
click at [258, 449] on div "9" at bounding box center [256, 457] width 20 height 20
type input "[DATE]"
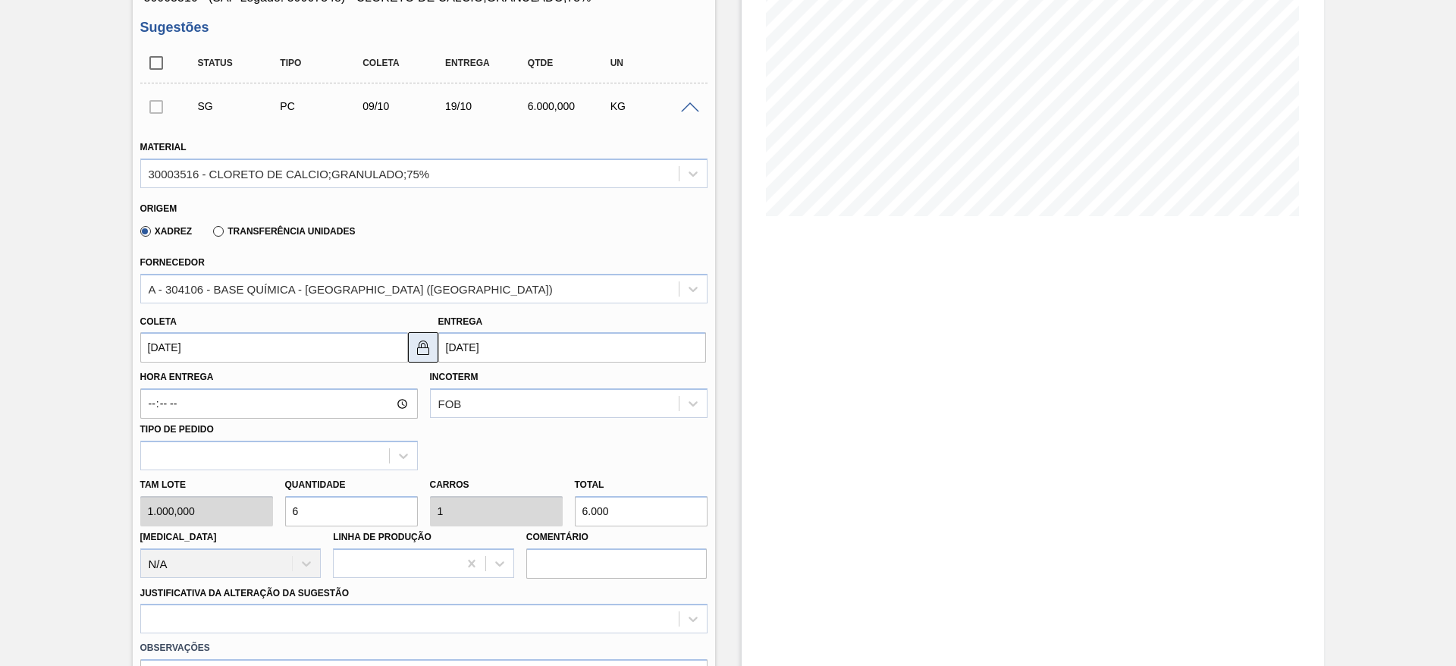
click at [418, 344] on img at bounding box center [423, 347] width 18 height 18
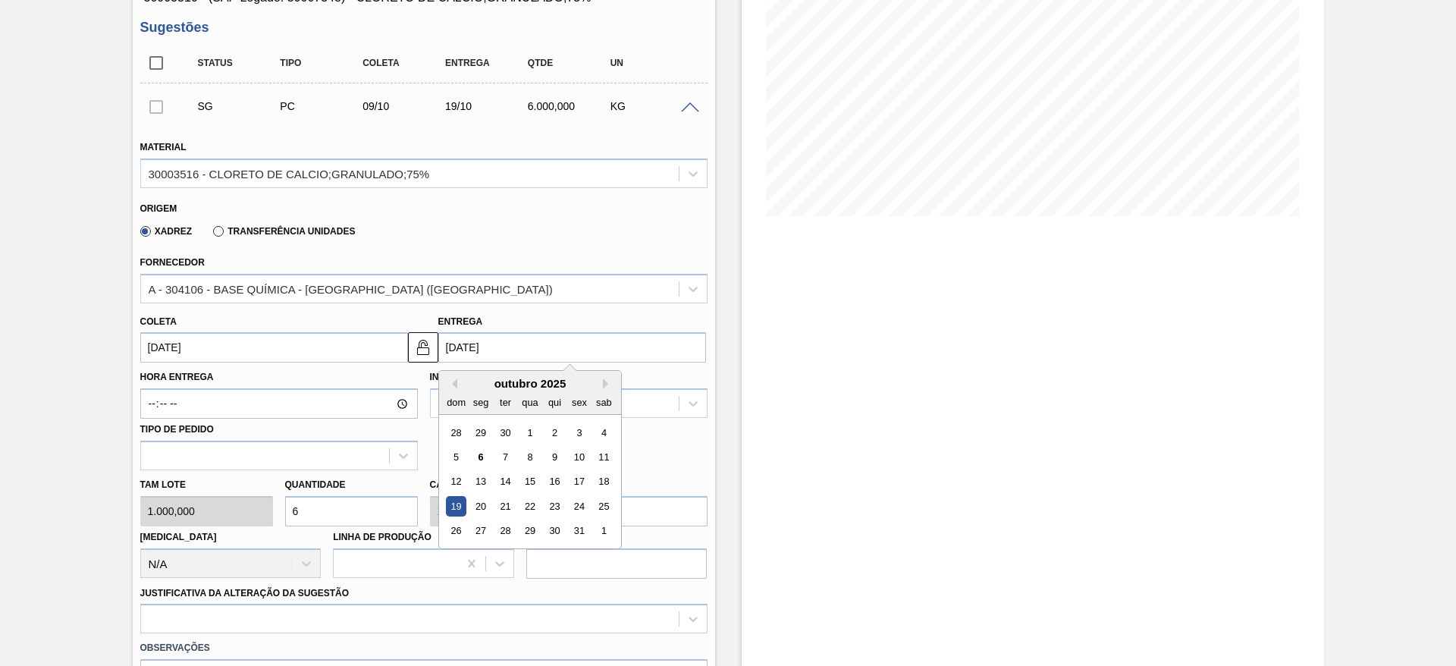
click at [442, 341] on input "19/10/2025" at bounding box center [572, 347] width 268 height 30
click at [582, 477] on div "17" at bounding box center [579, 482] width 20 height 20
type input "17/10/2025"
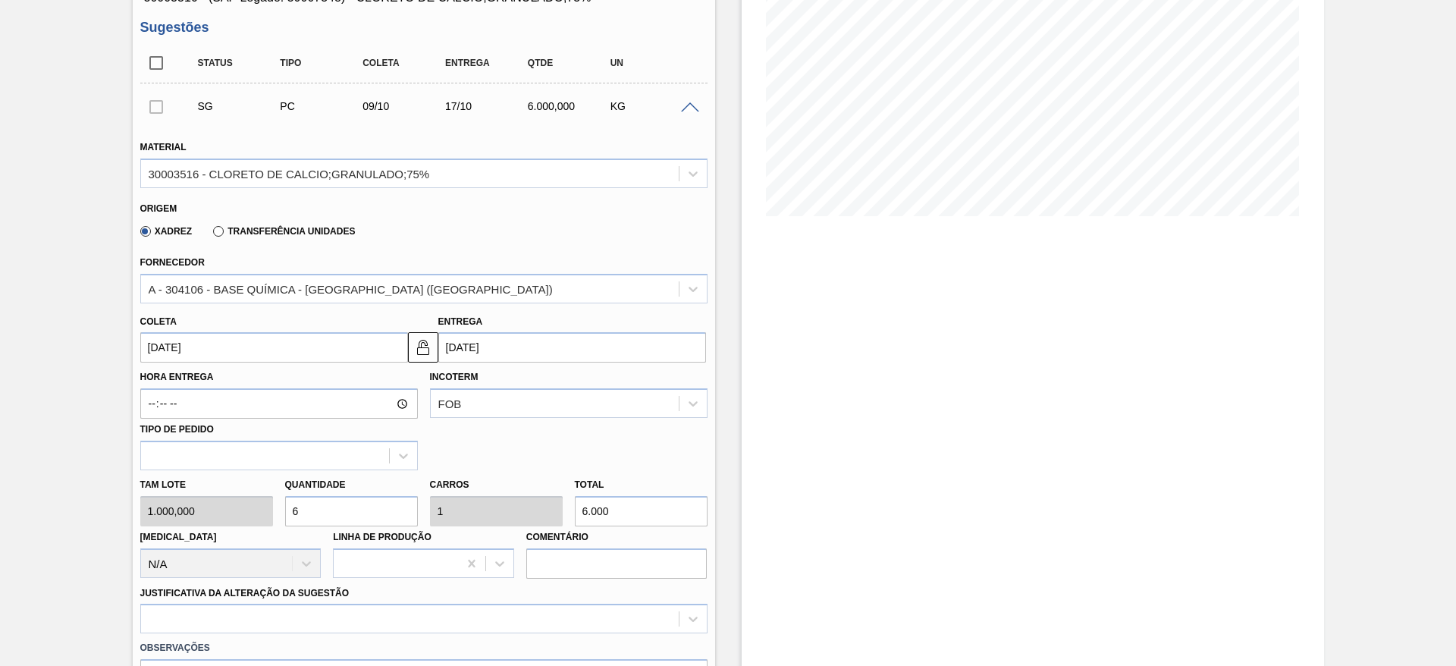
drag, startPoint x: 300, startPoint y: 501, endPoint x: 282, endPoint y: 508, distance: 19.4
click at [282, 508] on div "Quantidade 6" at bounding box center [351, 500] width 145 height 52
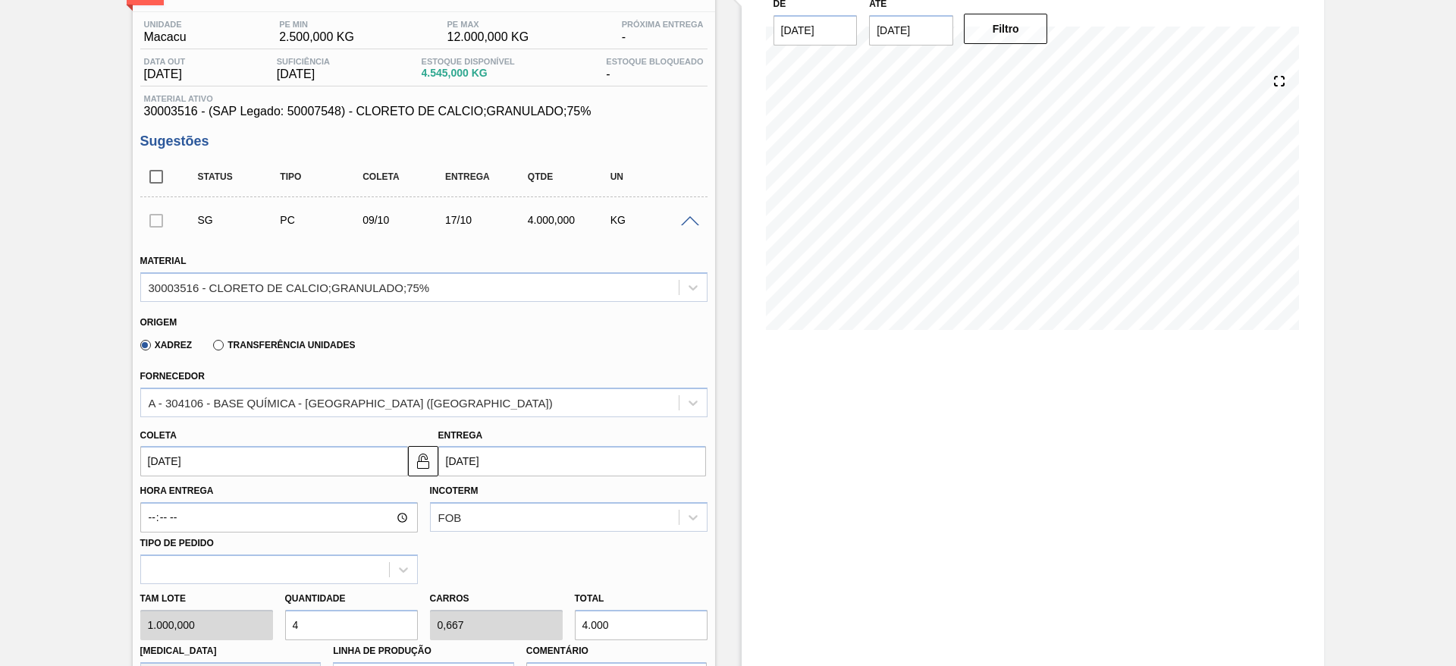
type input "4"
type input "0,667"
type input "4.000"
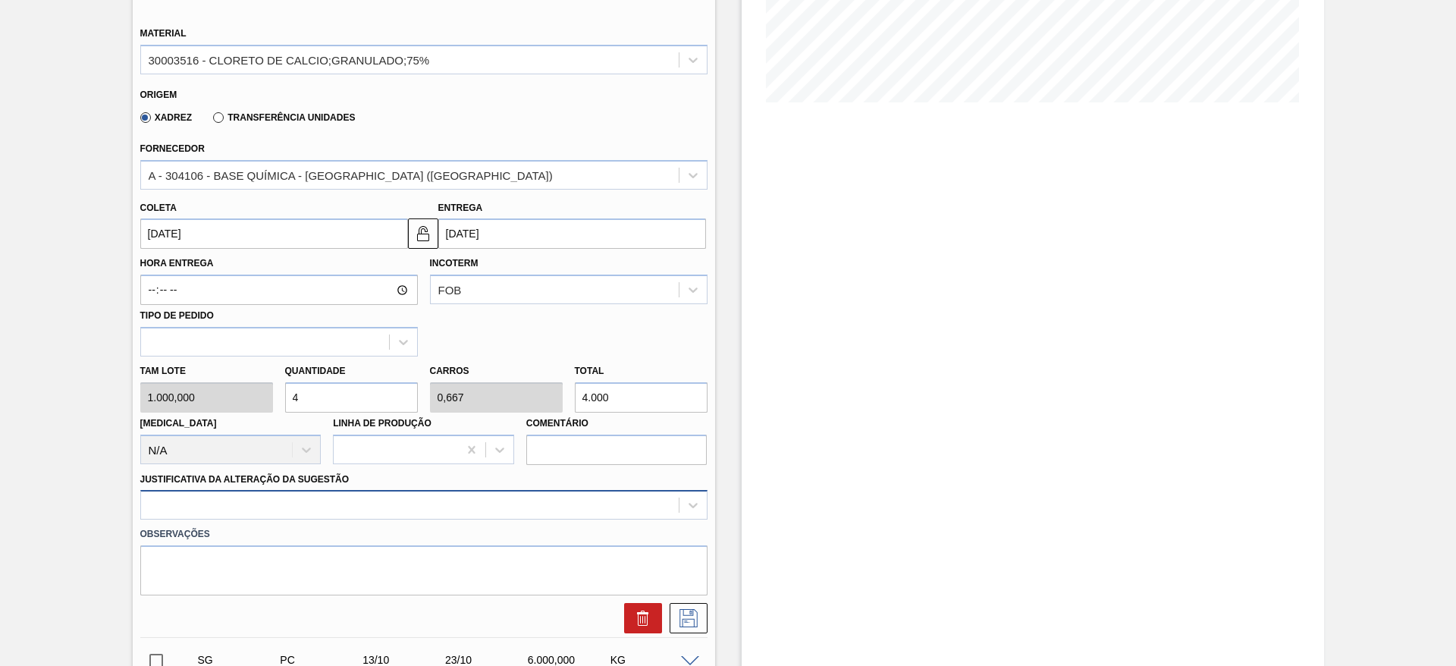
type input "4"
click at [563, 511] on div at bounding box center [423, 505] width 567 height 30
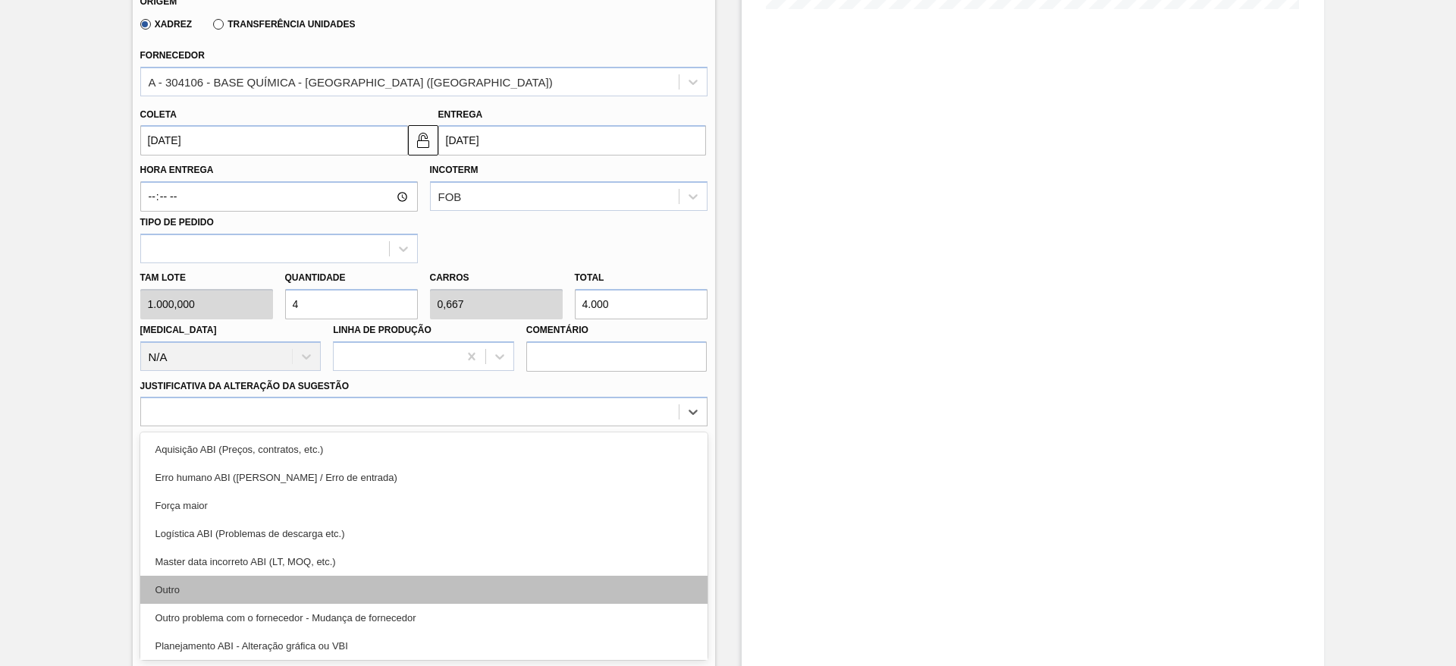
click at [506, 577] on div "Outro" at bounding box center [423, 590] width 567 height 28
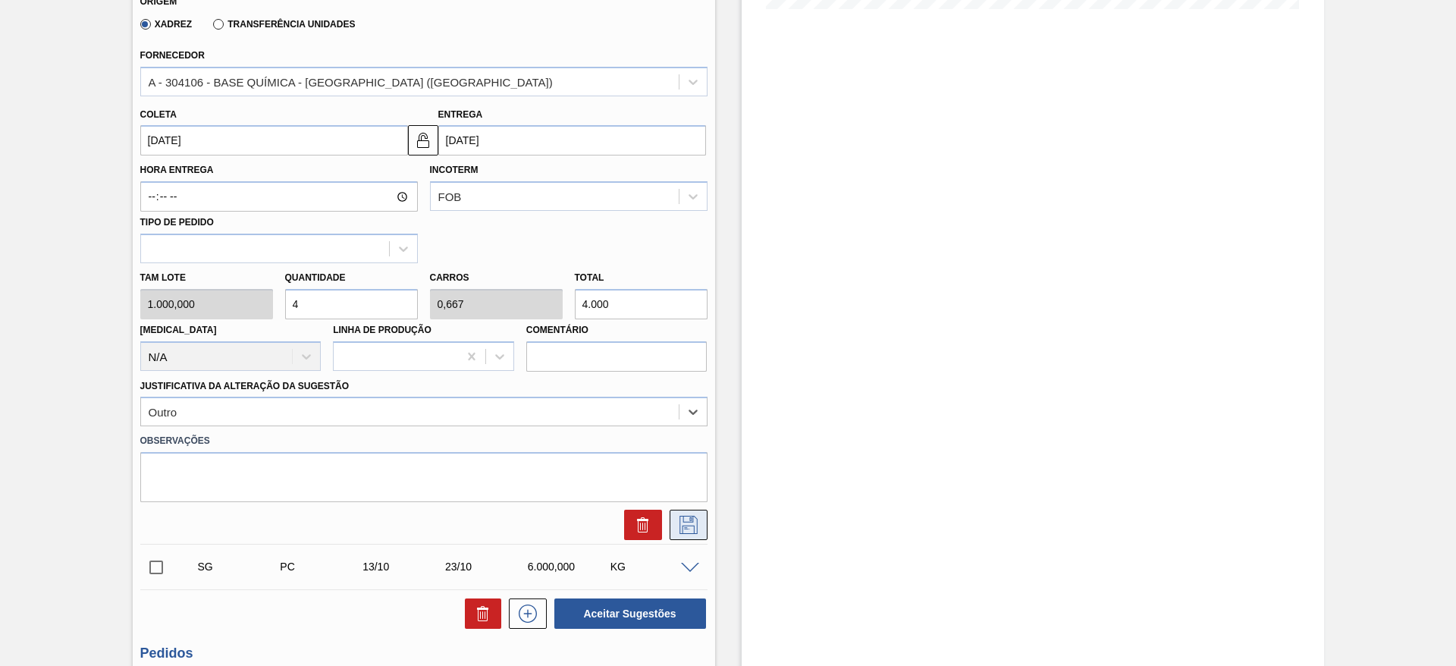
click at [683, 517] on icon at bounding box center [689, 525] width 24 height 18
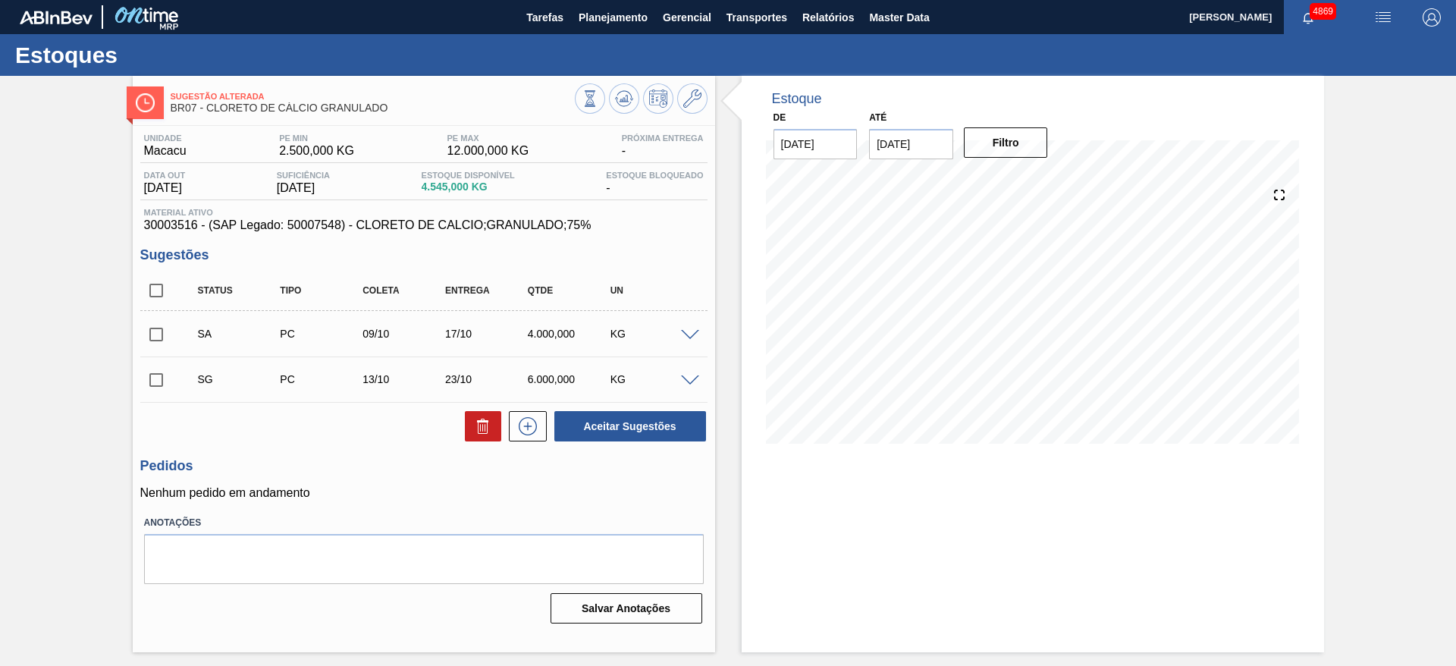
scroll to position [0, 0]
click at [164, 331] on input "checkbox" at bounding box center [156, 335] width 32 height 32
click at [648, 425] on button "Aceitar Sugestões" at bounding box center [630, 426] width 152 height 30
checkbox input "false"
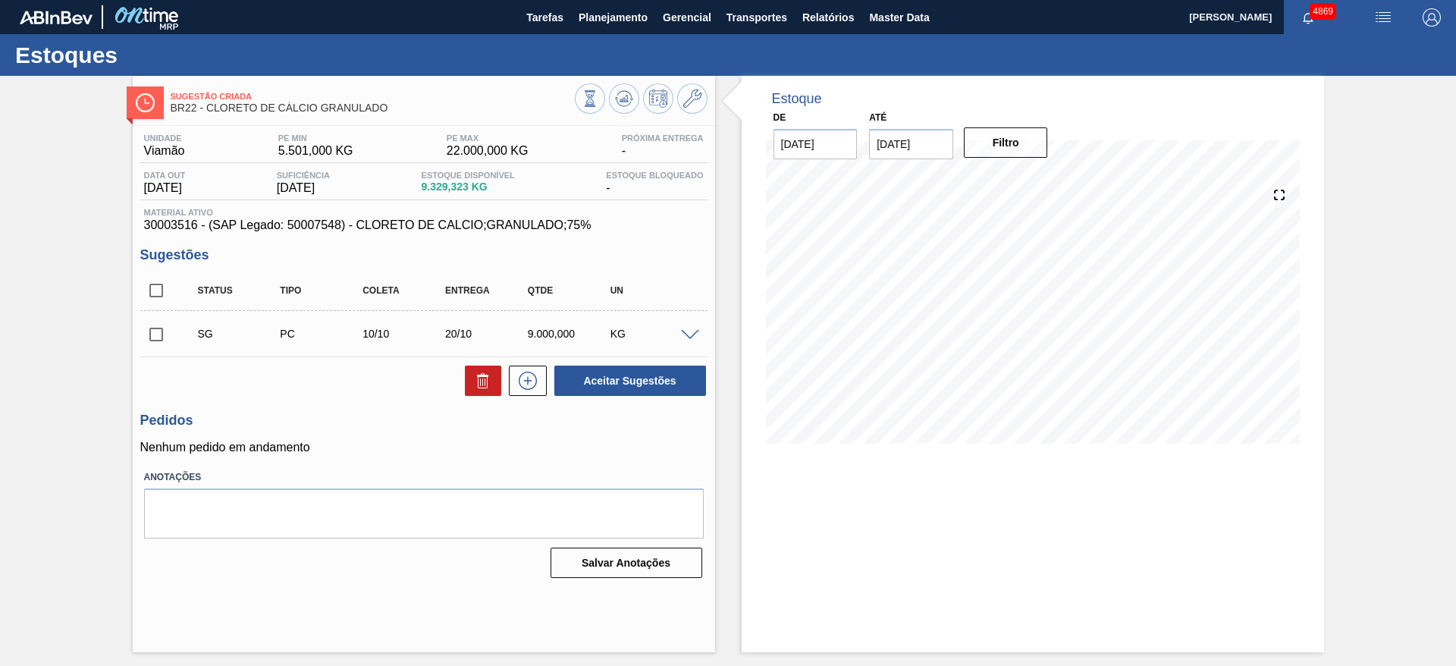
click at [696, 330] on span at bounding box center [690, 335] width 18 height 11
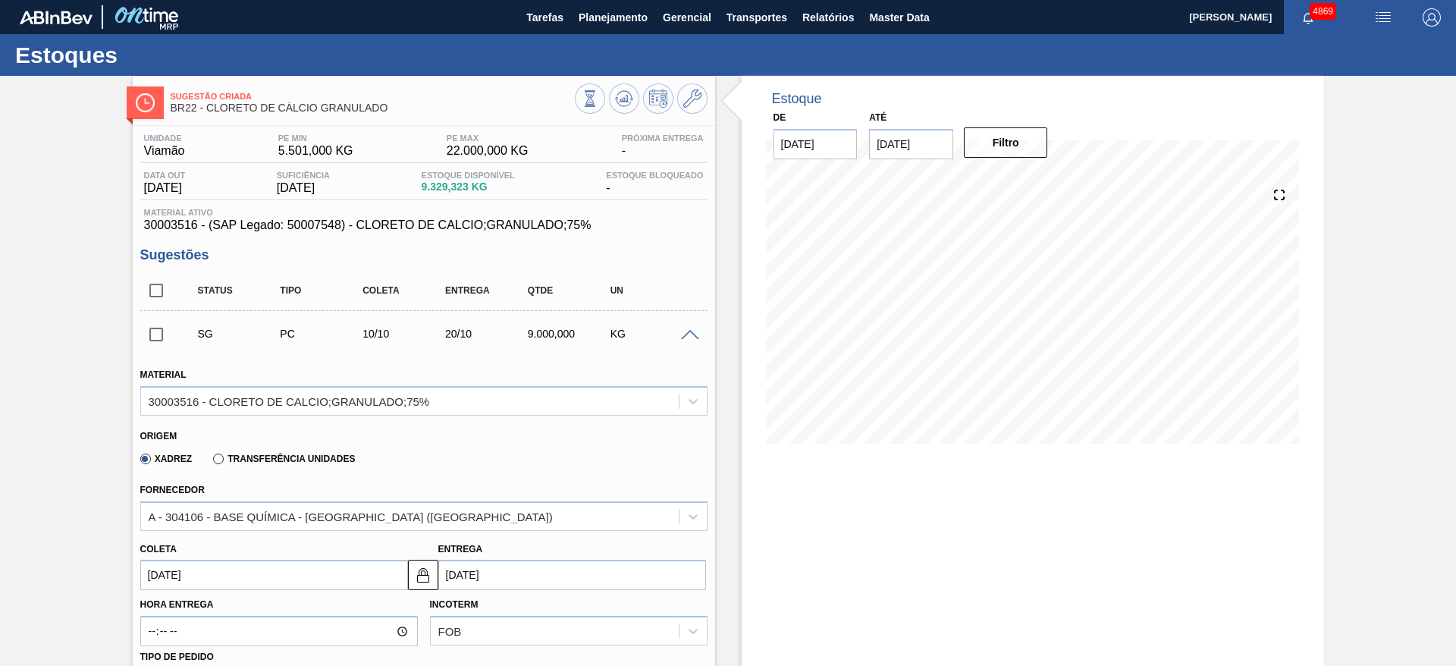
scroll to position [228, 0]
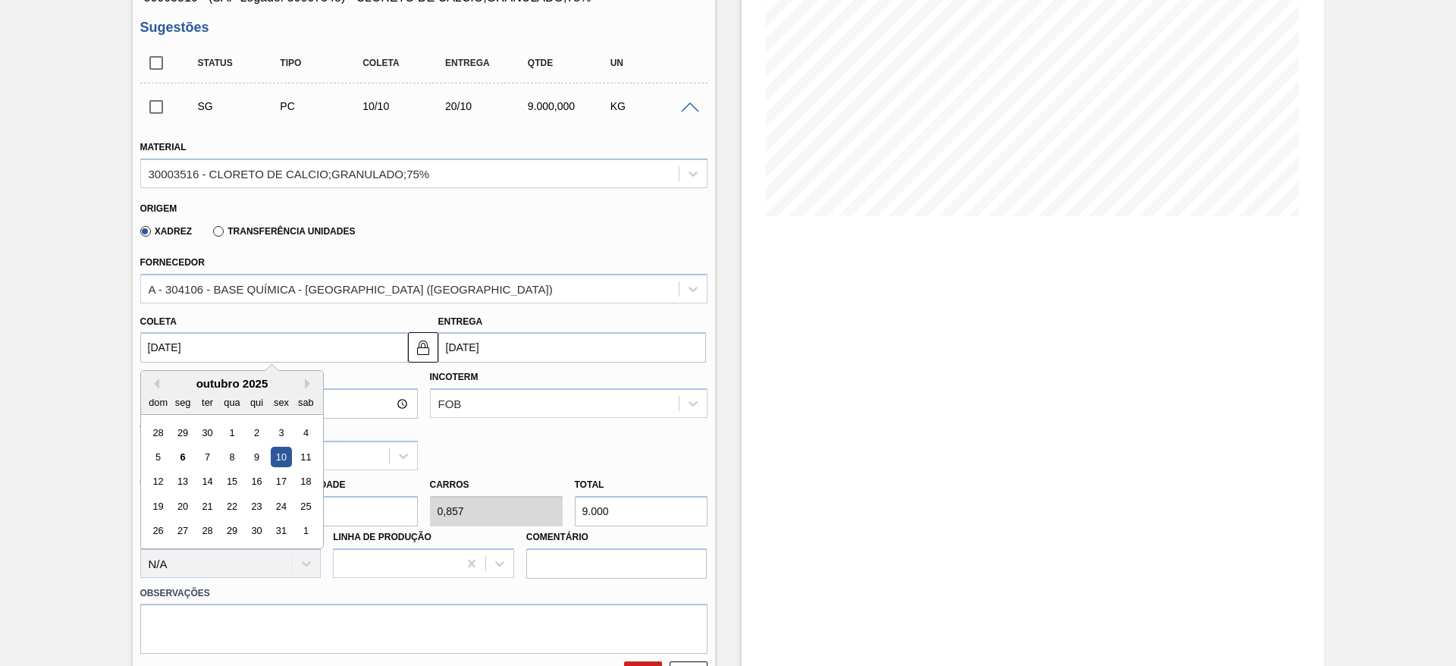
click at [278, 353] on input "10/10/2025" at bounding box center [274, 347] width 268 height 30
click at [256, 454] on div "9" at bounding box center [256, 457] width 20 height 20
type input "[DATE]"
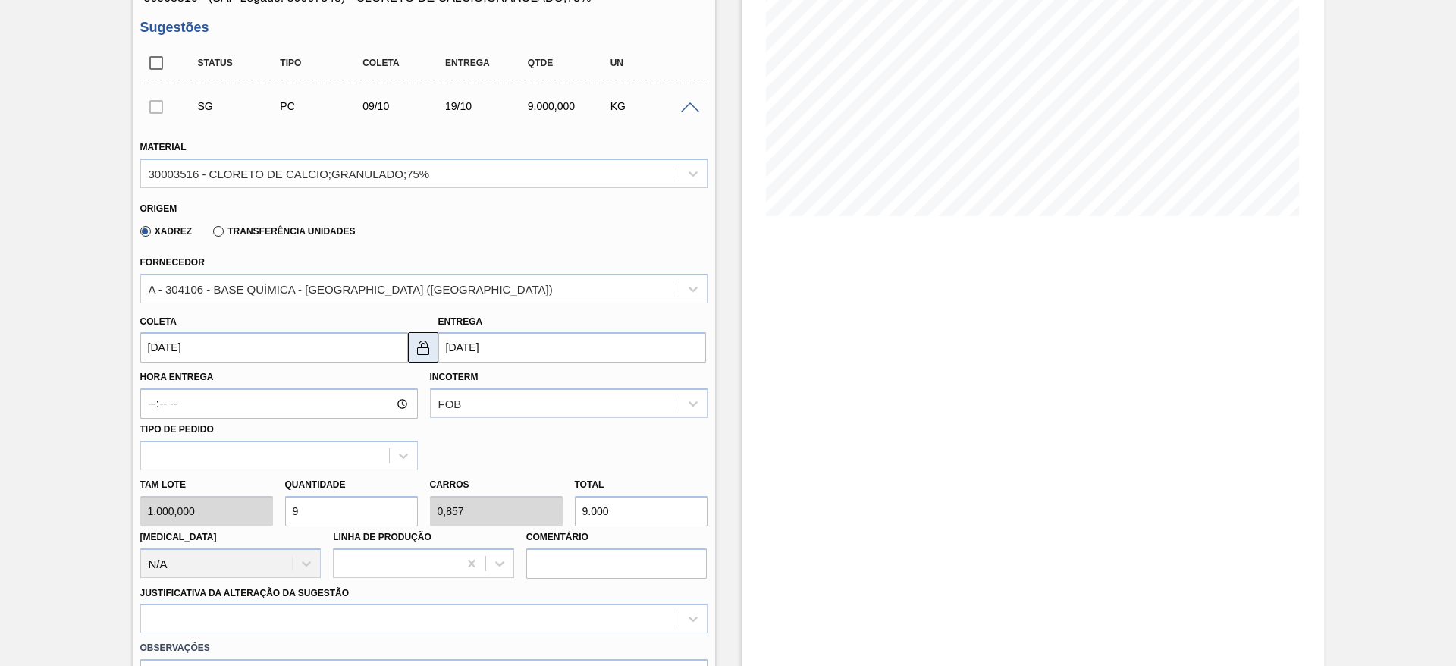
click at [432, 349] on button at bounding box center [423, 347] width 30 height 30
click at [446, 346] on input "19/10/2025" at bounding box center [572, 347] width 268 height 30
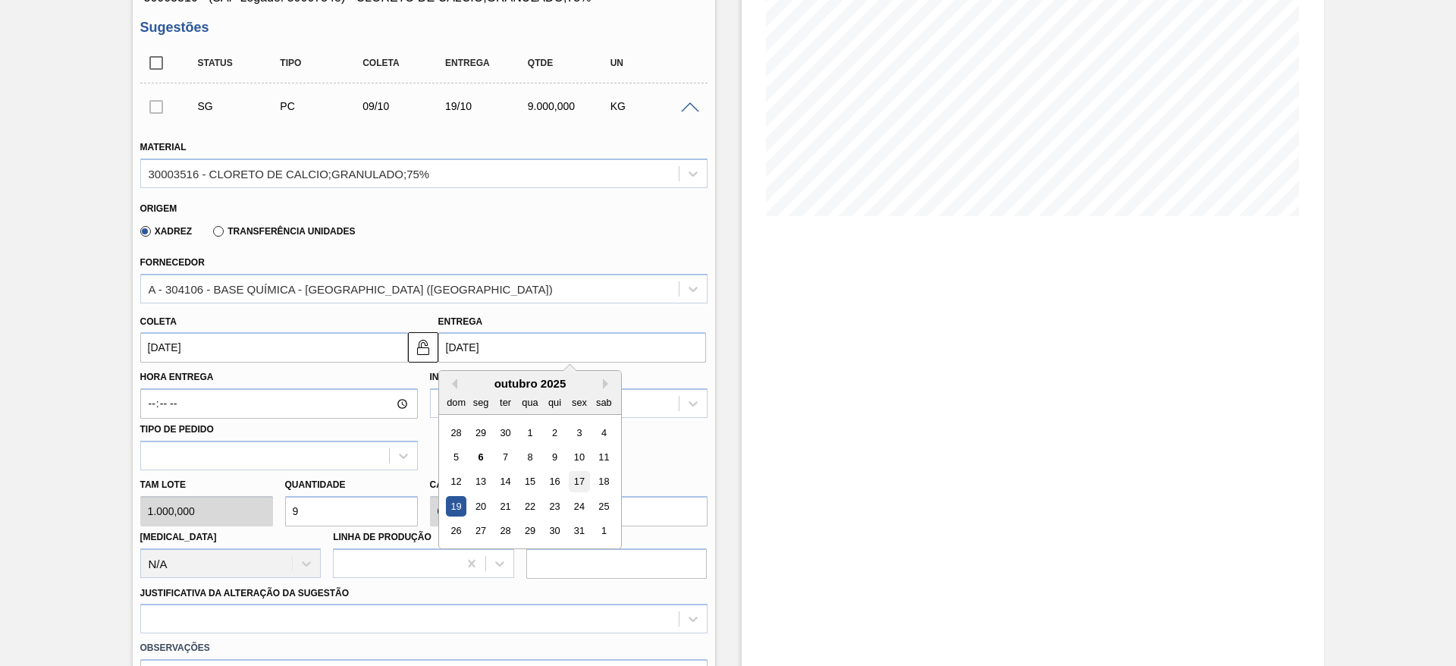
click at [582, 477] on div "17" at bounding box center [579, 482] width 20 height 20
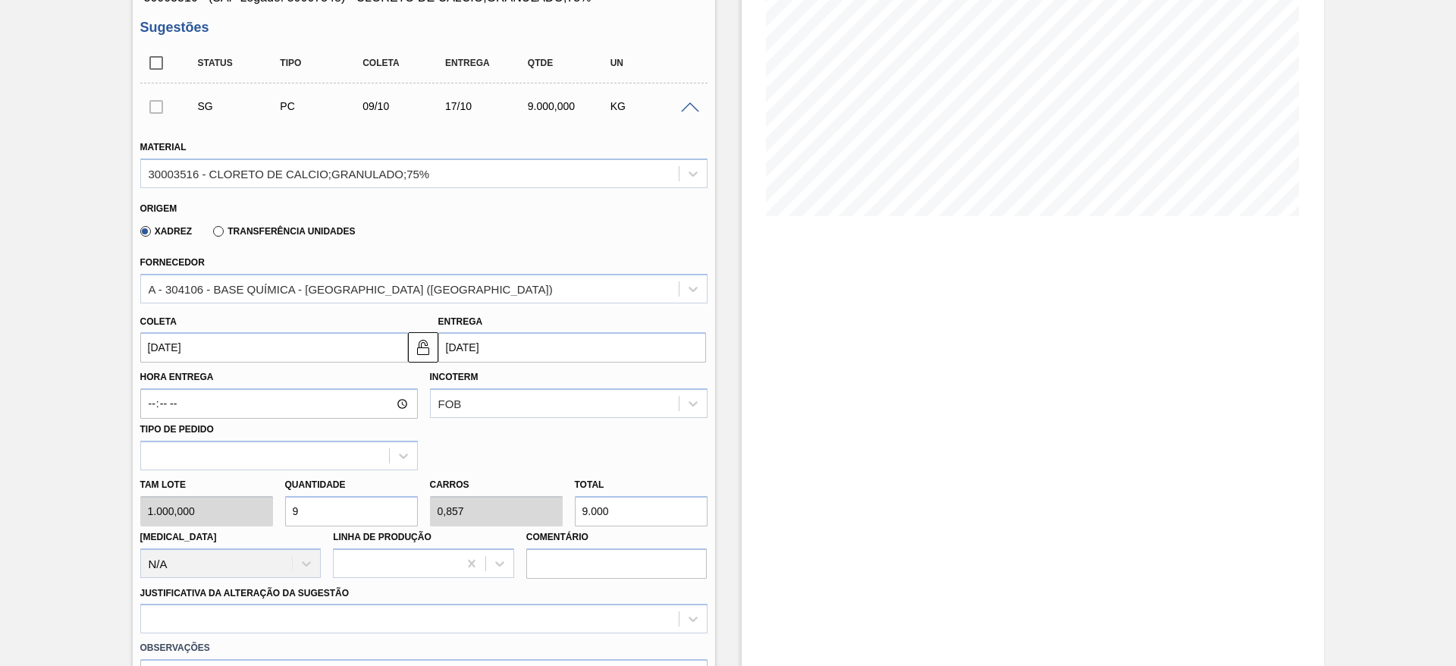
type input "17/10/2025"
drag, startPoint x: 306, startPoint y: 506, endPoint x: 275, endPoint y: 506, distance: 31.9
click at [275, 506] on div "Tam lote 1.000,000 Quantidade 9 Carros 0,857 Total 9.000 Doca N/A Linha de Prod…" at bounding box center [424, 524] width 580 height 108
type input "8"
type input "0,762"
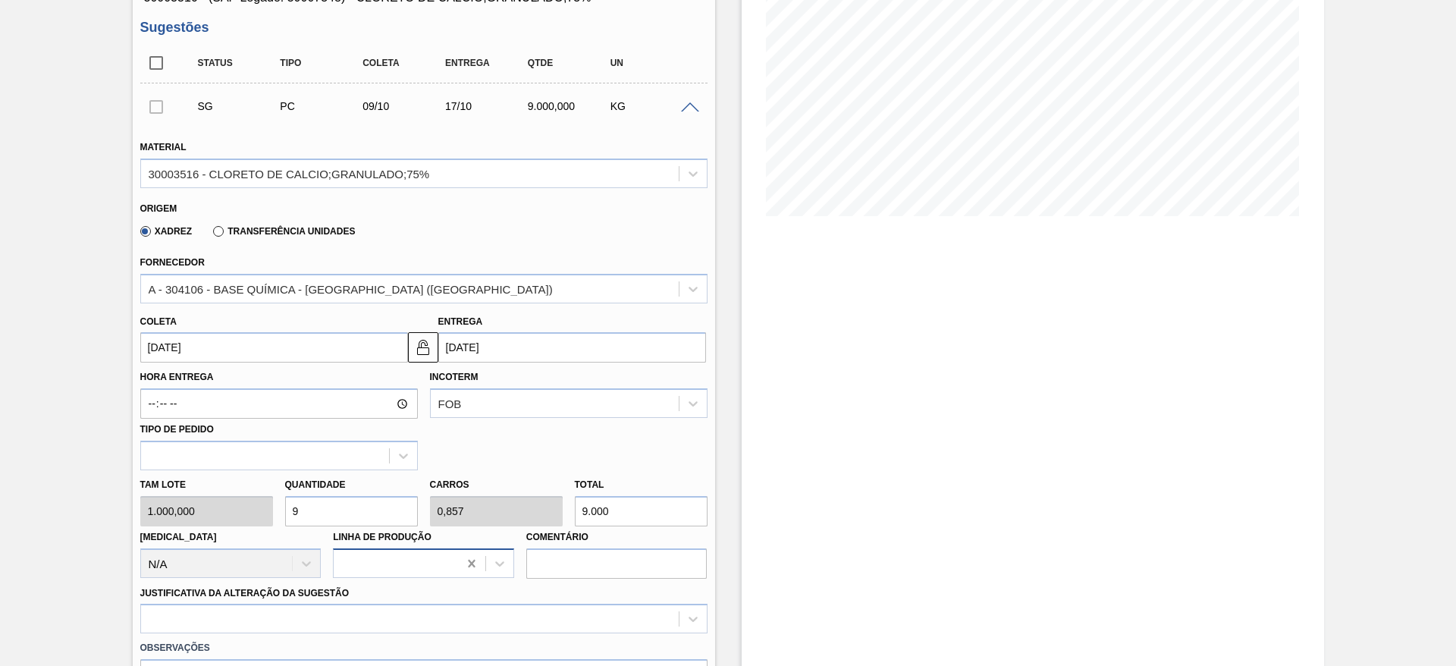
type input "8.000"
drag, startPoint x: 317, startPoint y: 511, endPoint x: 282, endPoint y: 509, distance: 35.0
click at [282, 509] on div "Quantidade 8" at bounding box center [351, 500] width 145 height 52
type input "7"
type input "0,667"
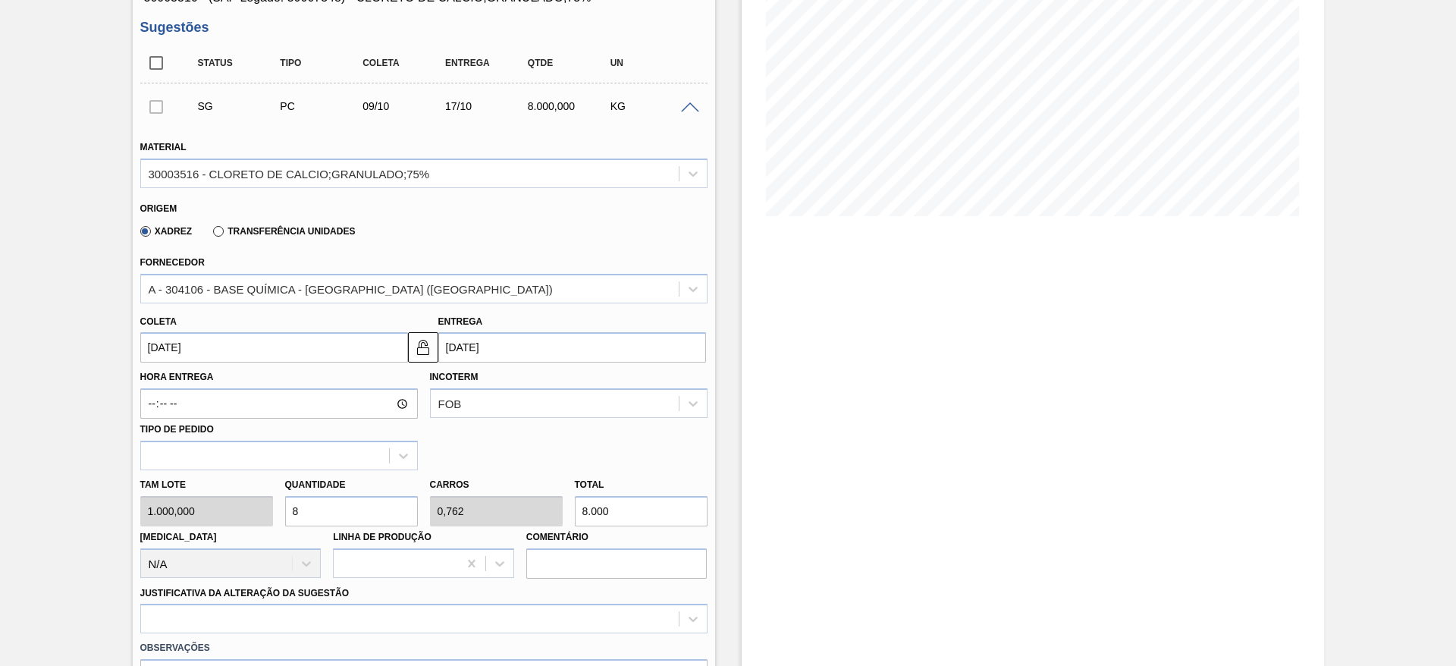
type input "7.000"
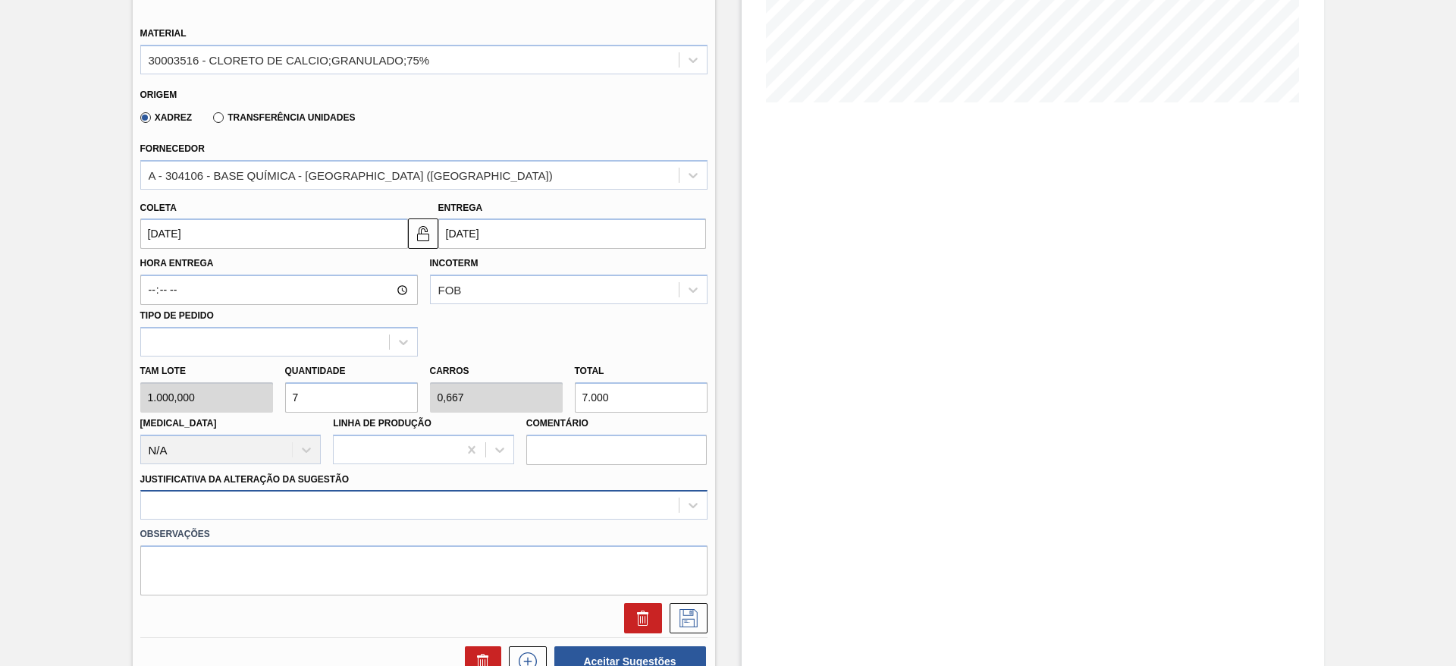
type input "7"
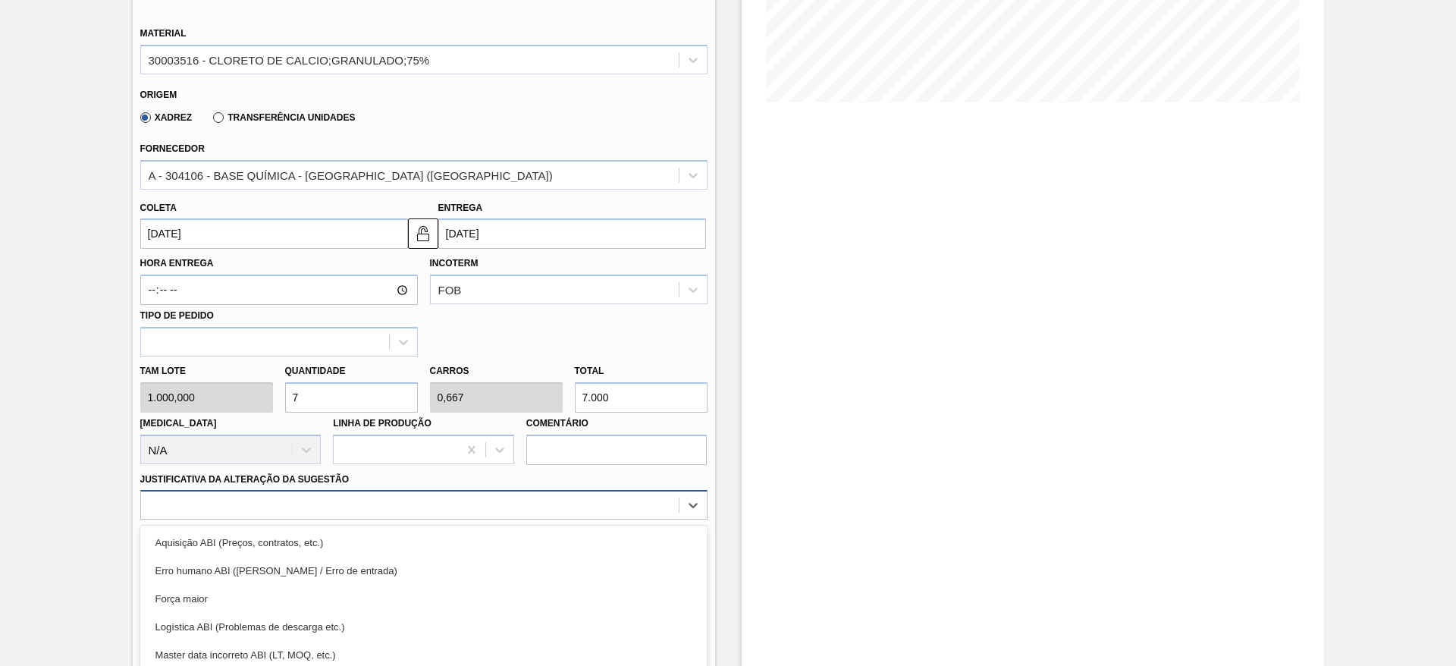
click at [356, 500] on div "option Força maior focused, 3 of 18. 18 results available. Use Up and Down to c…" at bounding box center [423, 505] width 567 height 30
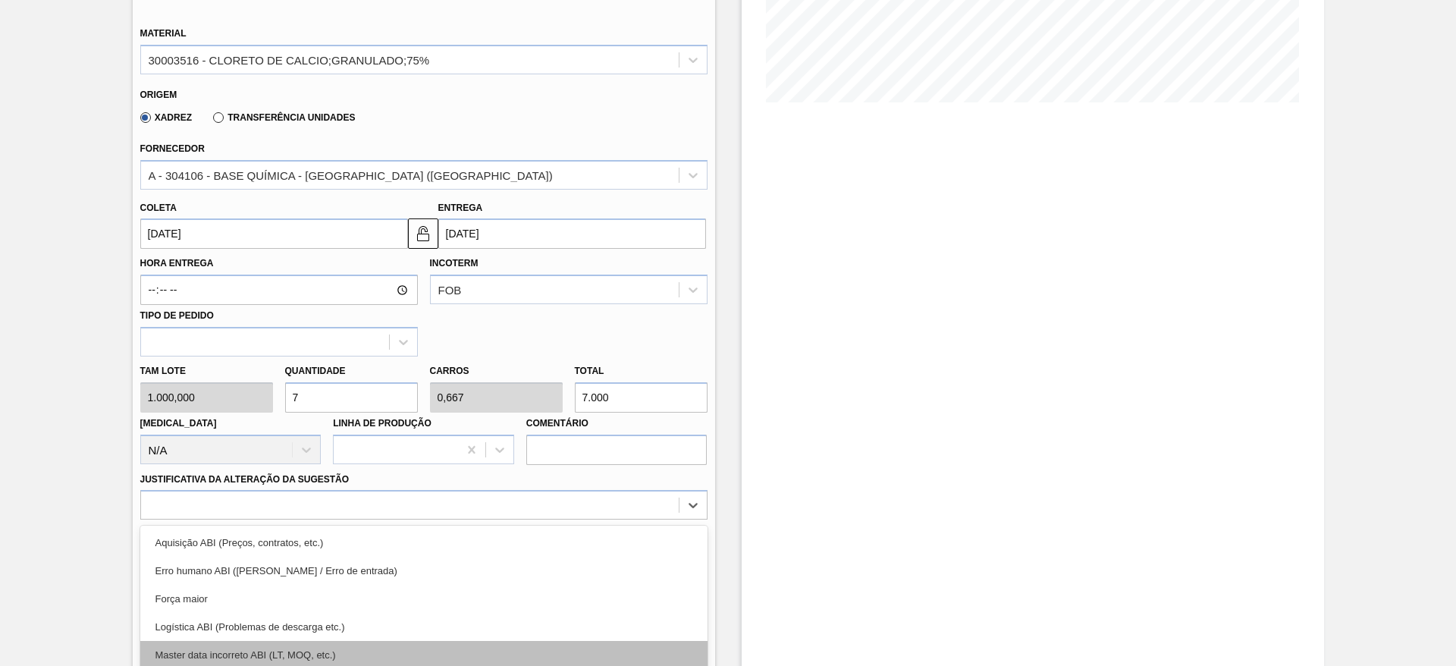
scroll to position [435, 0]
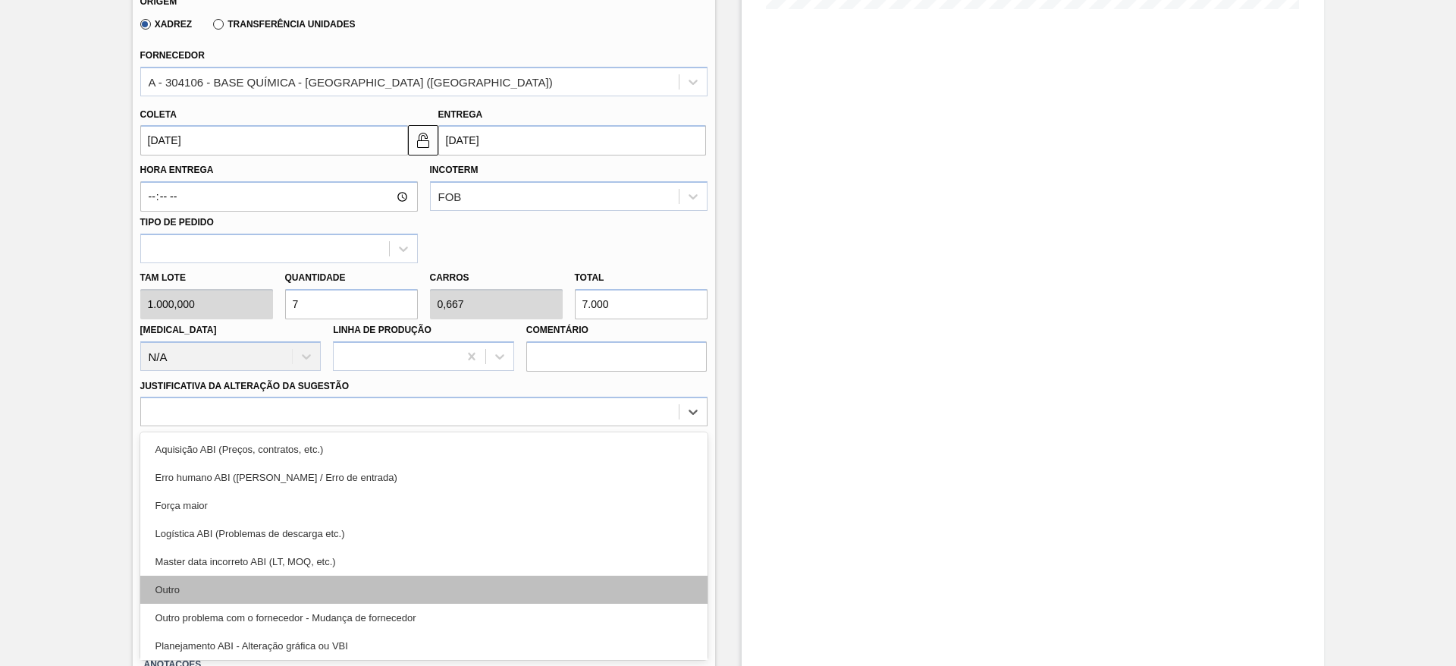
click at [341, 596] on div "Outro" at bounding box center [423, 590] width 567 height 28
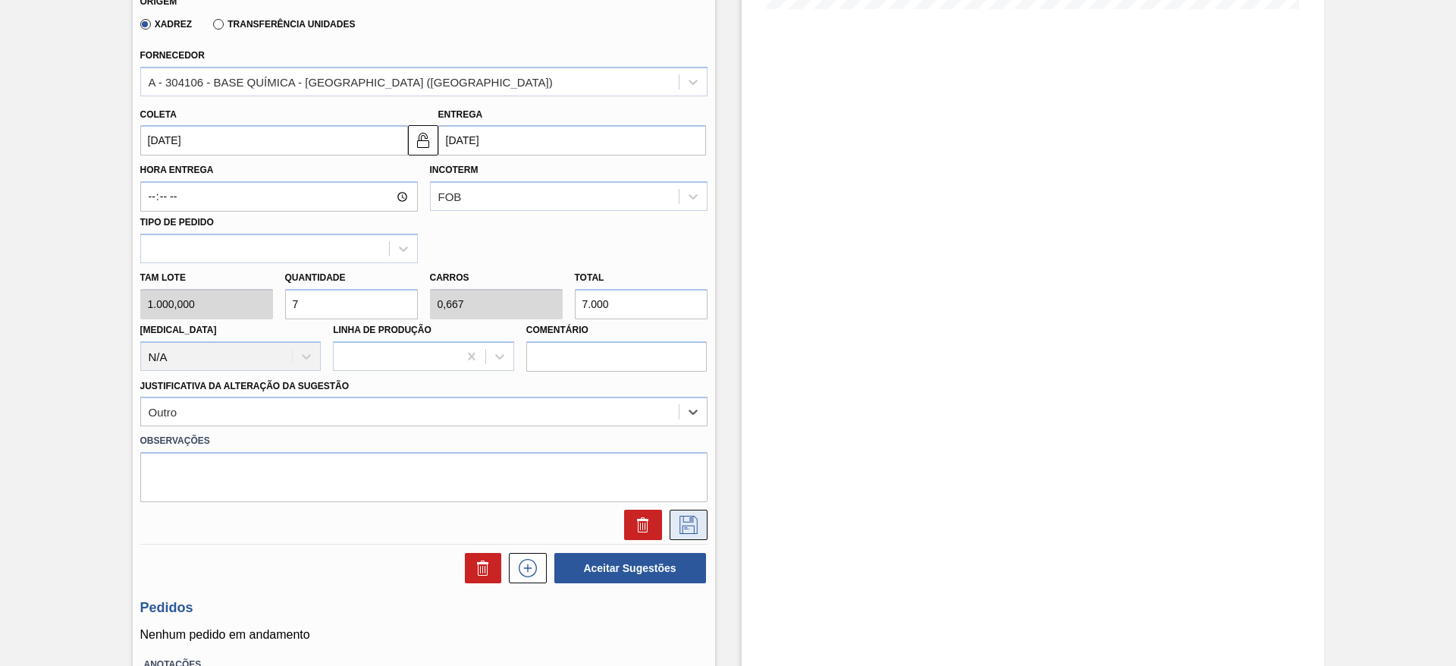
click at [684, 514] on button at bounding box center [689, 525] width 38 height 30
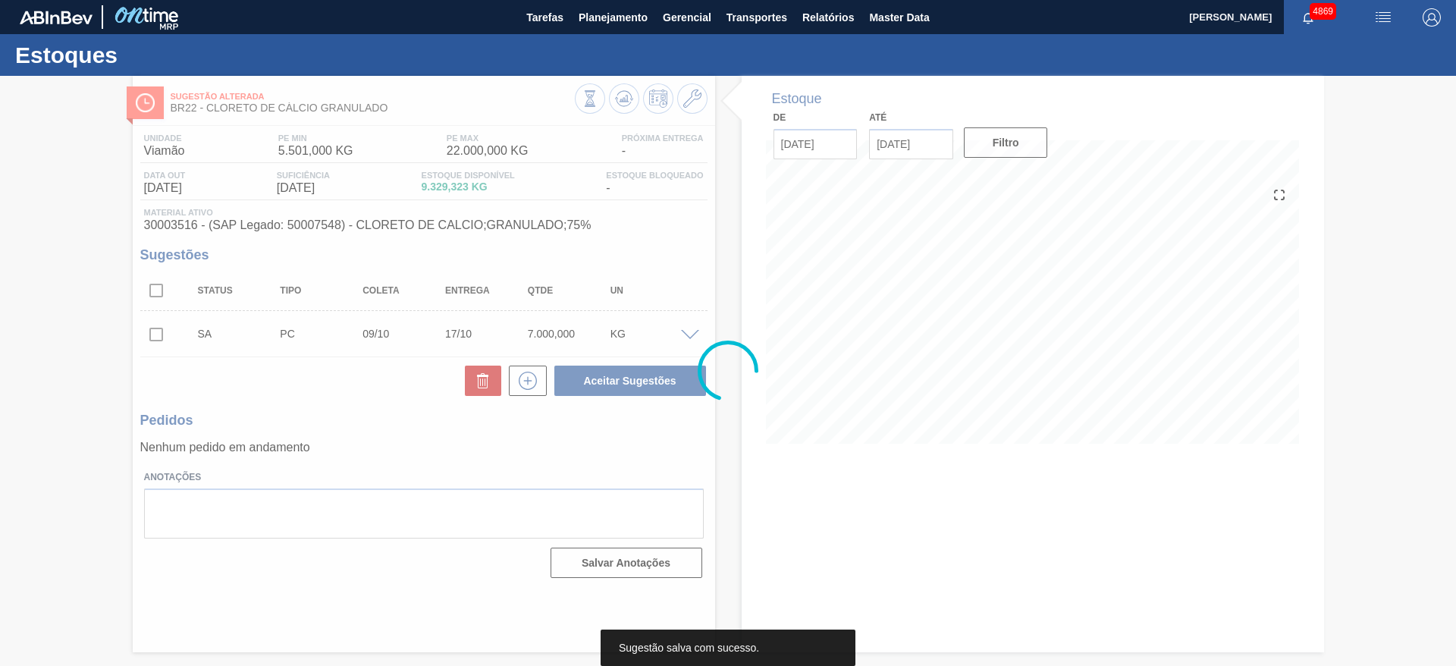
scroll to position [0, 0]
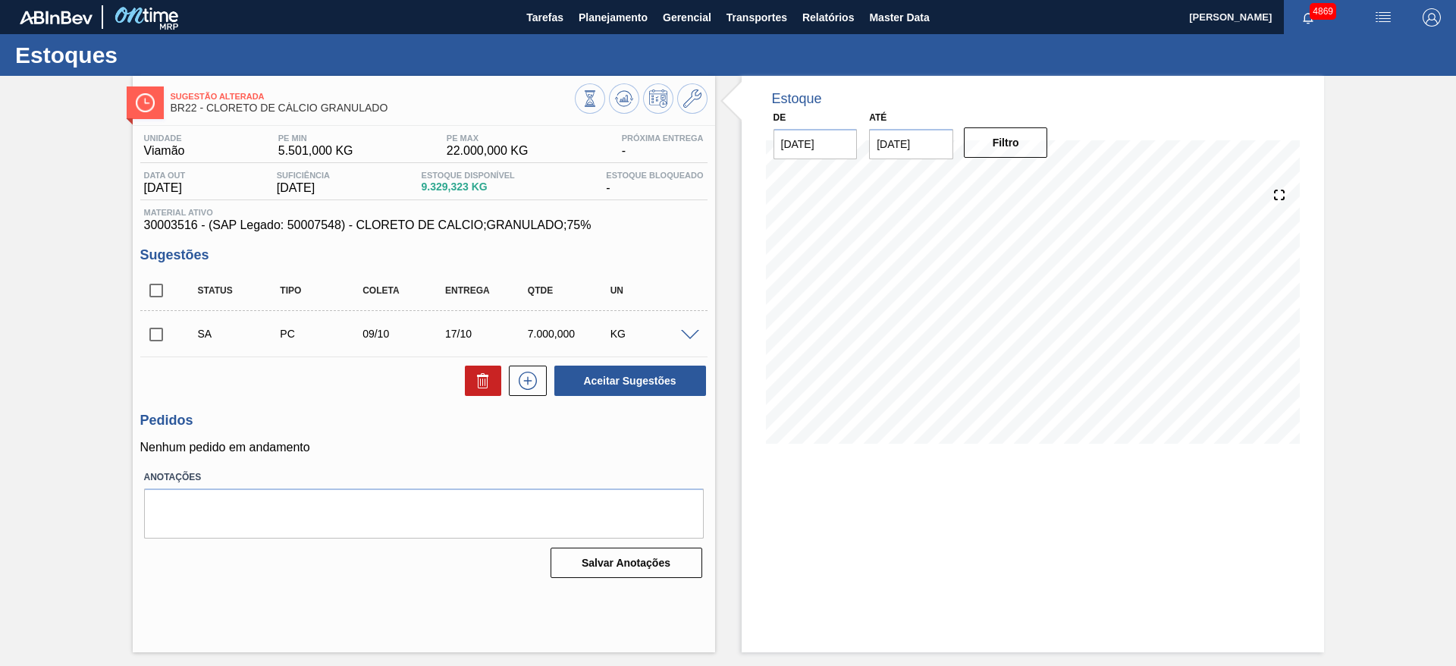
click at [144, 330] on input "checkbox" at bounding box center [156, 335] width 32 height 32
click at [667, 376] on button "Aceitar Sugestões" at bounding box center [630, 381] width 152 height 30
checkbox input "false"
click at [695, 331] on span at bounding box center [690, 335] width 18 height 11
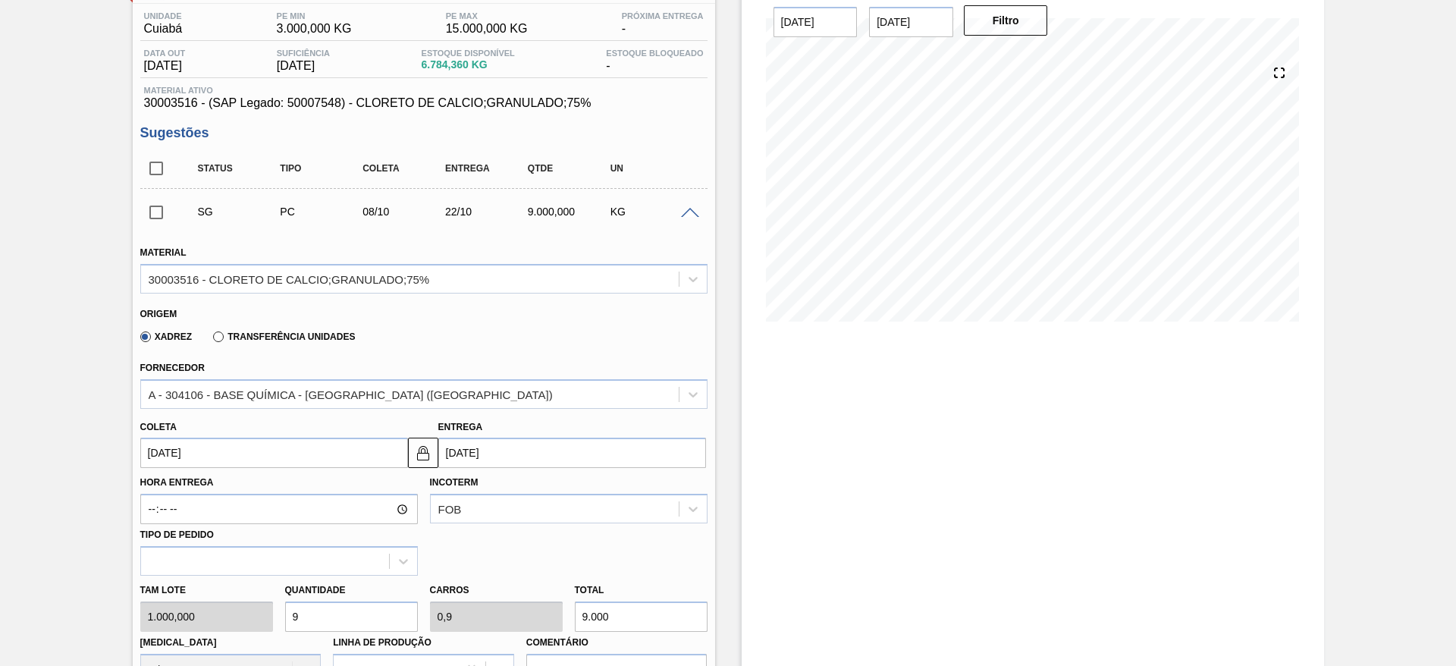
scroll to position [341, 0]
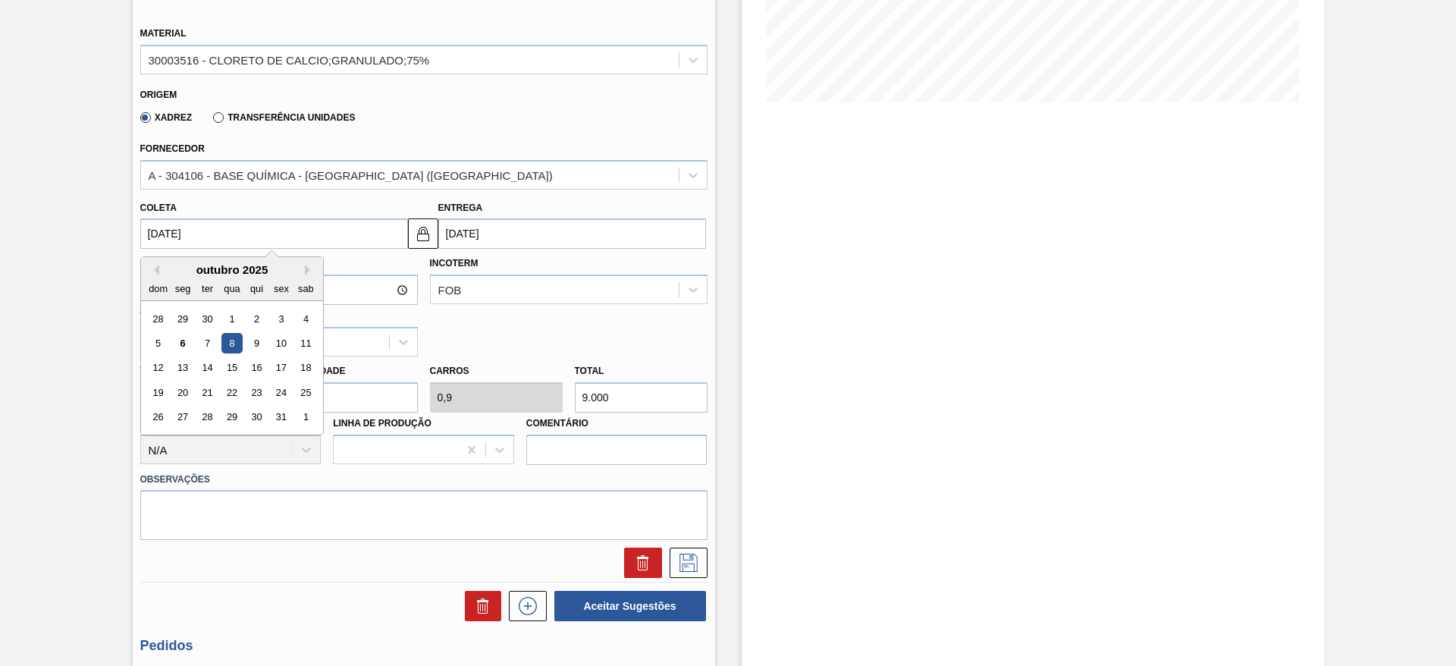
click at [245, 235] on input "[DATE]" at bounding box center [274, 233] width 268 height 30
click at [259, 342] on div "9" at bounding box center [256, 343] width 20 height 20
type input "[DATE]"
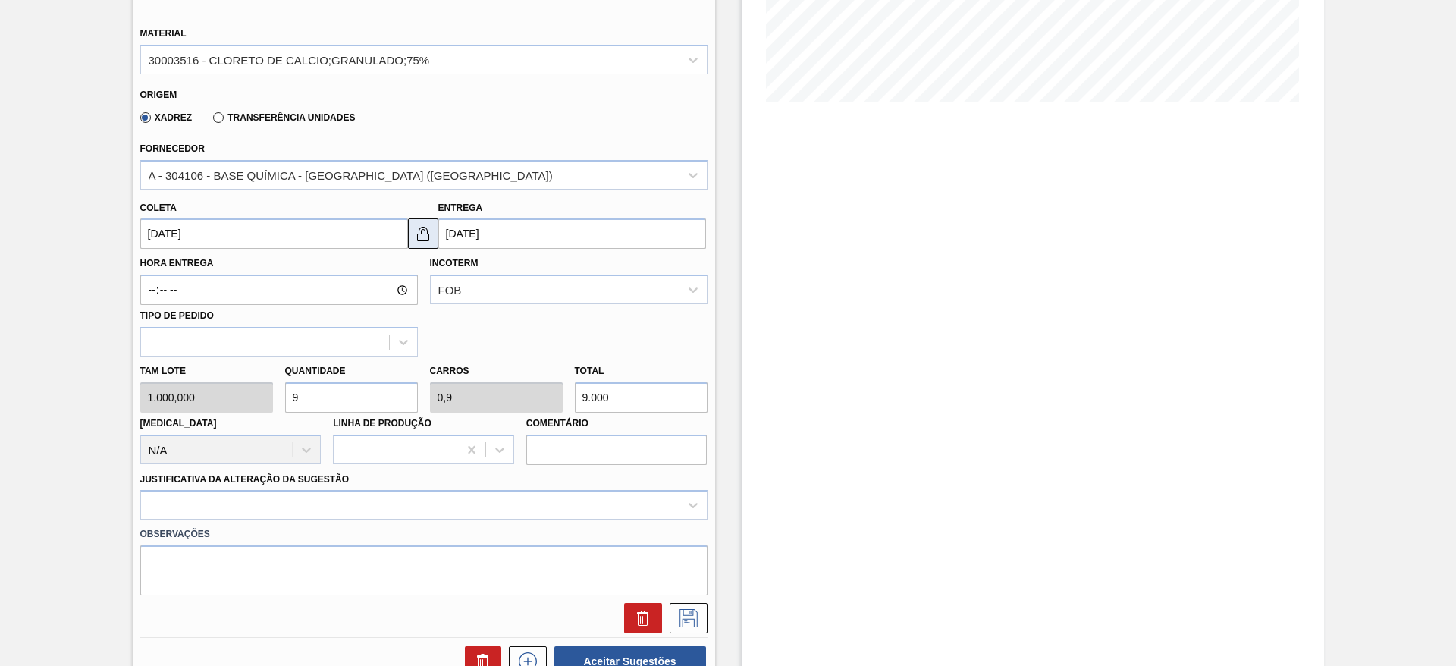
click at [421, 237] on img at bounding box center [423, 234] width 18 height 18
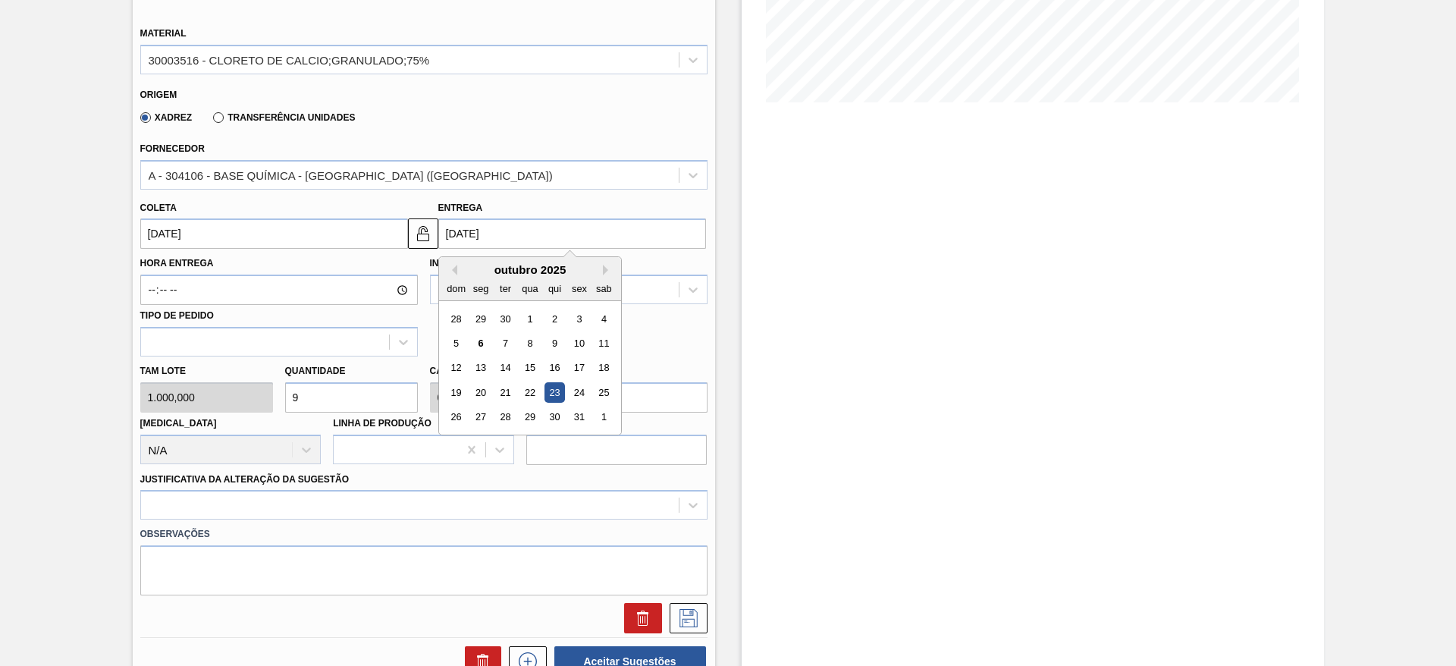
click at [451, 226] on input "[DATE]" at bounding box center [572, 233] width 268 height 30
click at [488, 391] on div "20" at bounding box center [480, 392] width 20 height 20
type input "[DATE]"
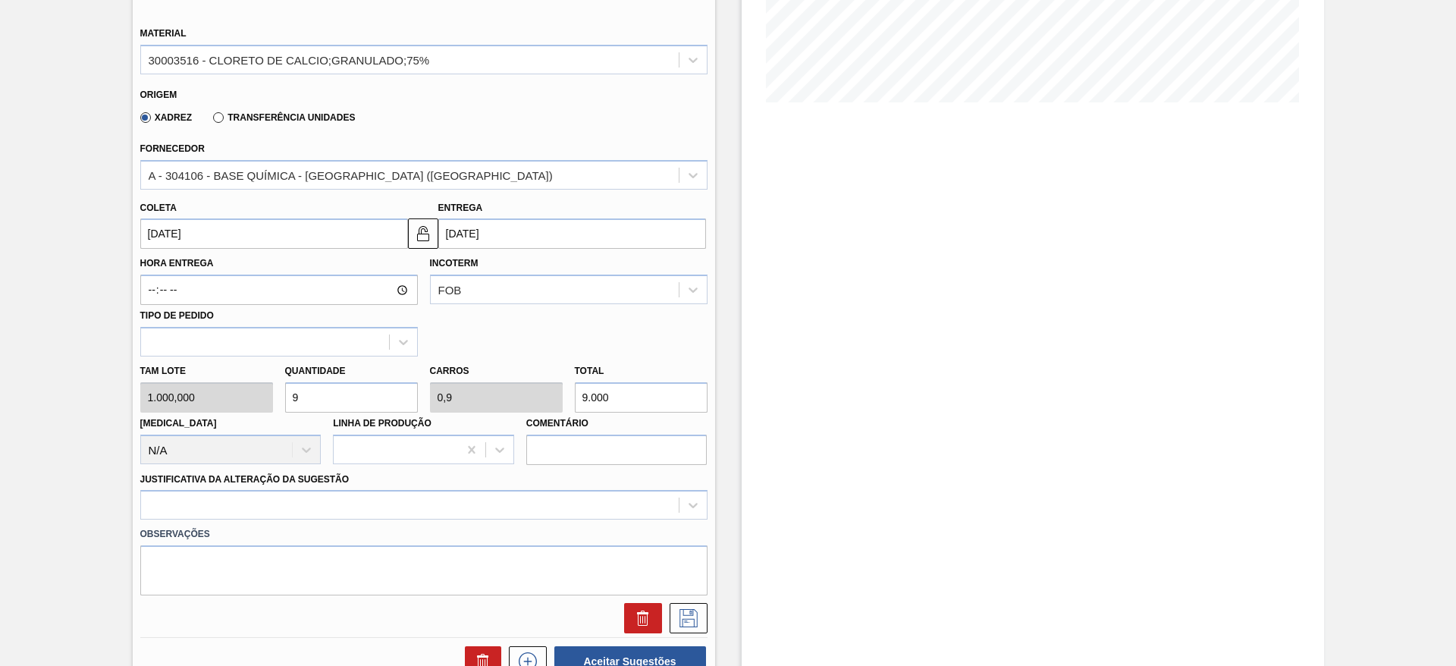
drag, startPoint x: 301, startPoint y: 397, endPoint x: 287, endPoint y: 397, distance: 13.7
click at [287, 397] on input "9" at bounding box center [351, 397] width 133 height 30
type input "5"
type input "0,5"
type input "5.000"
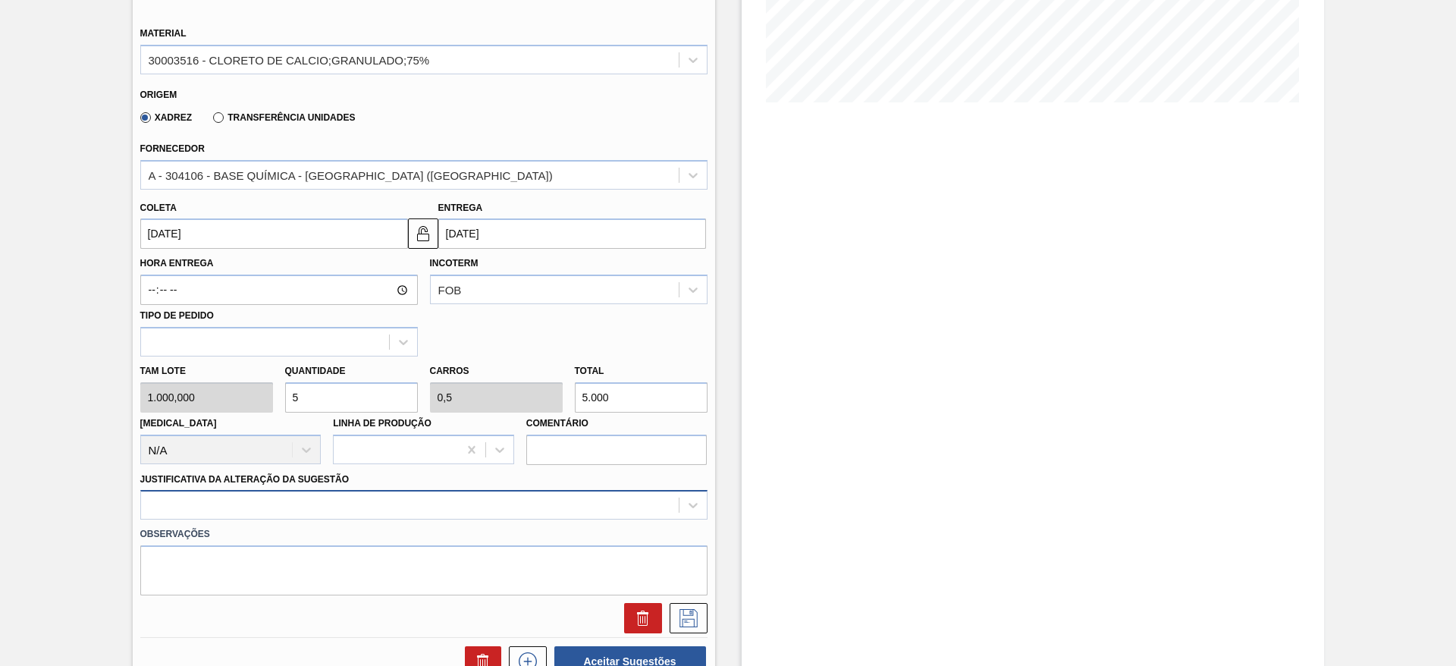
type input "5"
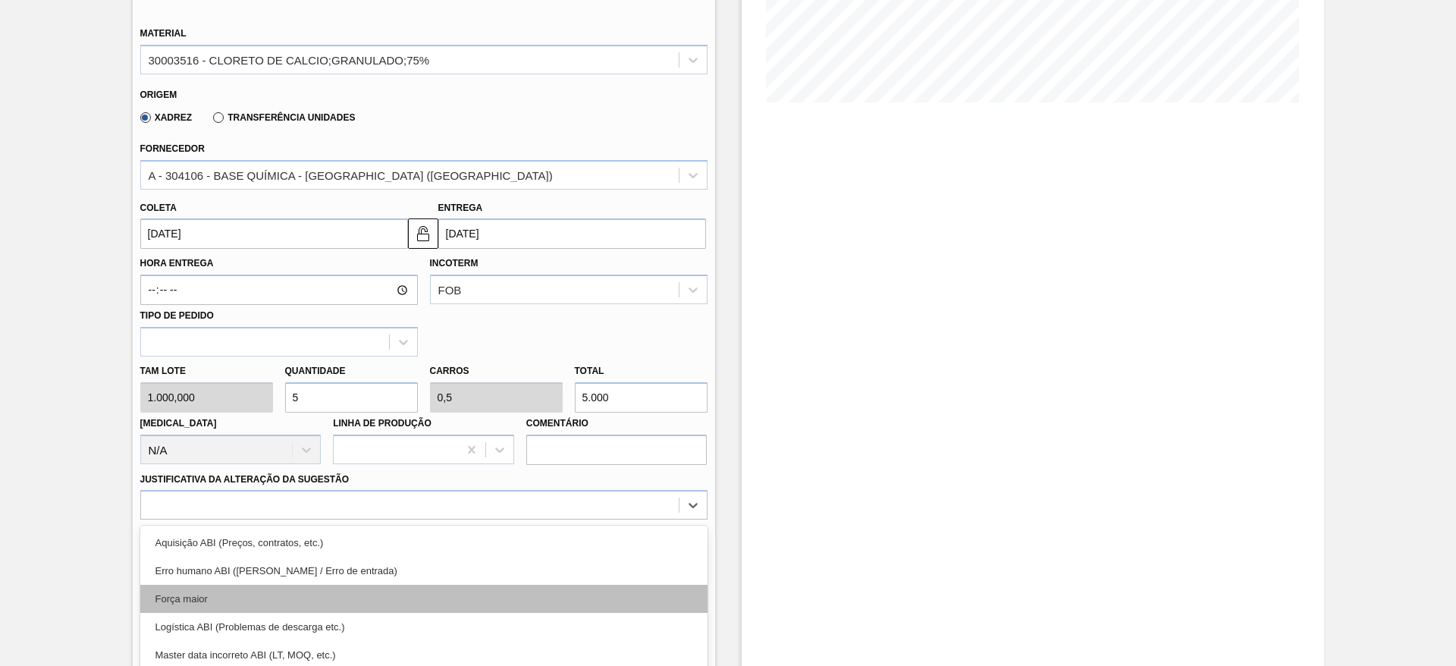
click at [377, 503] on div "option Força maior focused, 3 of 18. 18 results available. Use Up and Down to c…" at bounding box center [423, 505] width 567 height 30
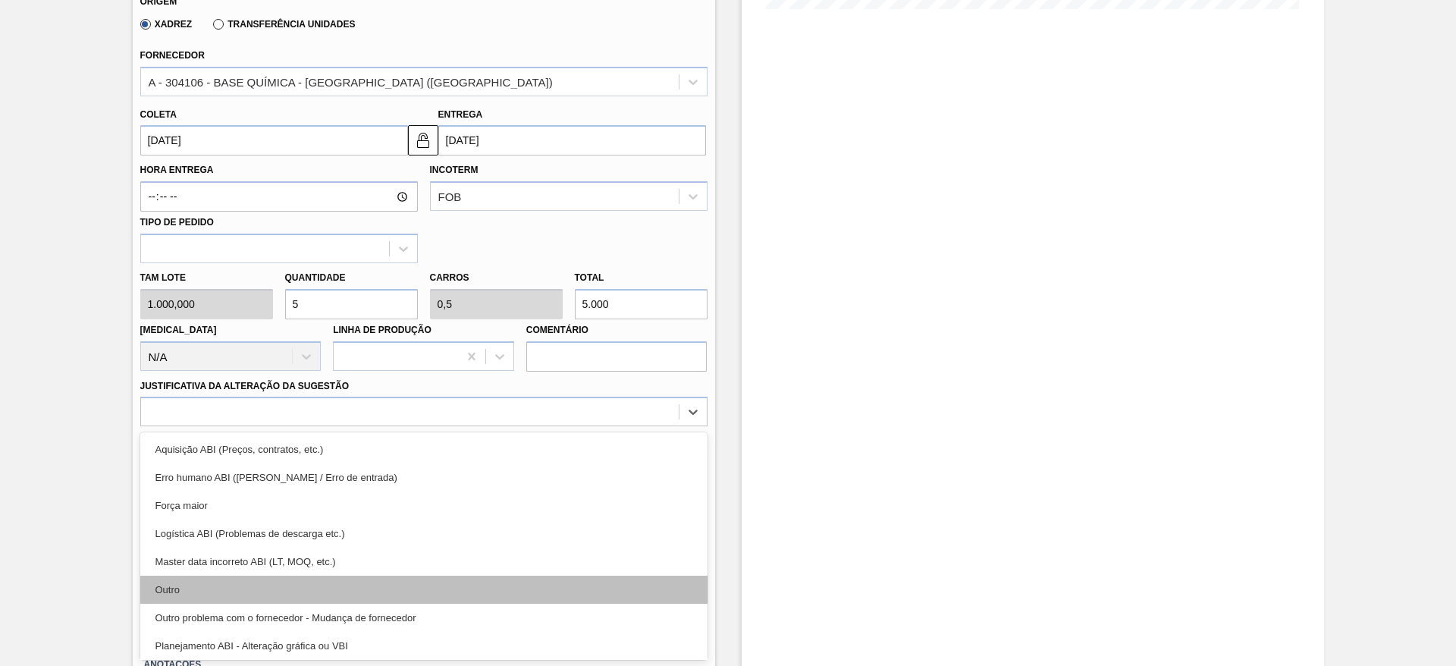
click at [322, 587] on div "Outro" at bounding box center [423, 590] width 567 height 28
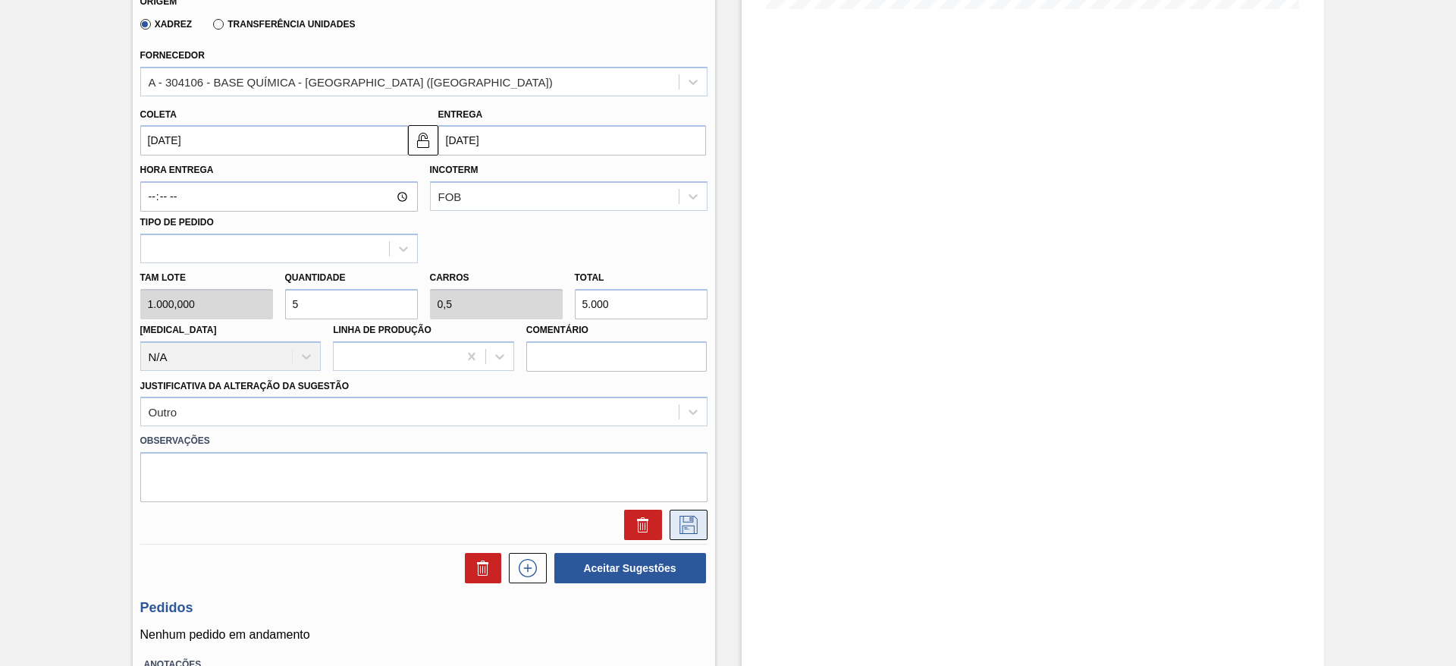
click at [699, 516] on icon at bounding box center [689, 525] width 24 height 18
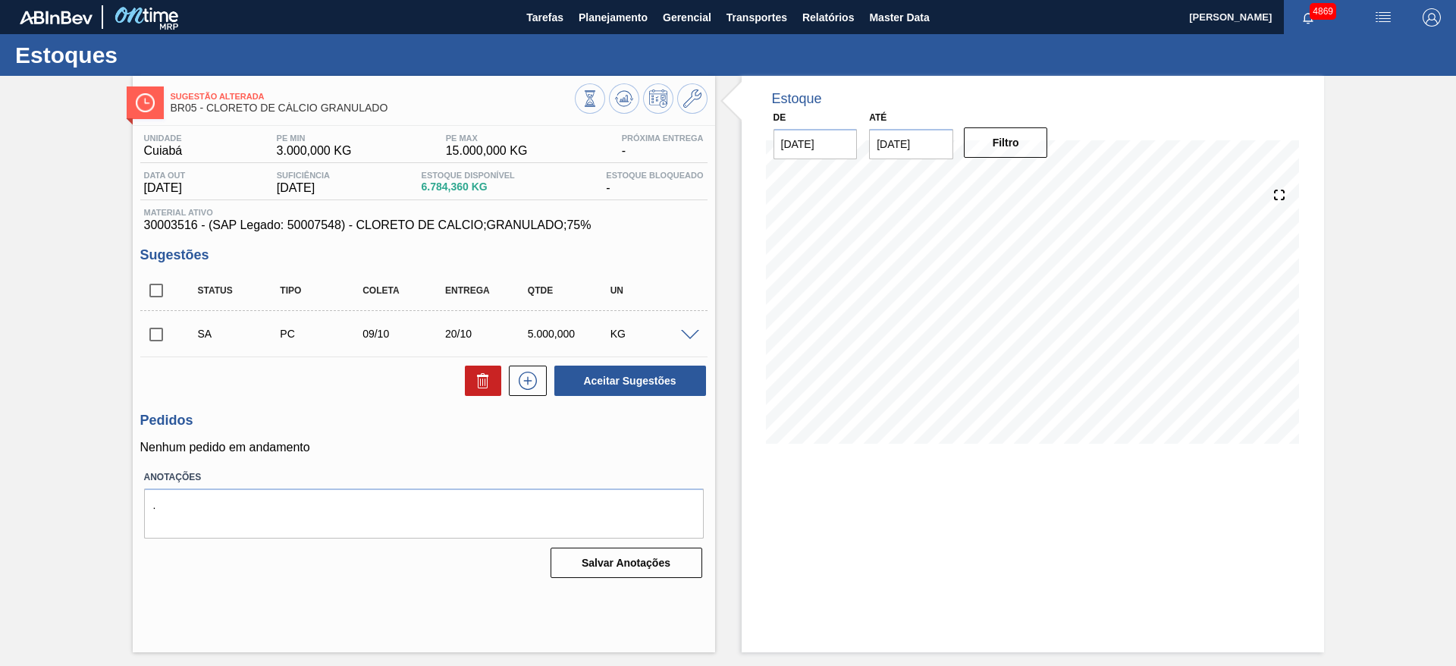
scroll to position [0, 0]
click at [156, 335] on input "checkbox" at bounding box center [156, 335] width 32 height 32
click at [693, 331] on span at bounding box center [690, 335] width 18 height 11
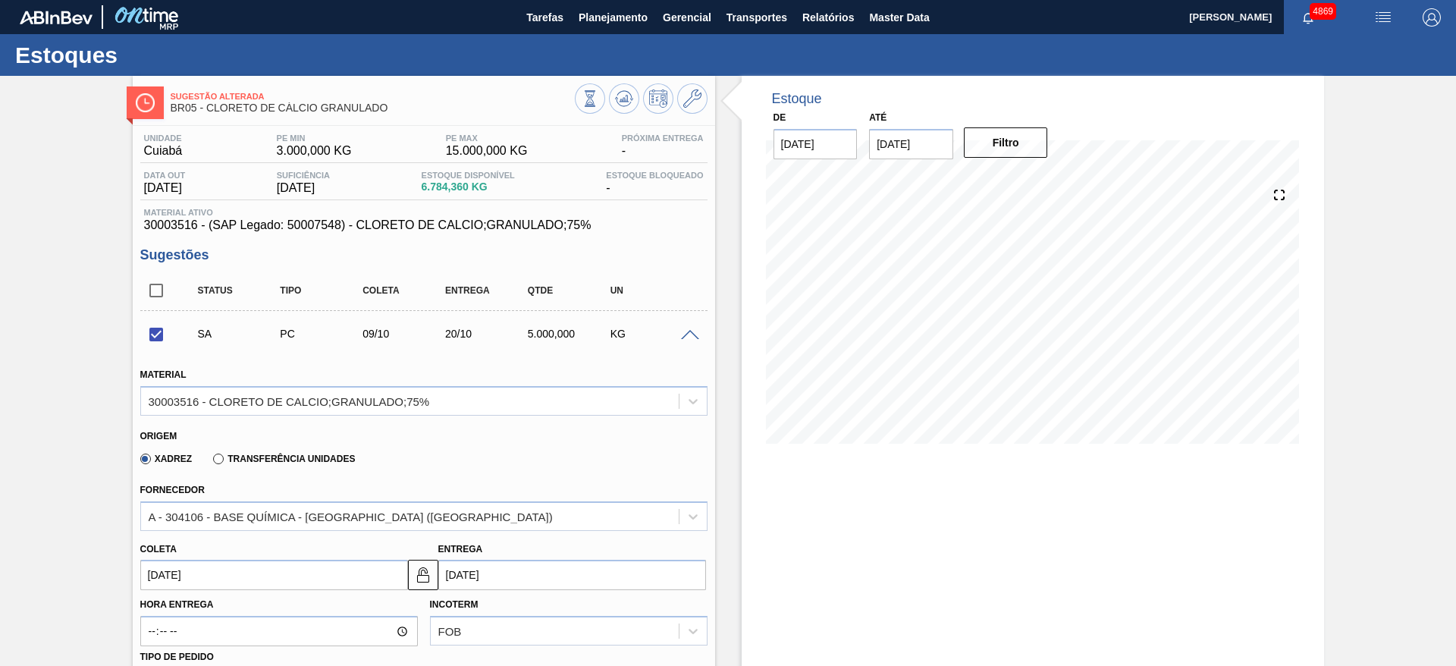
scroll to position [228, 0]
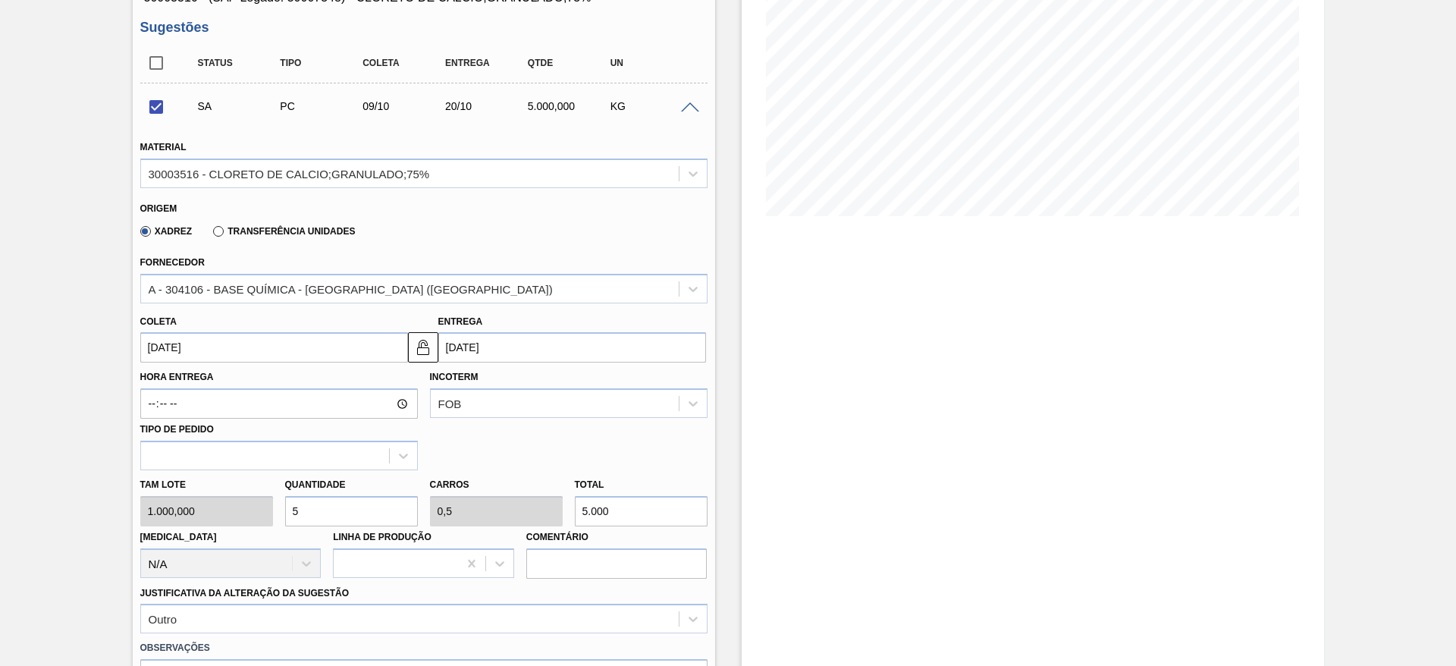
drag, startPoint x: 311, startPoint y: 517, endPoint x: 272, endPoint y: 507, distance: 39.7
click at [272, 507] on div "Tam lote 1.000,000 Quantidade 5 Carros 0,5 Total 5.000 [MEDICAL_DATA] N/A Linha…" at bounding box center [424, 524] width 580 height 108
checkbox input "false"
type input "6"
type input "0,6"
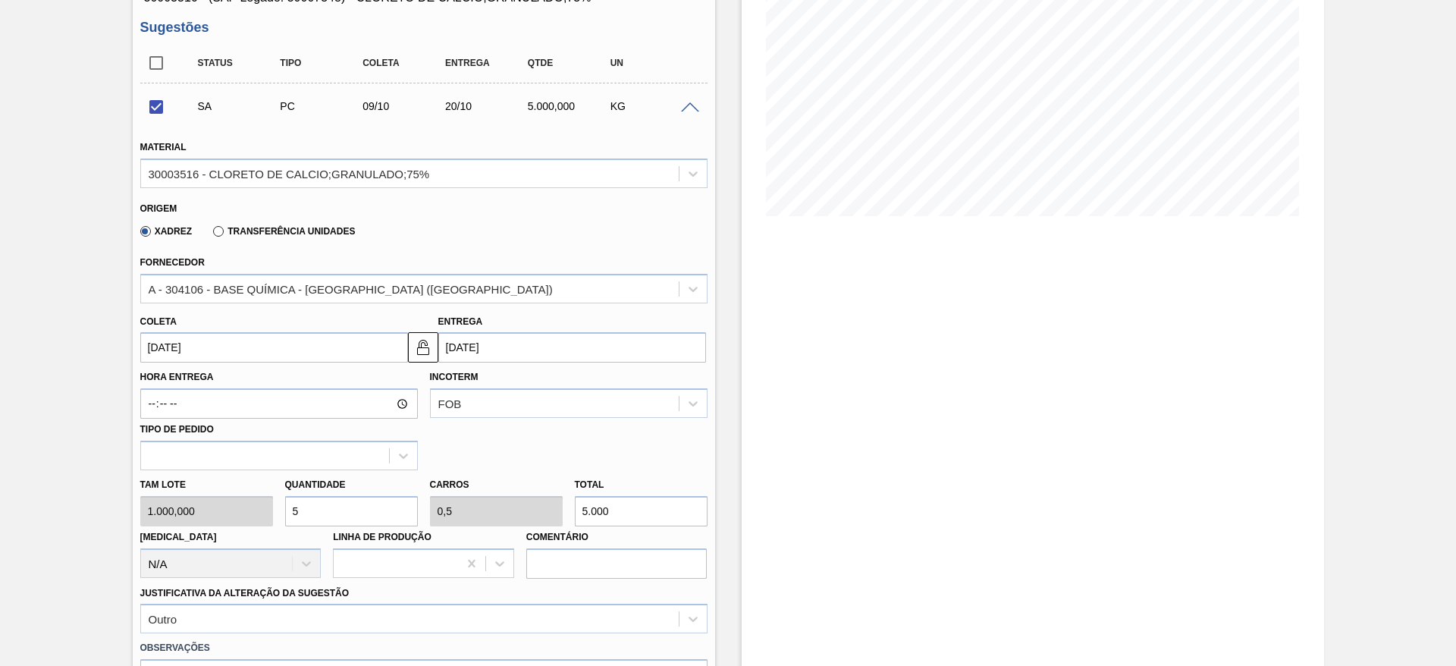
type input "6.000"
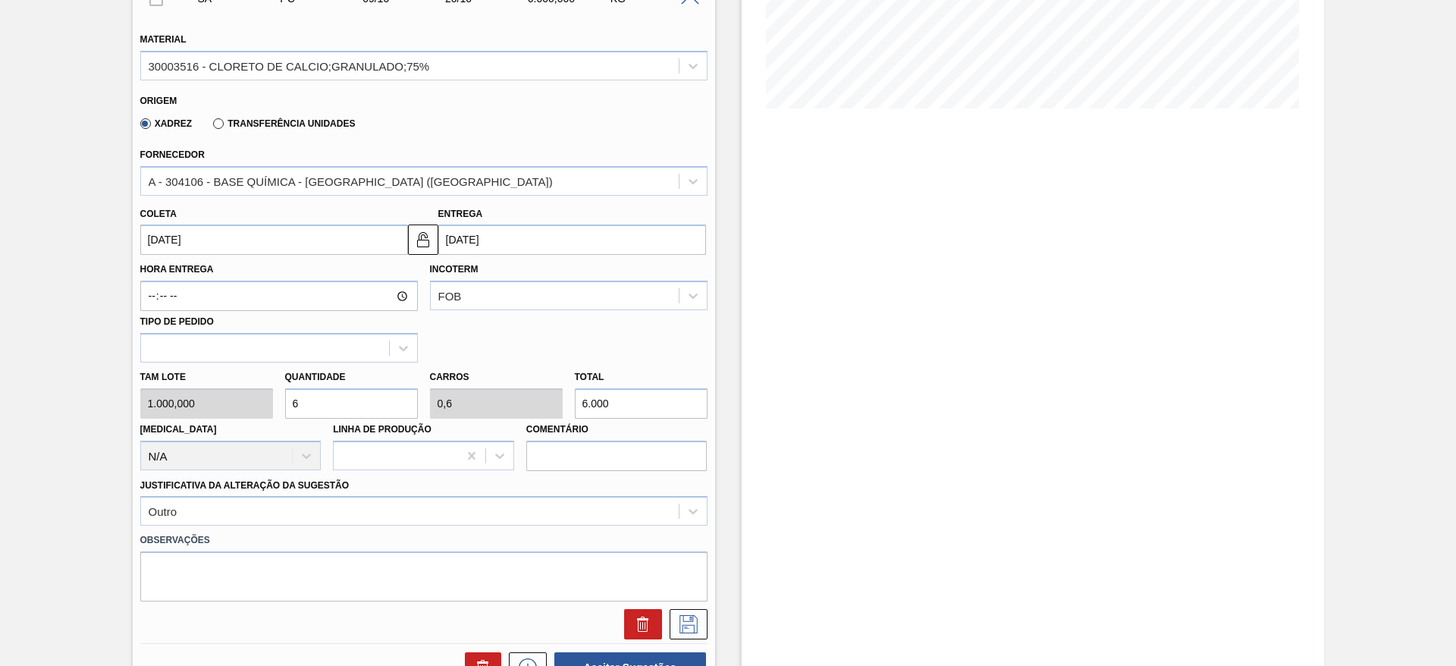
scroll to position [455, 0]
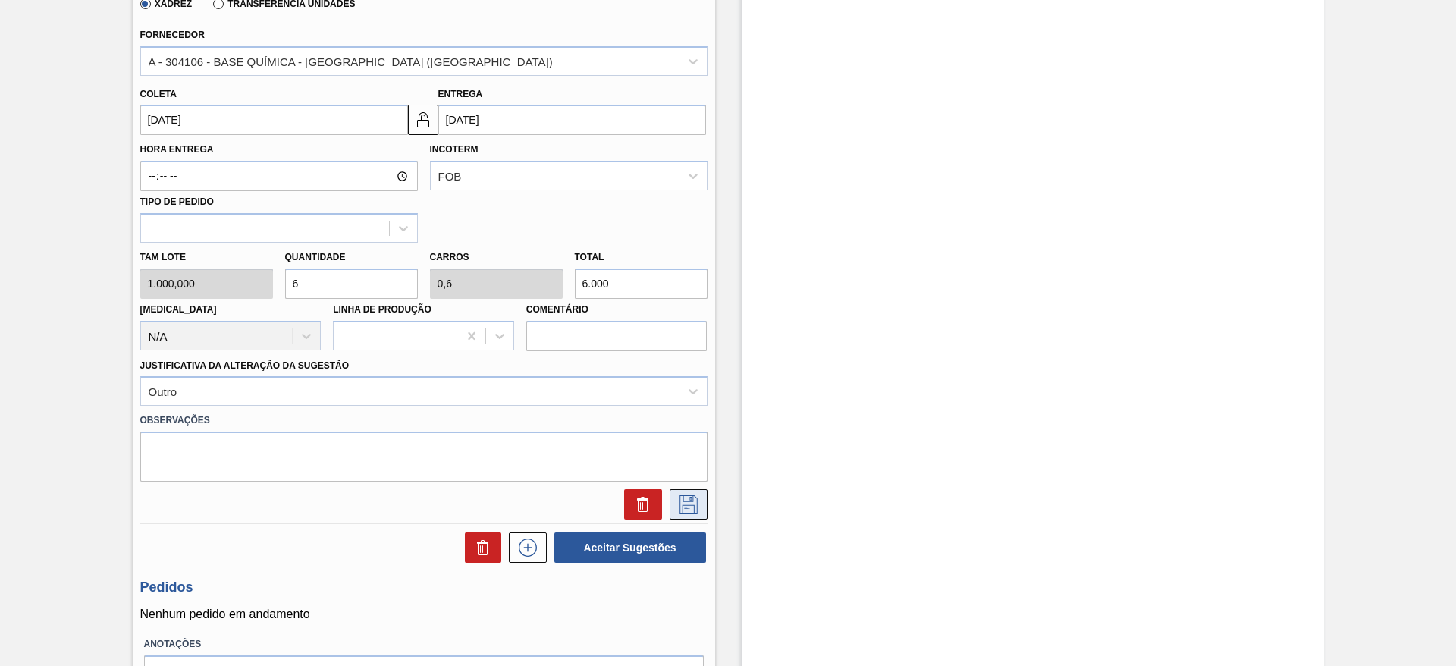
type input "6"
click at [693, 505] on icon at bounding box center [689, 504] width 18 height 18
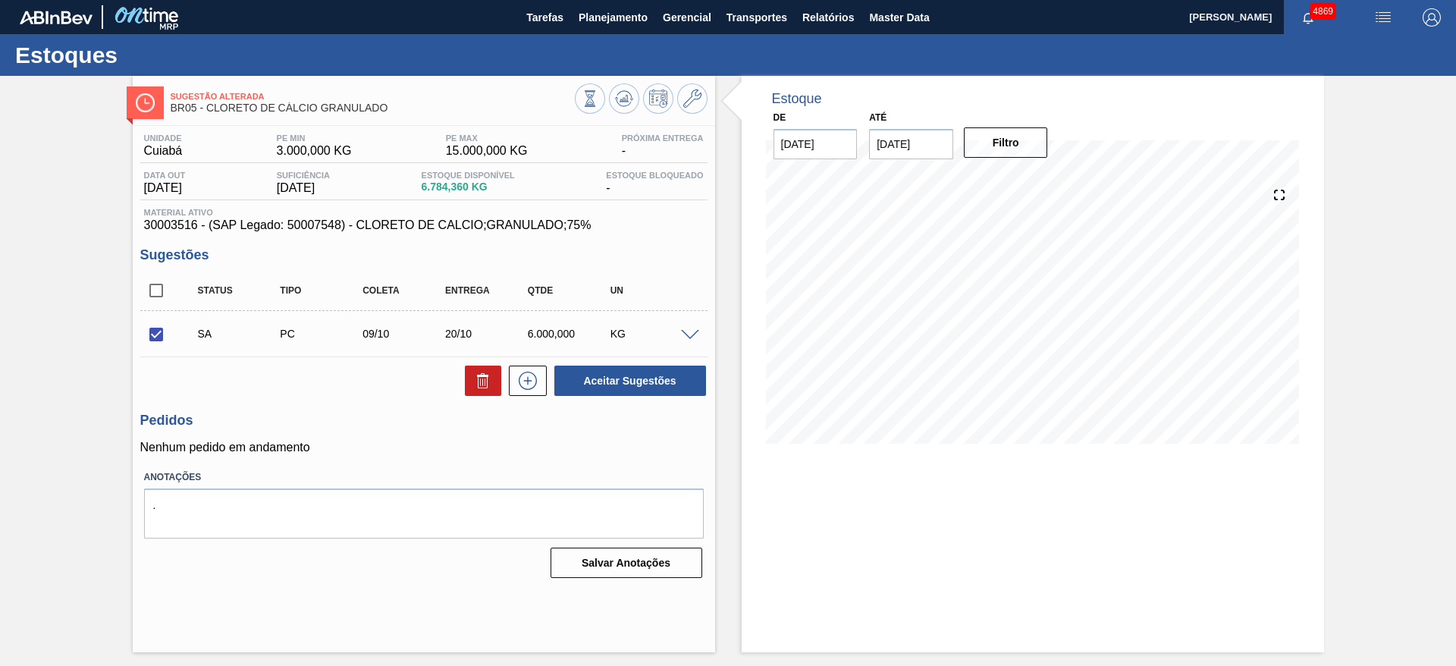
scroll to position [0, 0]
click at [637, 371] on button "Aceitar Sugestões" at bounding box center [630, 381] width 152 height 30
checkbox input "false"
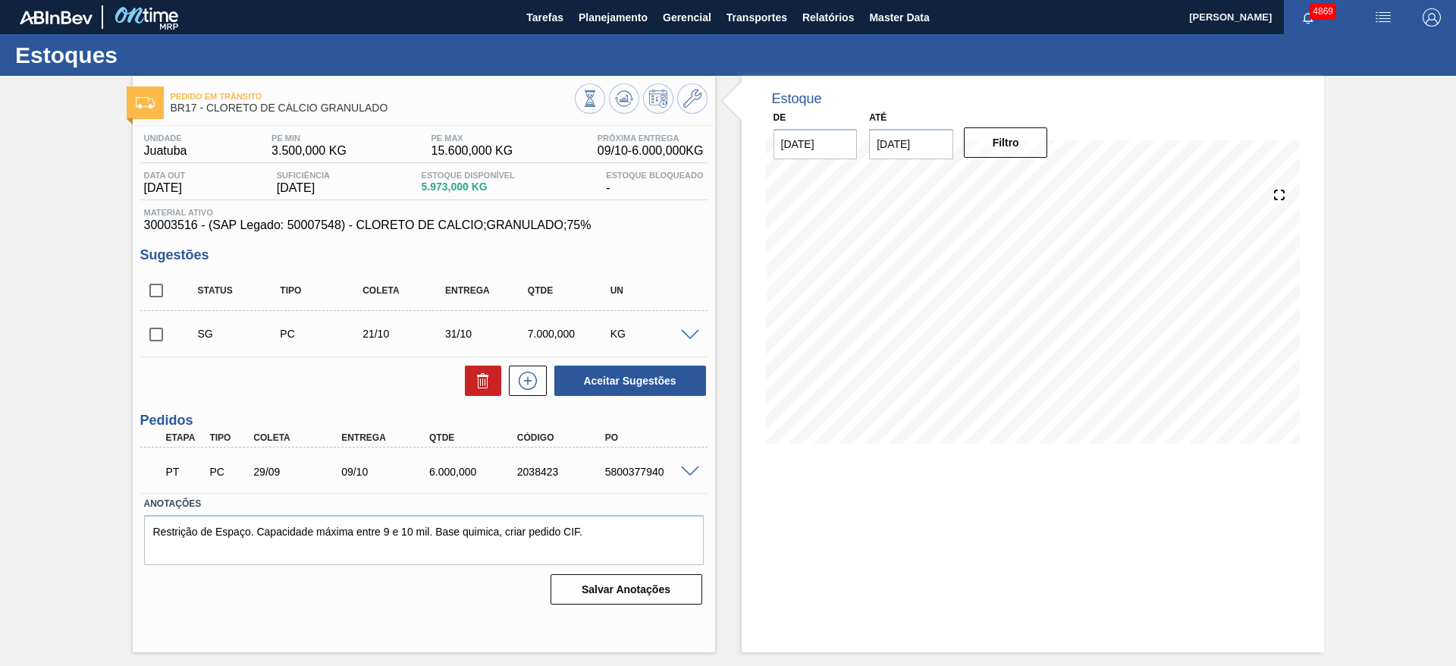
click at [688, 332] on span at bounding box center [690, 335] width 18 height 11
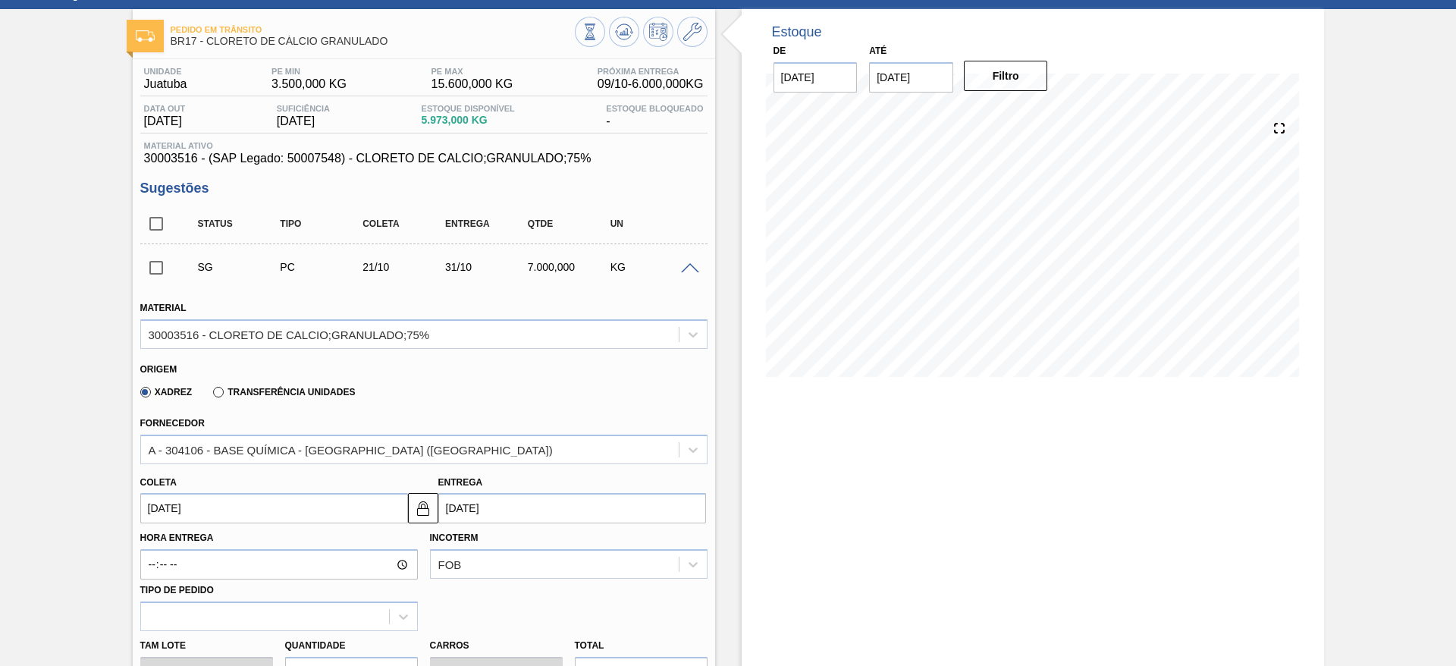
scroll to position [114, 0]
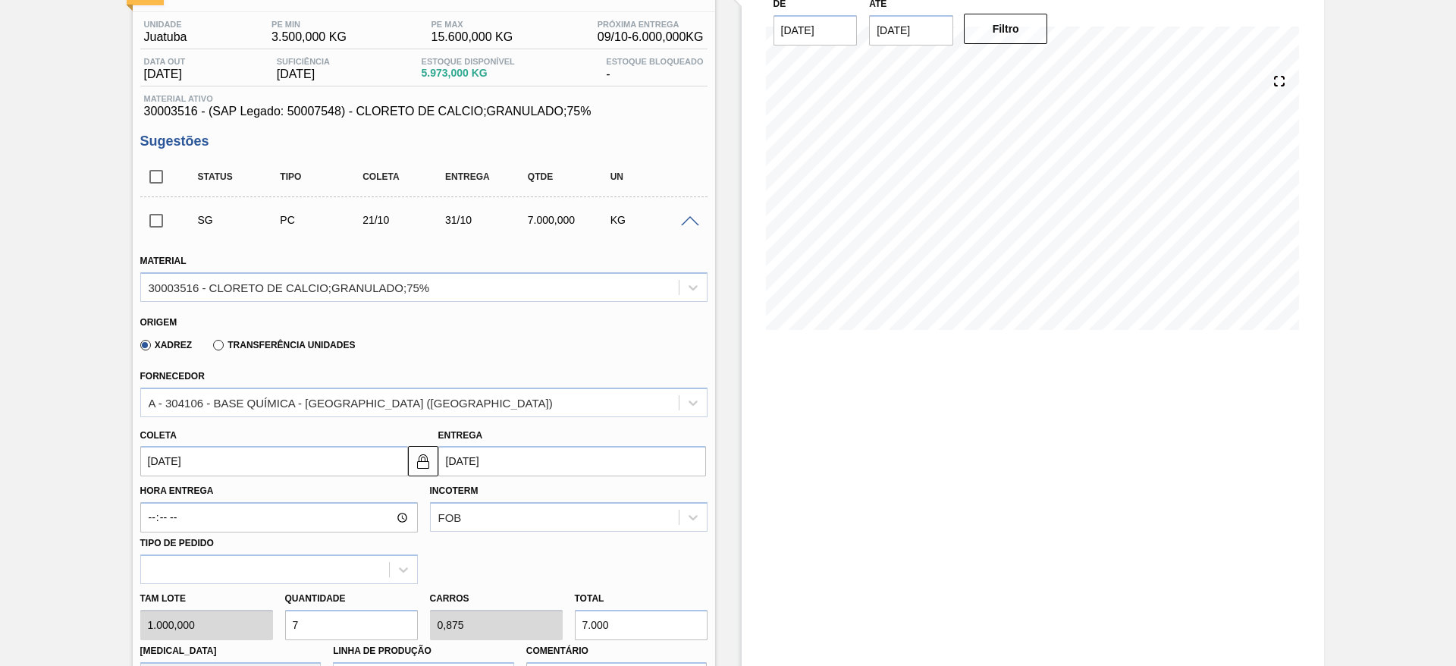
click at [215, 463] on input "21/10/2025" at bounding box center [274, 461] width 268 height 30
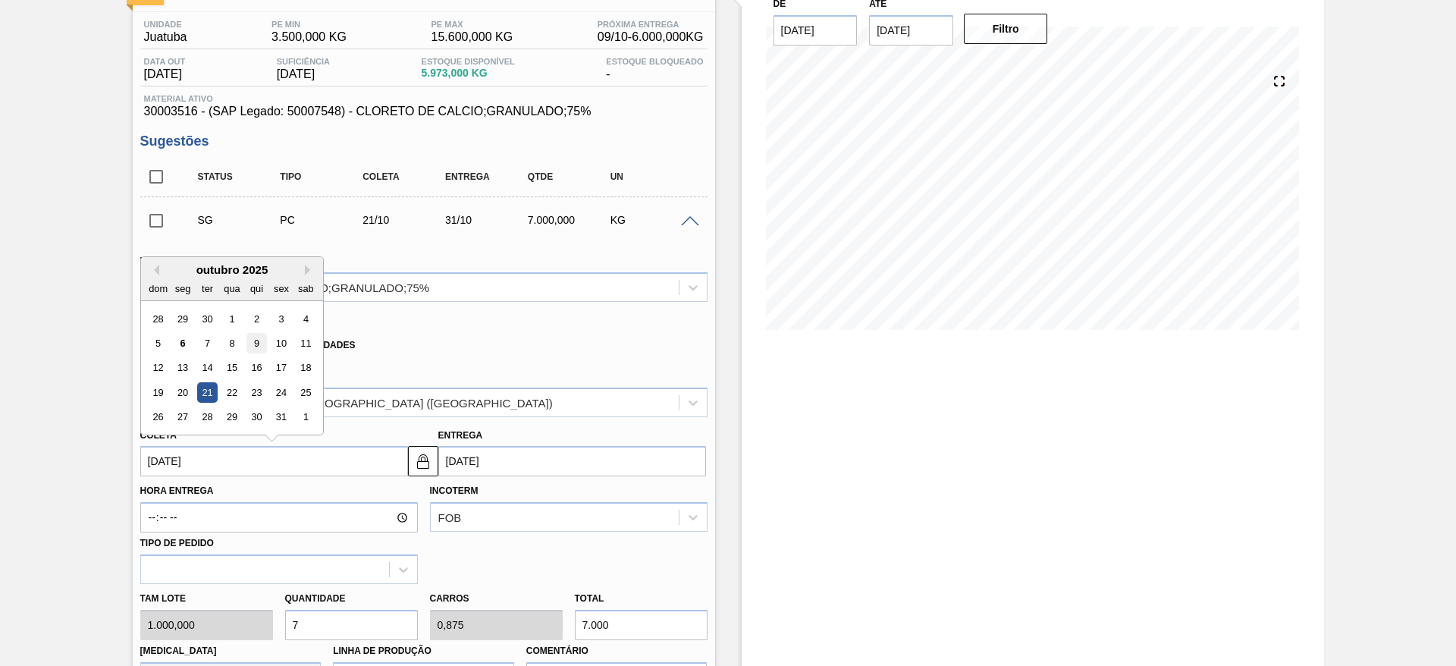
click at [259, 337] on div "9" at bounding box center [256, 343] width 20 height 20
type input "[DATE]"
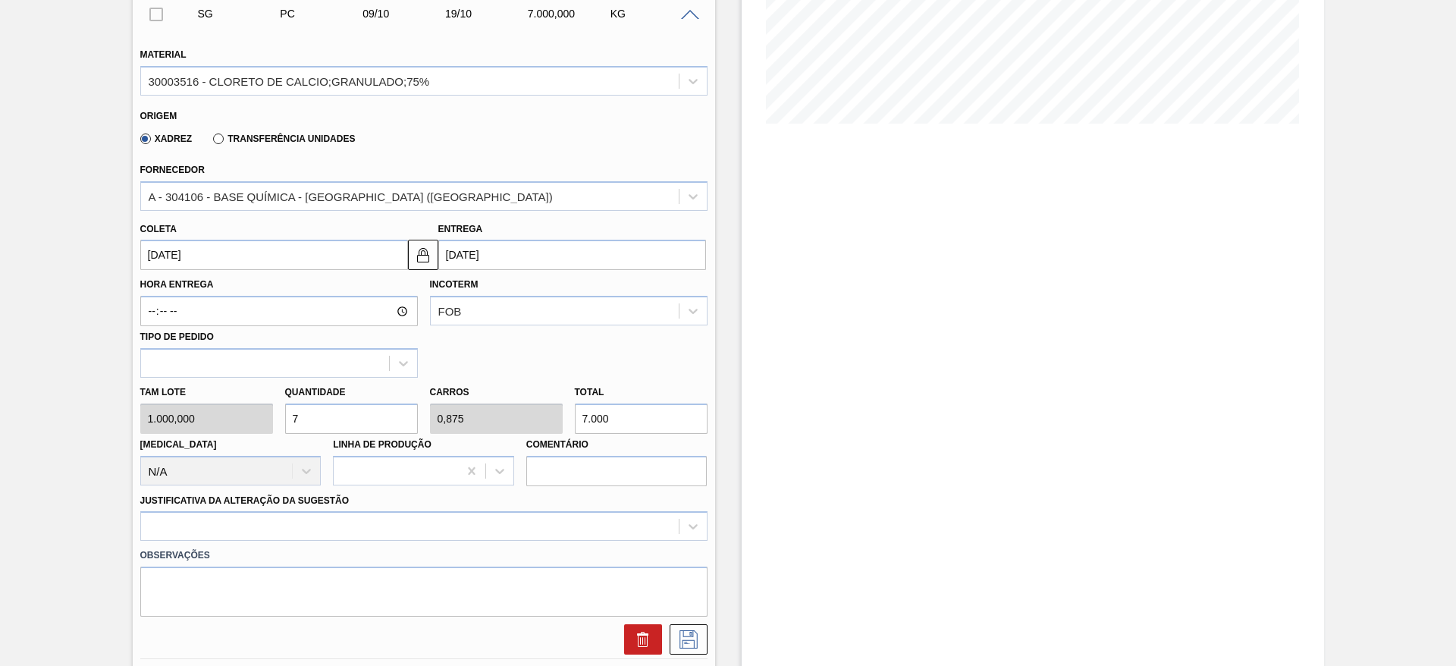
scroll to position [341, 0]
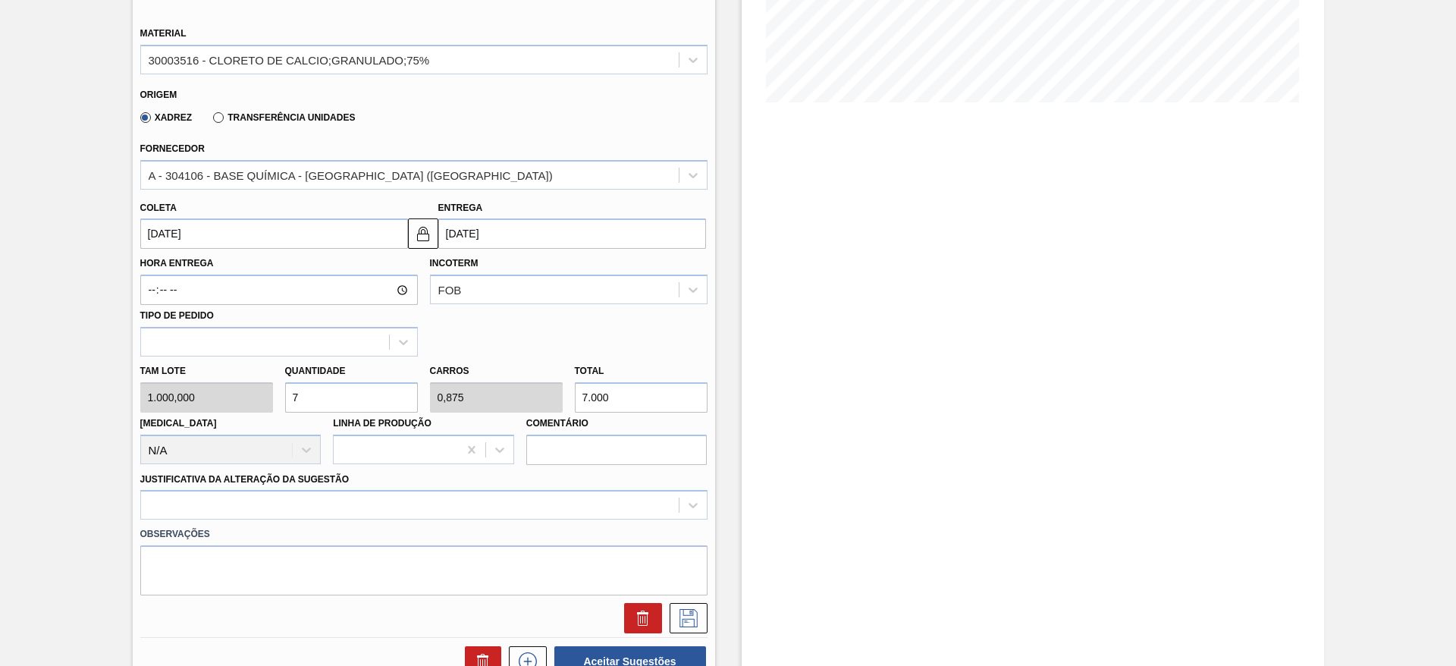
drag, startPoint x: 297, startPoint y: 389, endPoint x: 288, endPoint y: 394, distance: 10.5
click at [288, 394] on input "7" at bounding box center [351, 397] width 133 height 30
type input "2"
type input "0,25"
type input "2.000"
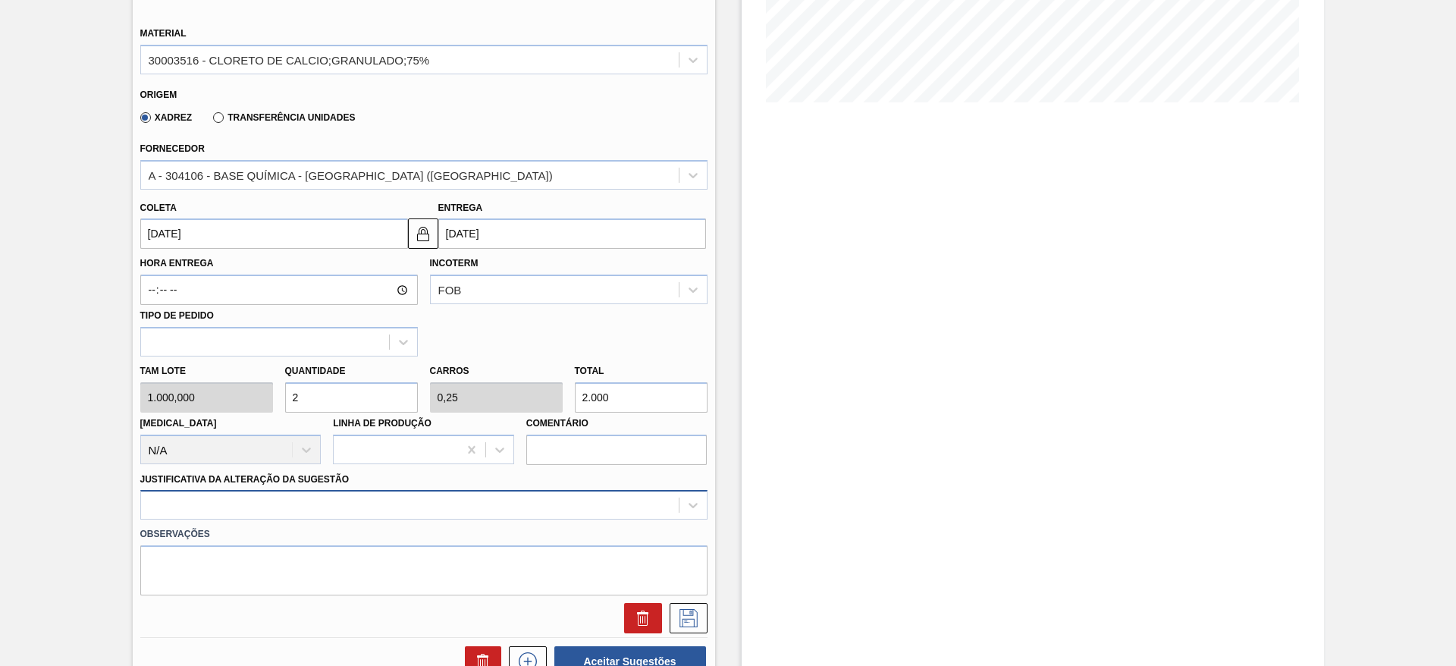
type input "2"
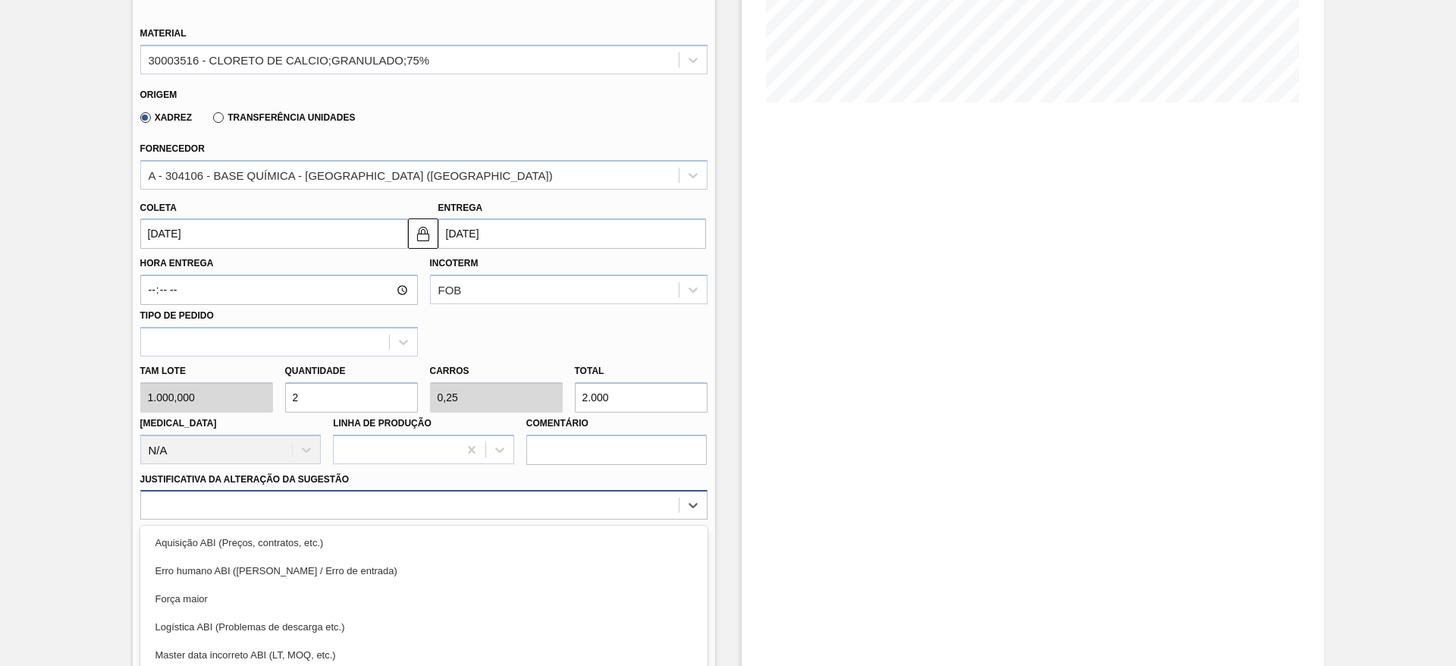
click at [487, 498] on div "option Força maior focused, 3 of 18. 18 results available. Use Up and Down to c…" at bounding box center [423, 505] width 567 height 30
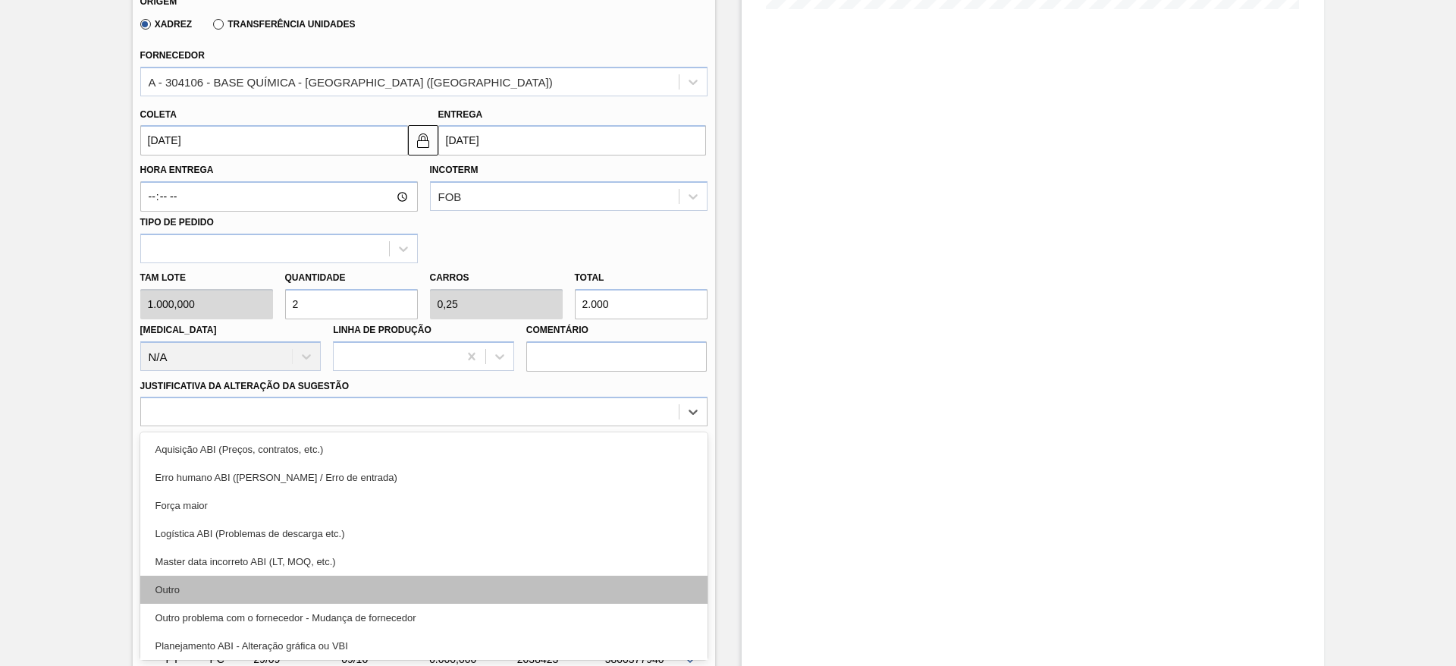
click at [442, 586] on div "Outro" at bounding box center [423, 590] width 567 height 28
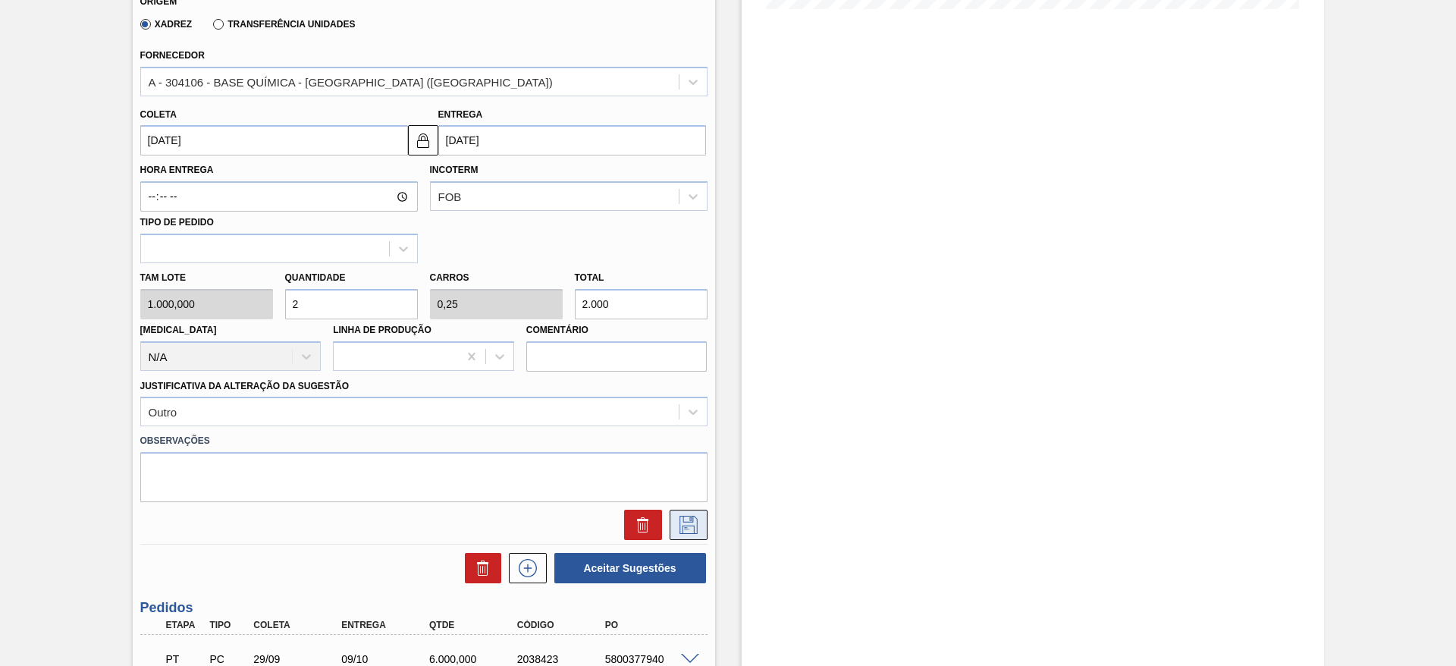
click at [690, 520] on icon at bounding box center [688, 523] width 8 height 12
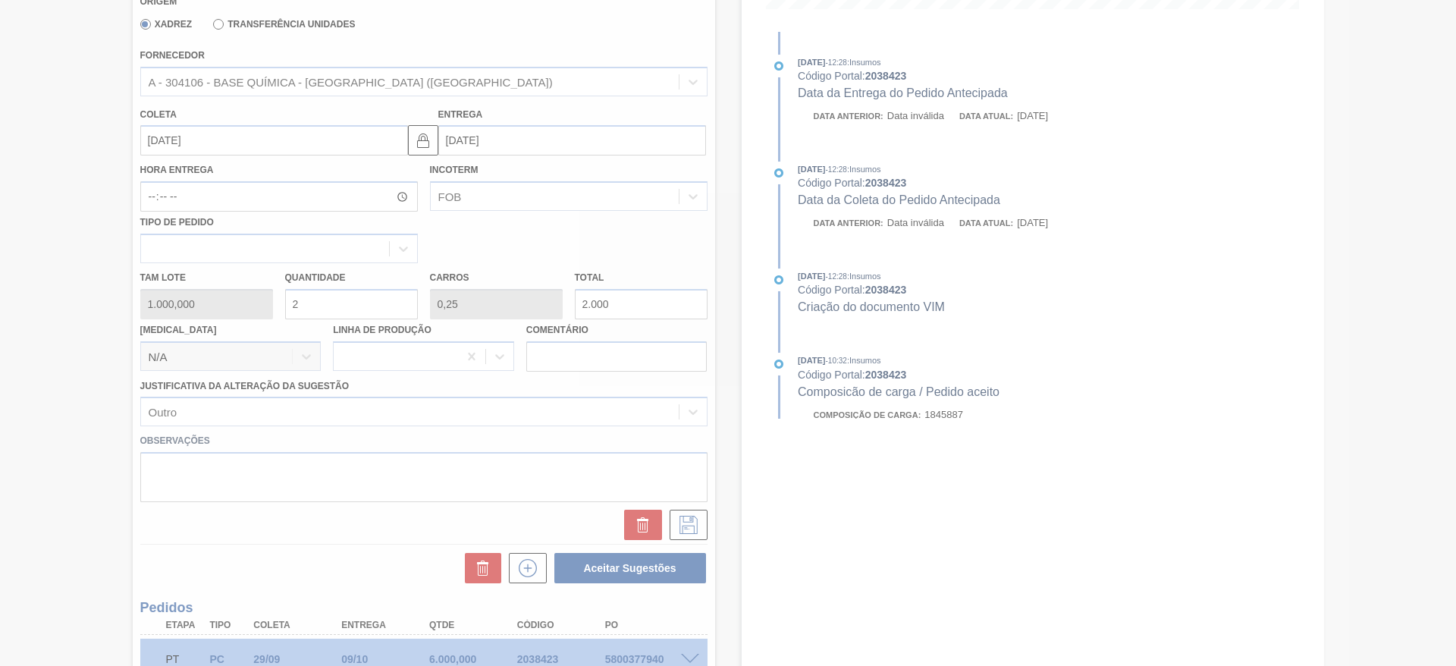
scroll to position [0, 0]
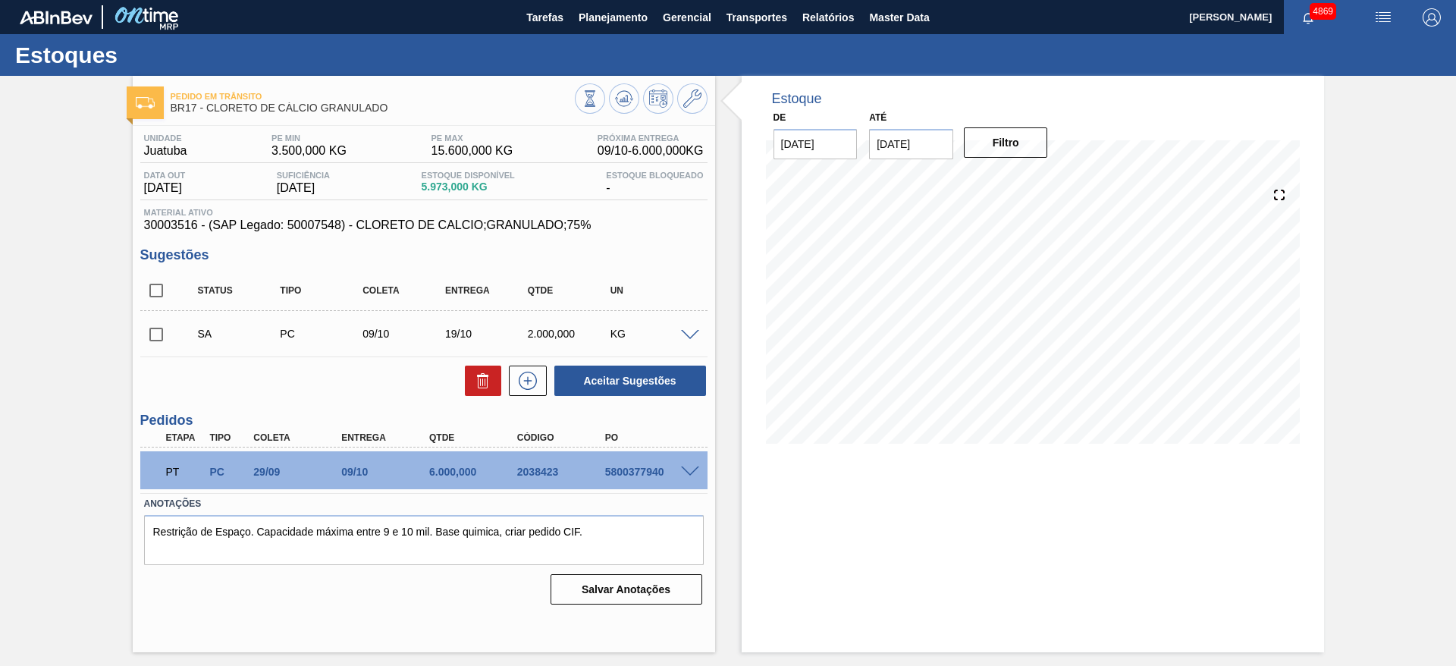
click at [161, 341] on input "checkbox" at bounding box center [156, 335] width 32 height 32
click at [583, 379] on button "Aceitar Sugestões" at bounding box center [630, 381] width 152 height 30
checkbox input "false"
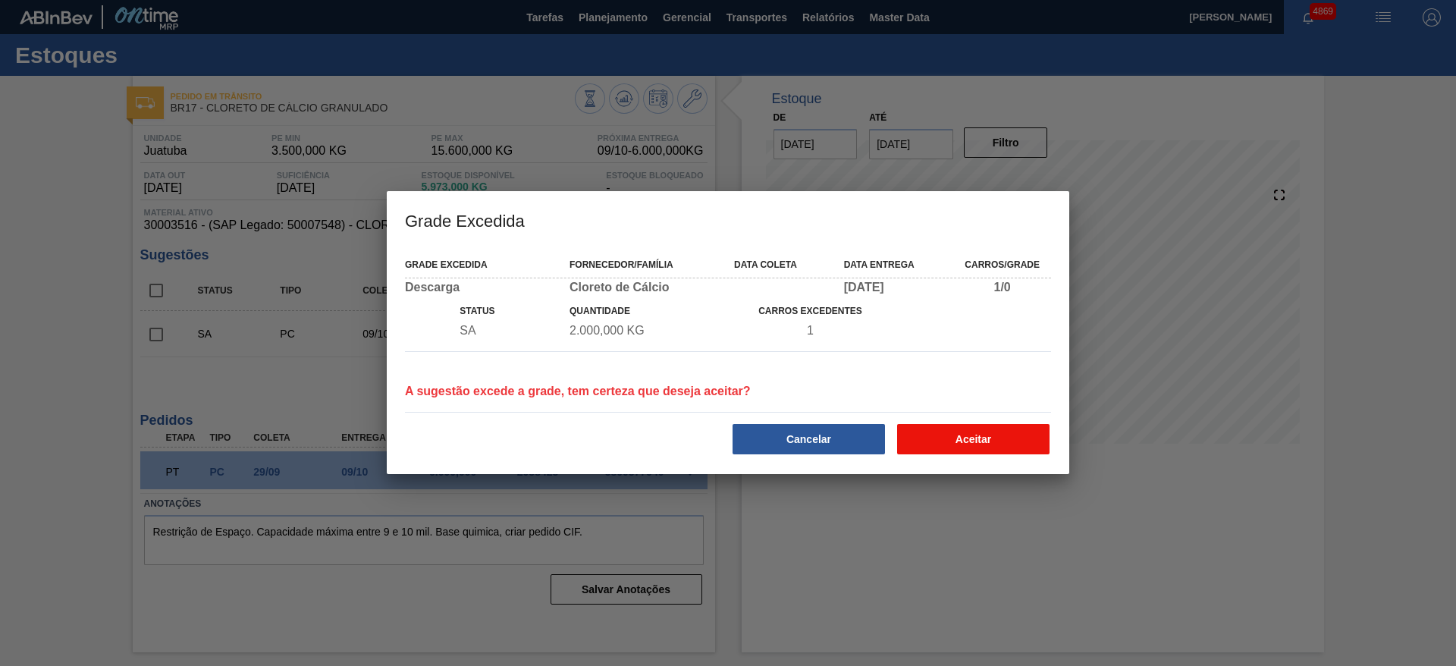
click at [976, 446] on button "Aceitar" at bounding box center [973, 439] width 152 height 30
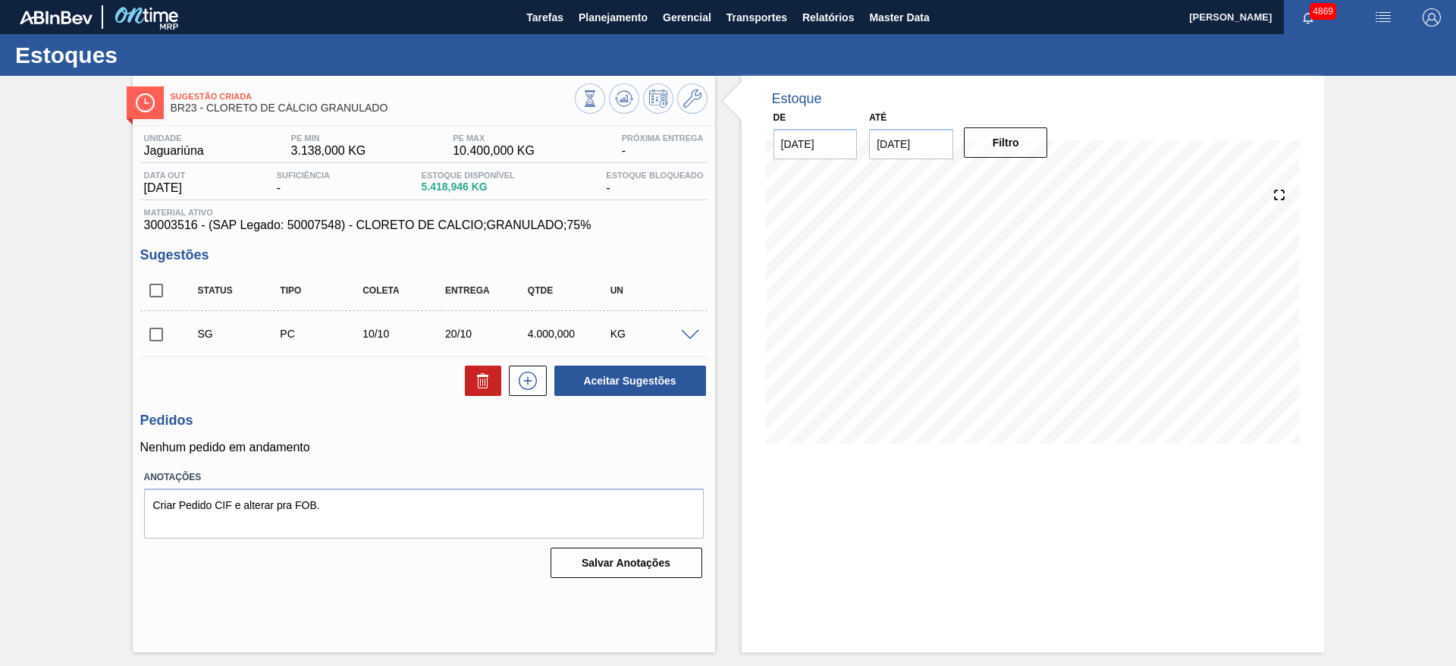
click at [693, 335] on span at bounding box center [690, 335] width 18 height 11
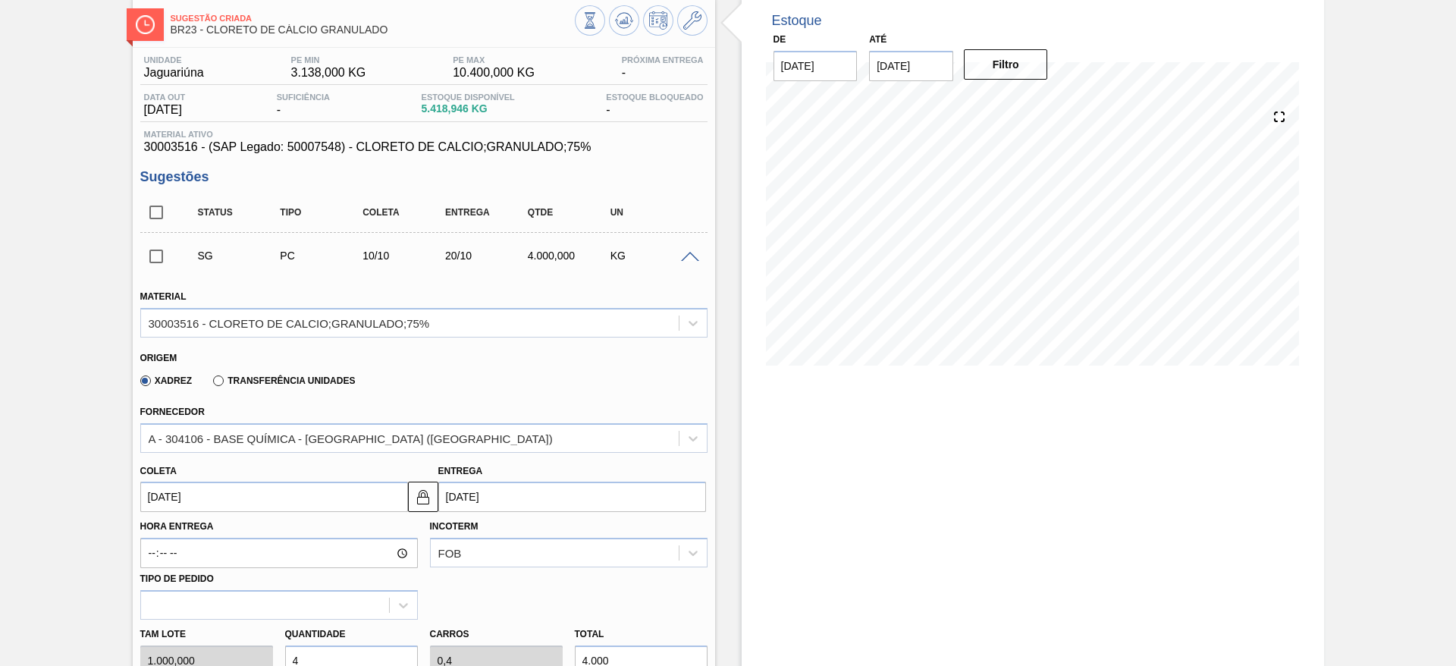
scroll to position [114, 0]
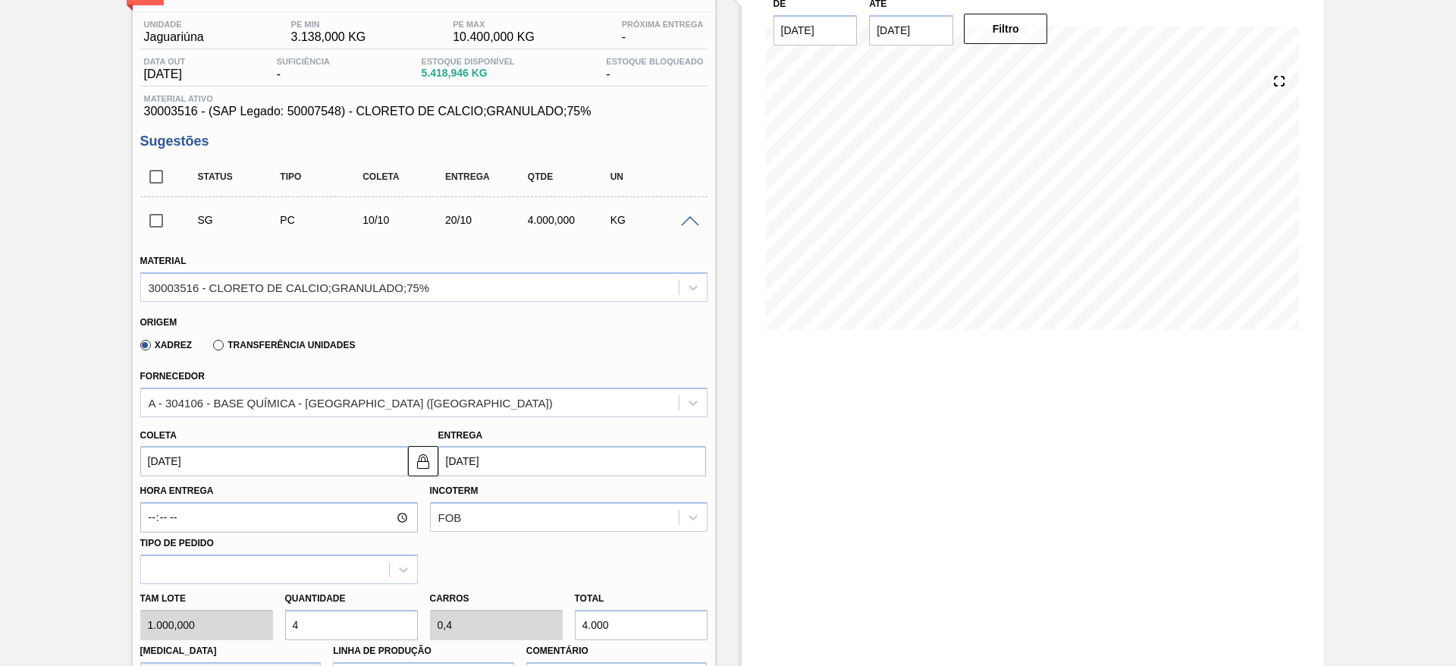
click at [360, 457] on input "[DATE]" at bounding box center [274, 461] width 268 height 30
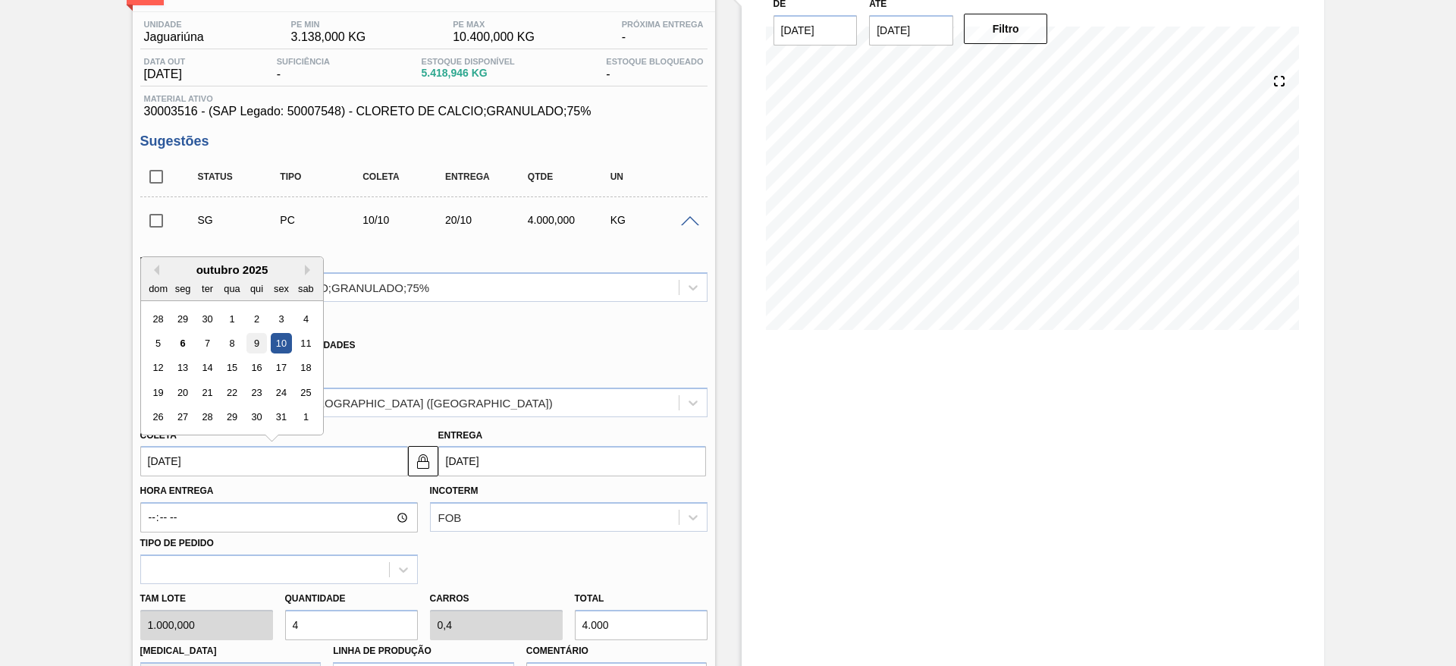
click at [264, 340] on div "9" at bounding box center [256, 343] width 20 height 20
type input "[DATE]"
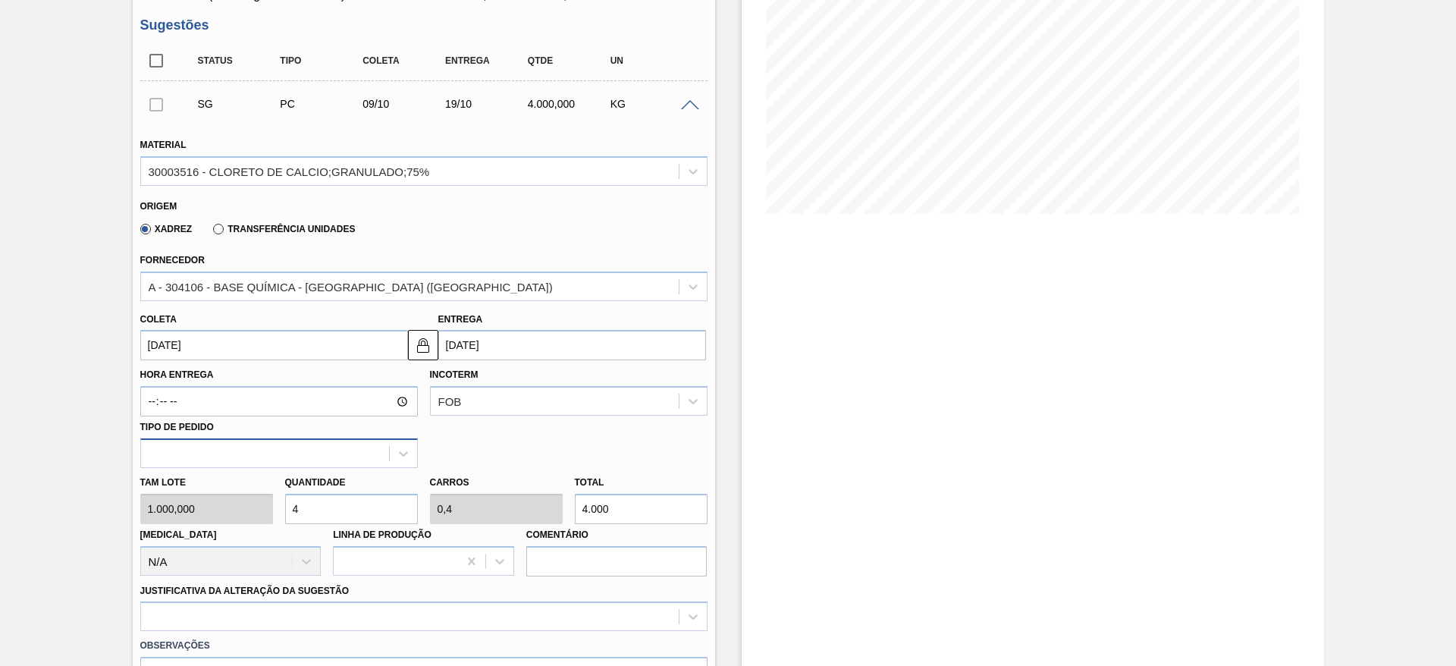
scroll to position [341, 0]
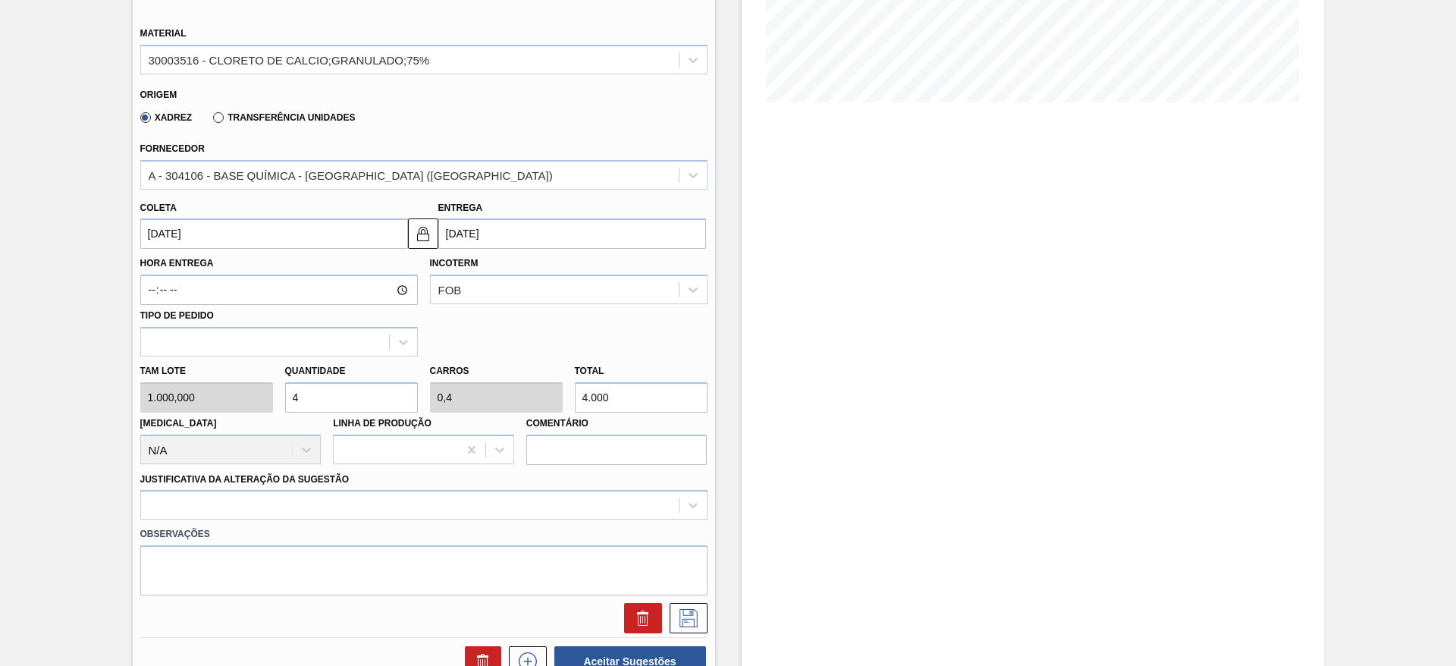
drag, startPoint x: 291, startPoint y: 394, endPoint x: 283, endPoint y: 394, distance: 8.3
click at [283, 394] on div "Quantidade 4" at bounding box center [351, 386] width 145 height 52
type input "3"
type input "0,3"
type input "3.000"
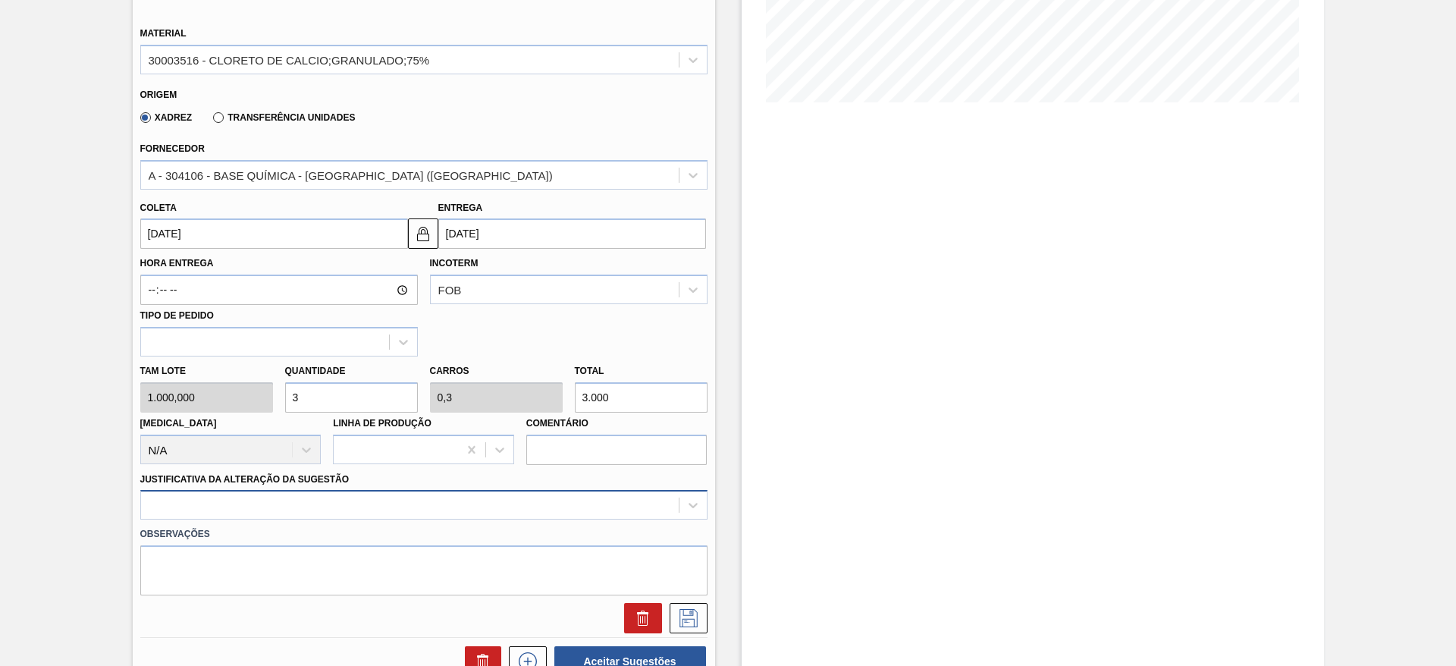
type input "3"
click at [297, 490] on div "Justificativa da Alteração da Sugestão" at bounding box center [423, 495] width 567 height 52
click at [293, 498] on div at bounding box center [423, 505] width 567 height 30
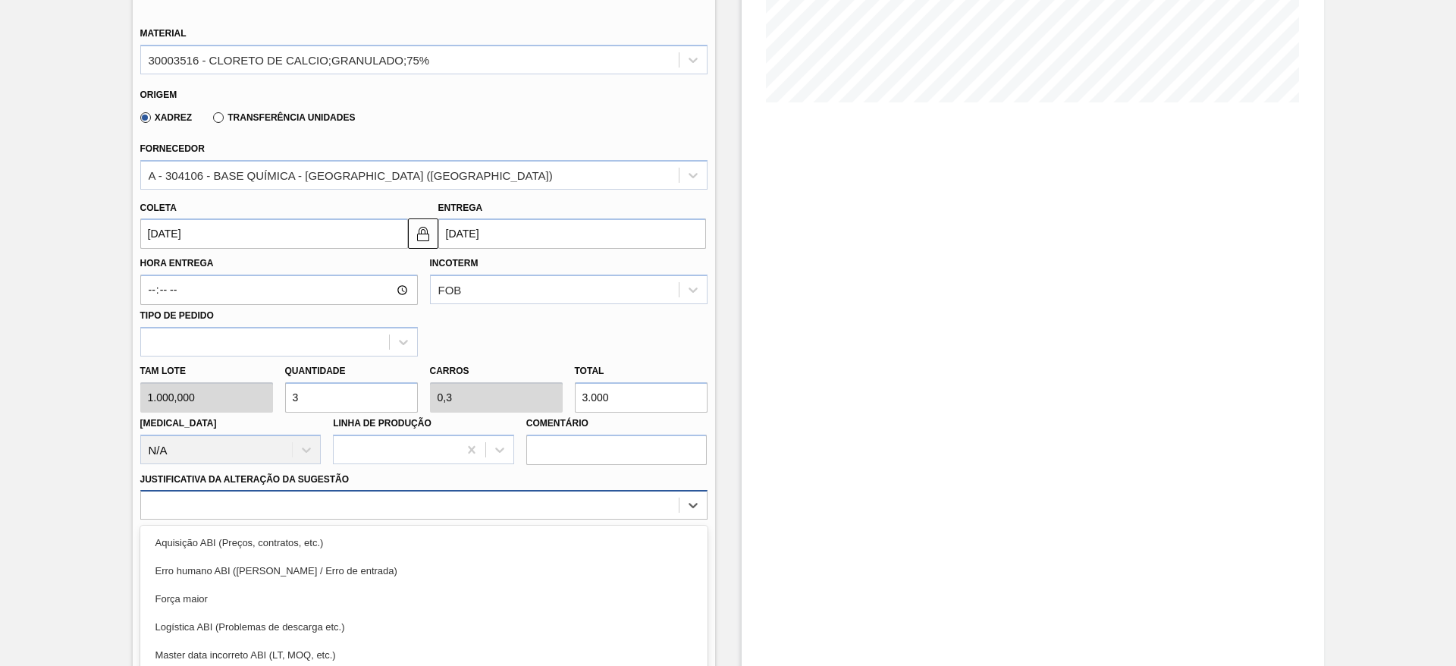
scroll to position [435, 0]
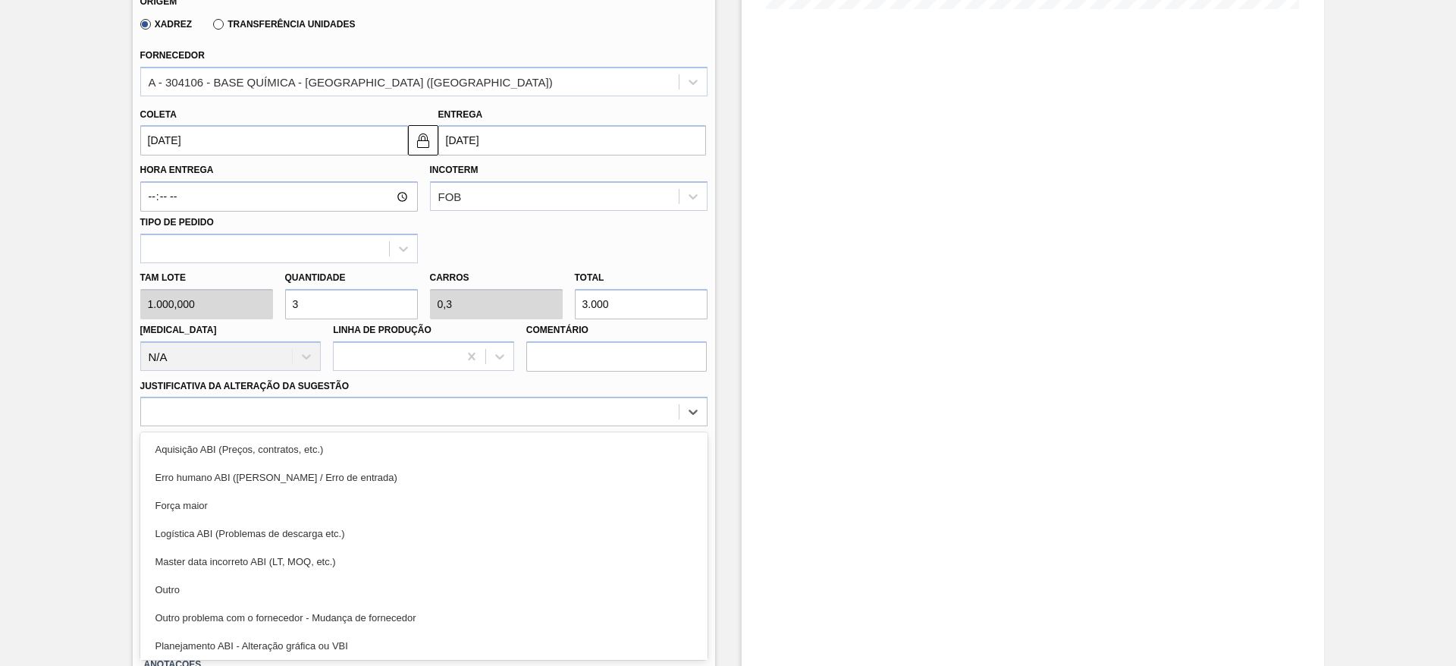
click at [269, 586] on div "Outro" at bounding box center [423, 590] width 567 height 28
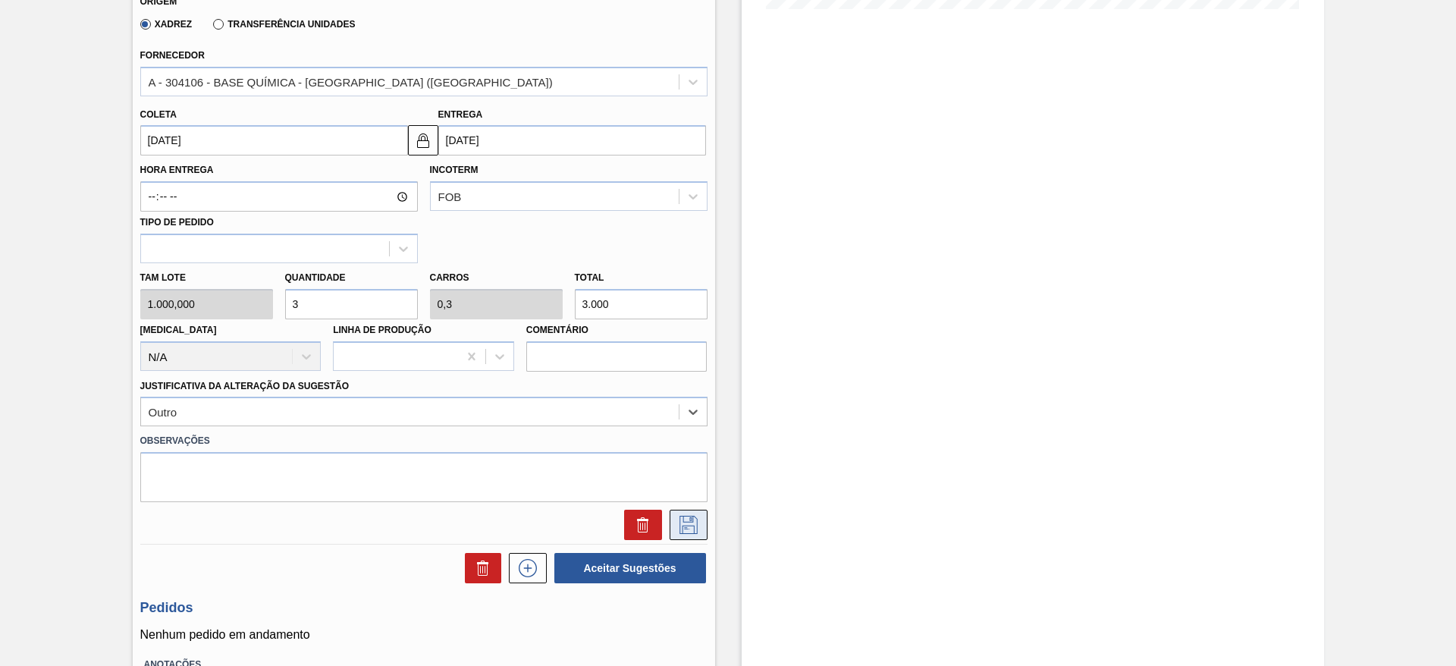
click at [695, 520] on icon at bounding box center [689, 525] width 24 height 18
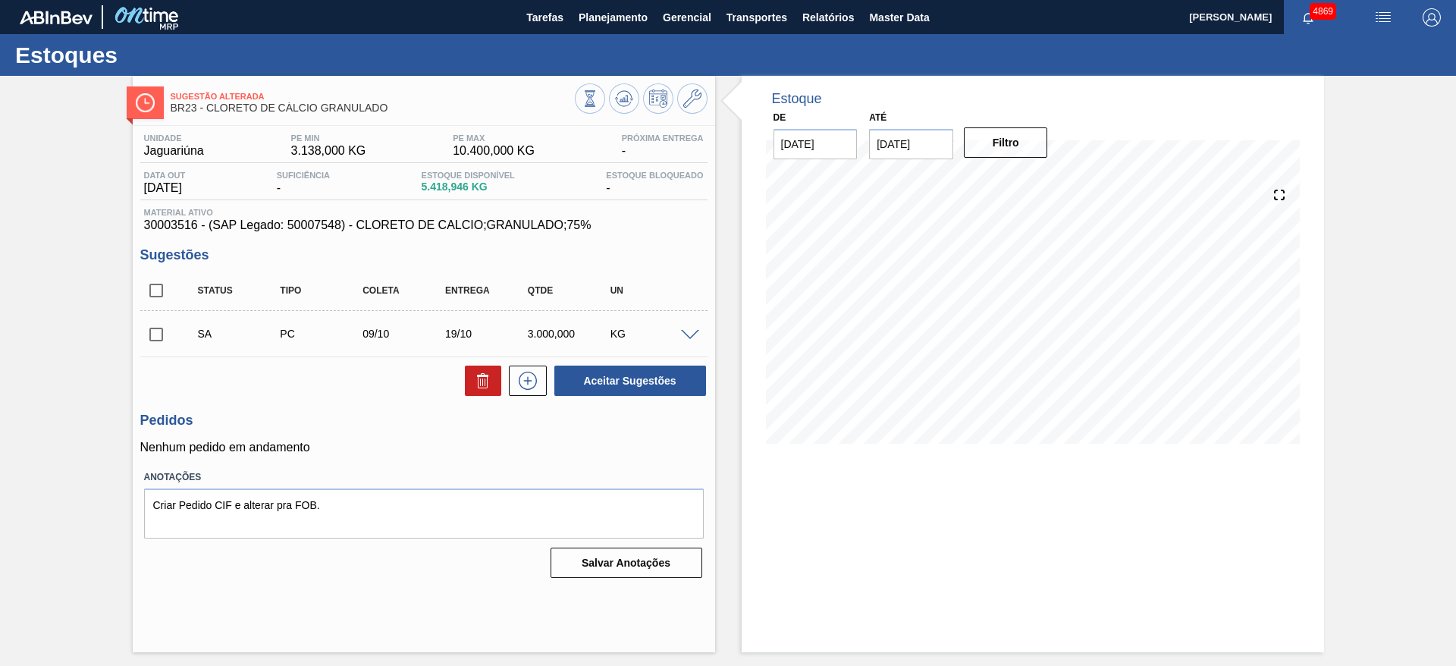
scroll to position [0, 0]
click at [151, 335] on input "checkbox" at bounding box center [156, 335] width 32 height 32
click at [693, 379] on button "Aceitar Sugestões" at bounding box center [630, 381] width 152 height 30
checkbox input "false"
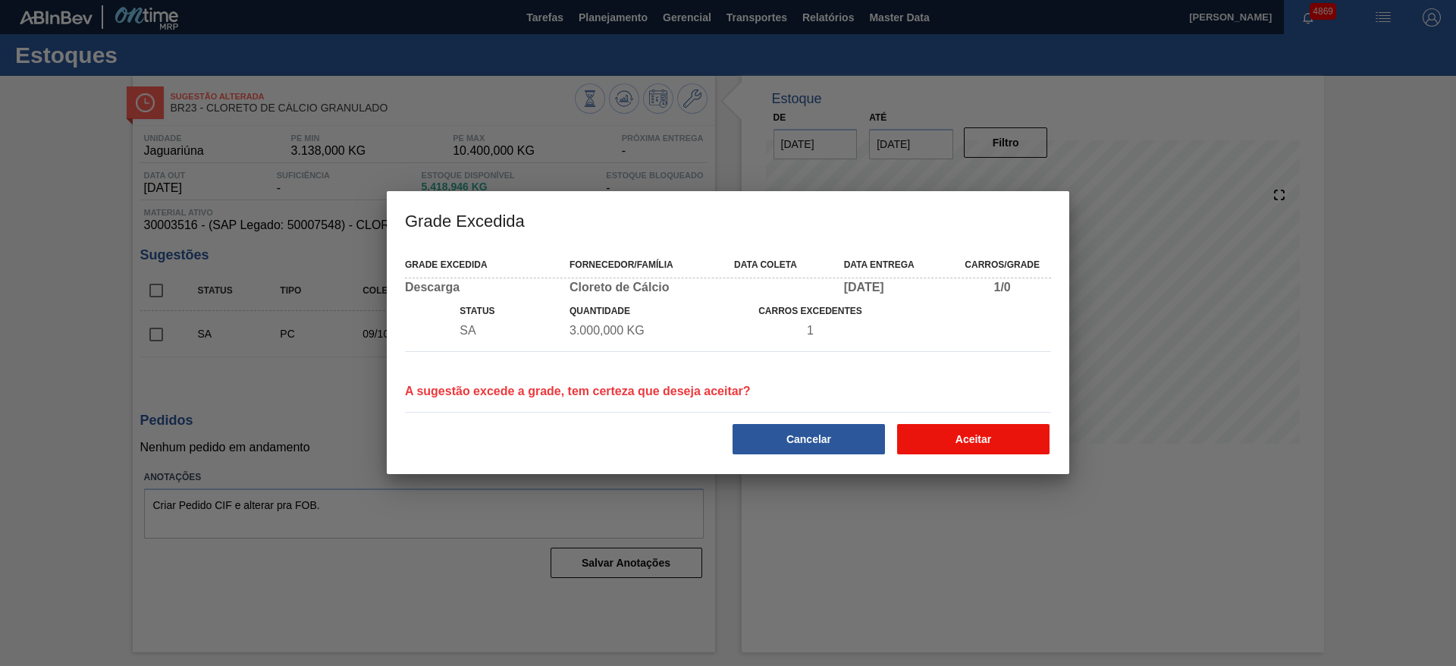
click at [1040, 438] on button "Aceitar" at bounding box center [973, 439] width 152 height 30
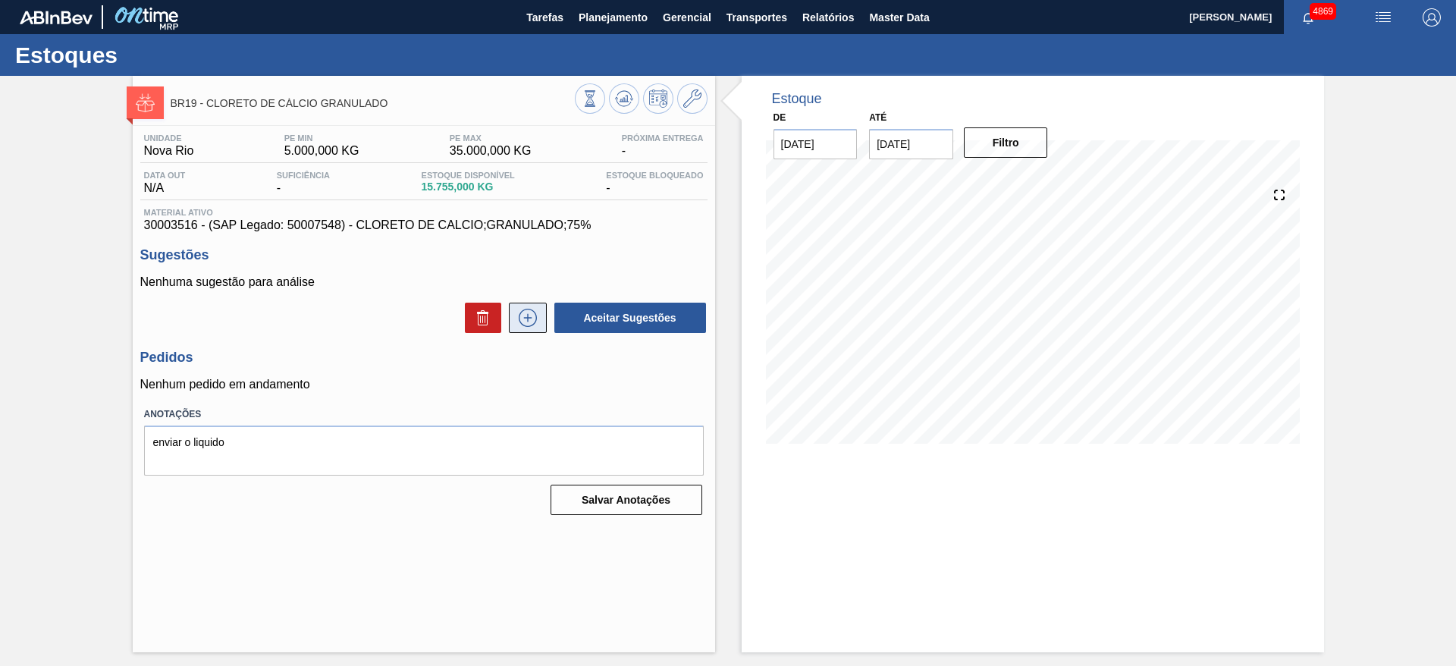
click at [534, 304] on button at bounding box center [528, 318] width 38 height 30
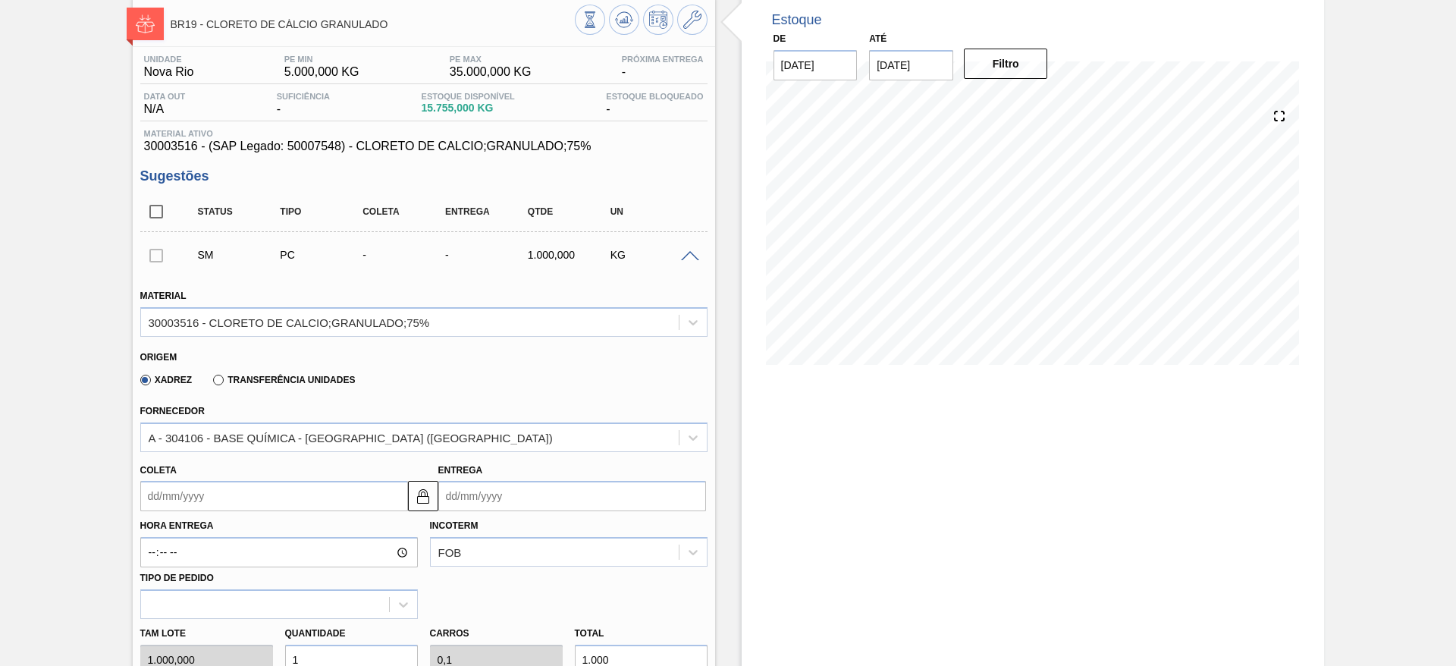
scroll to position [114, 0]
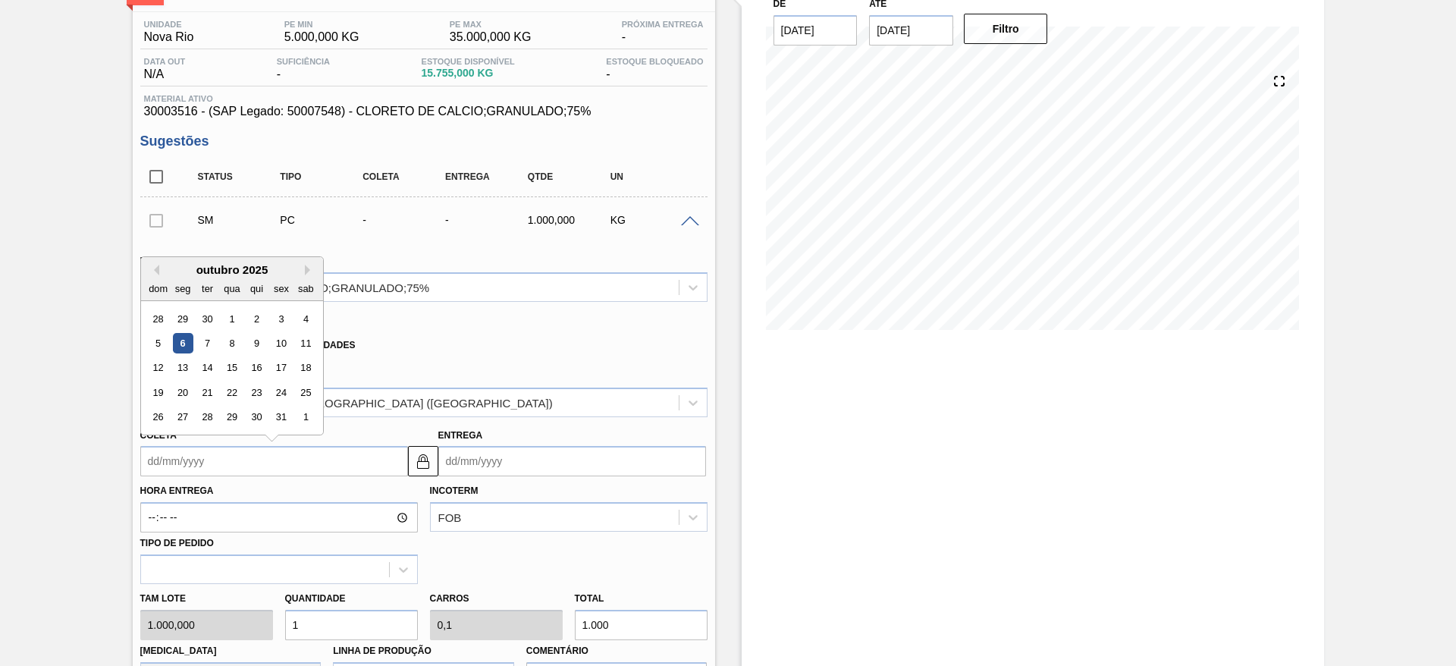
click at [310, 469] on input "Coleta" at bounding box center [274, 461] width 268 height 30
click at [264, 345] on div "9" at bounding box center [256, 343] width 20 height 20
type input "[DATE]"
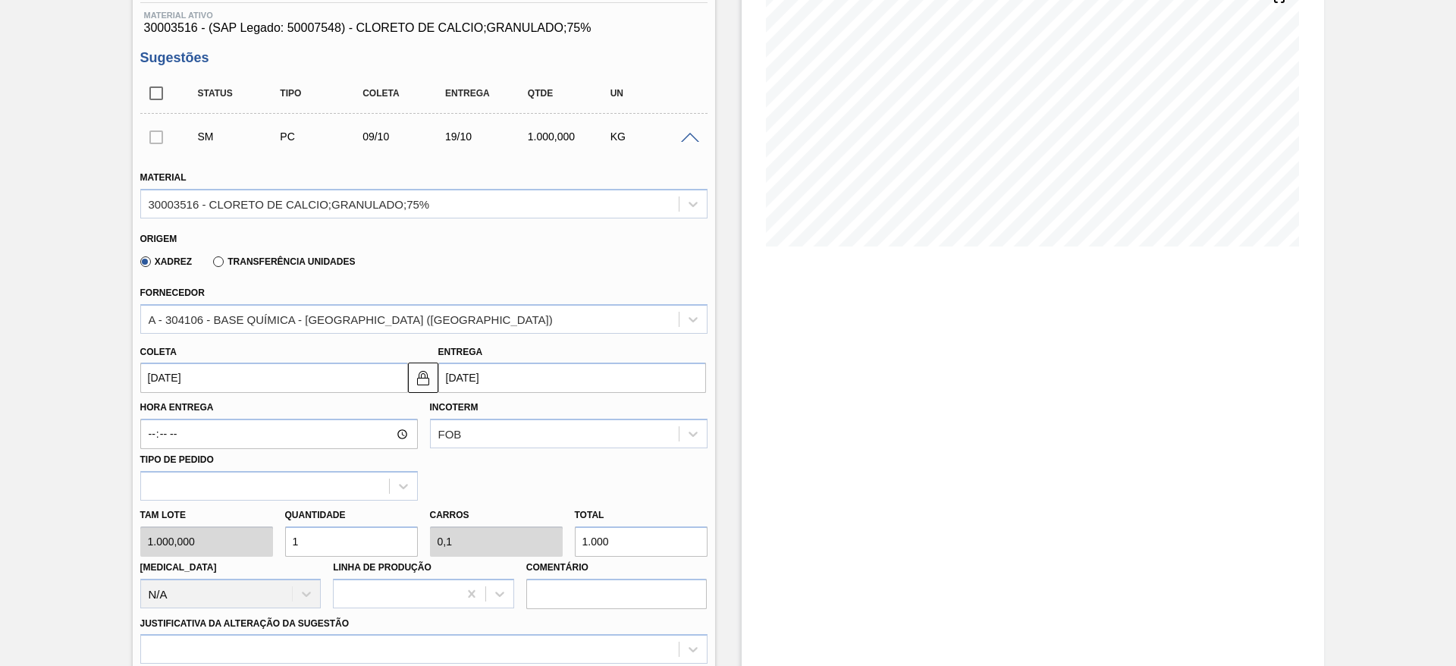
scroll to position [341, 0]
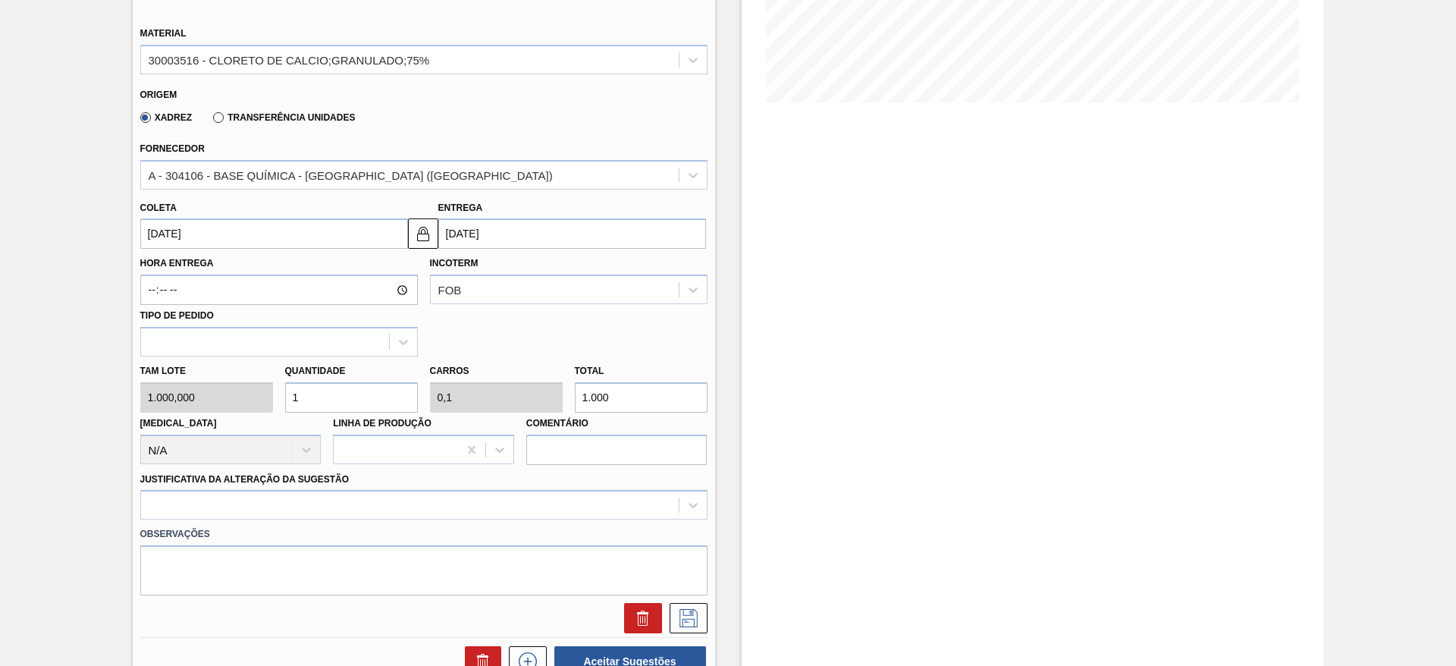
drag, startPoint x: 308, startPoint y: 400, endPoint x: 281, endPoint y: 392, distance: 28.3
click at [281, 392] on div "Quantidade 1" at bounding box center [351, 386] width 145 height 52
type input "6"
type input "0,6"
type input "6.000"
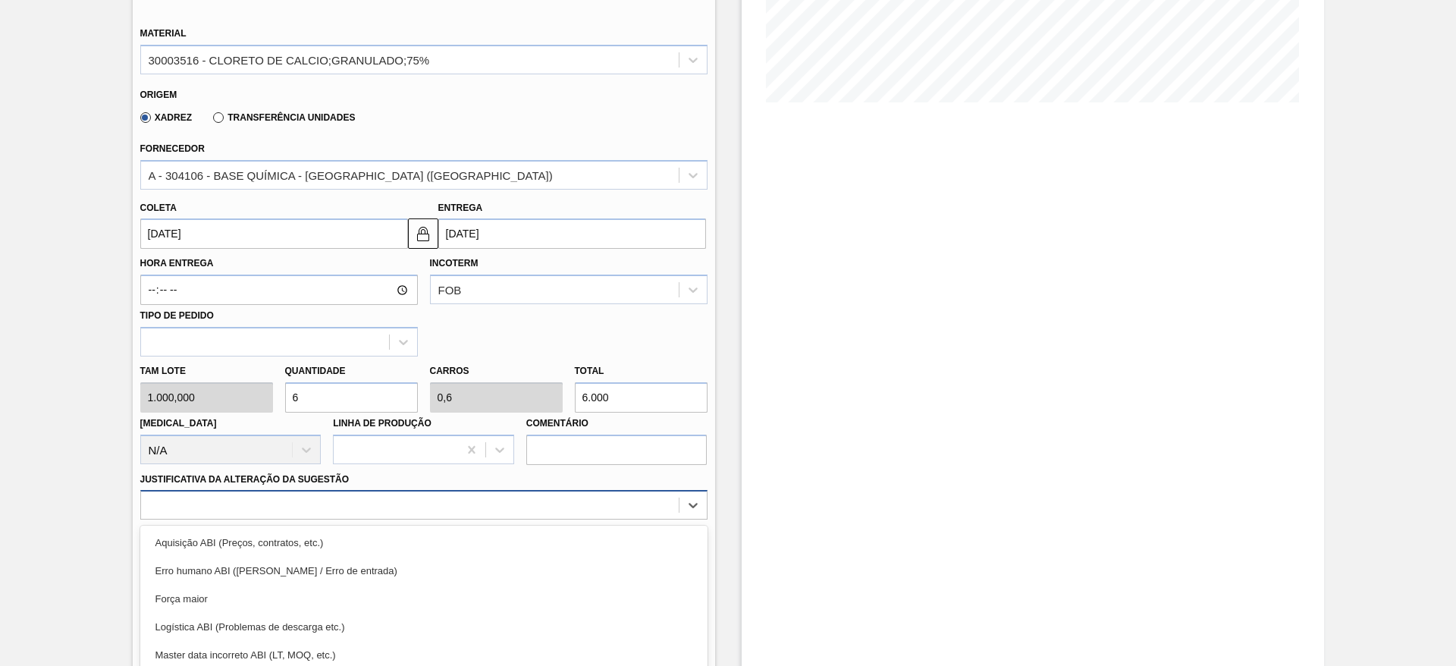
click at [375, 501] on div "option Força maior focused, 3 of 18. 18 results available. Use Up and Down to c…" at bounding box center [423, 505] width 567 height 30
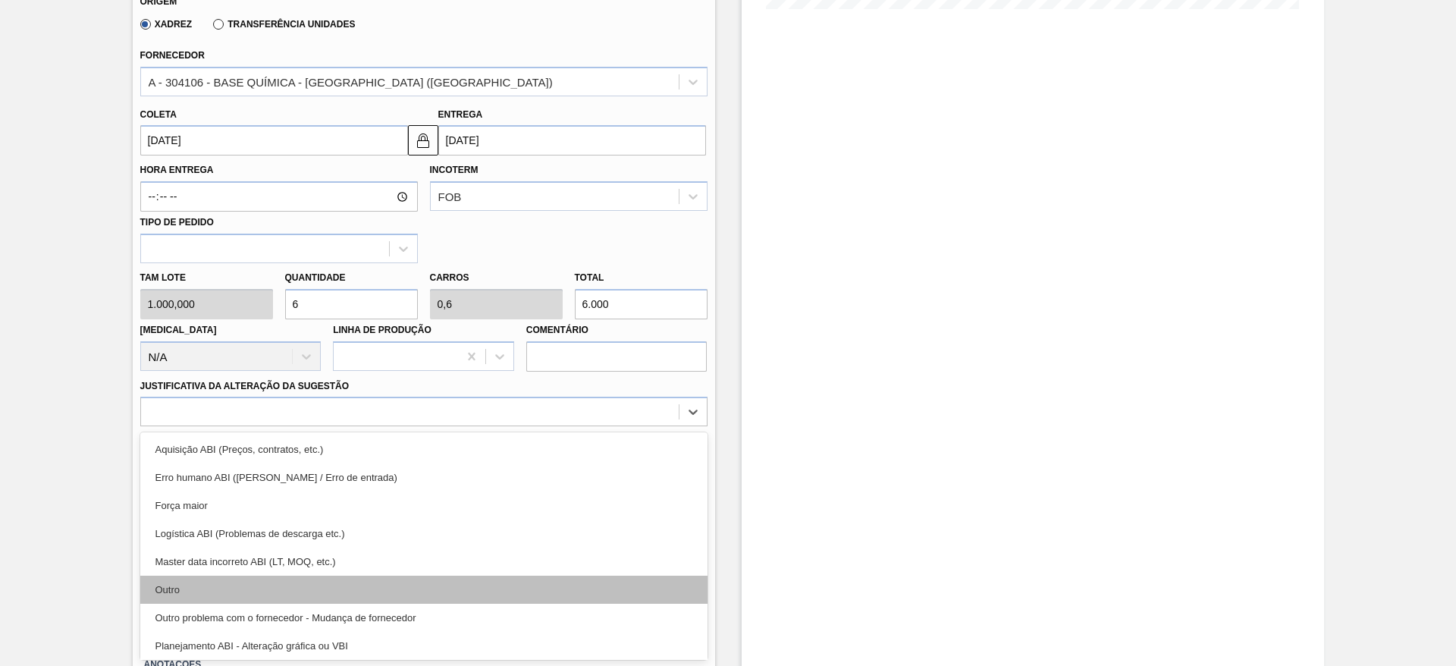
click at [364, 589] on div "Outro" at bounding box center [423, 590] width 567 height 28
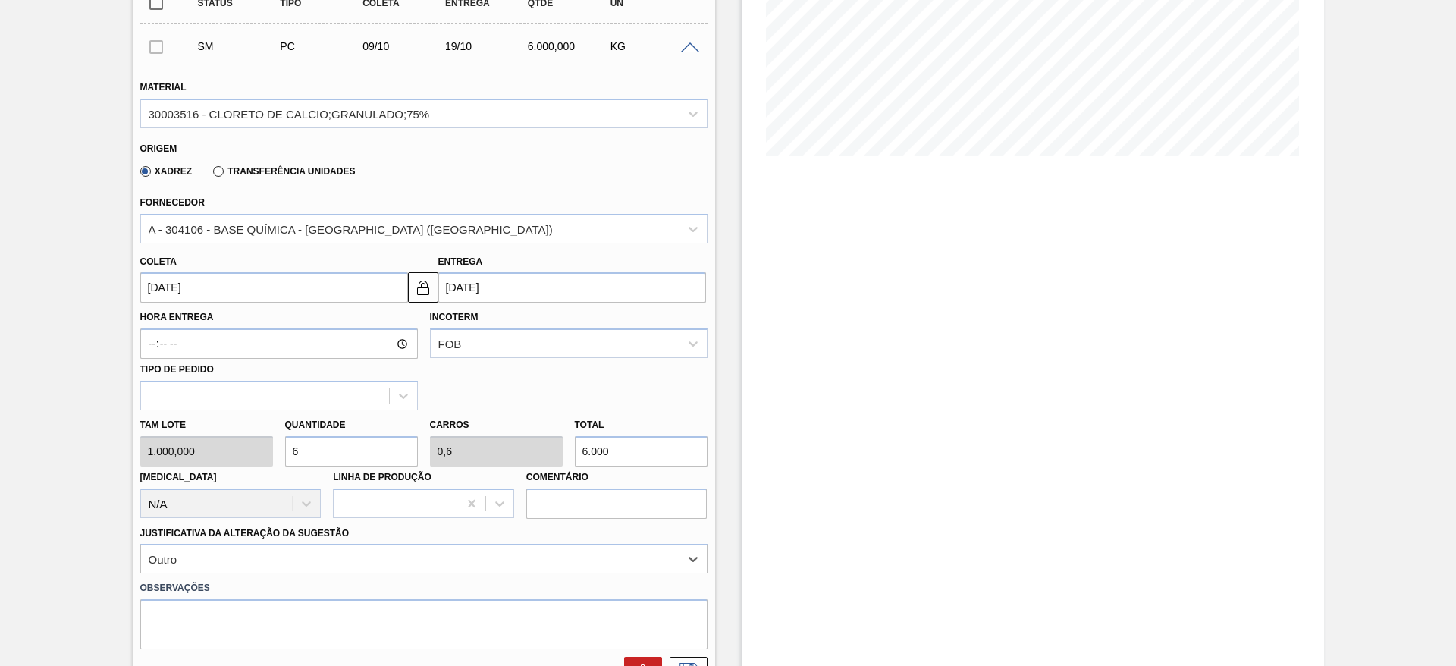
scroll to position [321, 0]
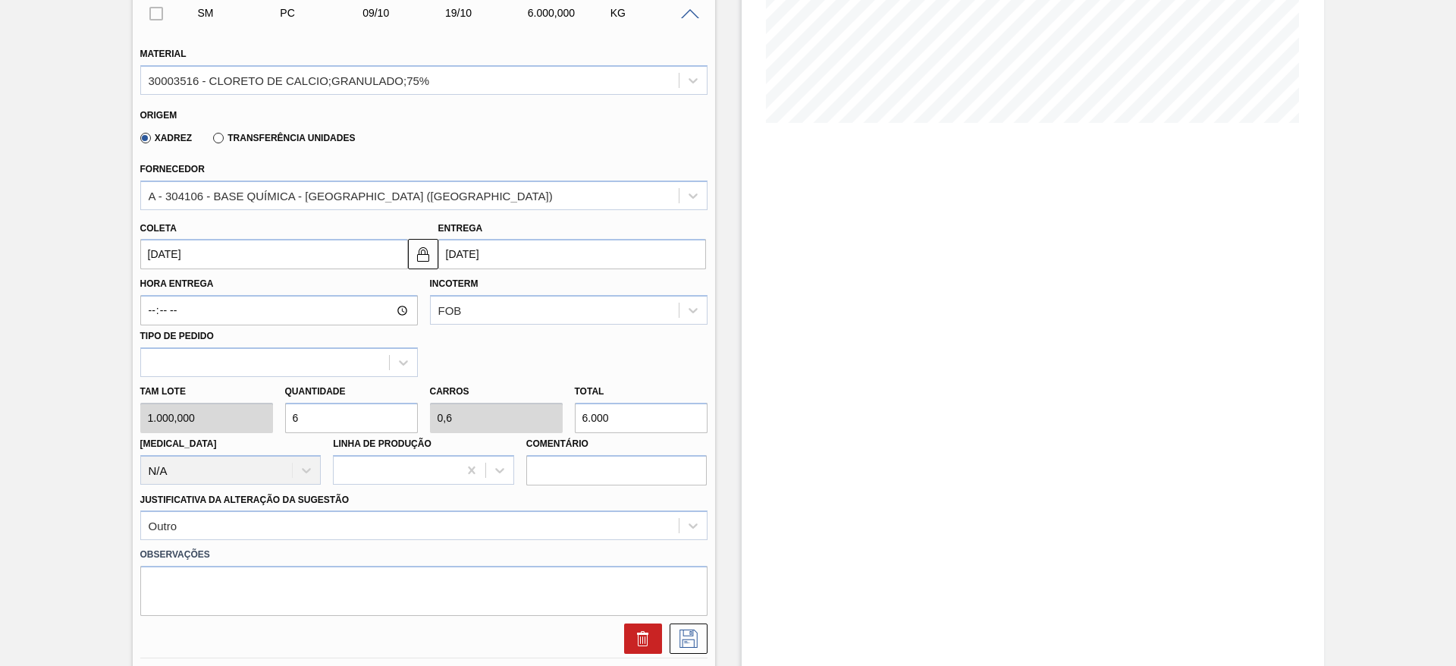
drag, startPoint x: 289, startPoint y: 414, endPoint x: 263, endPoint y: 399, distance: 29.9
click at [263, 399] on div "Tam lote 1.000,000 Quantidade 6 Carros 0,6 Total 6.000 Doca N/A Linha de Produç…" at bounding box center [424, 431] width 580 height 108
type input "8"
type input "0,8"
type input "8.000"
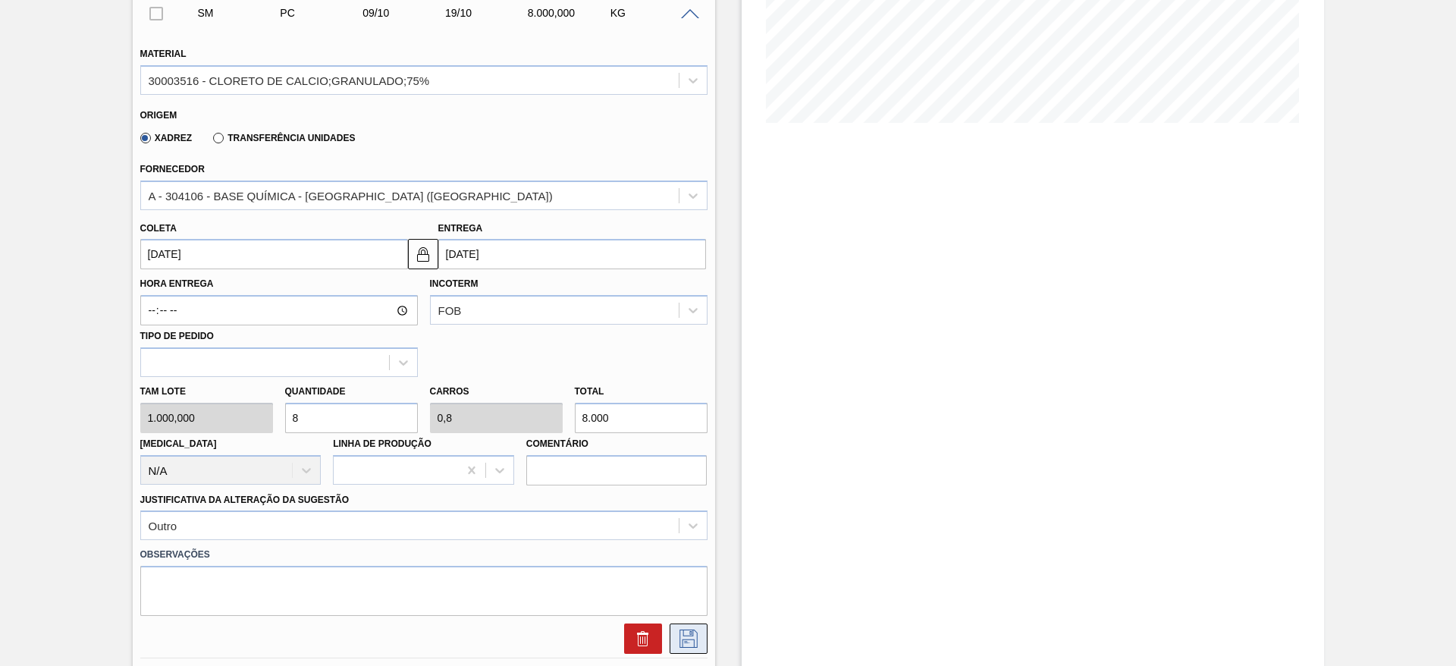
type input "8"
click at [682, 627] on button at bounding box center [689, 639] width 38 height 30
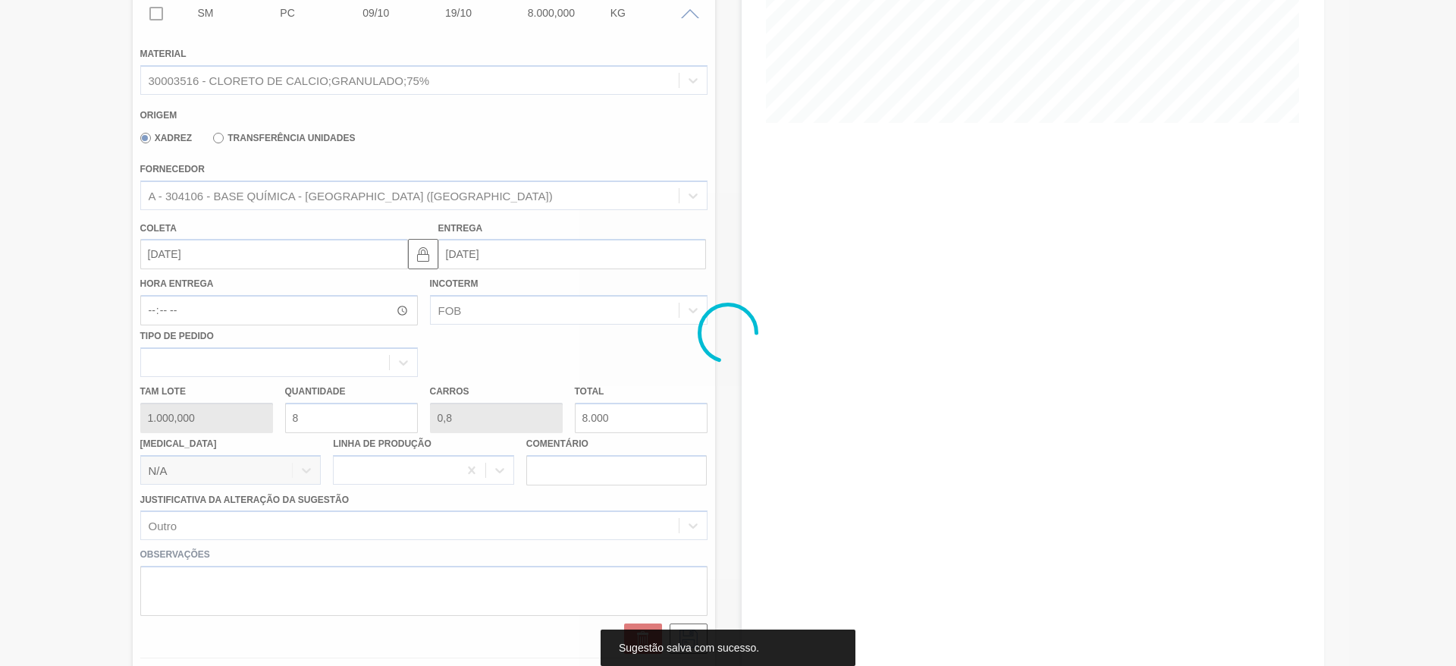
scroll to position [0, 0]
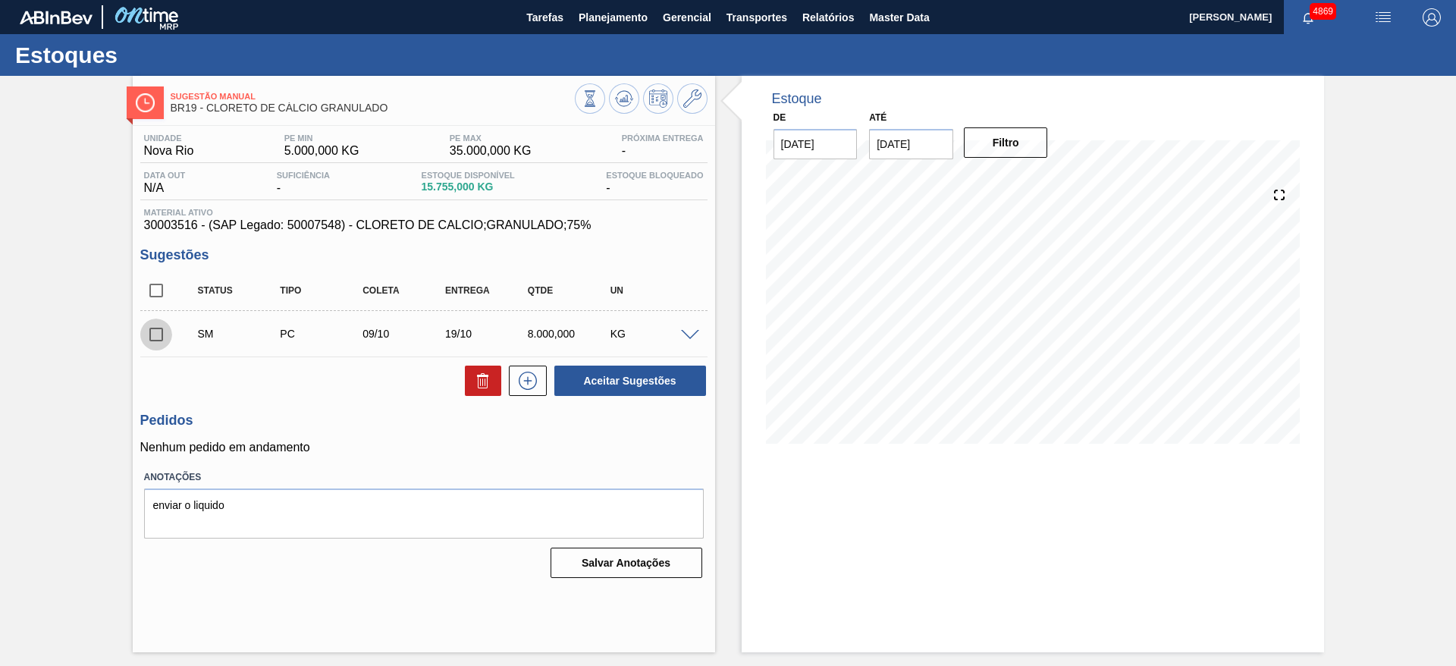
click at [159, 321] on input "checkbox" at bounding box center [156, 335] width 32 height 32
click at [562, 384] on button "Aceitar Sugestões" at bounding box center [630, 381] width 152 height 30
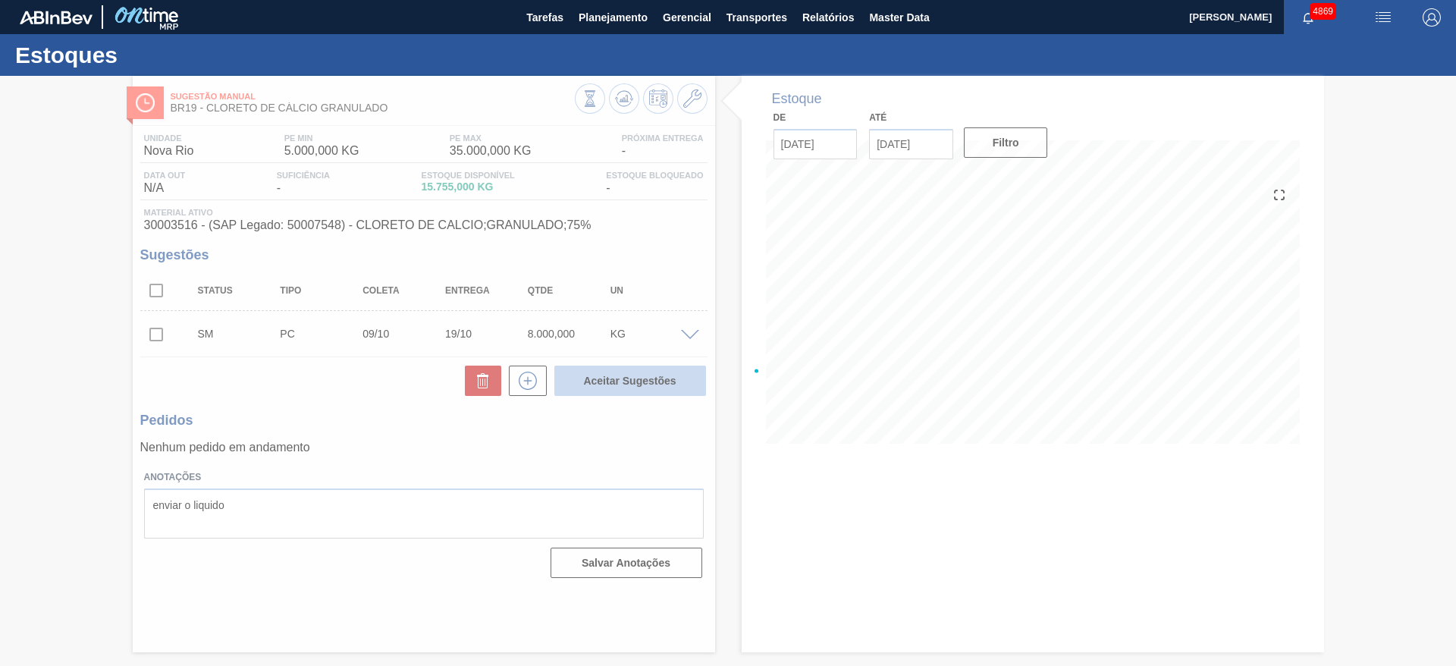
checkbox input "false"
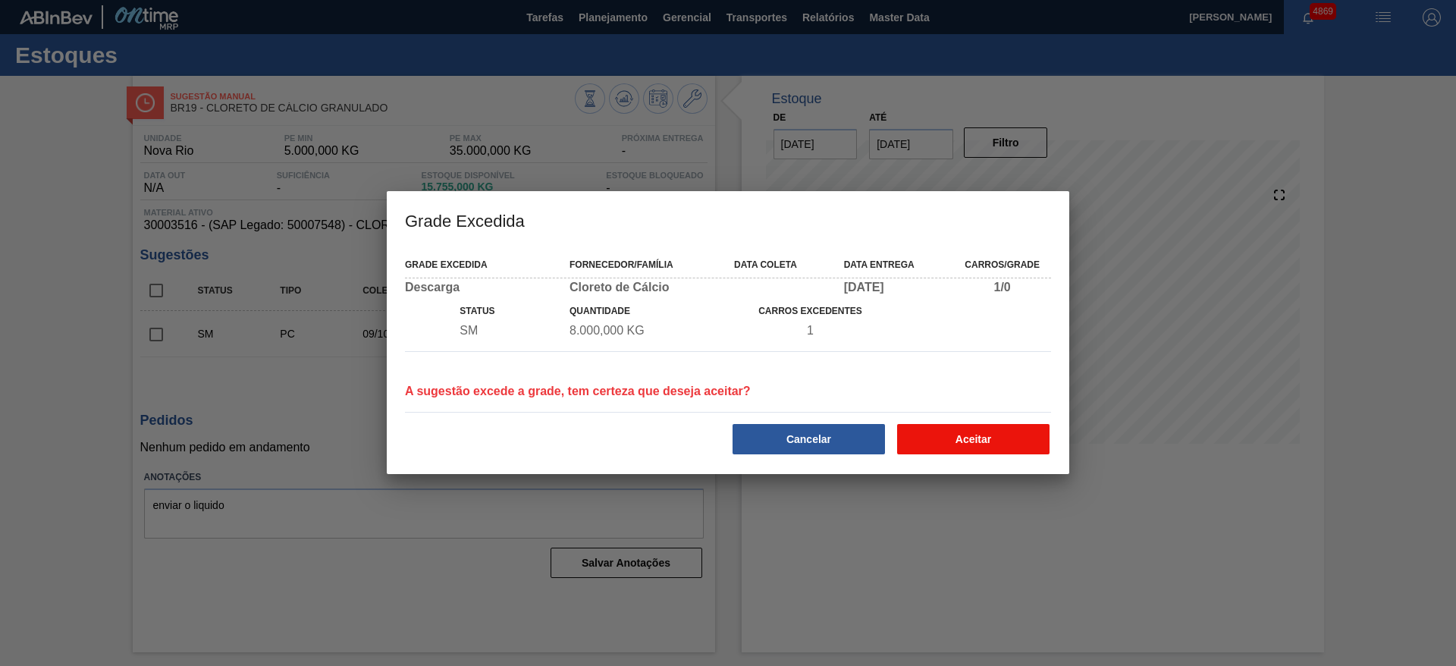
click at [963, 435] on button "Aceitar" at bounding box center [973, 439] width 152 height 30
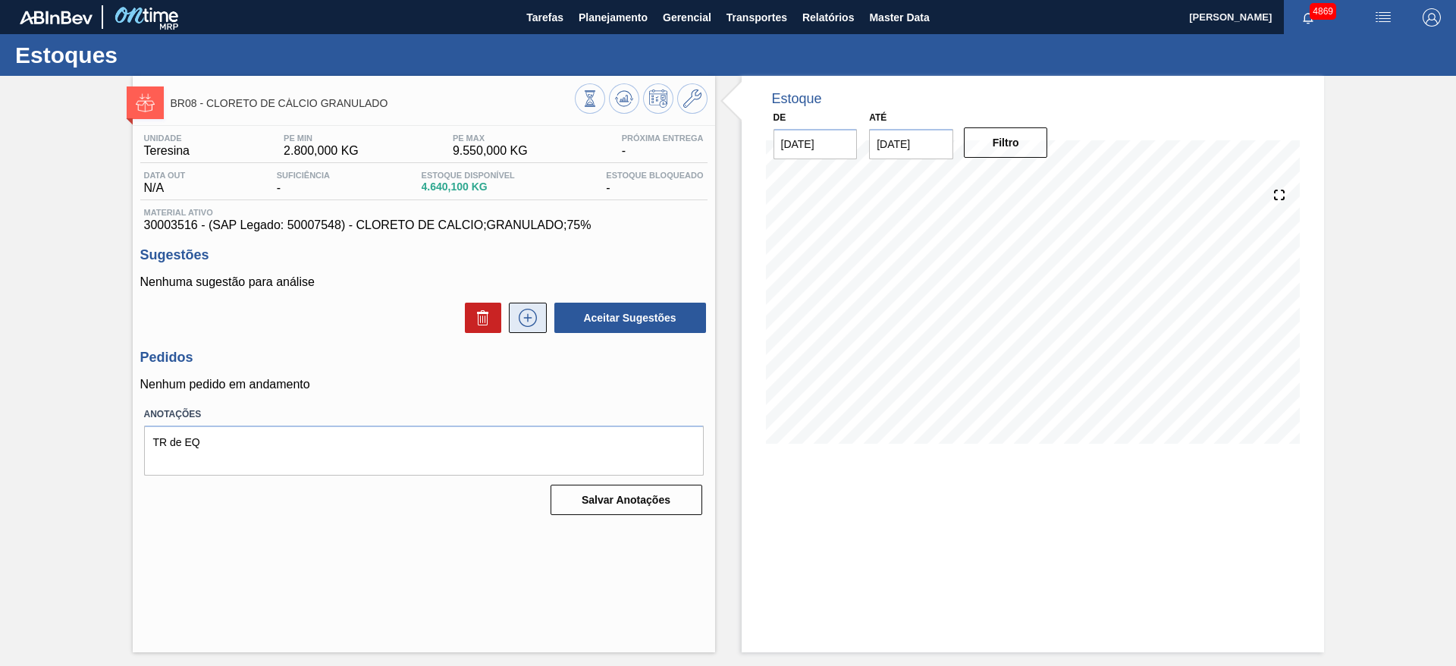
click at [536, 315] on icon at bounding box center [528, 318] width 18 height 18
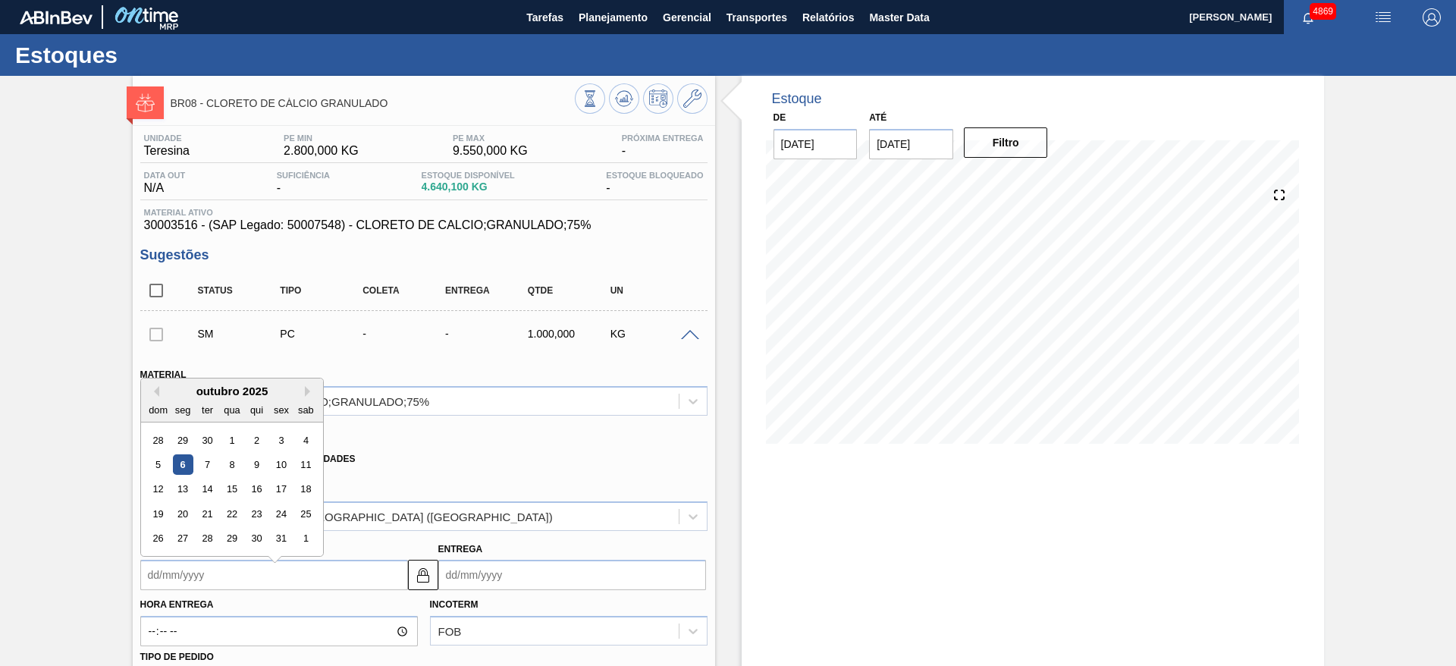
click at [309, 570] on input "Coleta" at bounding box center [274, 575] width 268 height 30
click at [254, 463] on div "9" at bounding box center [256, 457] width 20 height 20
type input "[DATE]"
type input "23/10/2025"
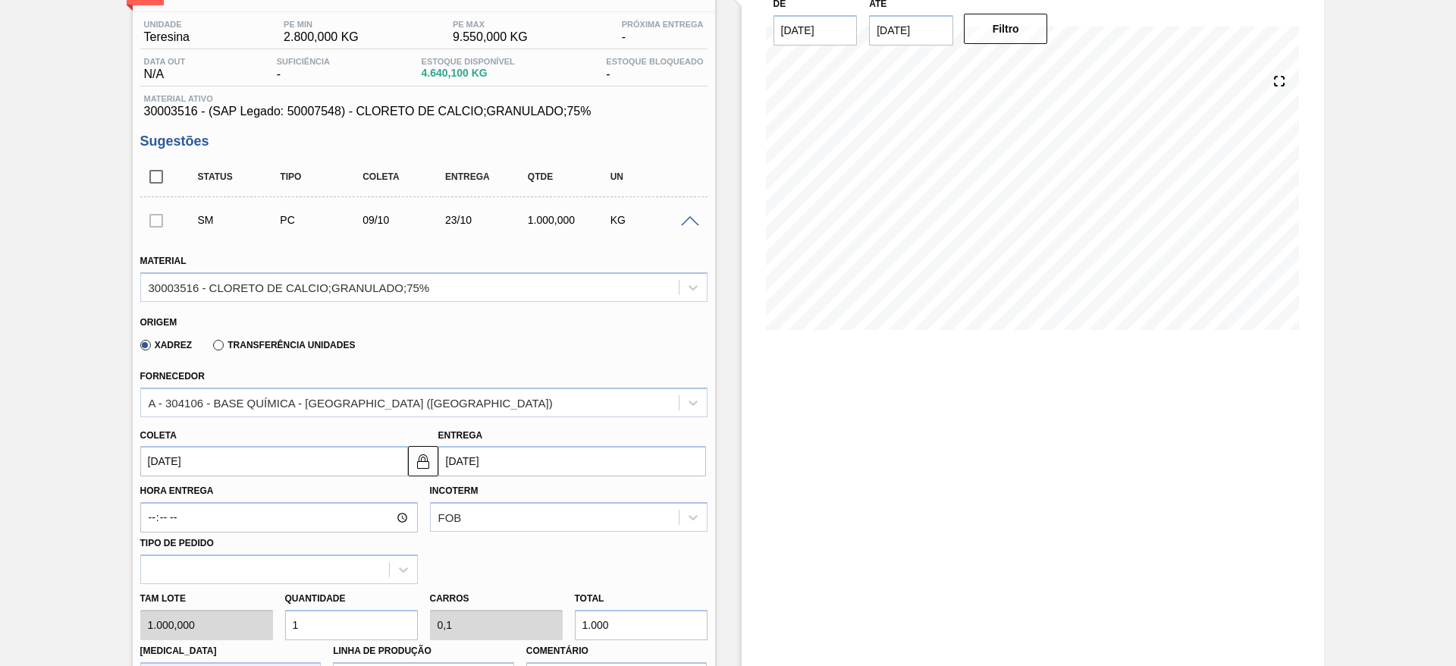
scroll to position [341, 0]
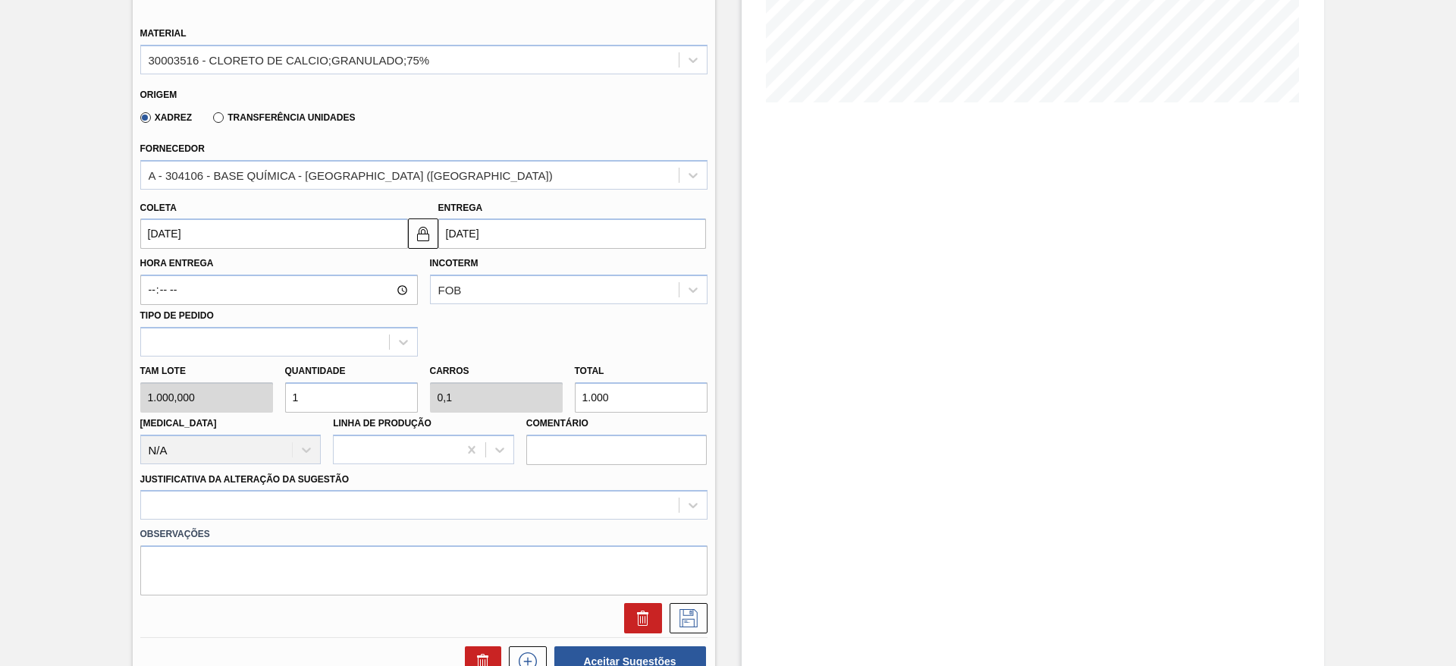
drag, startPoint x: 331, startPoint y: 401, endPoint x: 275, endPoint y: 400, distance: 56.9
click at [275, 400] on div "Tam lote 1.000,000 Quantidade 1 Carros 0,1 Total 1.000 Doca N/A Linha de Produç…" at bounding box center [424, 411] width 580 height 108
type input "4"
type input "0,4"
type input "4.000"
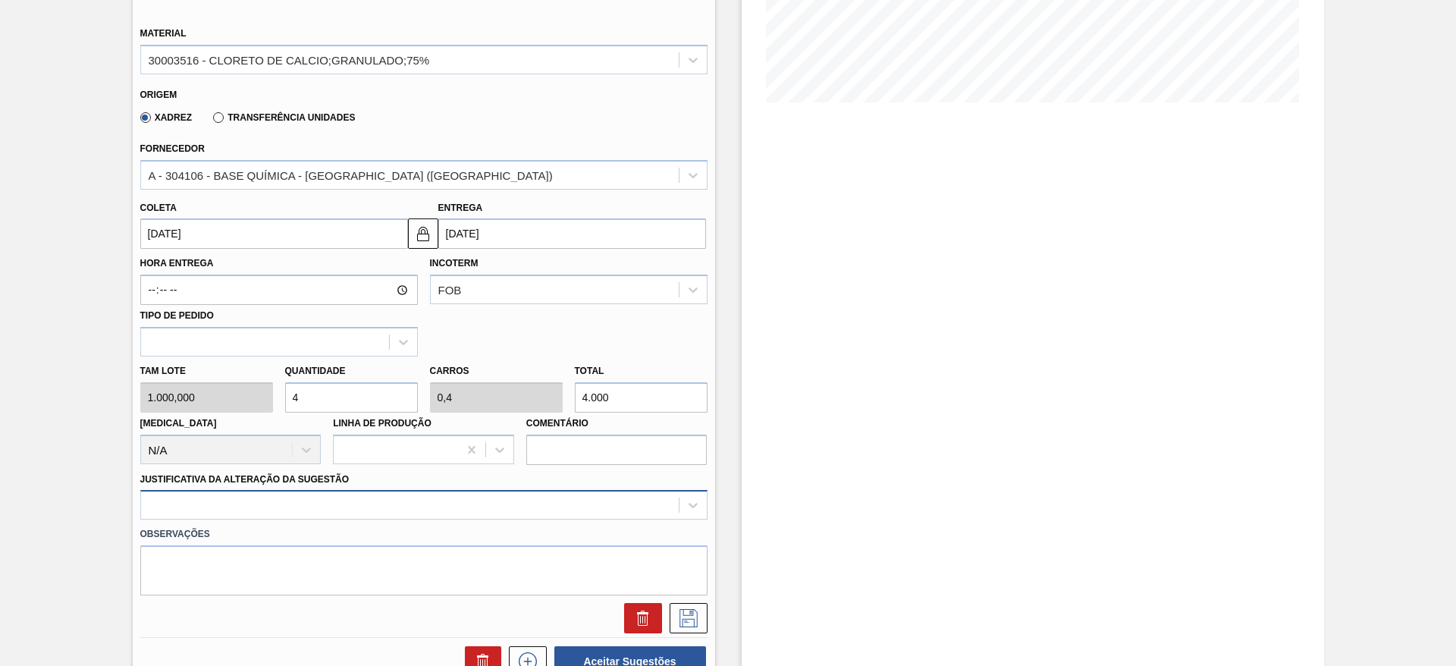
type input "4"
click at [309, 501] on div at bounding box center [423, 505] width 567 height 30
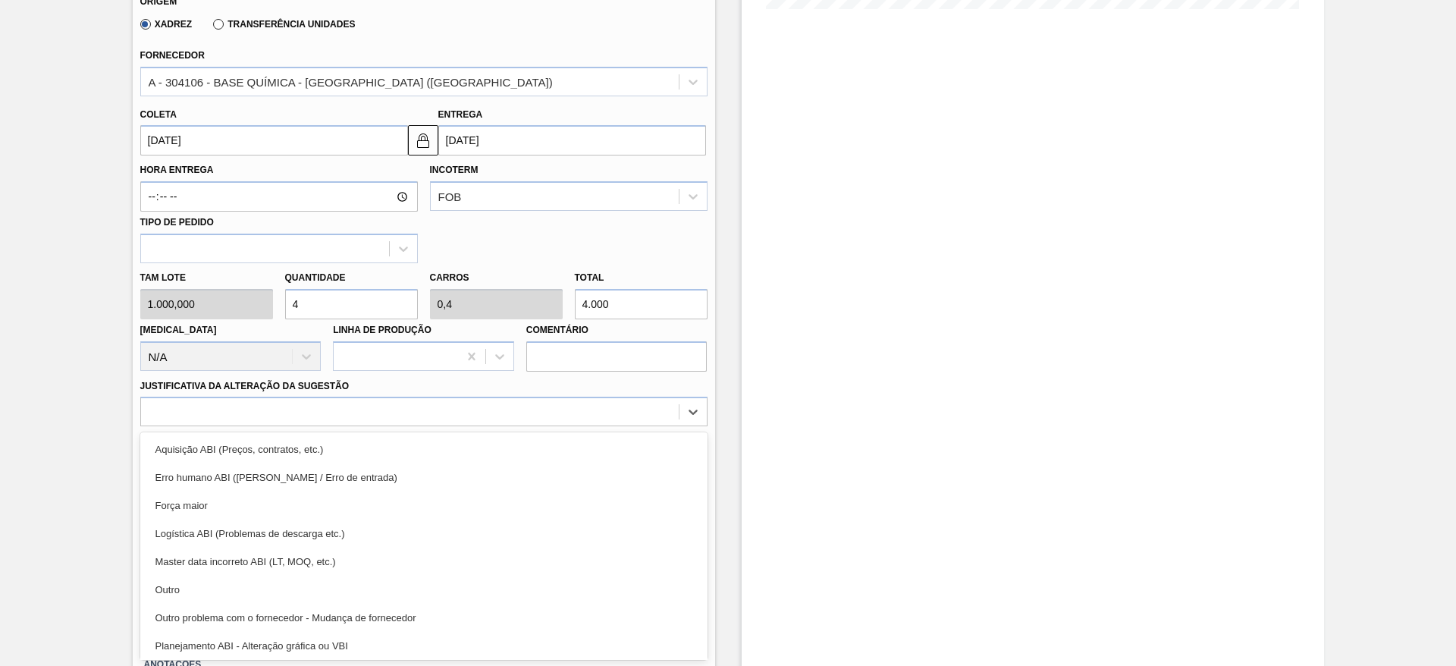
click at [304, 597] on div "Outro" at bounding box center [423, 590] width 567 height 28
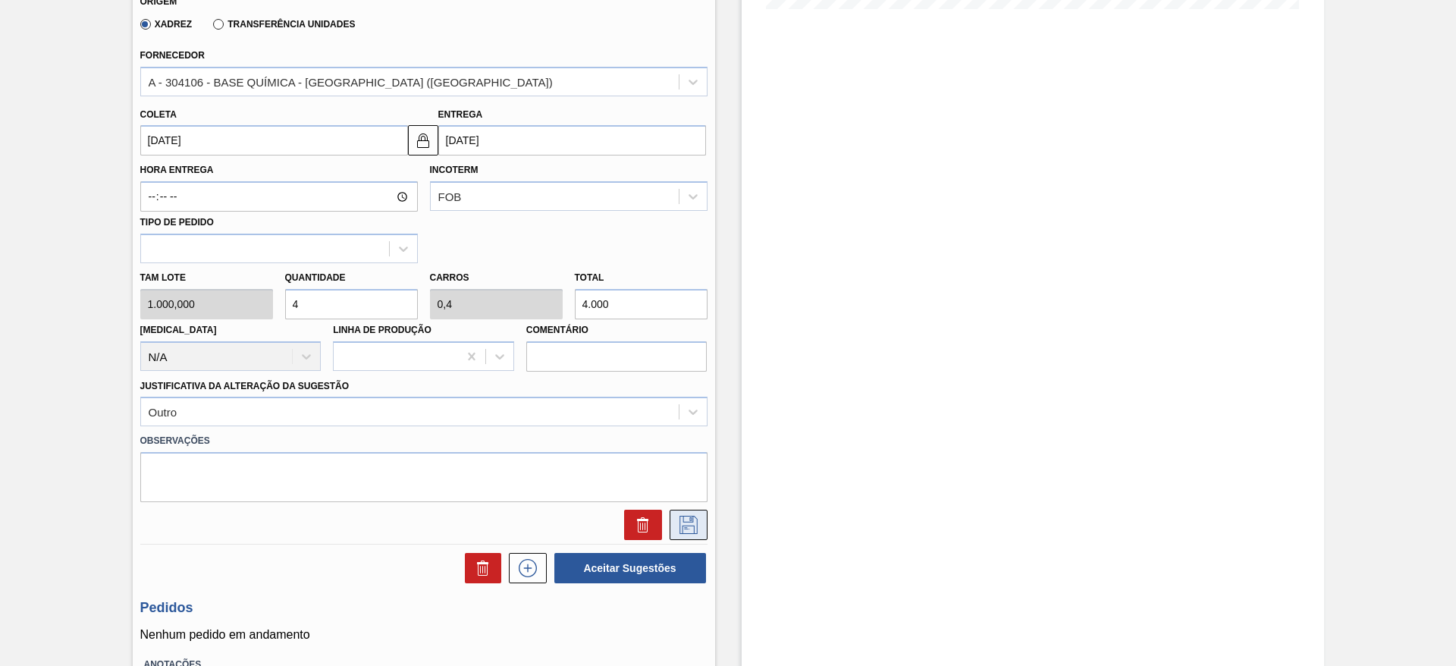
click at [692, 520] on icon at bounding box center [689, 525] width 18 height 18
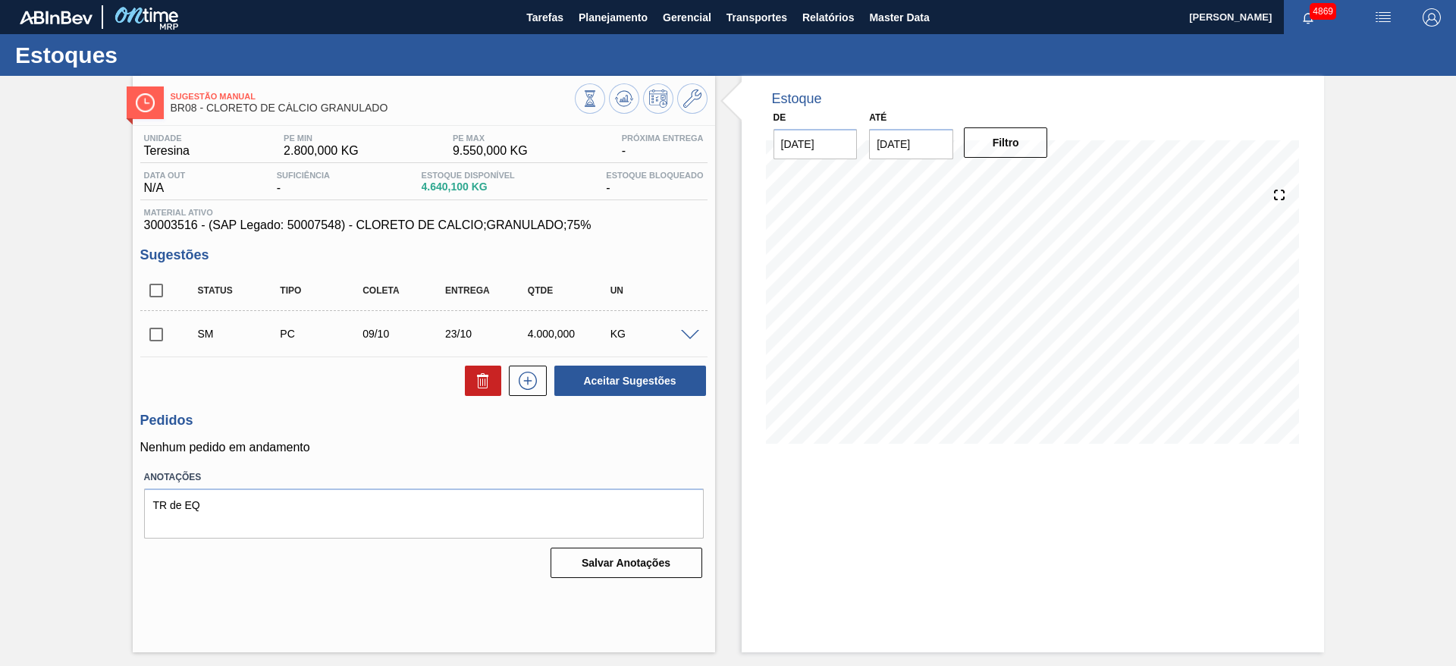
scroll to position [0, 0]
click at [151, 322] on input "checkbox" at bounding box center [156, 335] width 32 height 32
click at [668, 381] on button "Aceitar Sugestões" at bounding box center [630, 381] width 152 height 30
checkbox input "false"
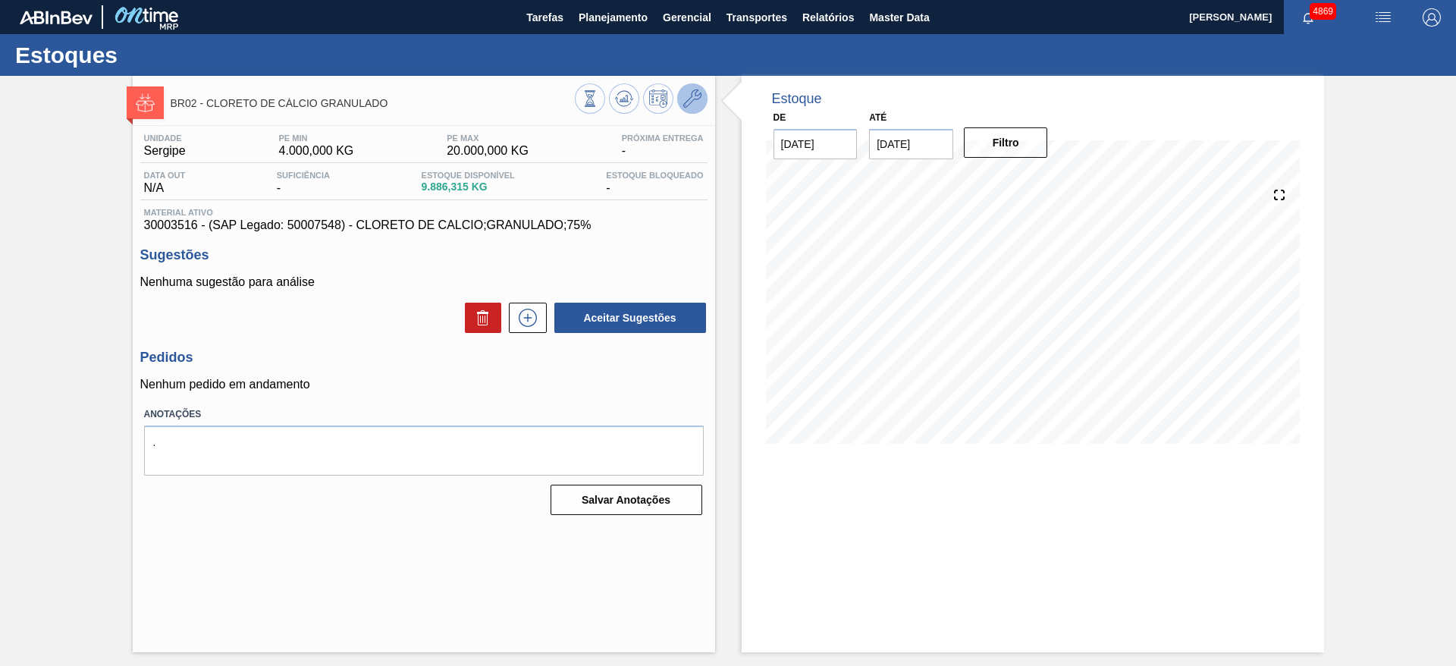
click at [699, 98] on icon at bounding box center [692, 99] width 18 height 18
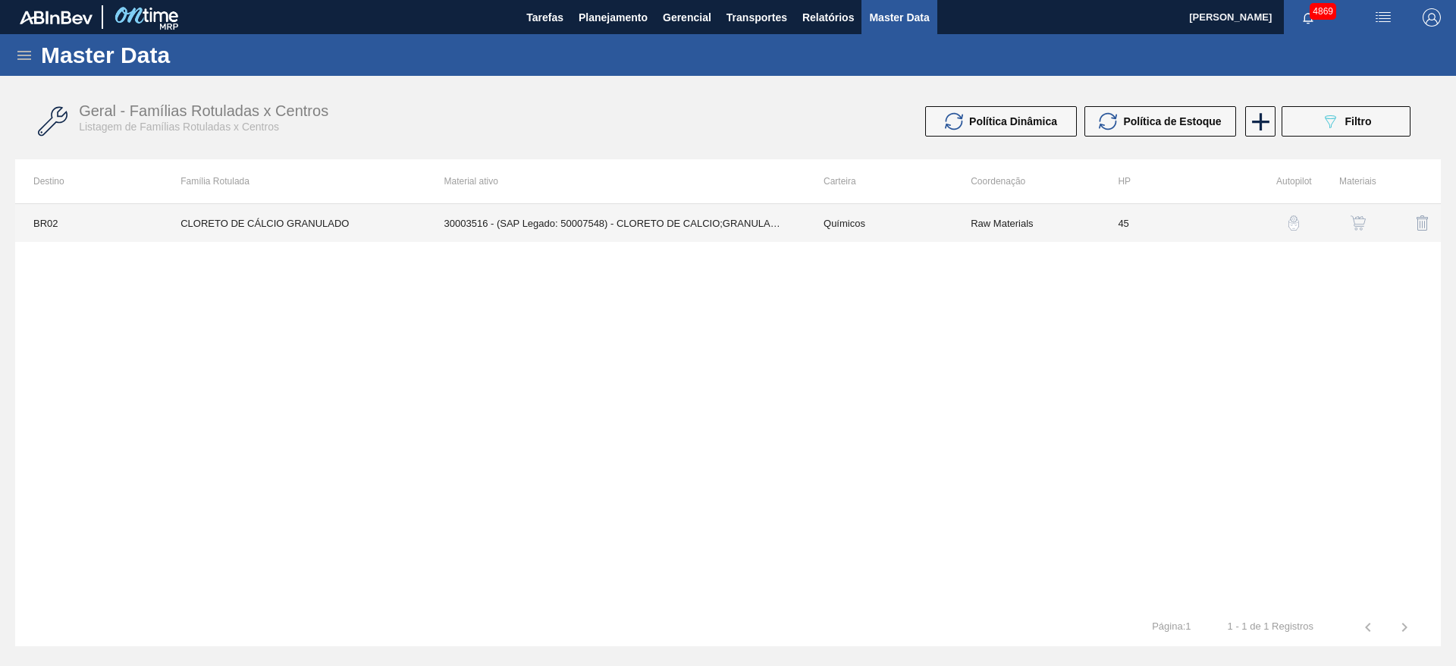
click at [721, 214] on td "30003516 - (SAP Legado: 50007548) - CLORETO DE CALCIO;GRANULADO;75%" at bounding box center [615, 223] width 379 height 38
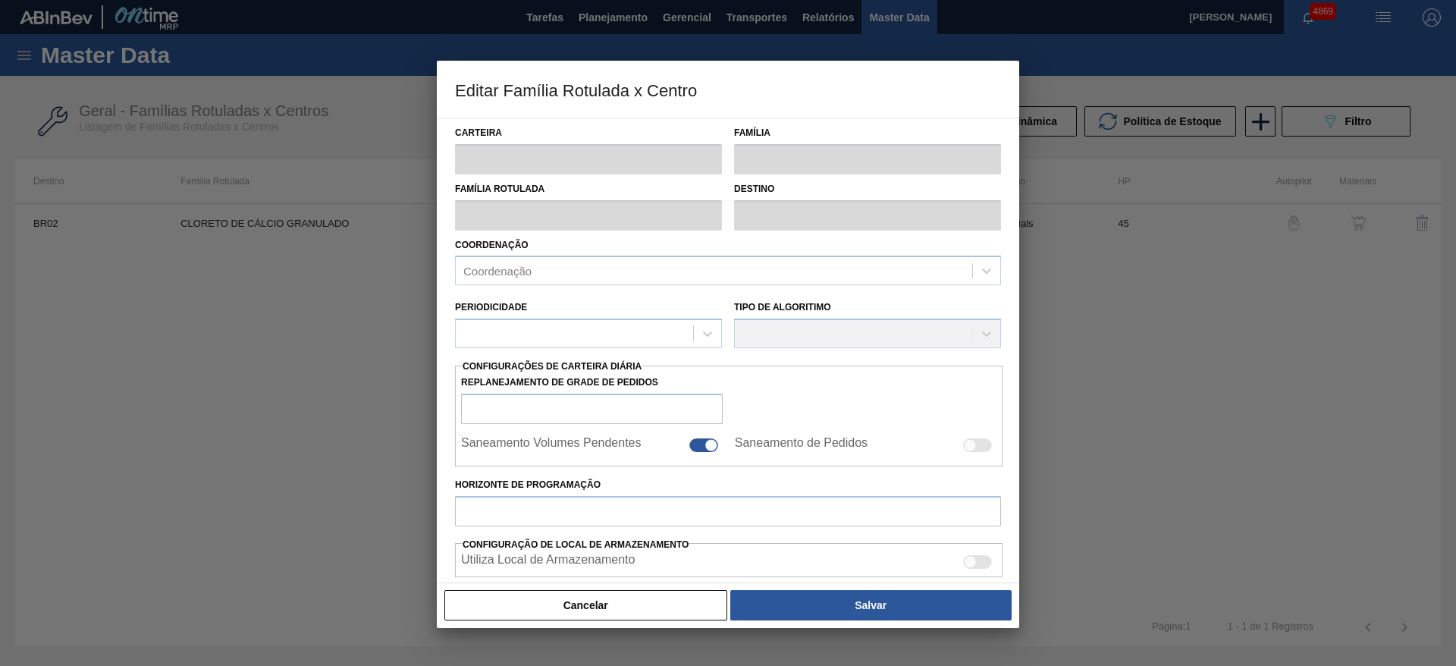
type input "Químicos"
type input "Cloreto de Cálcio"
type input "CLORETO DE CÁLCIO GRANULADO"
type input "BR02 - [GEOGRAPHIC_DATA]"
type input "45"
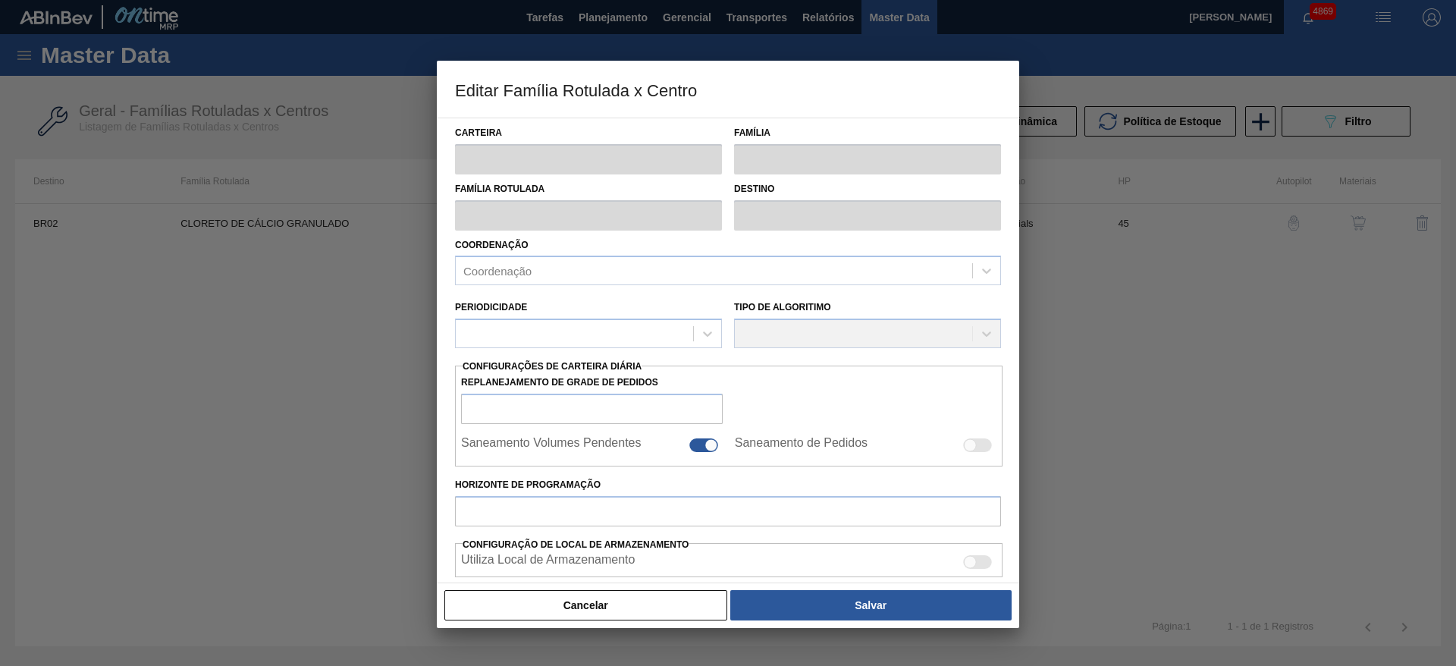
type input "4.000"
type input "20.000"
type input "50"
type input "12.000,000"
checkbox input "true"
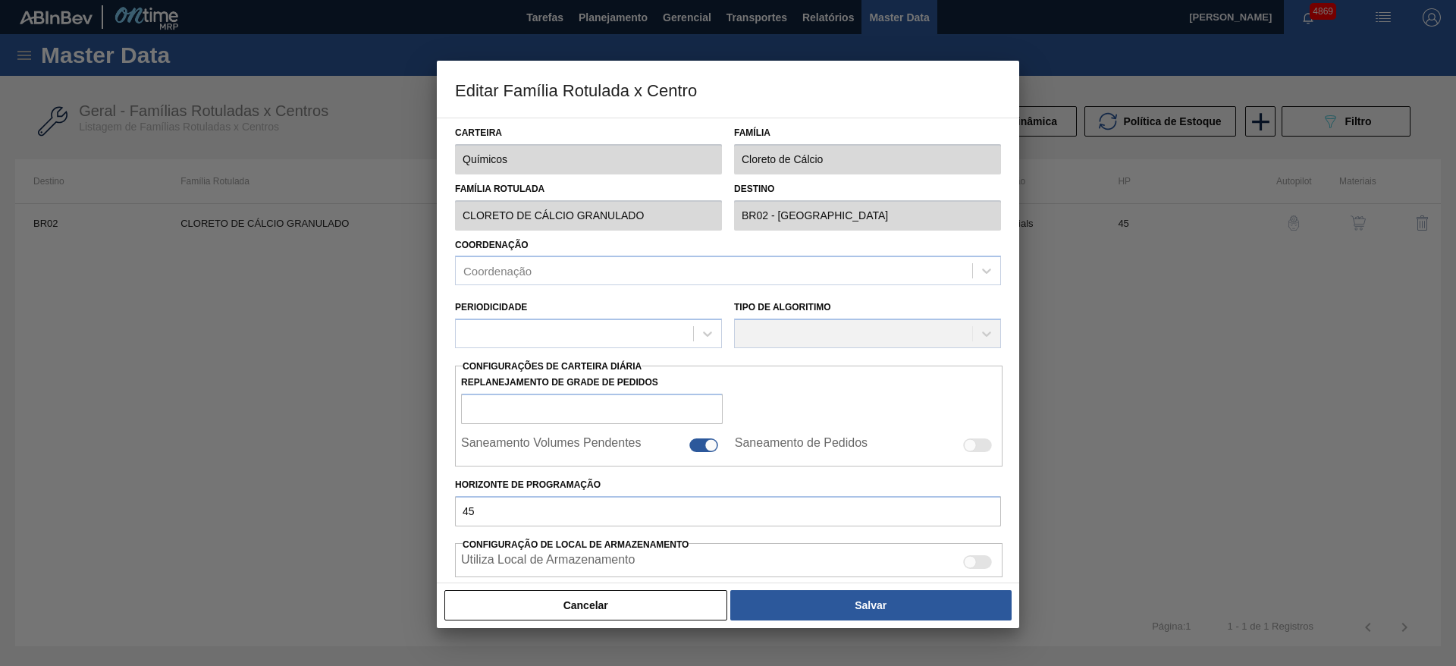
checkbox input "true"
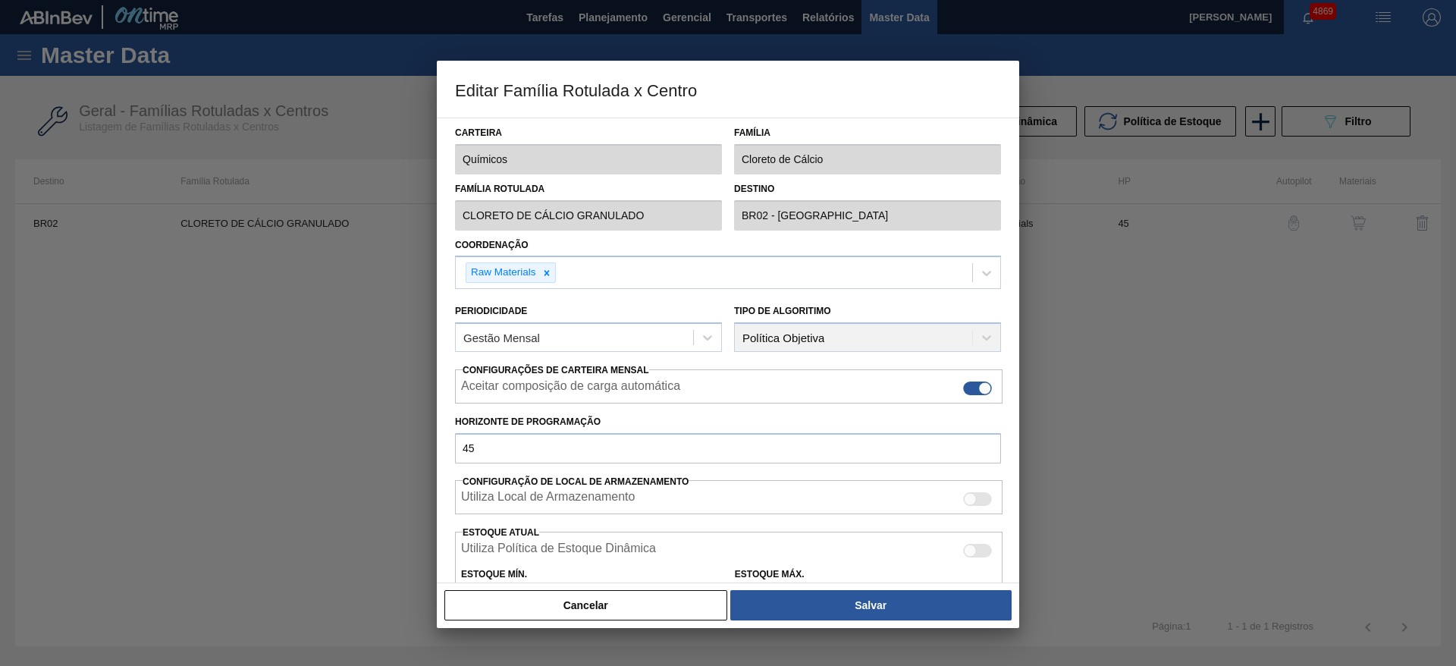
scroll to position [231, 0]
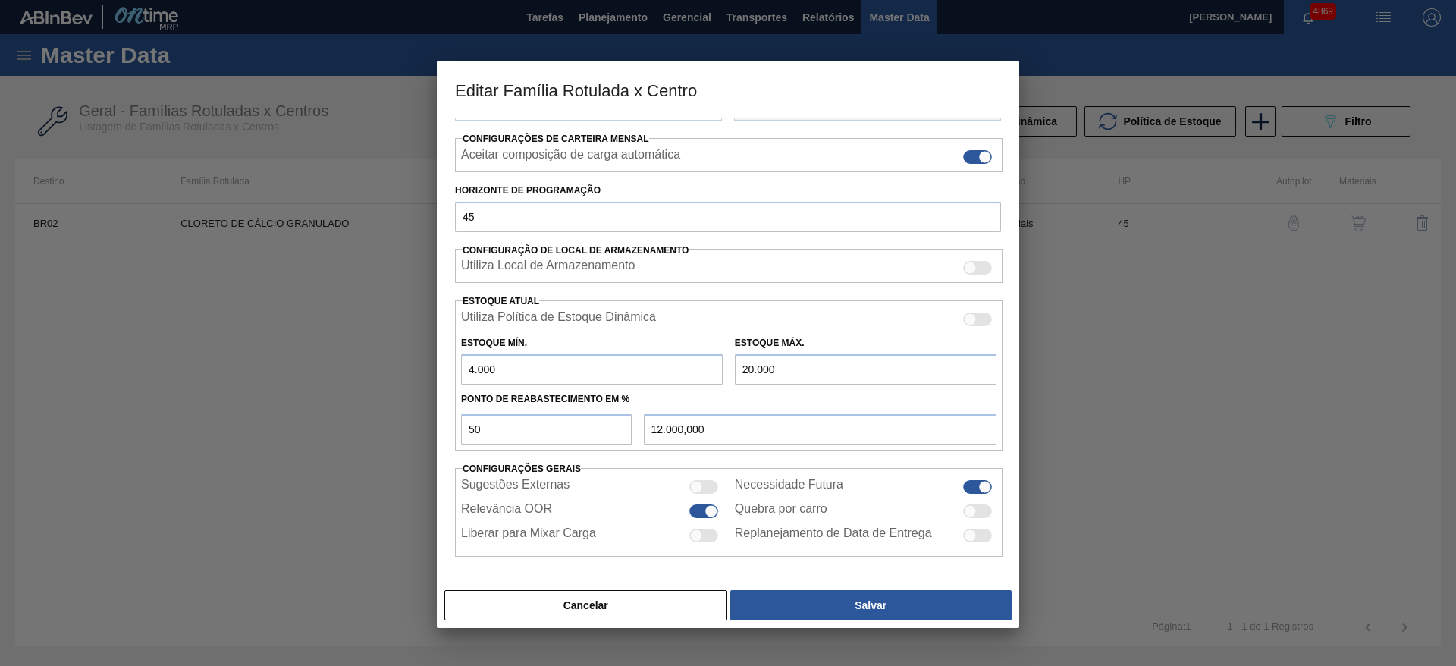
click at [746, 365] on input "20.000" at bounding box center [866, 369] width 262 height 30
drag, startPoint x: 752, startPoint y: 367, endPoint x: 738, endPoint y: 369, distance: 14.5
click at [738, 369] on input "20.000" at bounding box center [866, 369] width 262 height 30
type input "1.000"
type input "2.500,000"
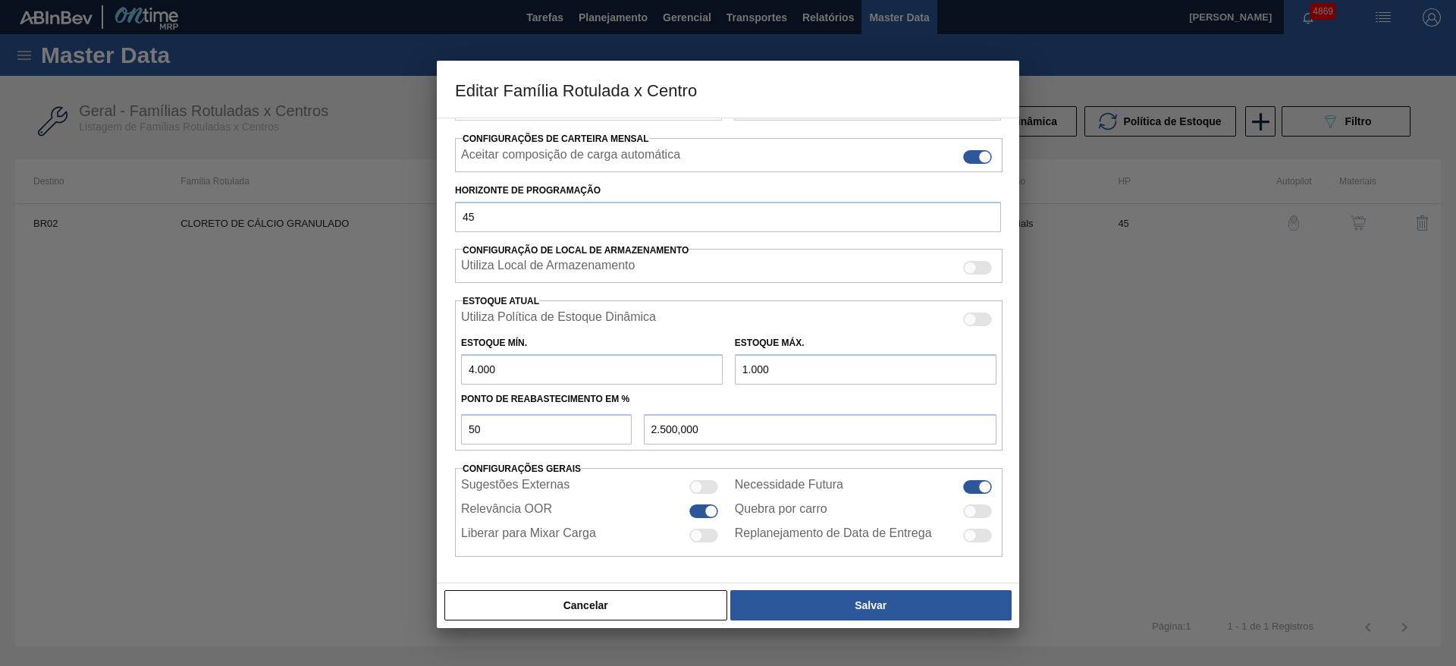
type input "10.007"
type input "7.003,500"
drag, startPoint x: 815, startPoint y: 367, endPoint x: 583, endPoint y: 375, distance: 232.3
click at [583, 375] on div "Estoque Mín. 4.000 Estoque Máx. 10.007" at bounding box center [729, 356] width 548 height 56
type input "1"
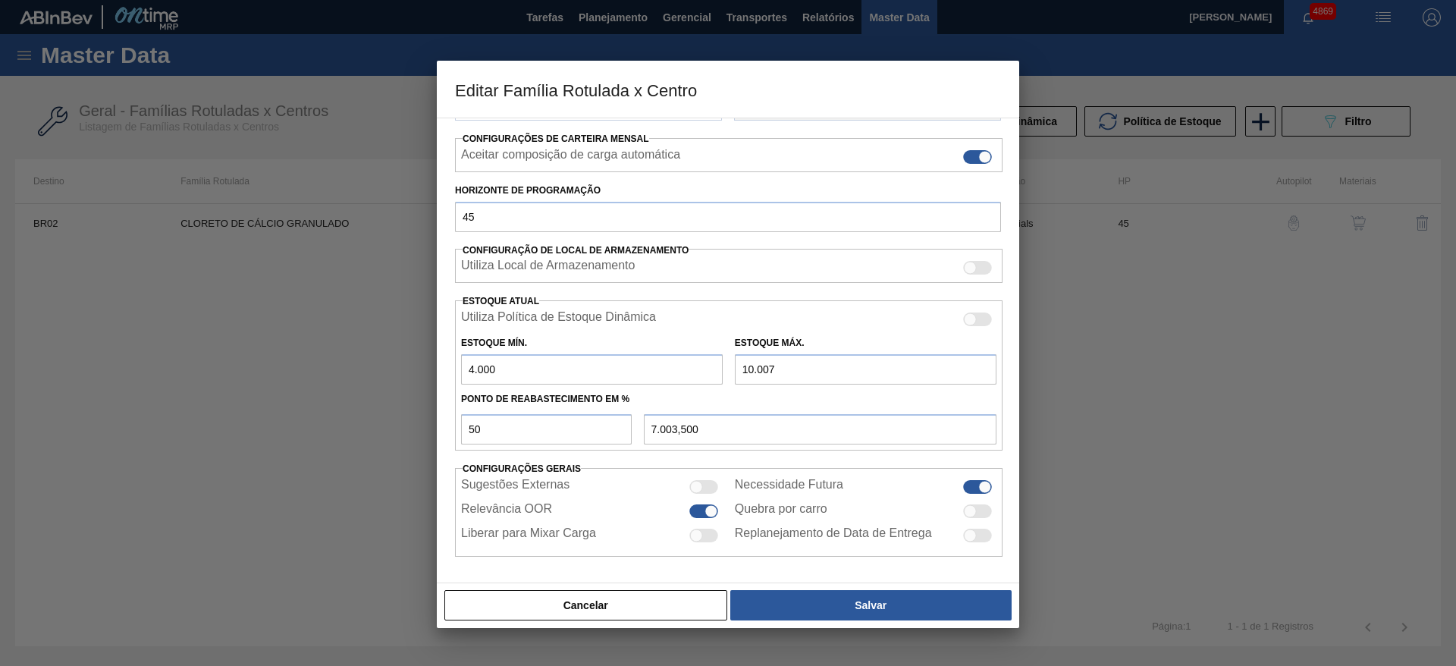
type input "2.000,500"
type input "17"
type input "2.008,500"
type input "170"
type input "2.085,000"
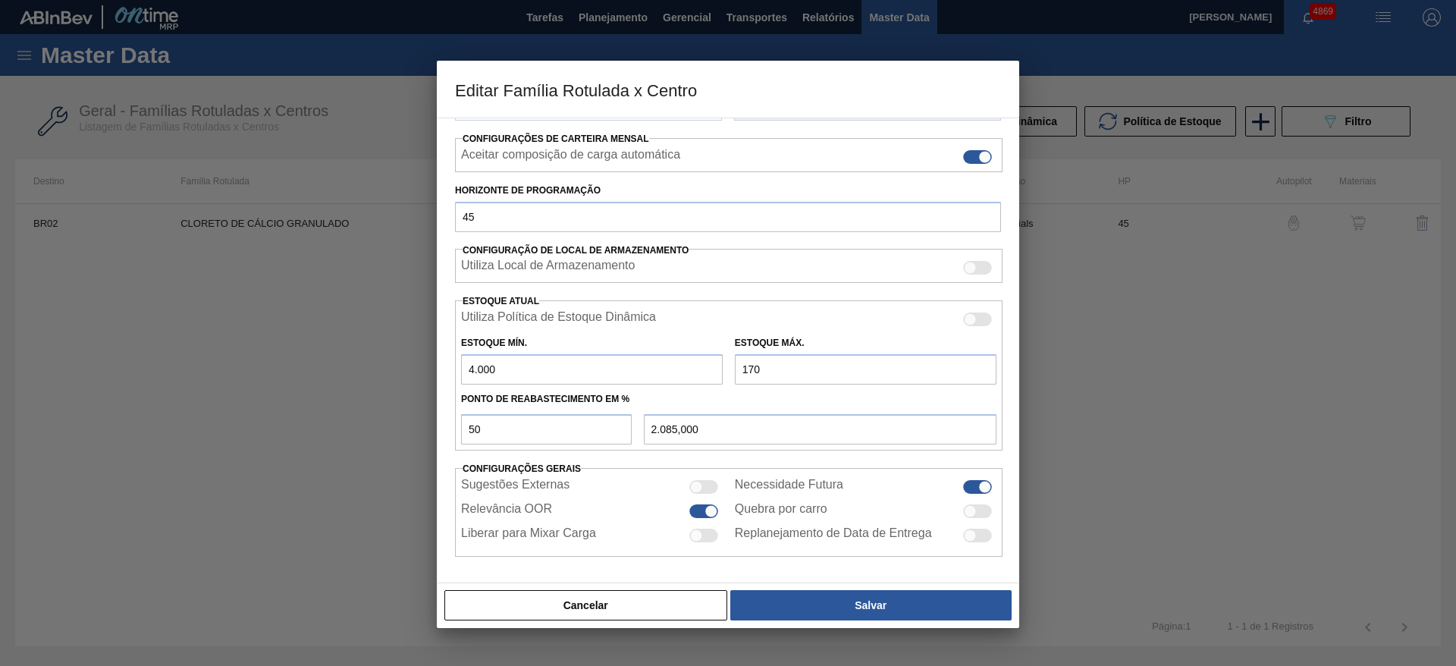
type input "1.700"
type input "2.850,000"
type input "17.000"
type input "10.500,000"
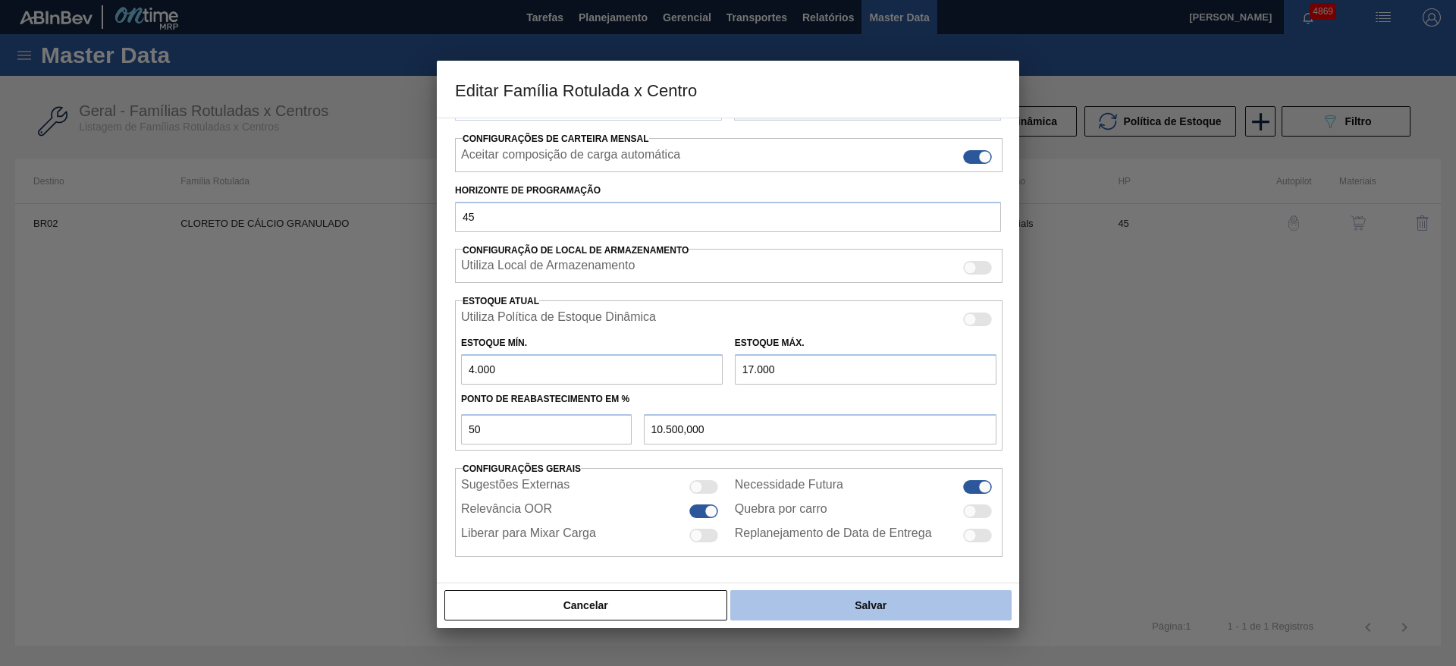
type input "17.000"
click at [865, 610] on button "Salvar" at bounding box center [870, 605] width 281 height 30
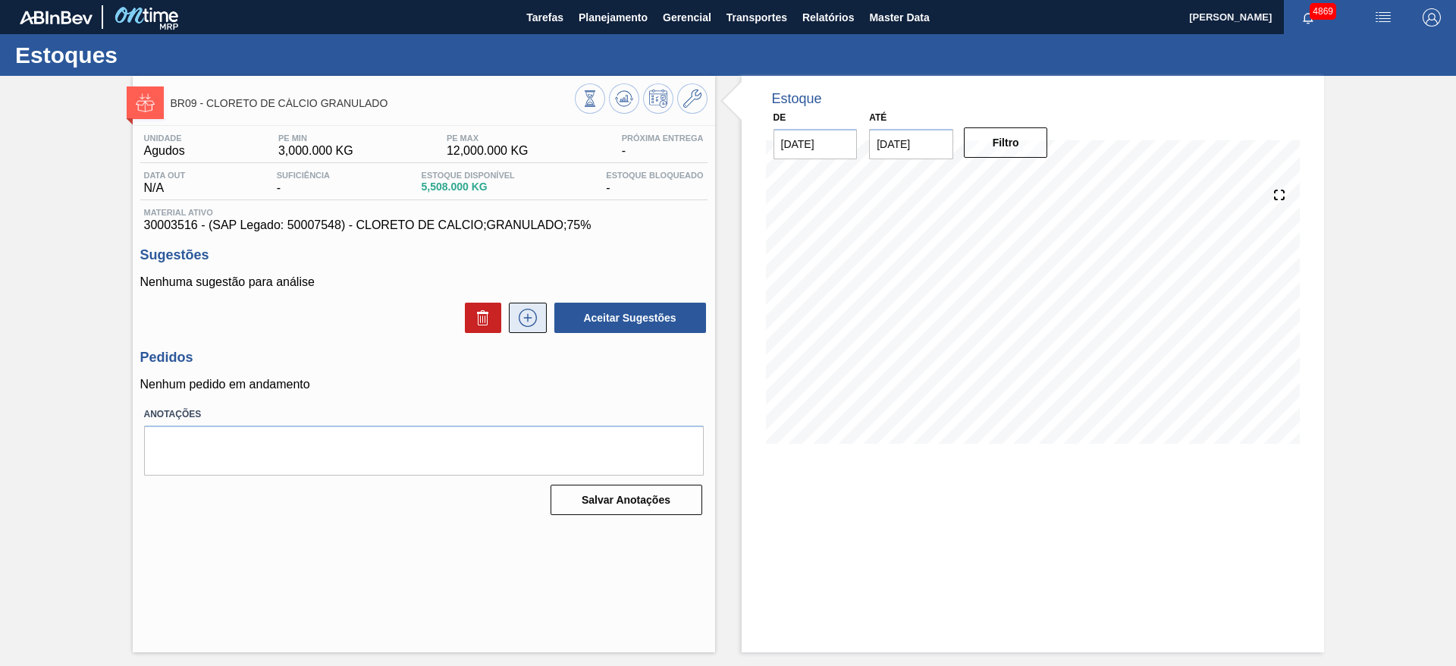
click at [518, 315] on icon at bounding box center [528, 318] width 24 height 18
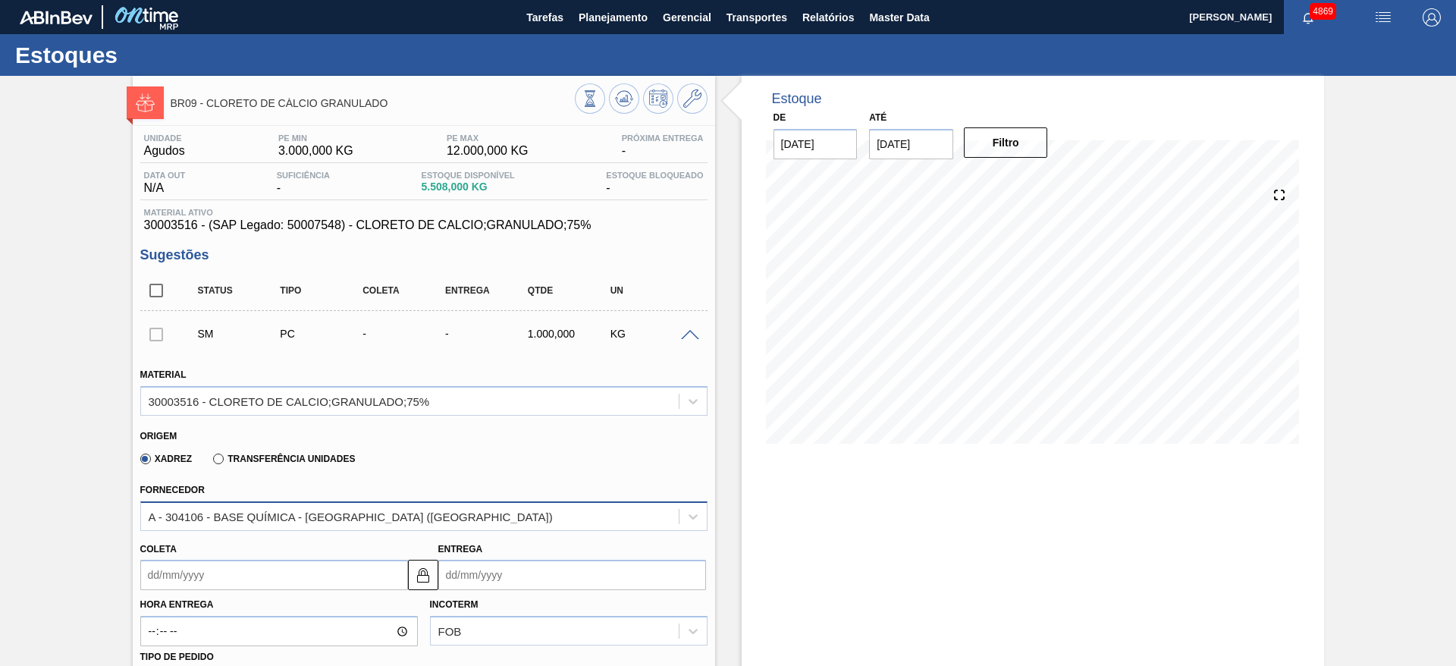
scroll to position [228, 0]
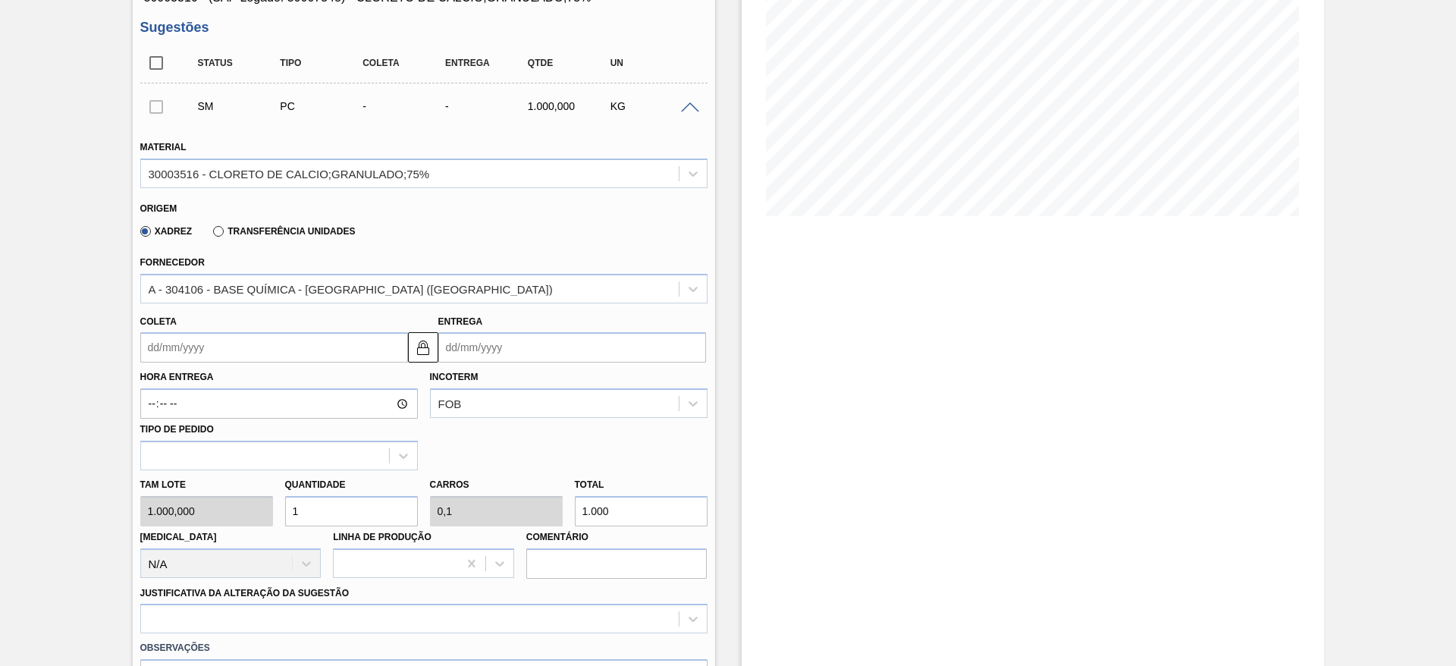
click at [252, 344] on input "Coleta" at bounding box center [274, 347] width 268 height 30
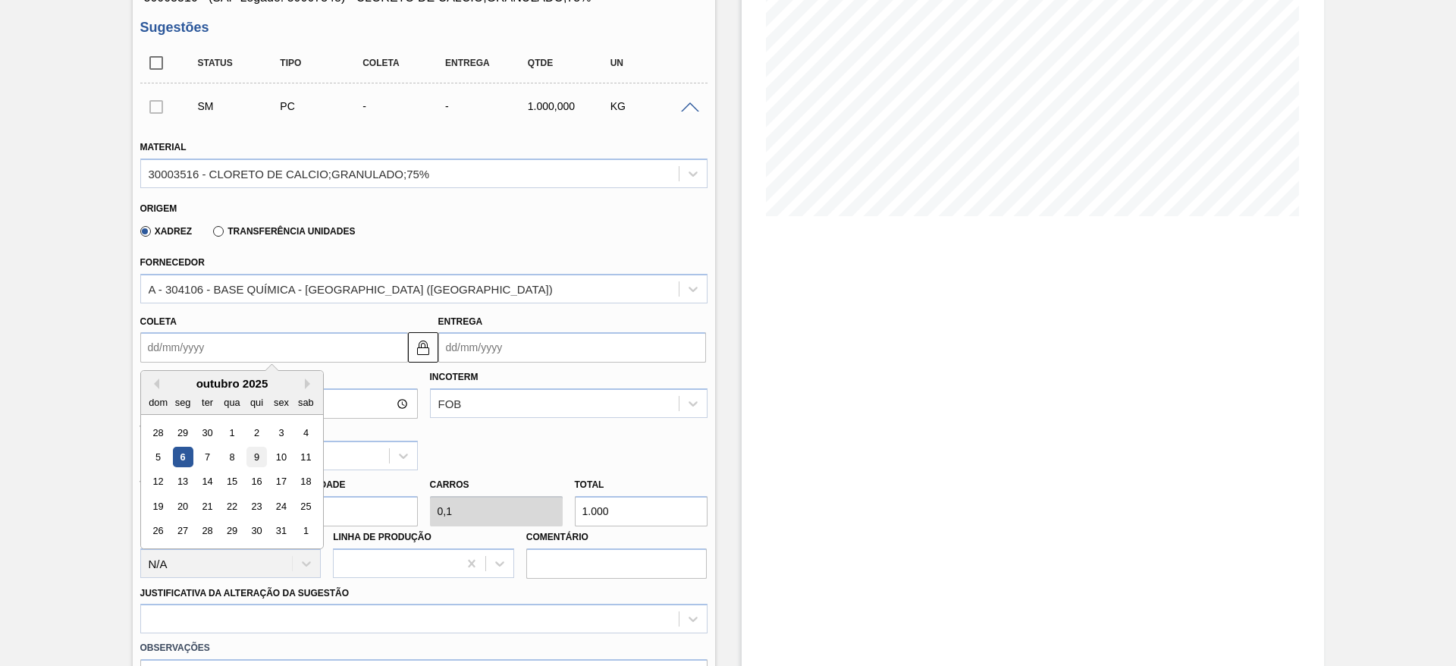
click at [254, 457] on div "9" at bounding box center [256, 457] width 20 height 20
type input "[DATE]"
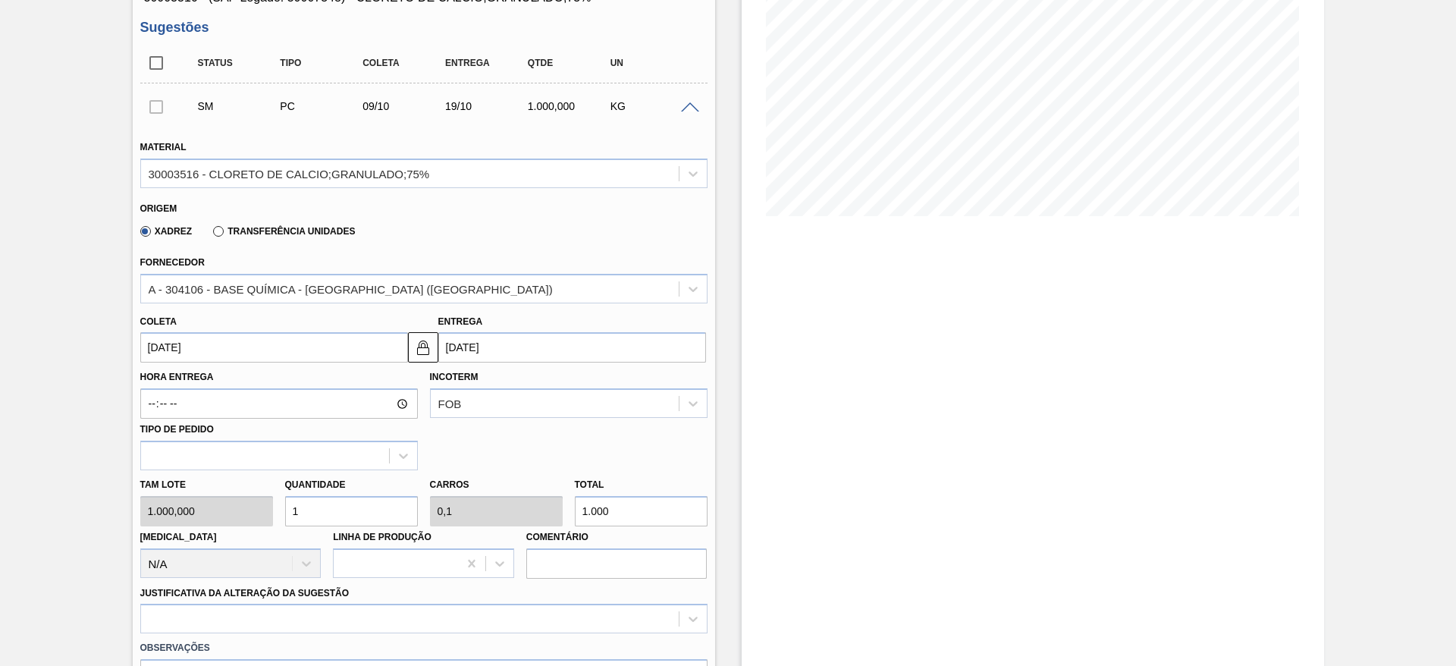
drag, startPoint x: 299, startPoint y: 507, endPoint x: 280, endPoint y: 501, distance: 19.9
click at [280, 501] on div "Quantidade 1" at bounding box center [351, 500] width 145 height 52
type input "4"
type input "0,4"
type input "4.000"
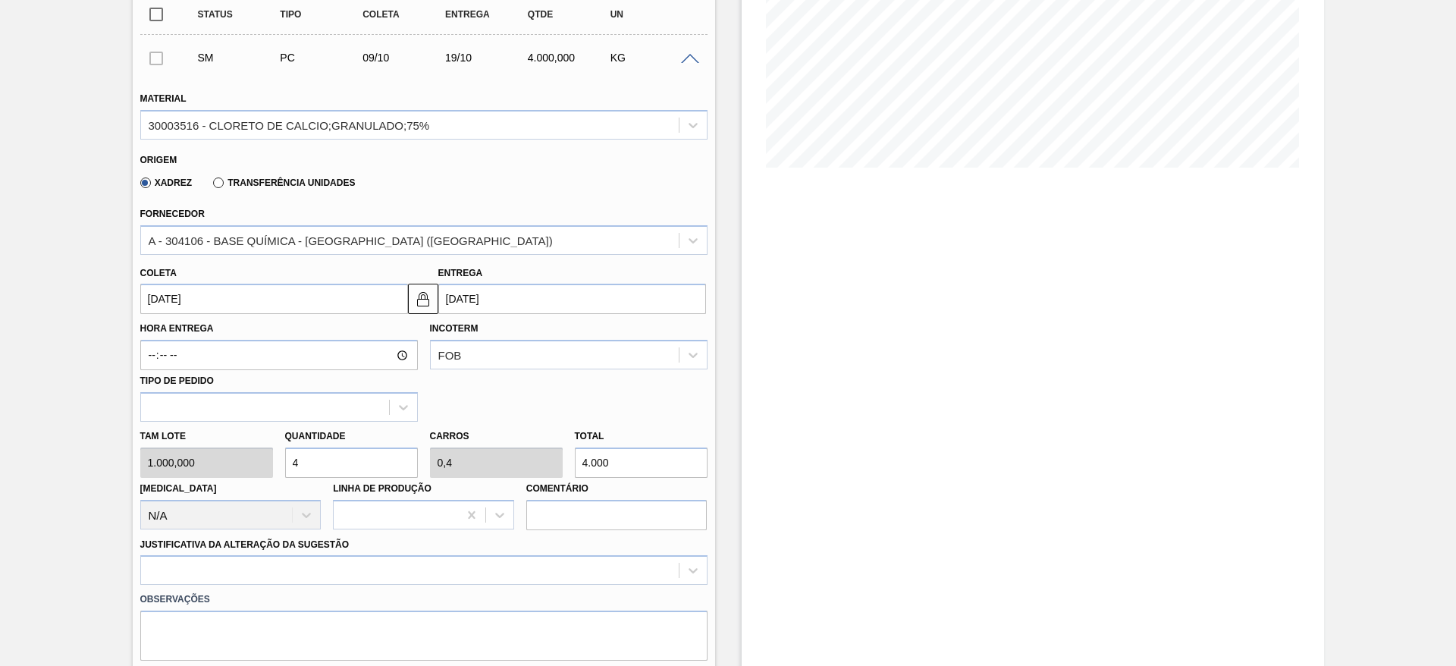
scroll to position [341, 0]
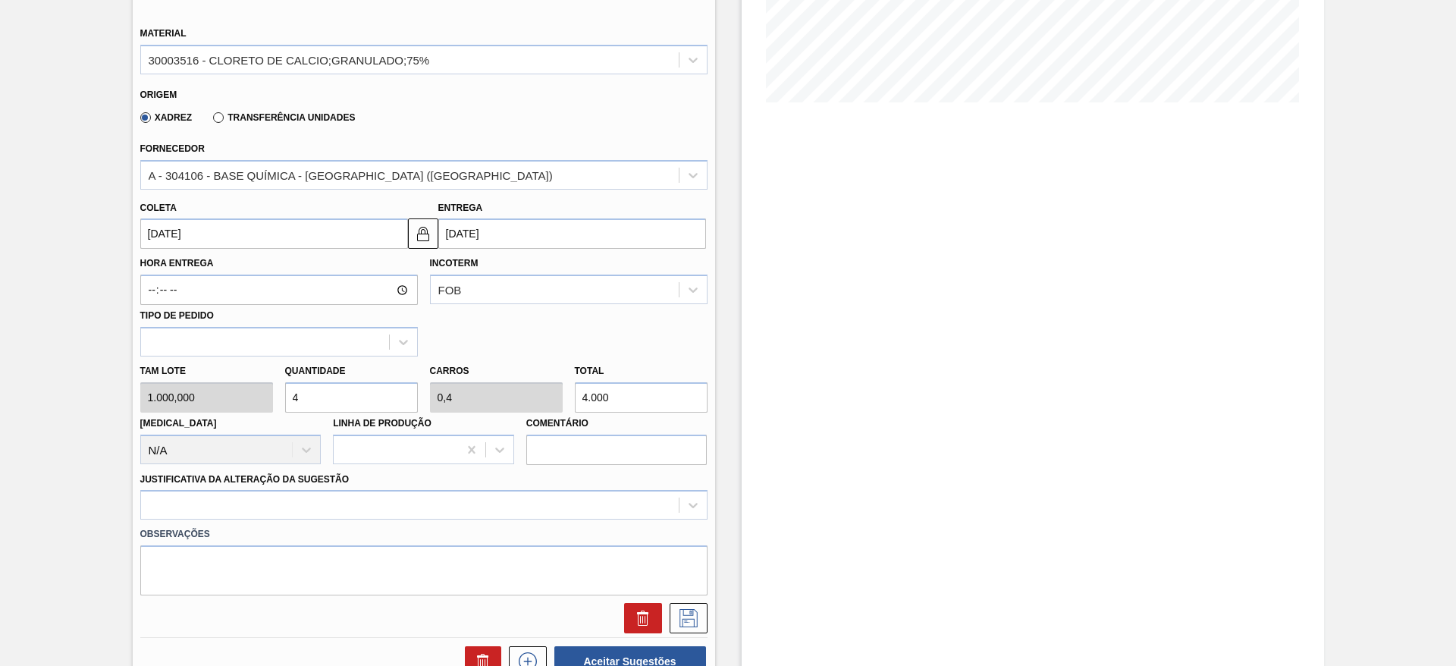
drag, startPoint x: 318, startPoint y: 388, endPoint x: 276, endPoint y: 391, distance: 41.9
click at [276, 391] on div "Tam lote 1.000,000 Quantidade 4 Carros 0,4 Total 4.000 [MEDICAL_DATA] N/A Linha…" at bounding box center [424, 411] width 580 height 108
type input "3"
type input "0,3"
type input "3.000"
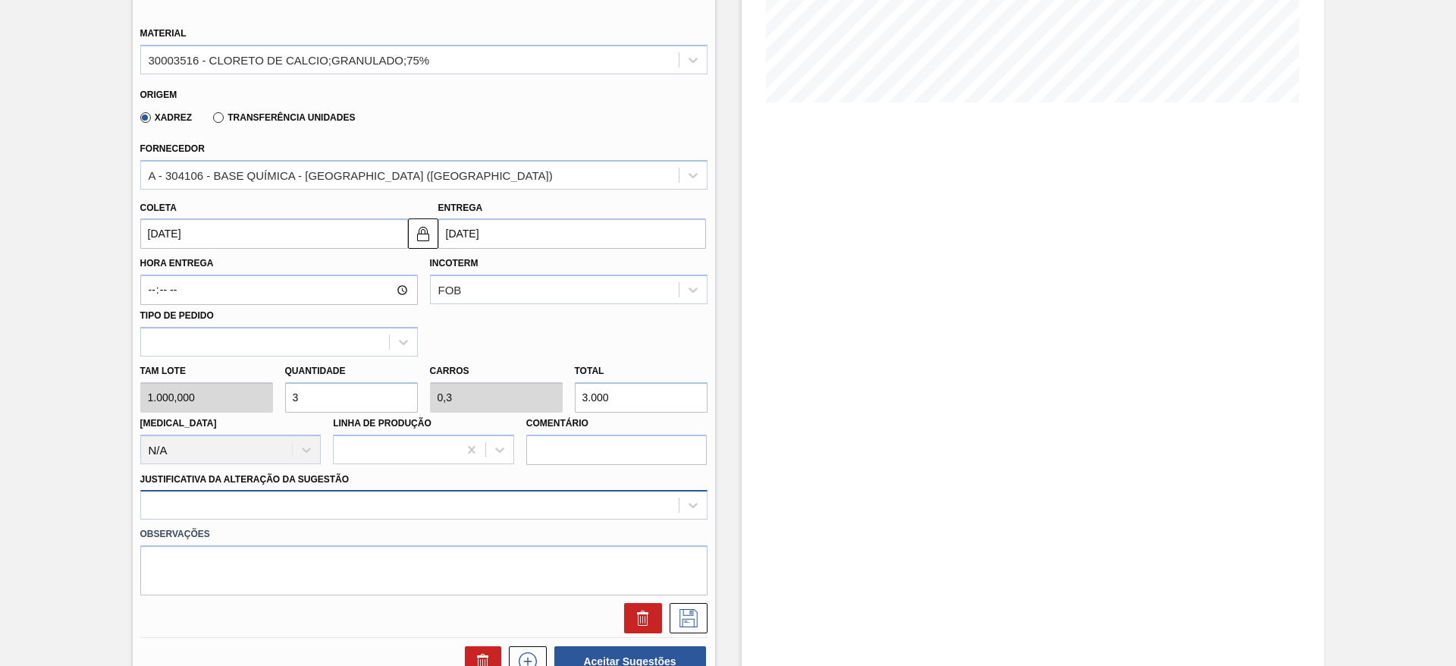
type input "3"
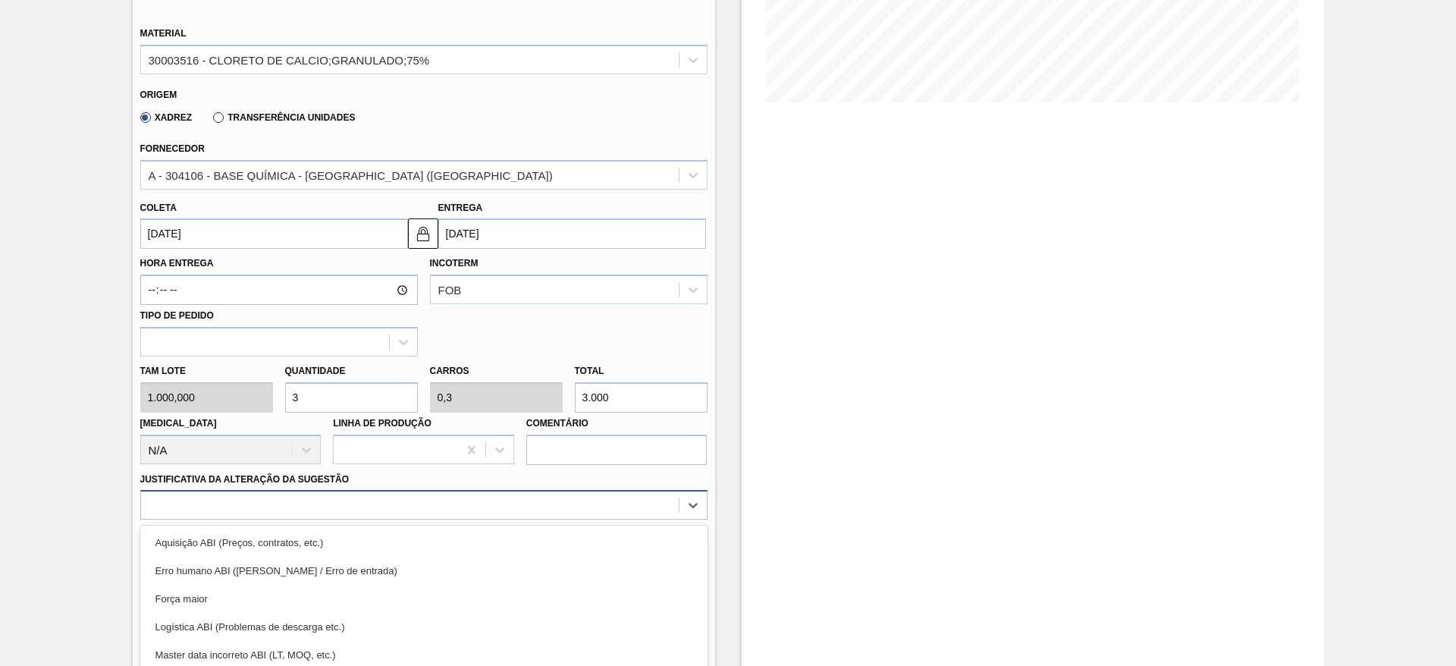
click at [380, 514] on div "option Força maior focused, 3 of 18. 18 results available. Use Up and Down to c…" at bounding box center [423, 505] width 567 height 30
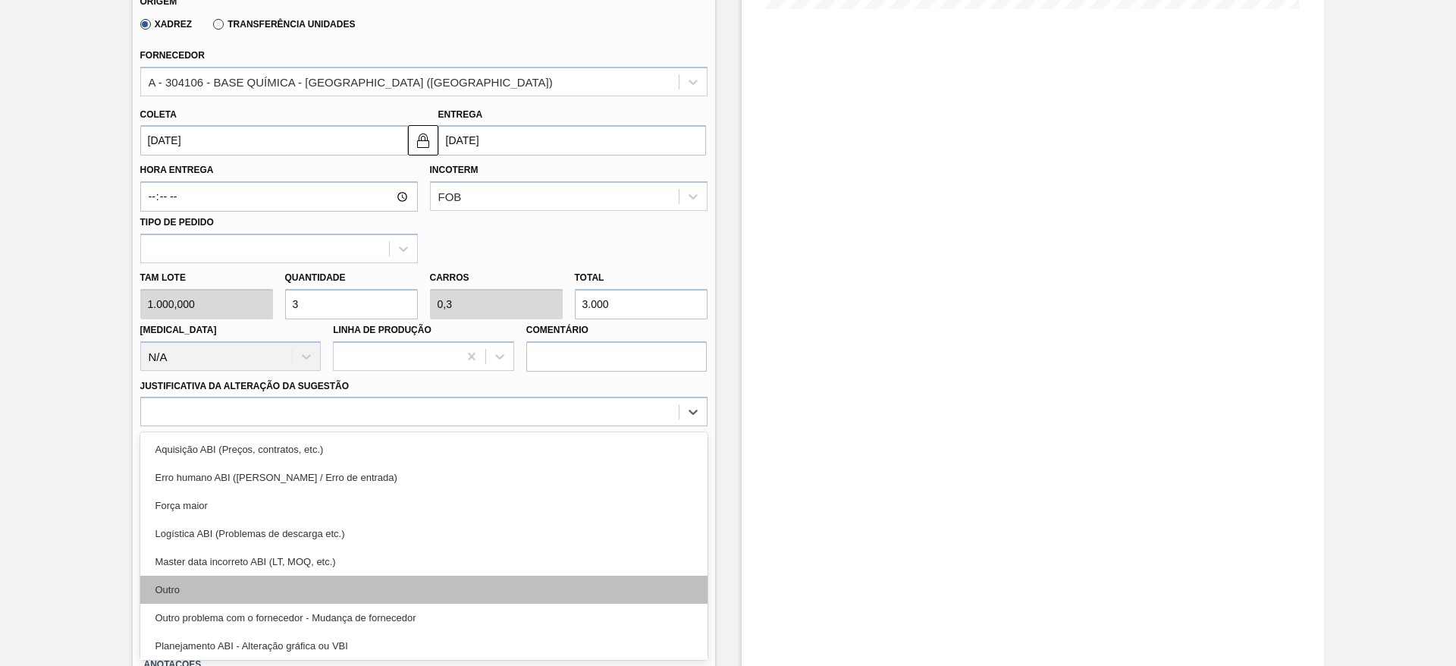
click at [377, 579] on div "Outro" at bounding box center [423, 590] width 567 height 28
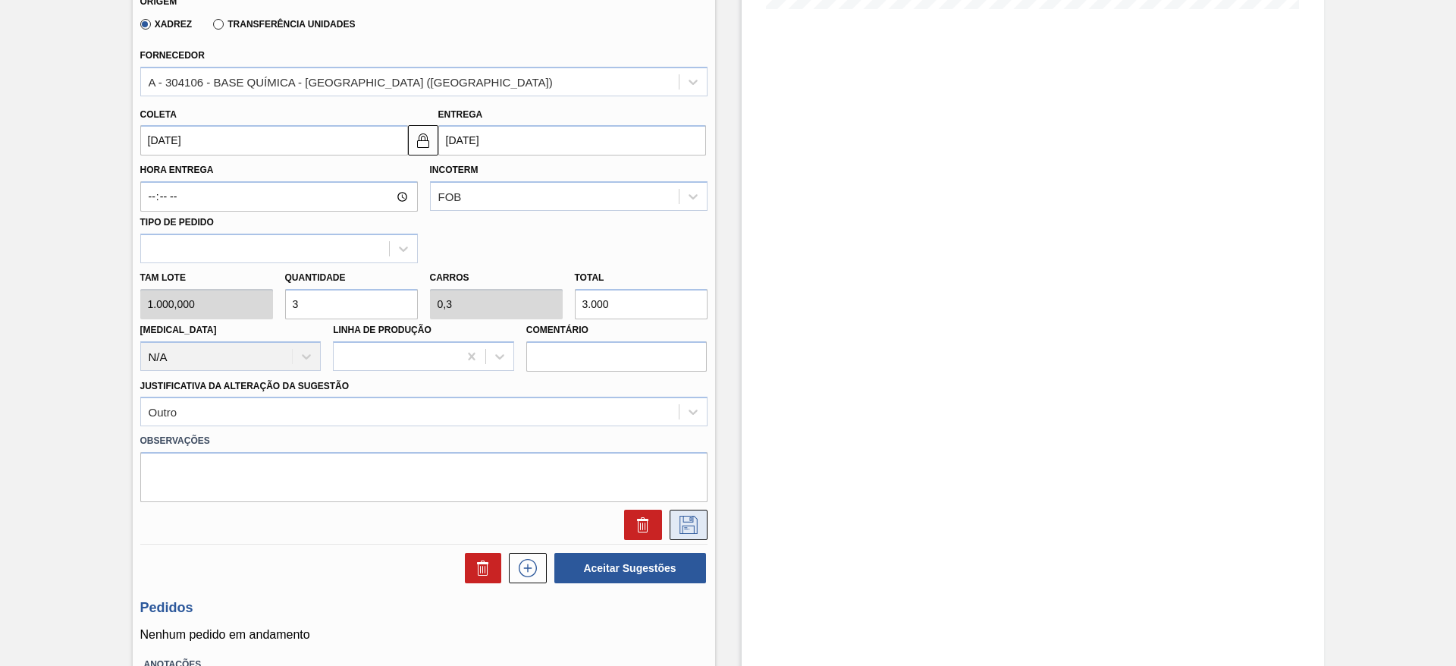
click at [691, 525] on icon at bounding box center [689, 525] width 24 height 18
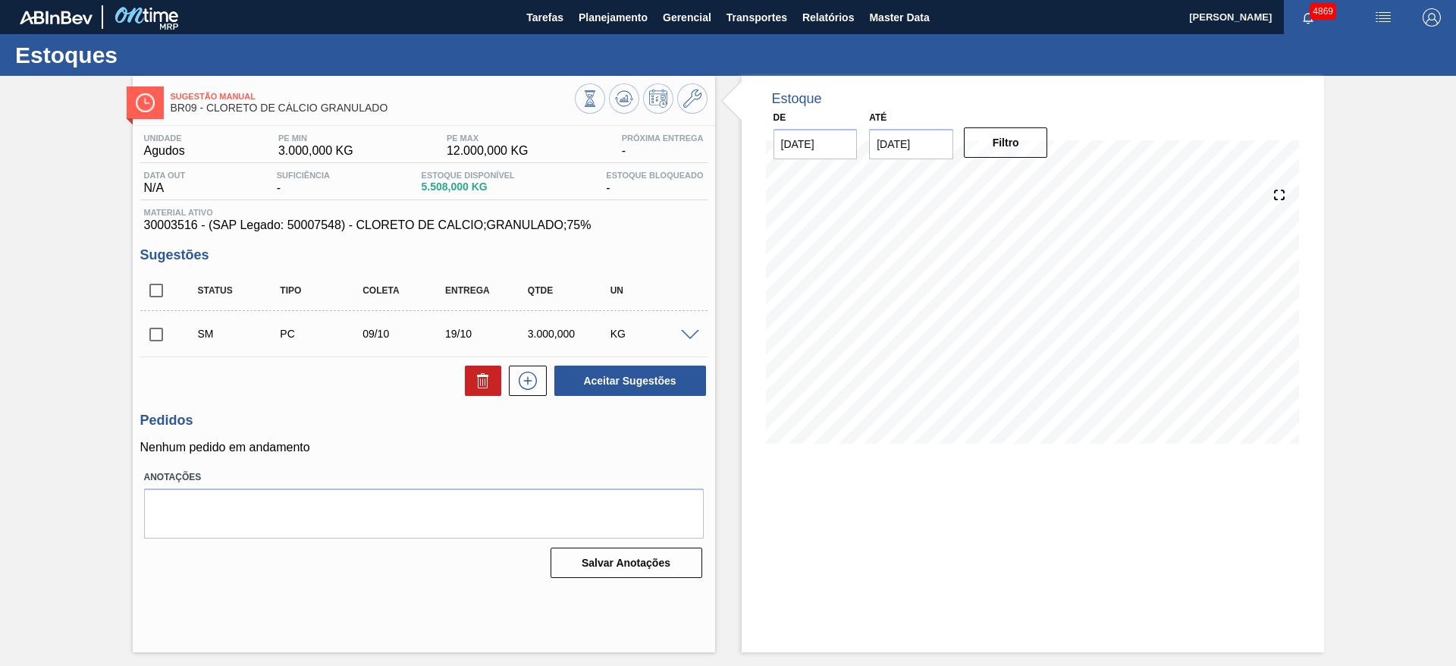
scroll to position [0, 0]
click at [160, 322] on input "checkbox" at bounding box center [156, 335] width 32 height 32
click at [633, 375] on button "Aceitar Sugestões" at bounding box center [630, 381] width 152 height 30
checkbox input "false"
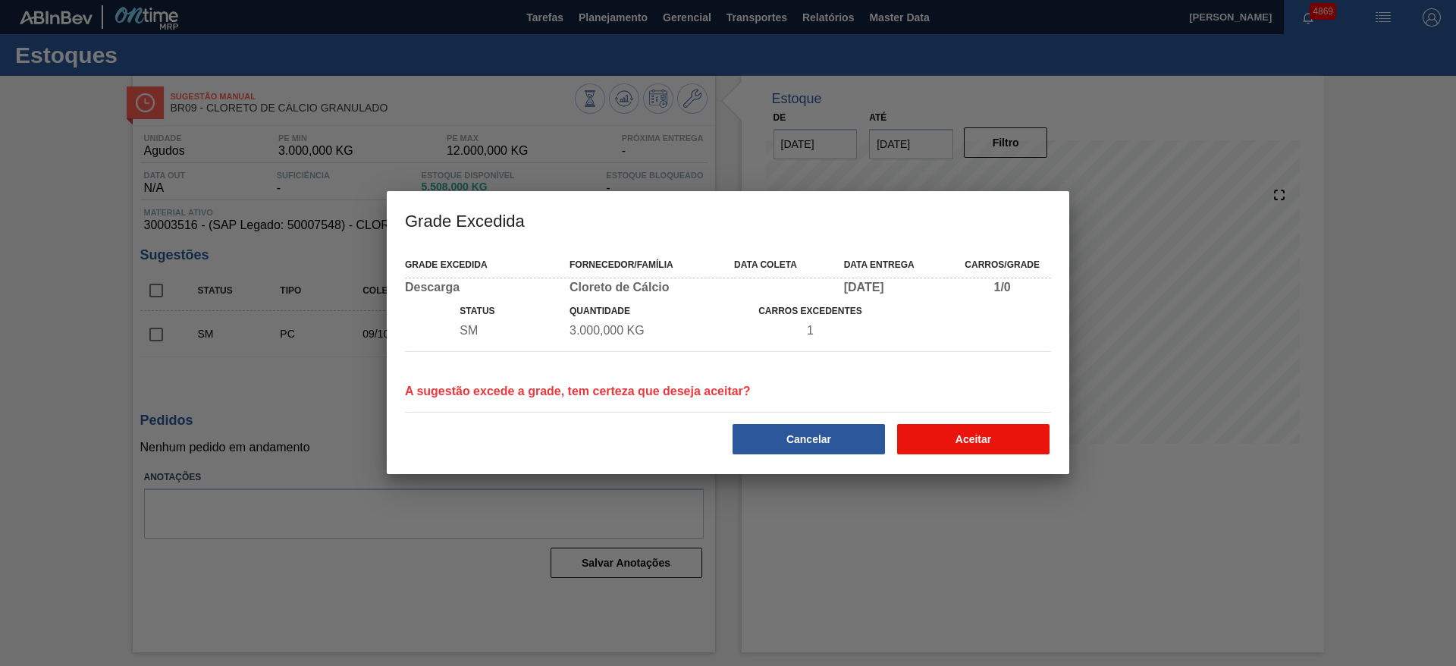
click at [938, 443] on button "Aceitar" at bounding box center [973, 439] width 152 height 30
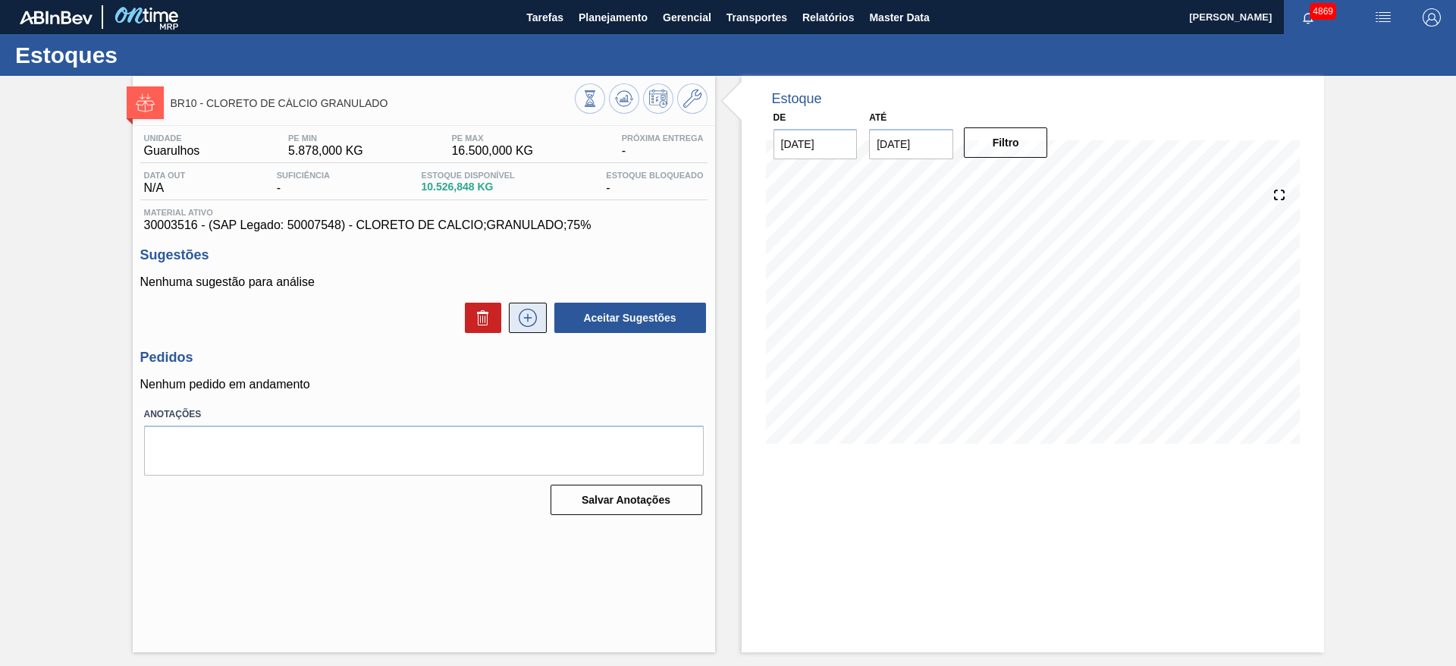
click at [522, 321] on icon at bounding box center [528, 318] width 24 height 18
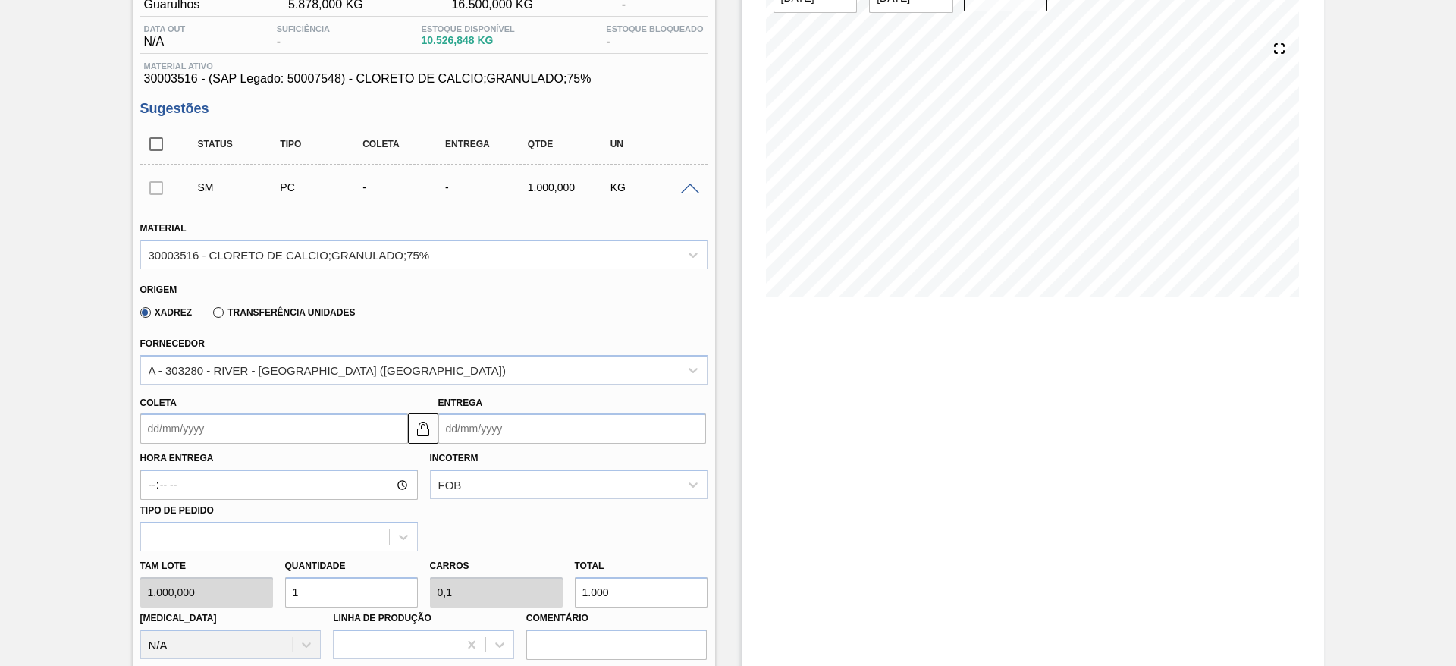
scroll to position [228, 0]
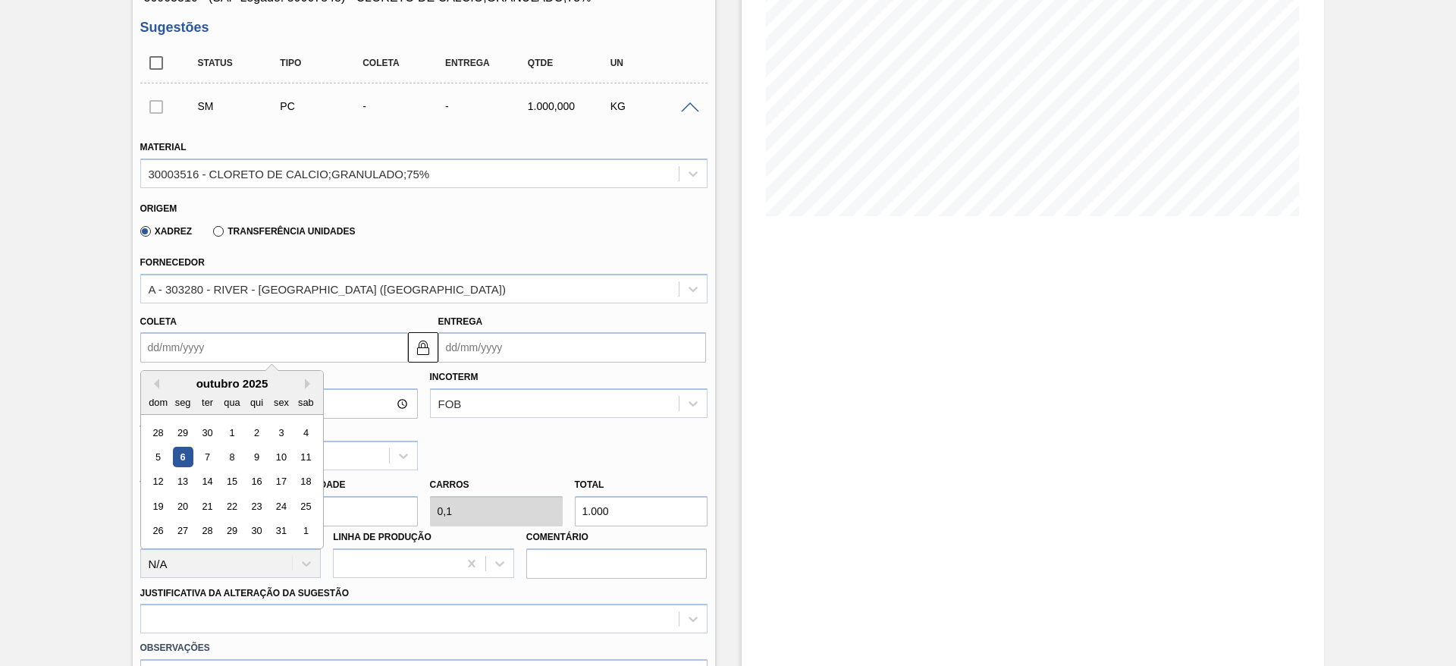
click at [244, 342] on input "Coleta" at bounding box center [274, 347] width 268 height 30
click at [260, 458] on div "9" at bounding box center [256, 457] width 20 height 20
type input "[DATE]"
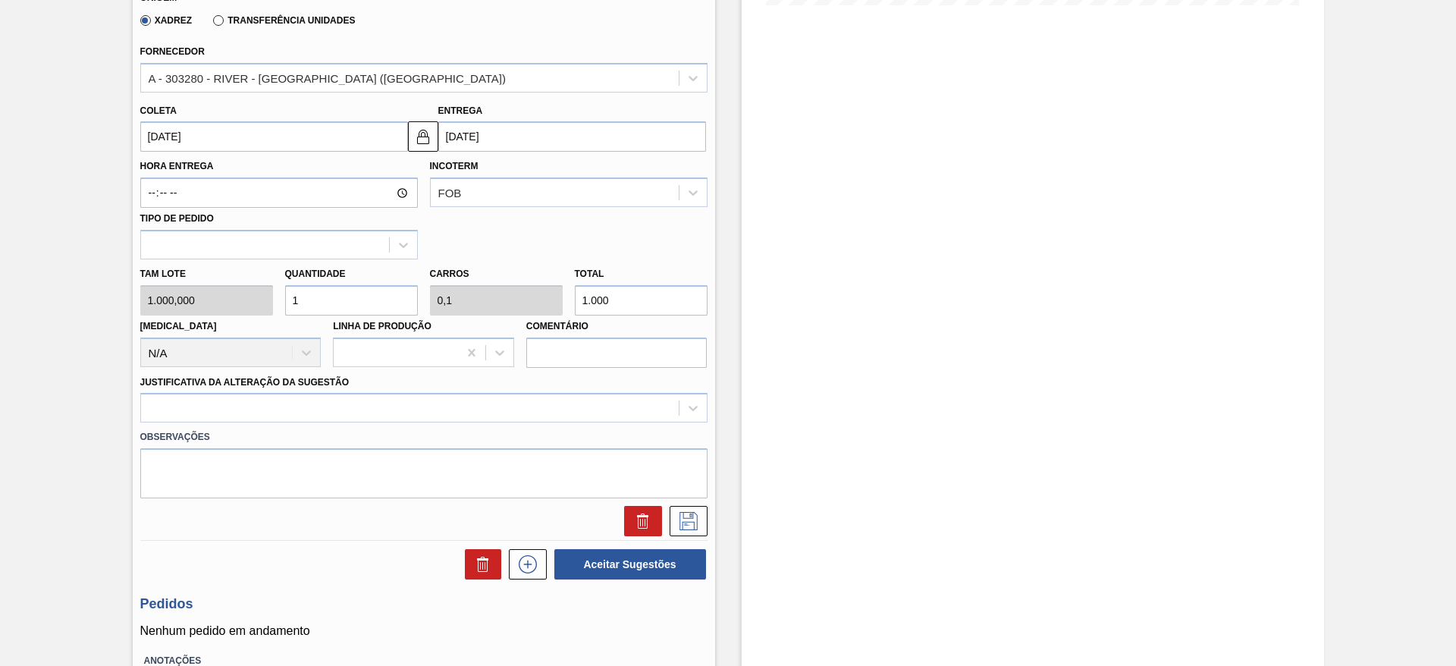
scroll to position [455, 0]
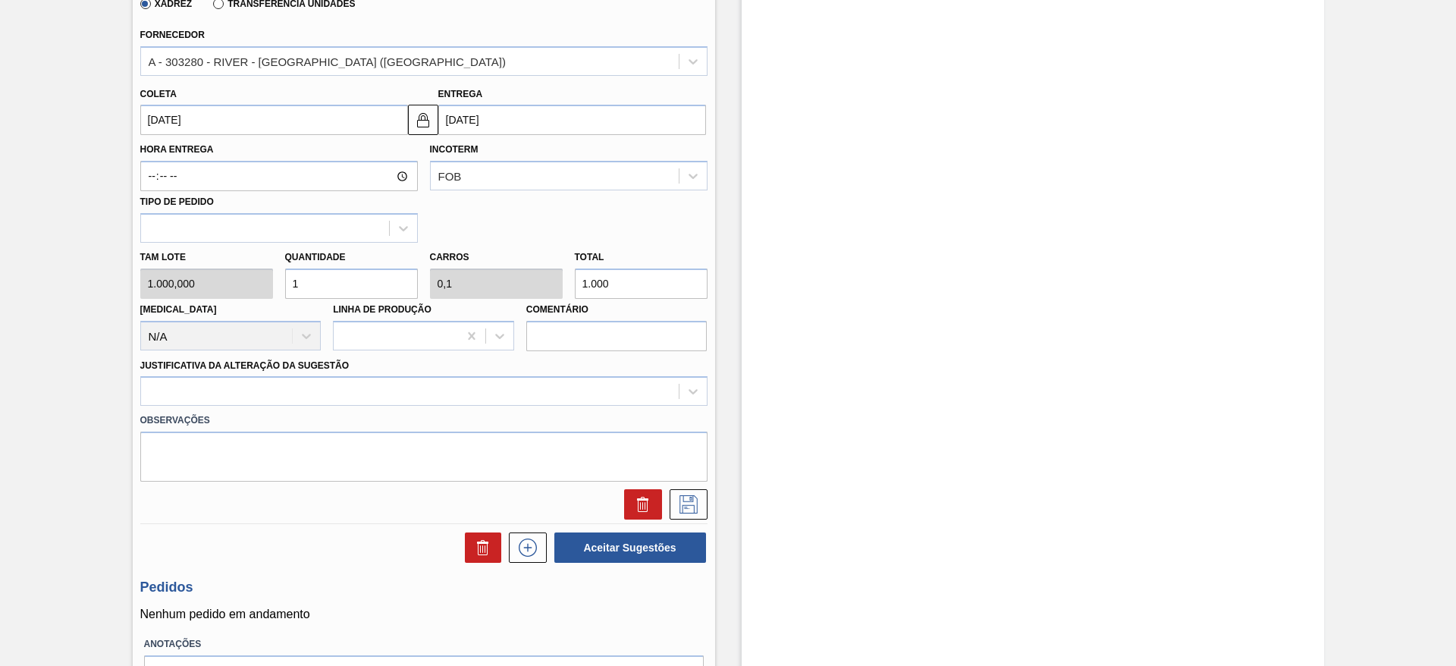
drag, startPoint x: 328, startPoint y: 275, endPoint x: 281, endPoint y: 269, distance: 48.2
click at [281, 269] on div "Quantidade 1" at bounding box center [351, 273] width 145 height 52
type input "3"
type input "0,3"
type input "3.000"
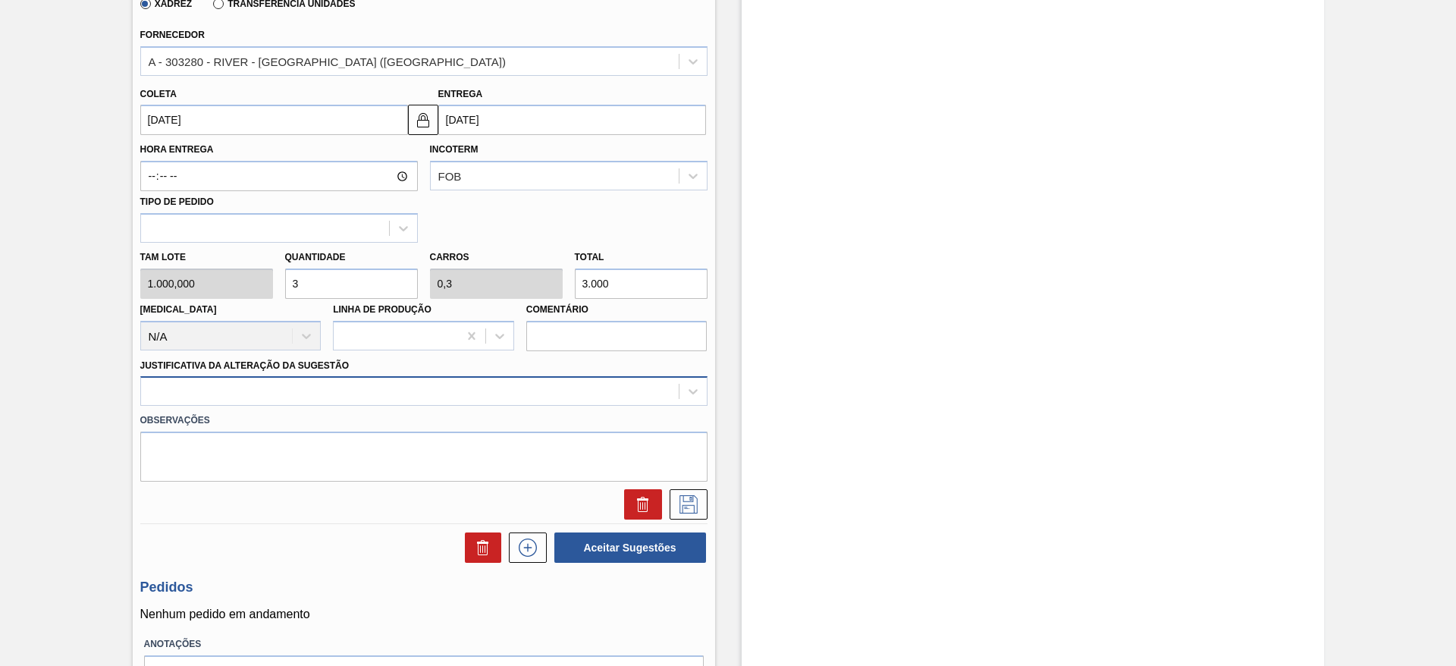
type input "3"
click at [576, 403] on div at bounding box center [423, 391] width 567 height 30
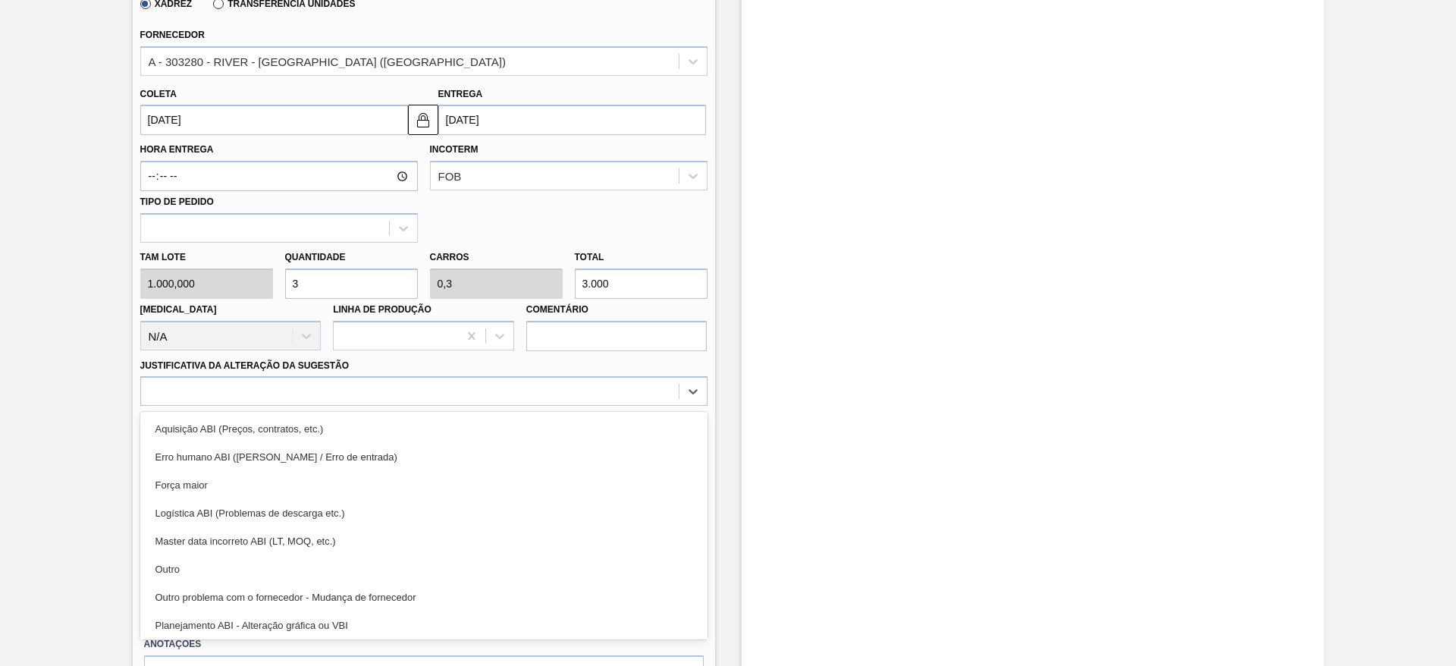
drag, startPoint x: 564, startPoint y: 558, endPoint x: 639, endPoint y: 529, distance: 80.7
click at [568, 558] on div "Outro" at bounding box center [423, 569] width 567 height 28
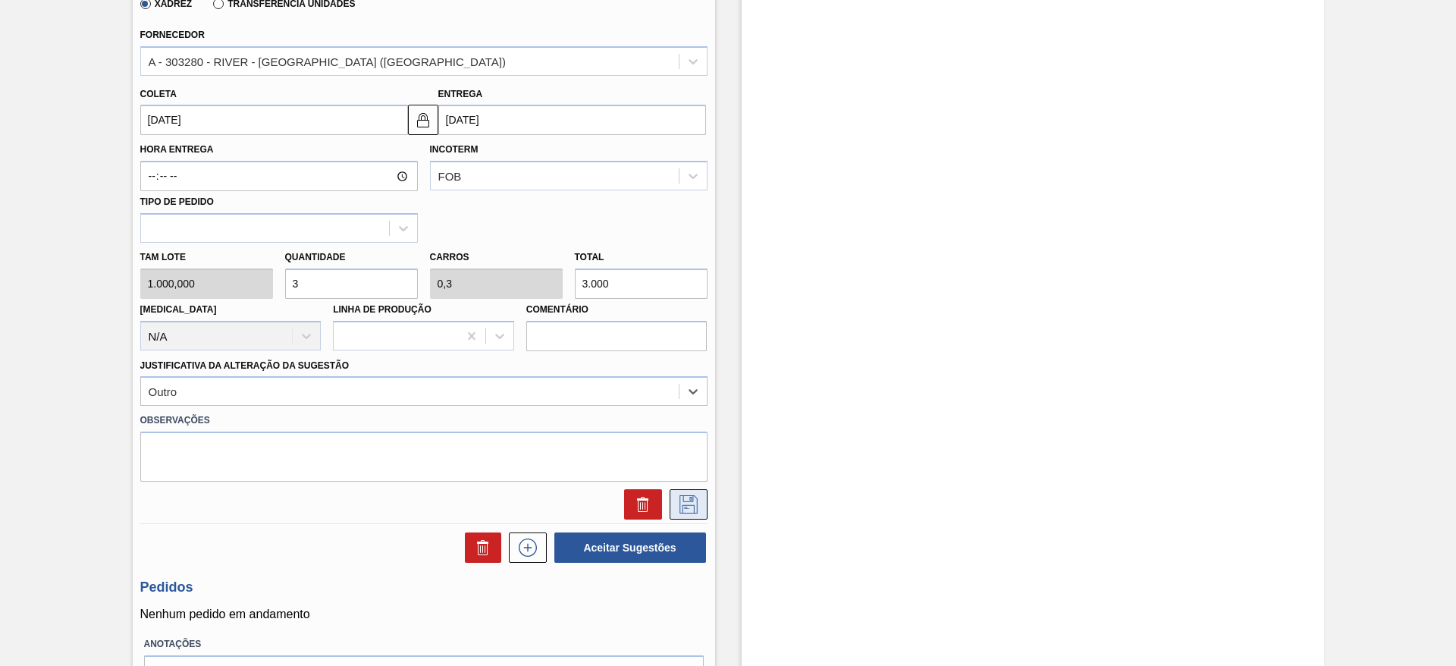
click at [693, 500] on icon at bounding box center [689, 504] width 24 height 18
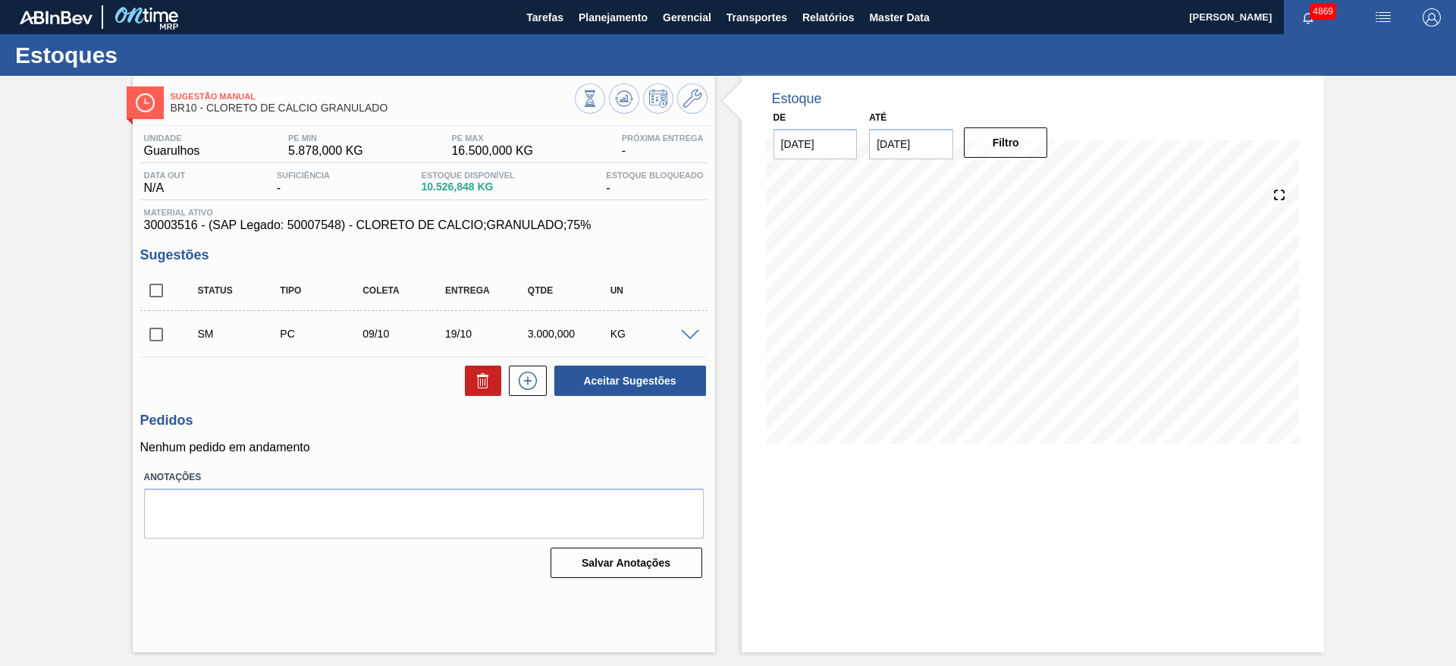
scroll to position [0, 0]
click at [156, 334] on input "checkbox" at bounding box center [156, 335] width 32 height 32
click at [674, 377] on button "Aceitar Sugestões" at bounding box center [630, 381] width 152 height 30
checkbox input "false"
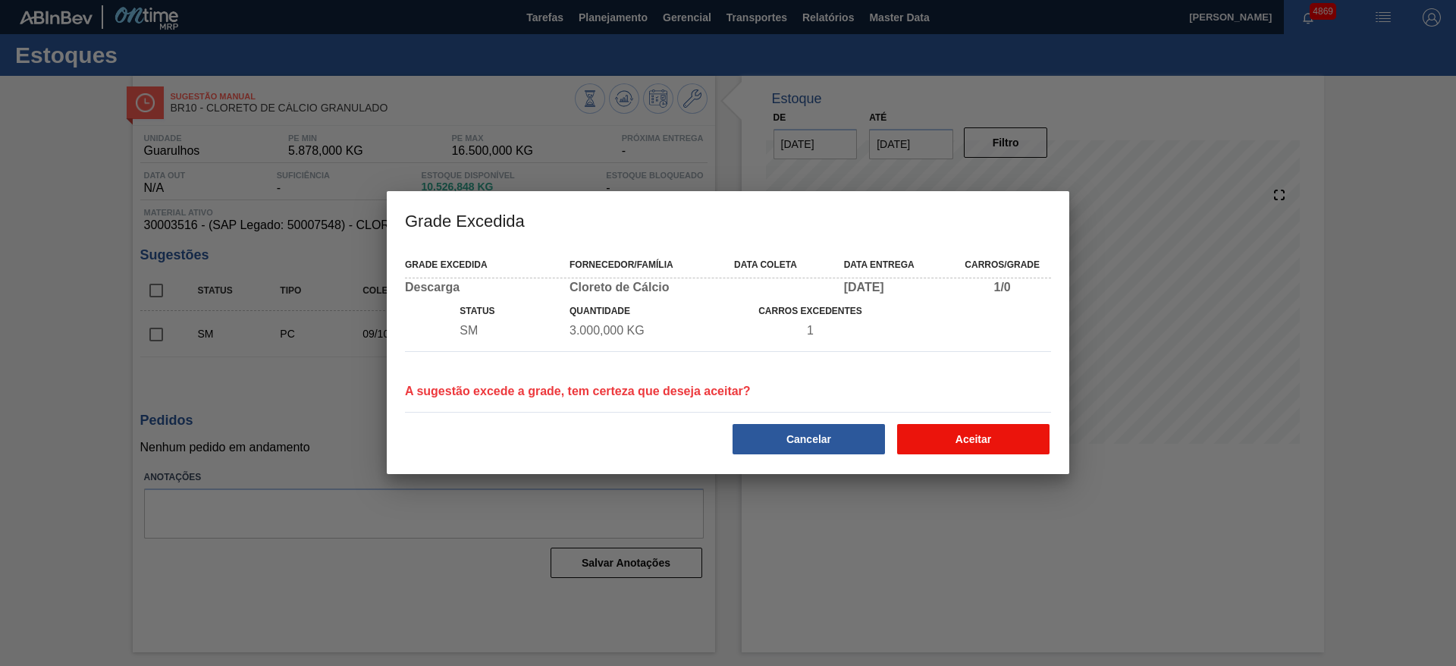
click at [945, 443] on button "Aceitar" at bounding box center [973, 439] width 152 height 30
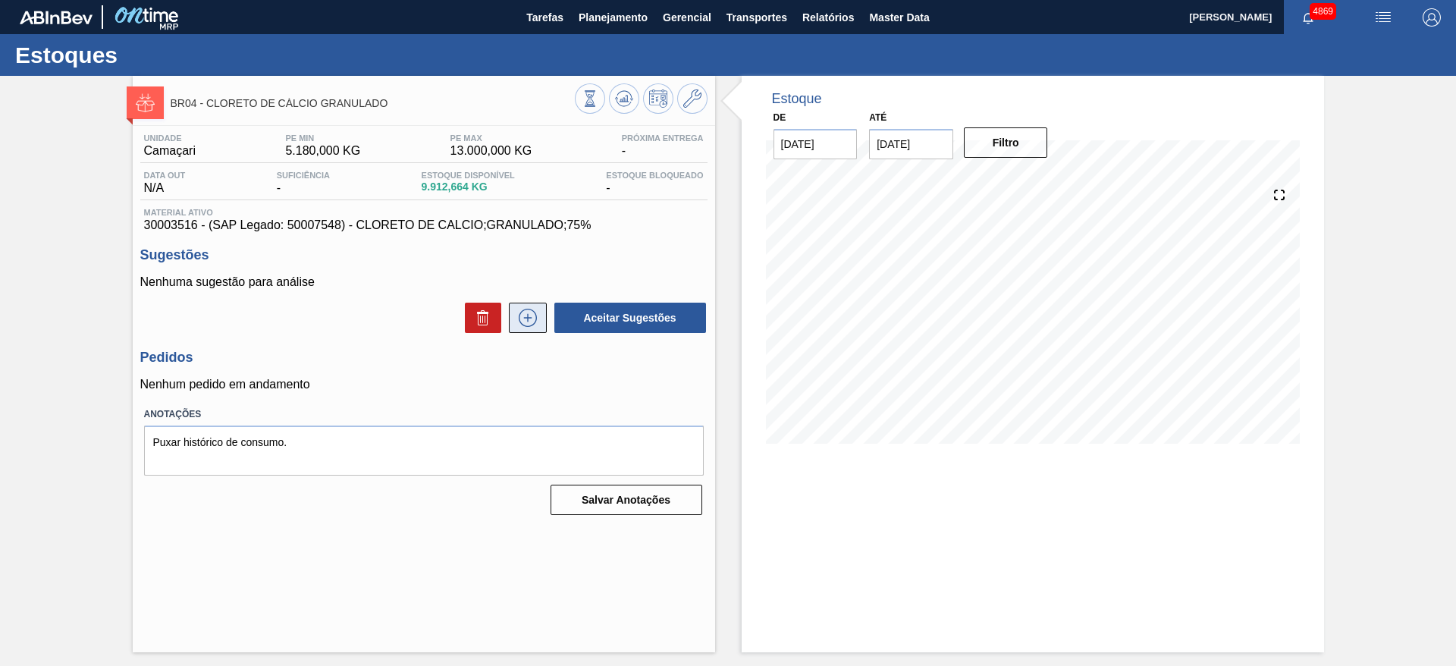
click at [529, 314] on icon at bounding box center [528, 318] width 24 height 18
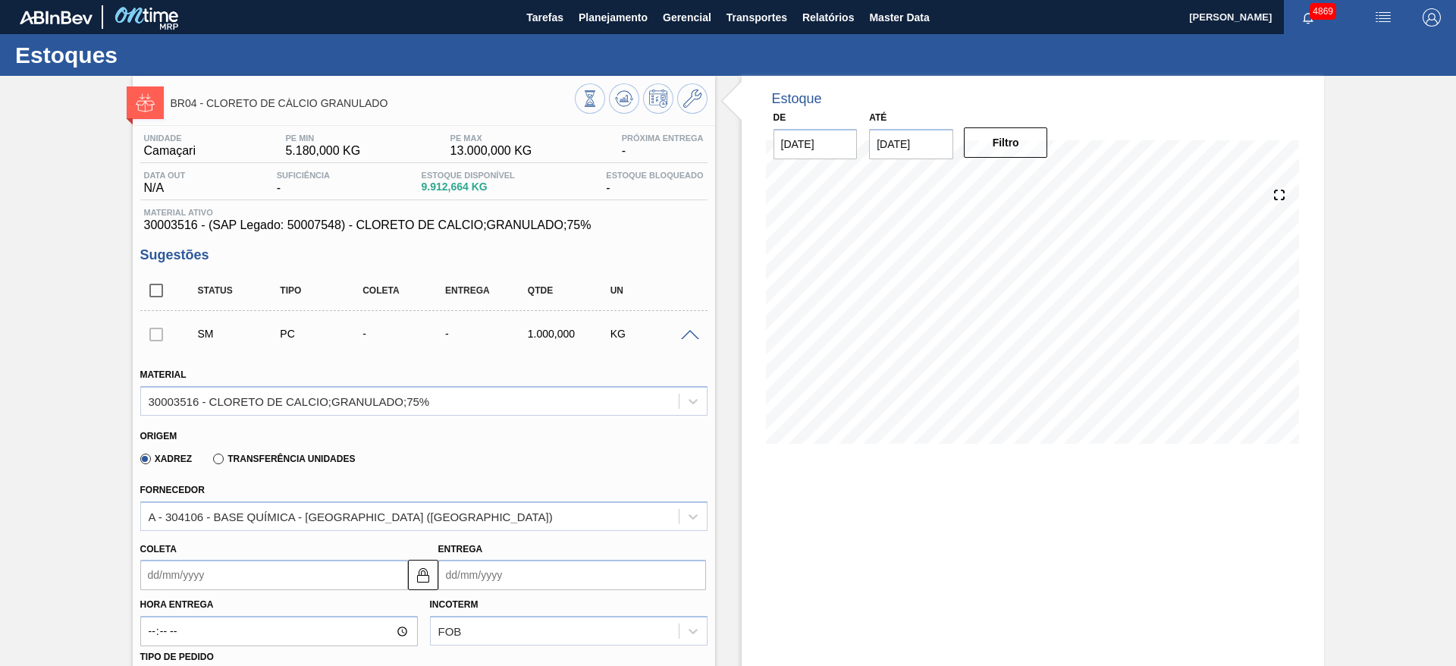
click at [278, 569] on input "Coleta" at bounding box center [274, 575] width 268 height 30
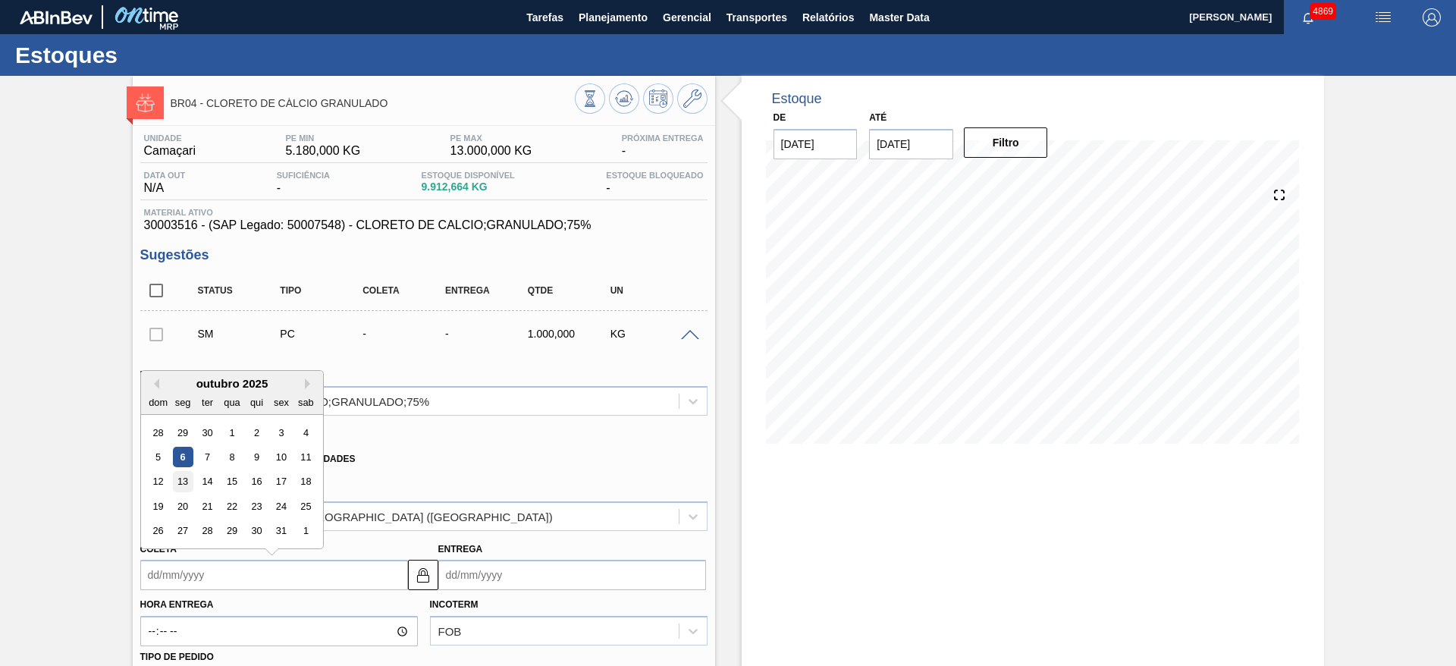
click at [184, 476] on div "13" at bounding box center [182, 482] width 20 height 20
type input "[DATE]"
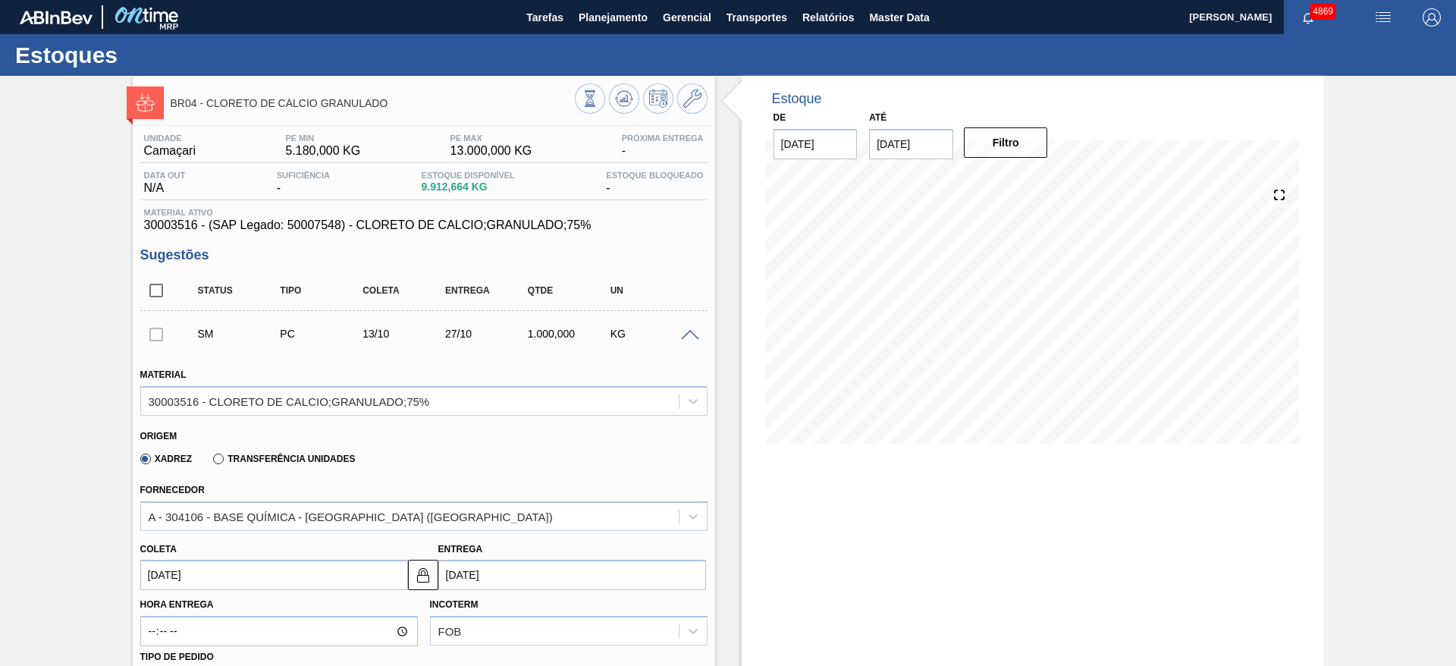
scroll to position [114, 0]
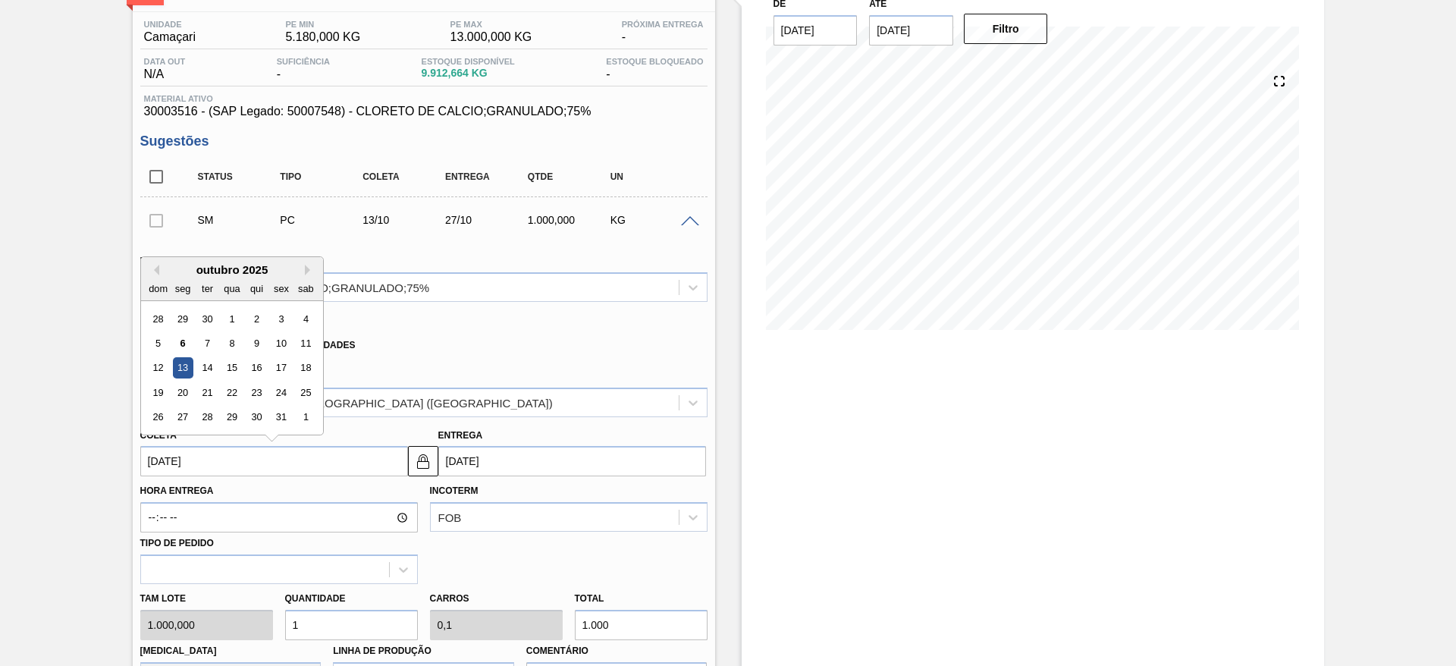
click at [215, 458] on input "[DATE]" at bounding box center [274, 461] width 268 height 30
click at [256, 349] on div "9" at bounding box center [256, 343] width 20 height 20
type input "[DATE]"
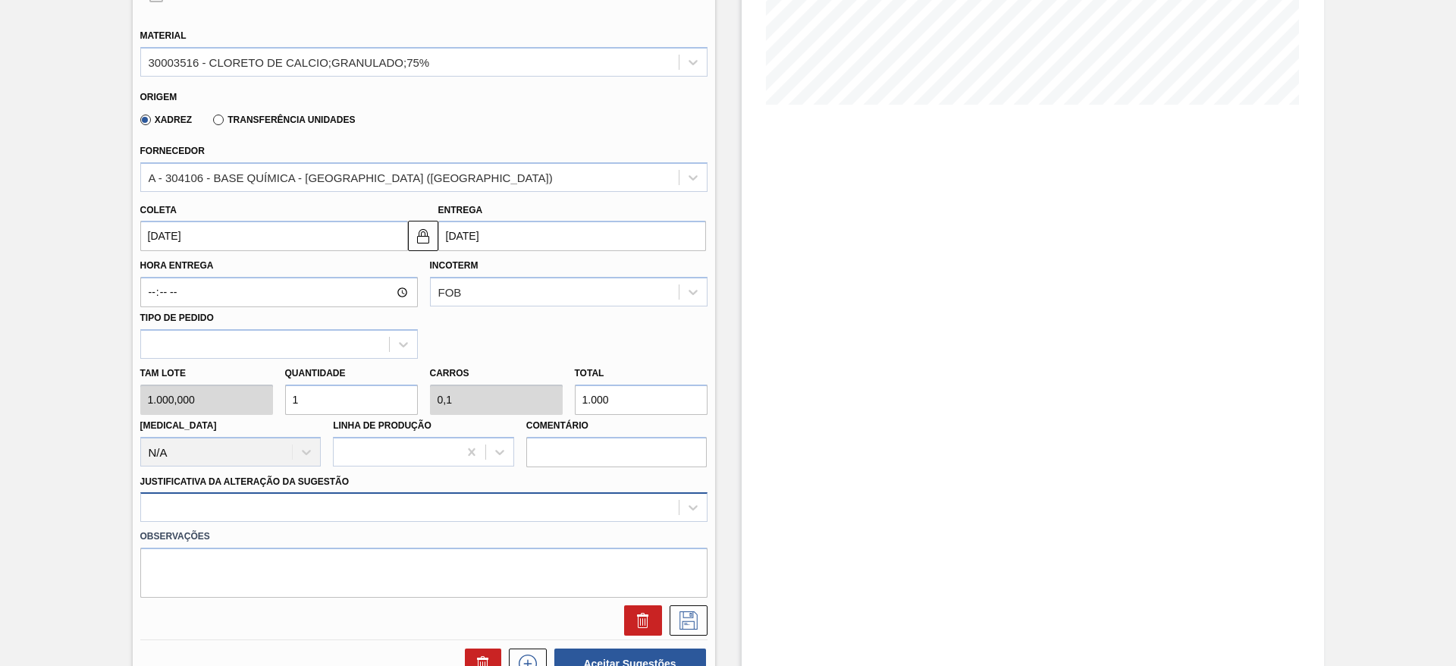
scroll to position [341, 0]
drag, startPoint x: 297, startPoint y: 398, endPoint x: 279, endPoint y: 396, distance: 18.3
click at [279, 396] on div "Quantidade 1" at bounding box center [351, 386] width 145 height 52
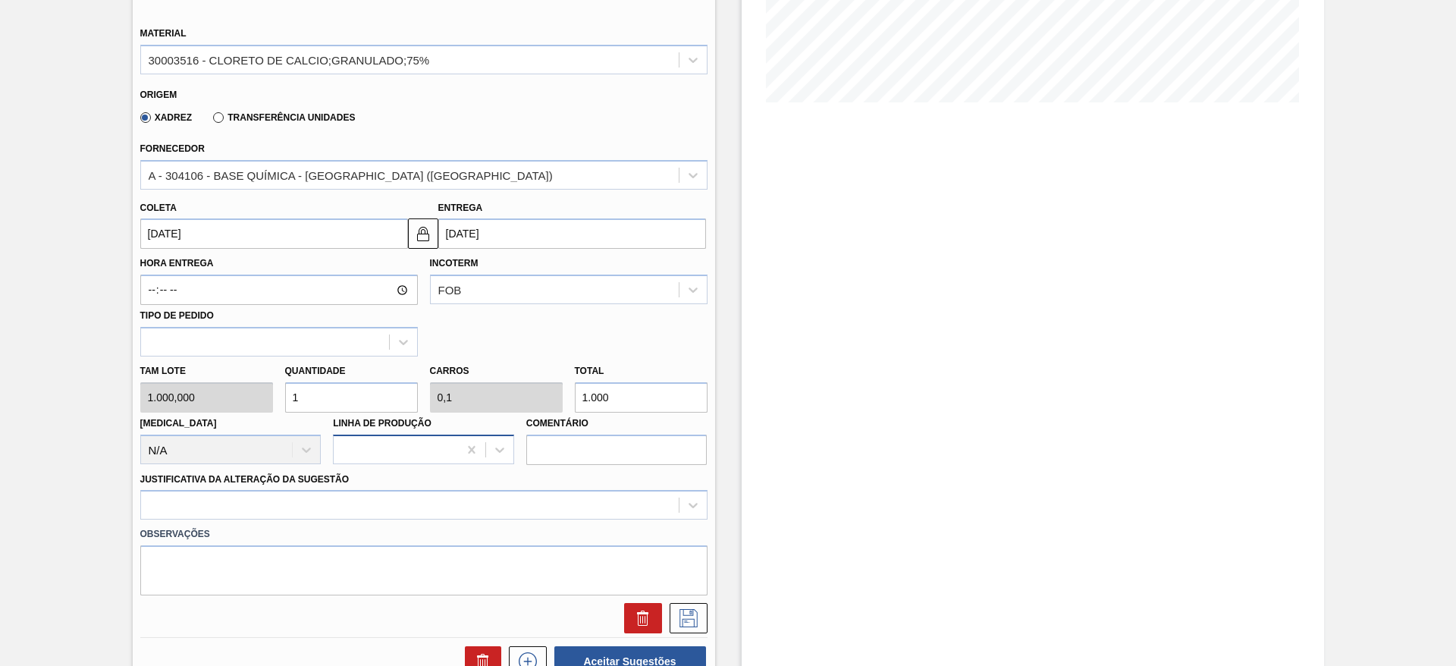
type input "2"
type input "0,2"
type input "2.000"
type input "2"
click at [409, 513] on div at bounding box center [423, 505] width 567 height 30
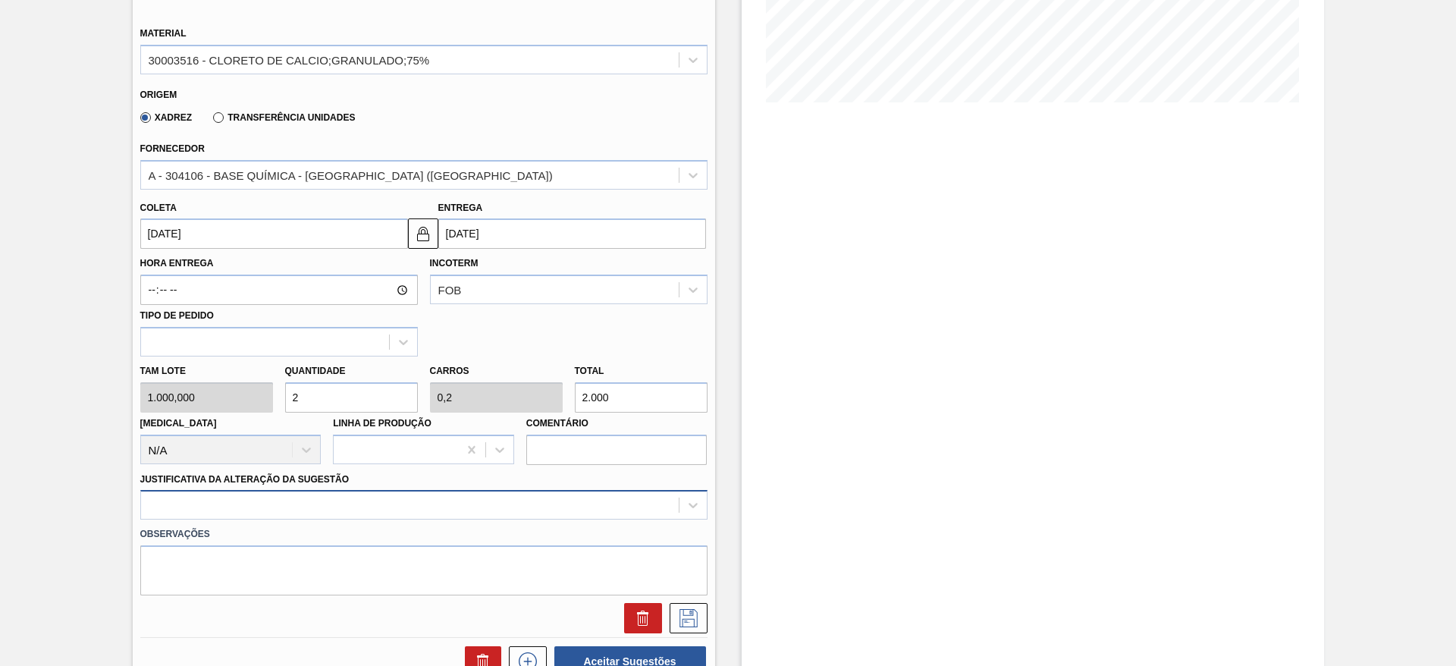
scroll to position [435, 0]
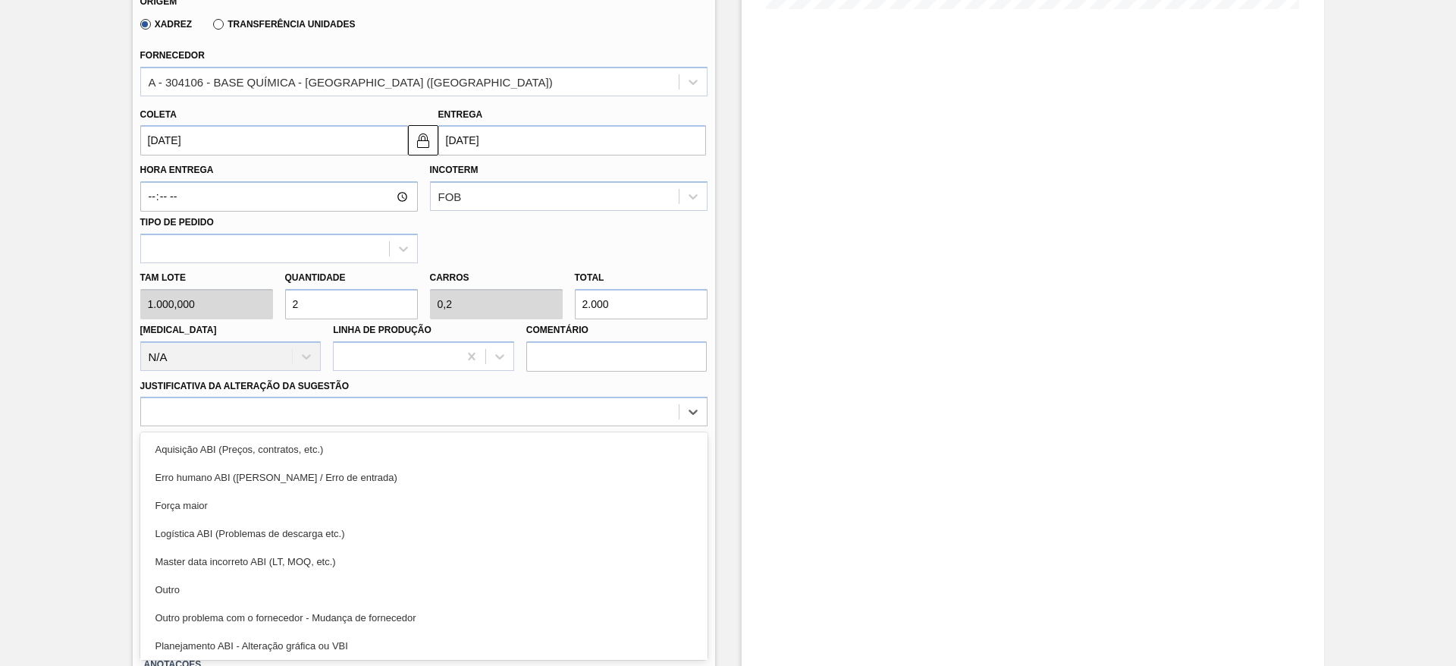
drag, startPoint x: 385, startPoint y: 601, endPoint x: 551, endPoint y: 537, distance: 177.9
click at [388, 598] on div "Outro" at bounding box center [423, 590] width 567 height 28
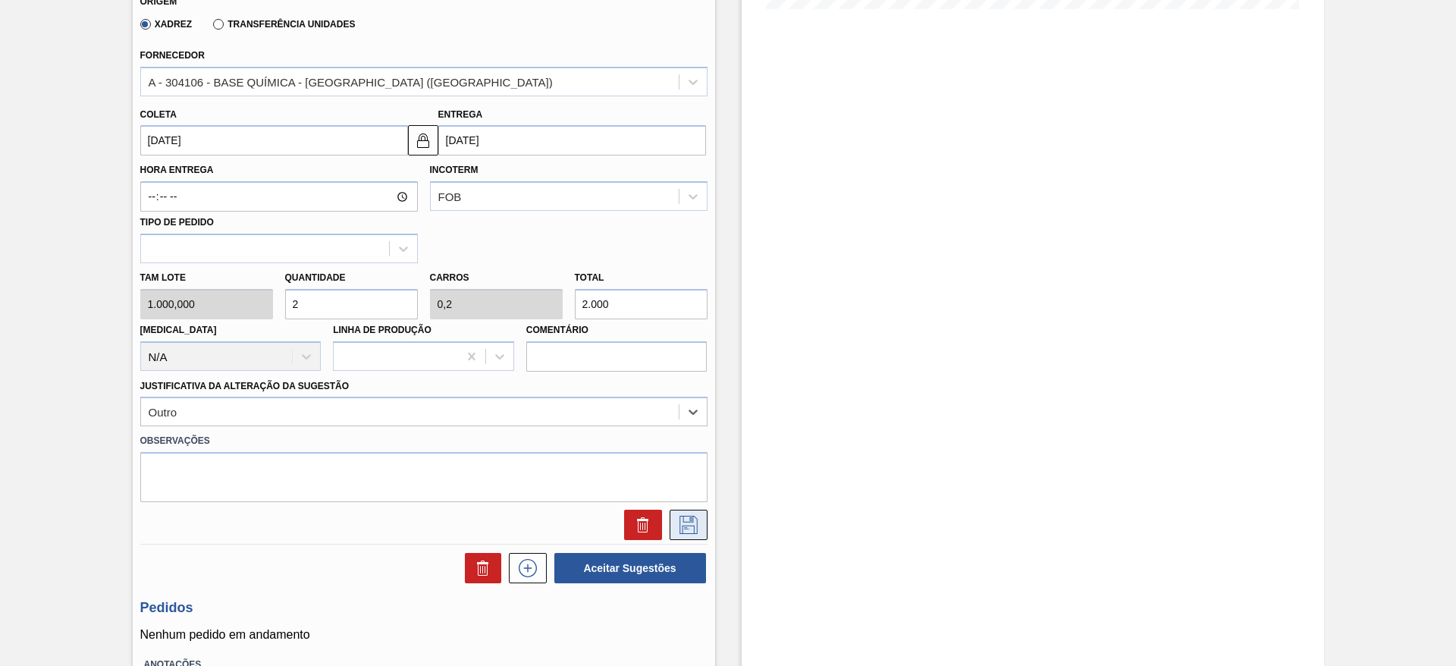
click at [702, 528] on button at bounding box center [689, 525] width 38 height 30
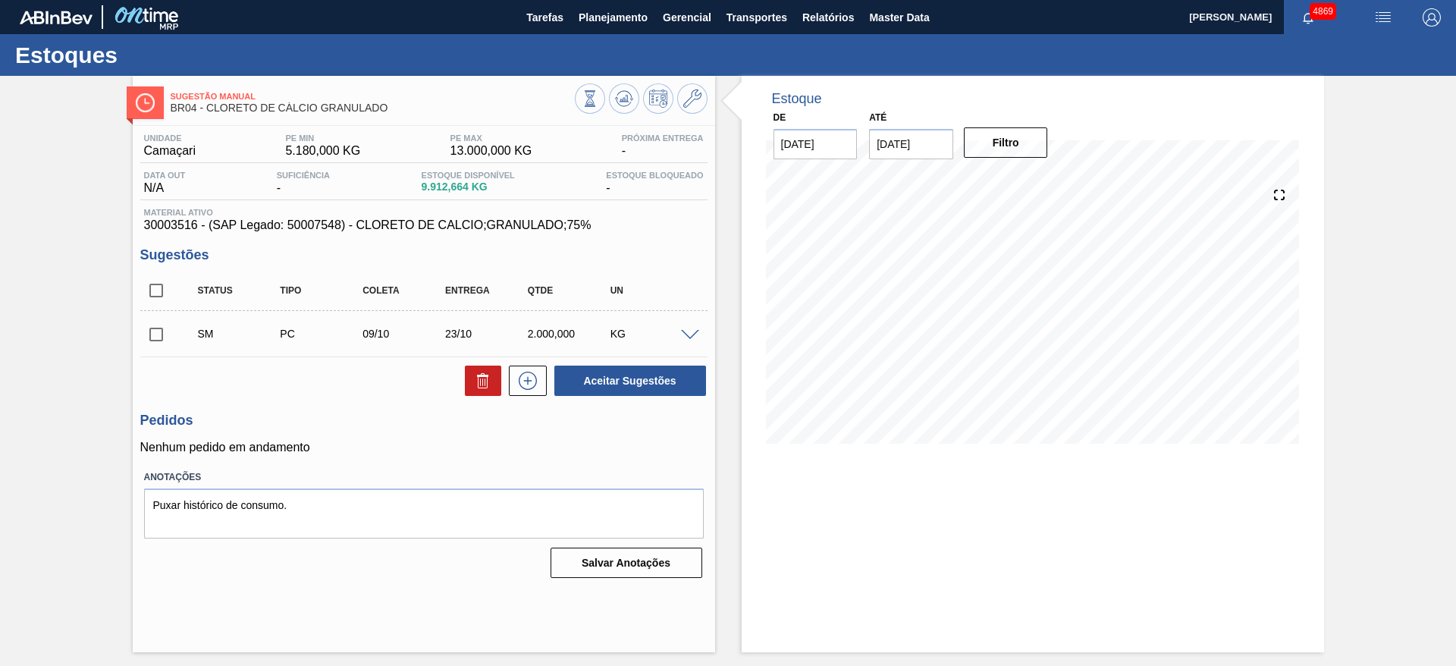
scroll to position [0, 0]
click at [149, 332] on input "checkbox" at bounding box center [156, 335] width 32 height 32
click at [625, 391] on button "Aceitar Sugestões" at bounding box center [630, 381] width 152 height 30
checkbox input "false"
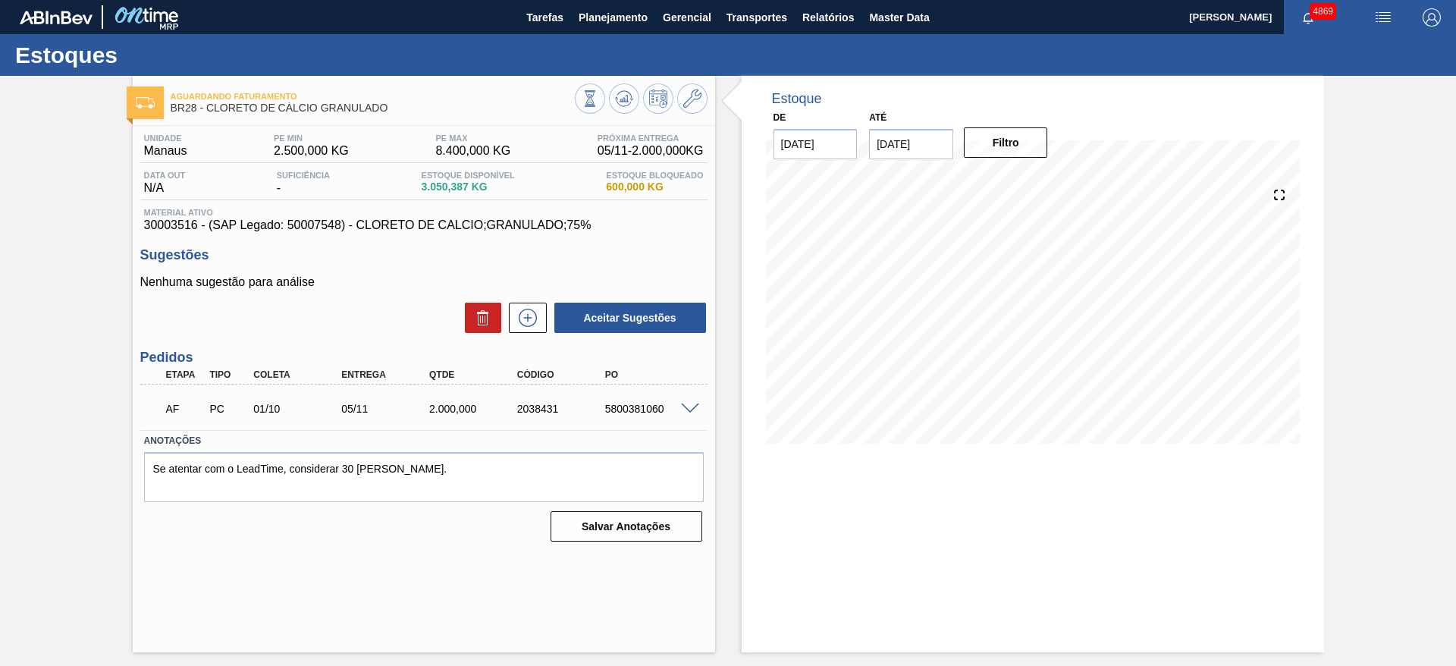
click at [694, 408] on span at bounding box center [690, 409] width 18 height 11
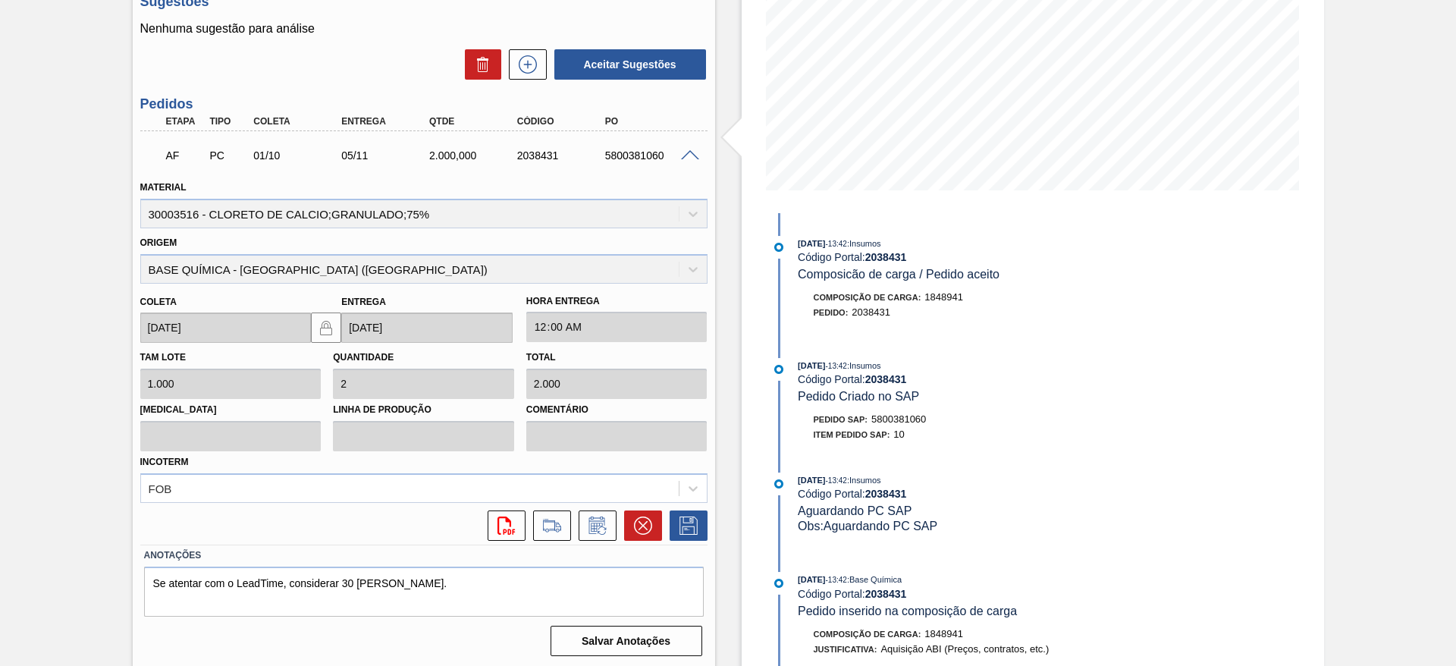
scroll to position [256, 0]
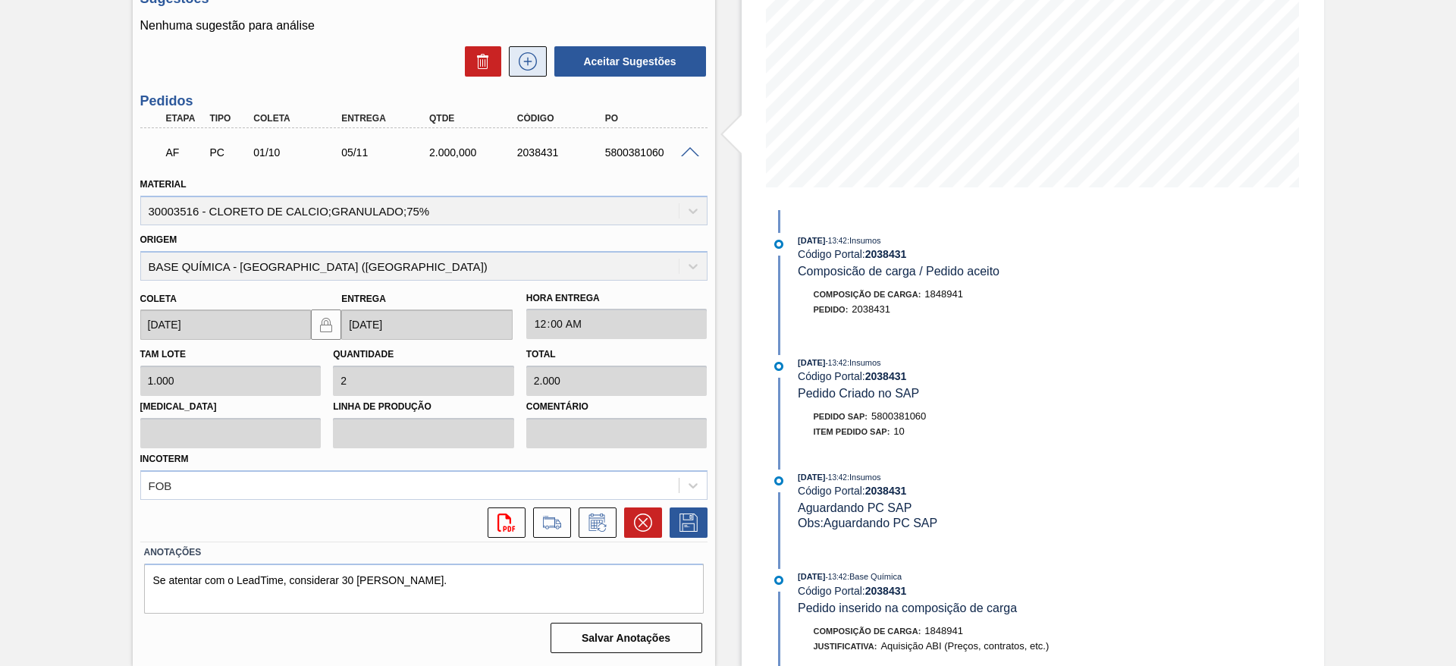
click at [530, 70] on icon at bounding box center [528, 61] width 24 height 18
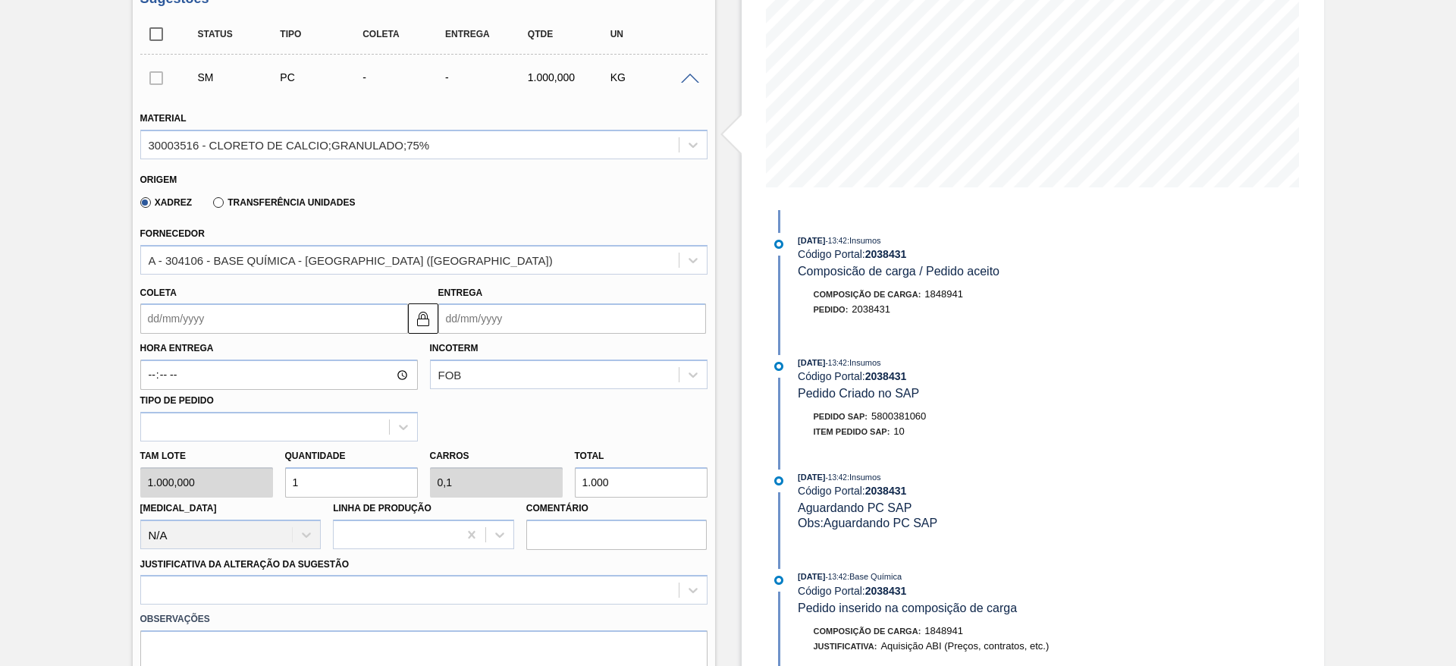
click at [259, 323] on input "Coleta" at bounding box center [274, 318] width 268 height 30
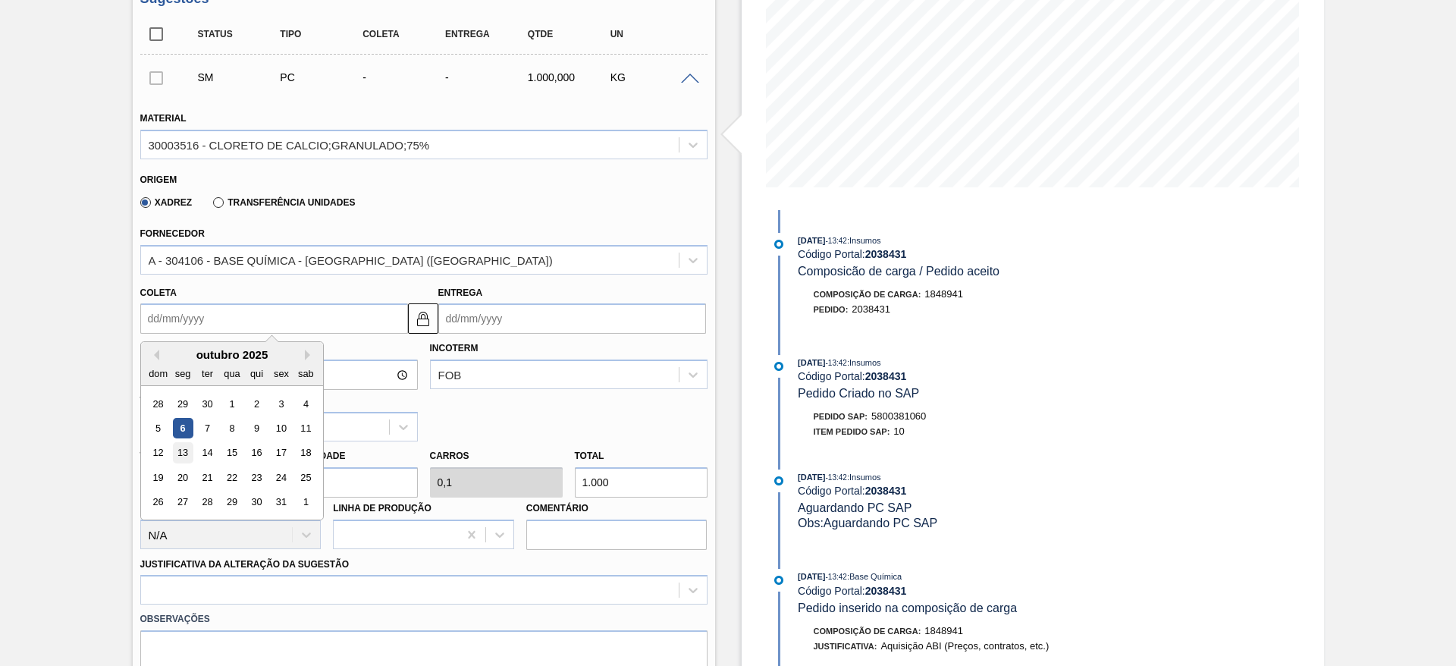
click at [185, 451] on div "13" at bounding box center [182, 453] width 20 height 20
type input "[DATE]"
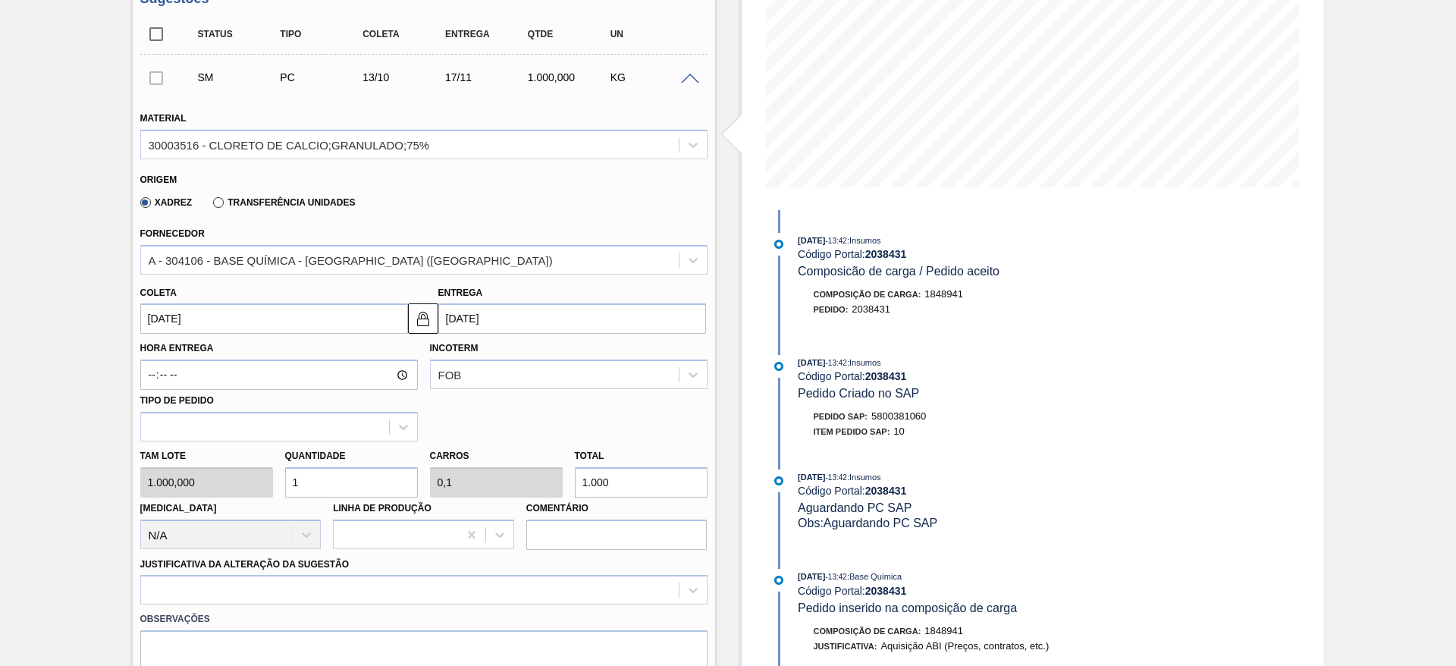
drag, startPoint x: 314, startPoint y: 481, endPoint x: 281, endPoint y: 480, distance: 33.4
click at [281, 480] on div "Quantidade 1" at bounding box center [351, 471] width 145 height 52
type input "3"
type input "0,3"
type input "3.000"
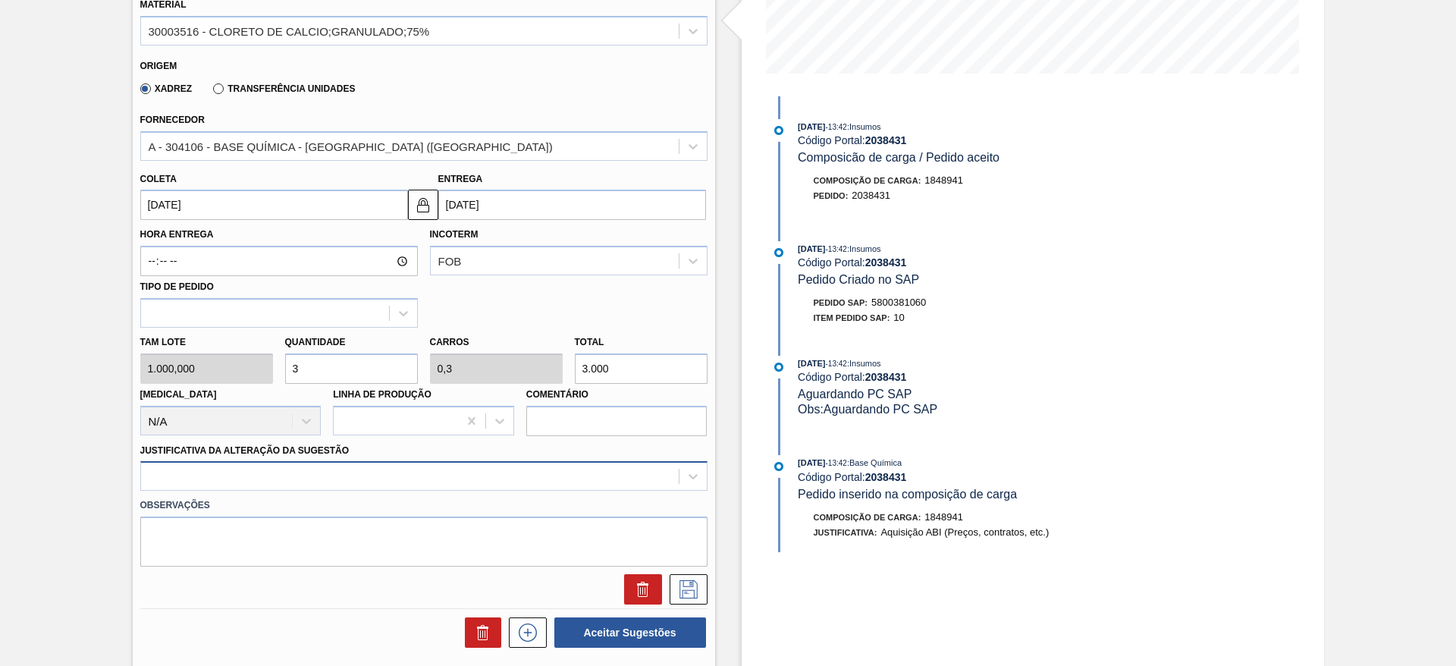
type input "3"
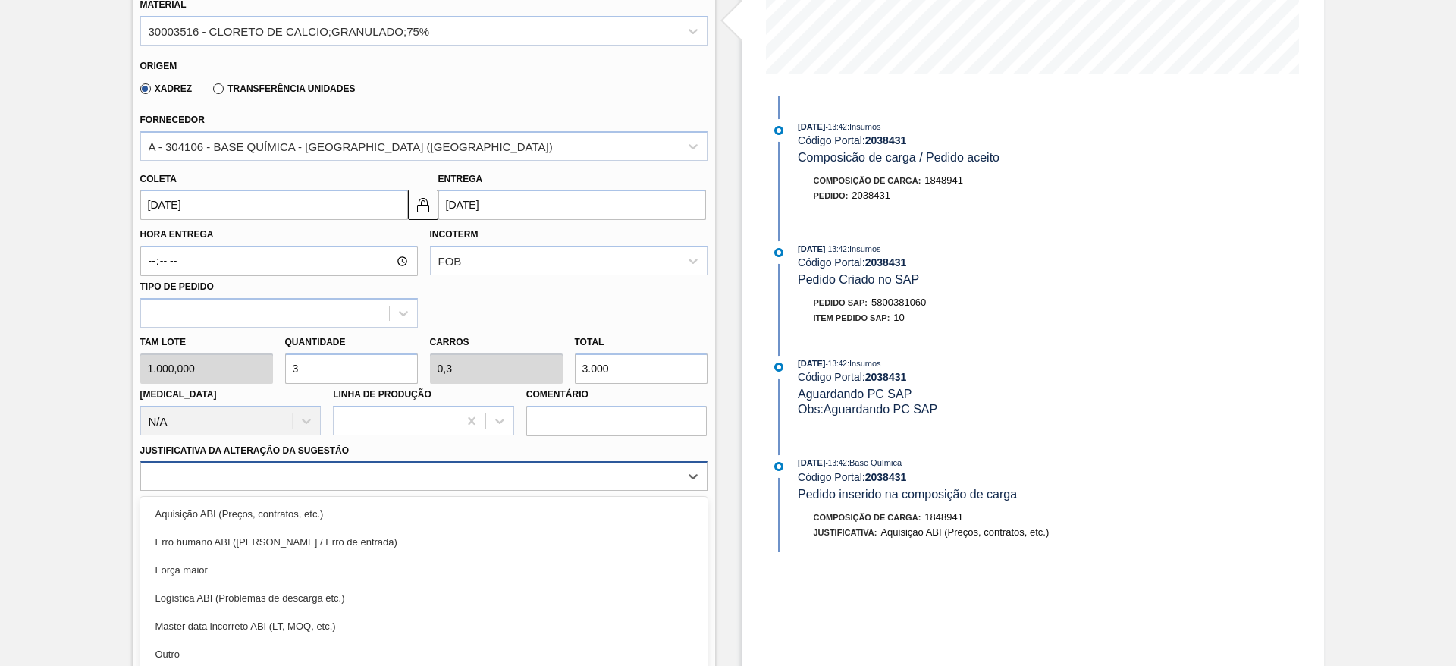
click at [426, 476] on div "option Erro humano ABI (Cálculo / Erro de entrada) focused, 2 of 18. 18 results…" at bounding box center [423, 476] width 567 height 30
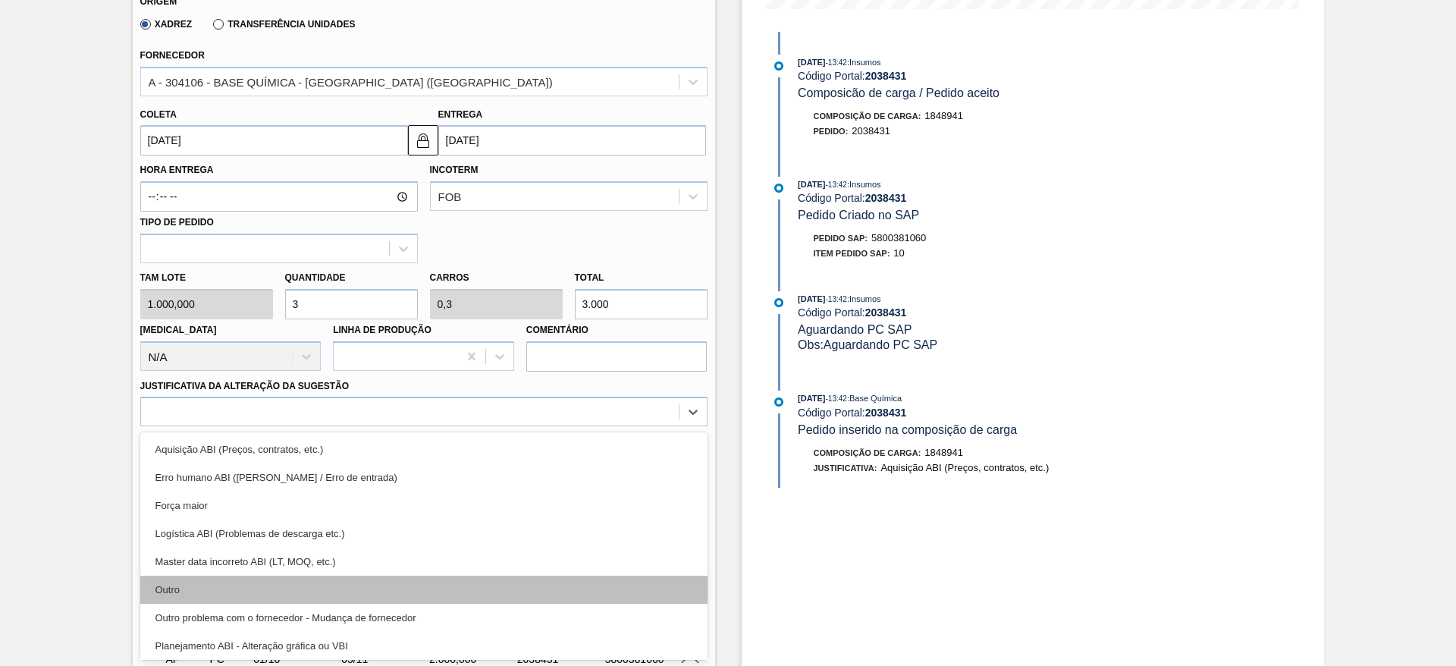
click at [318, 579] on div "Outro" at bounding box center [423, 590] width 567 height 28
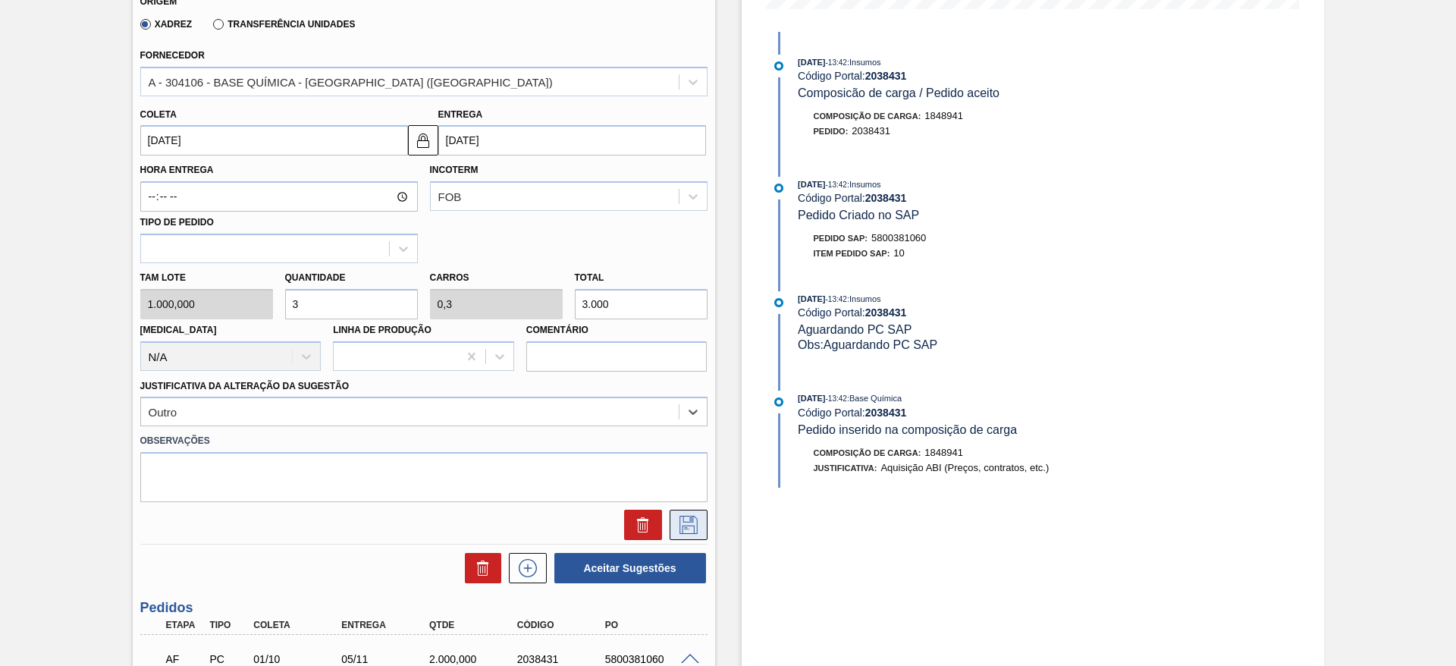
click at [693, 513] on button at bounding box center [689, 525] width 38 height 30
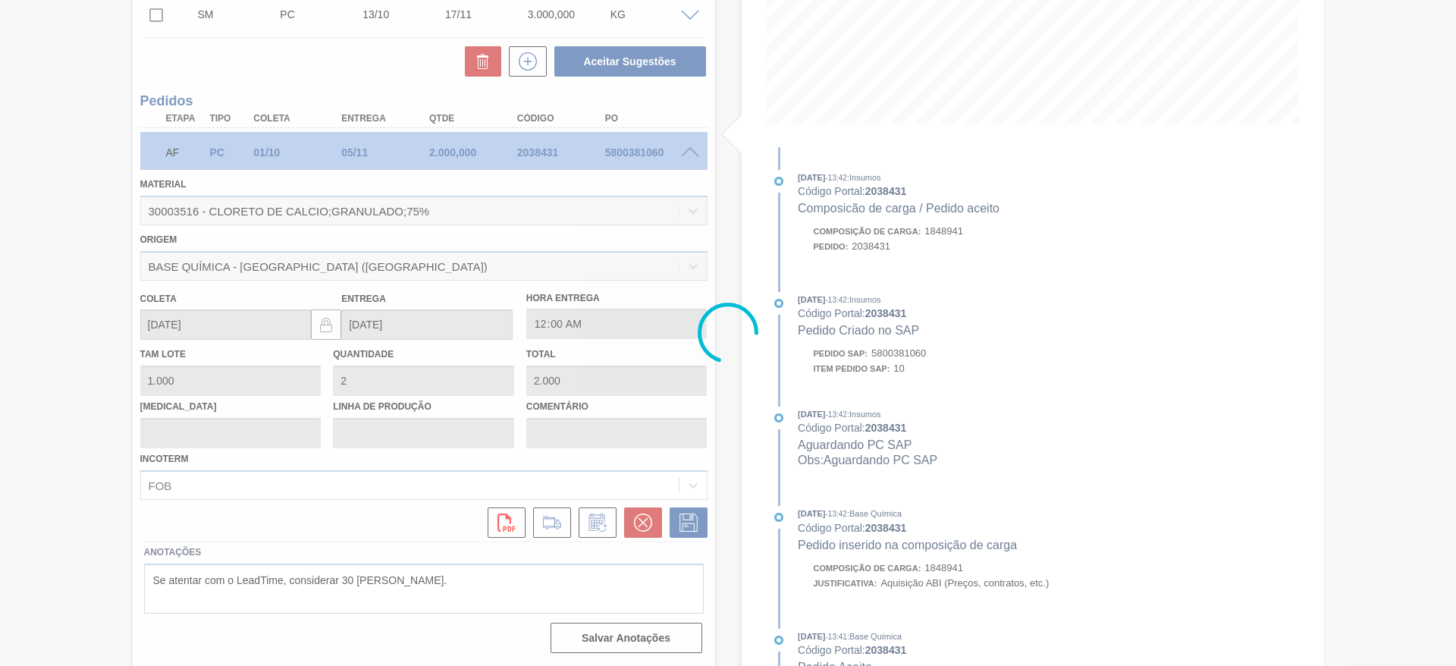
scroll to position [0, 0]
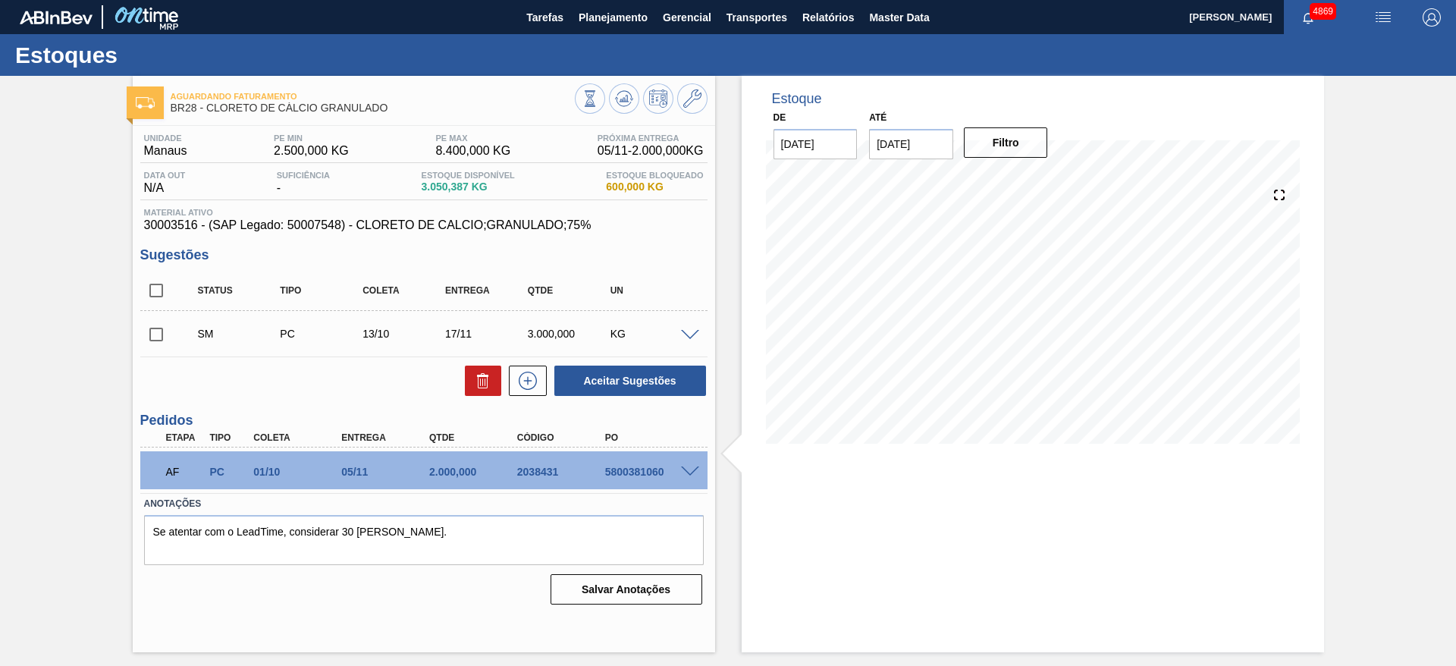
click at [685, 338] on span at bounding box center [690, 335] width 18 height 11
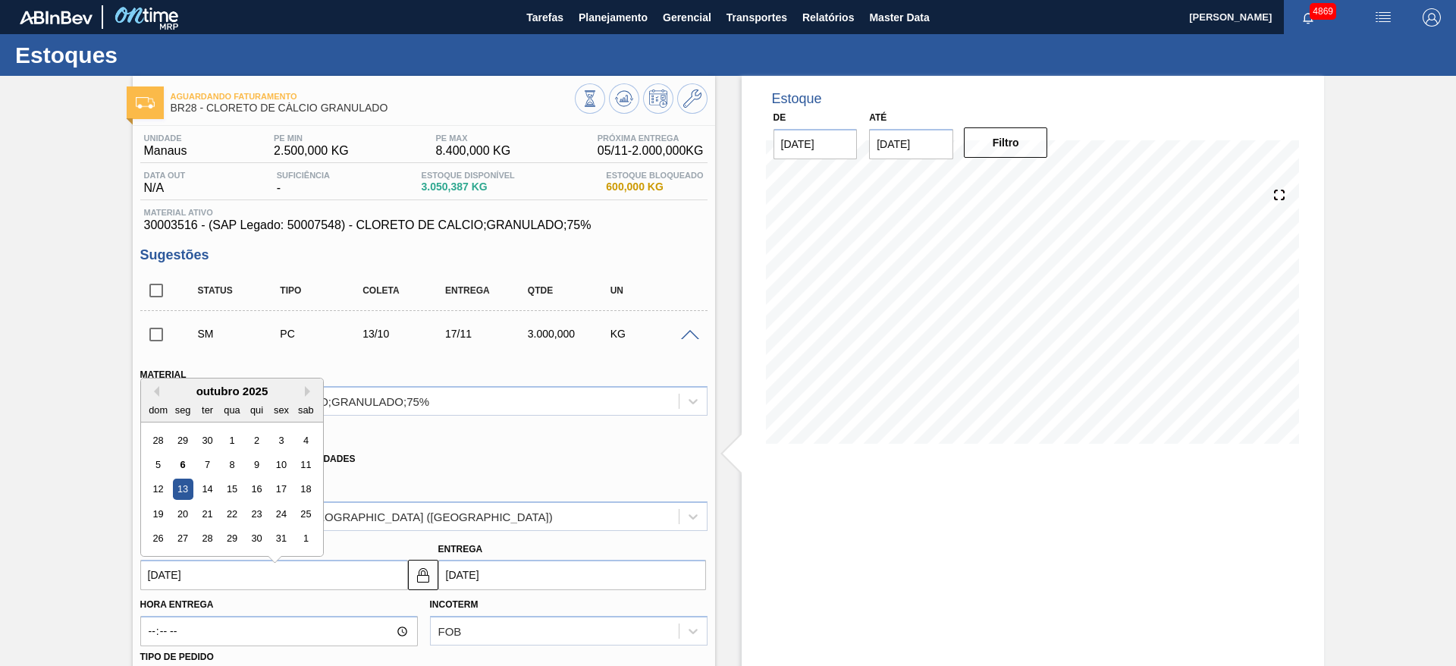
click at [282, 570] on input "[DATE]" at bounding box center [274, 575] width 268 height 30
click at [257, 485] on div "16" at bounding box center [256, 482] width 20 height 20
type input "[DATE]"
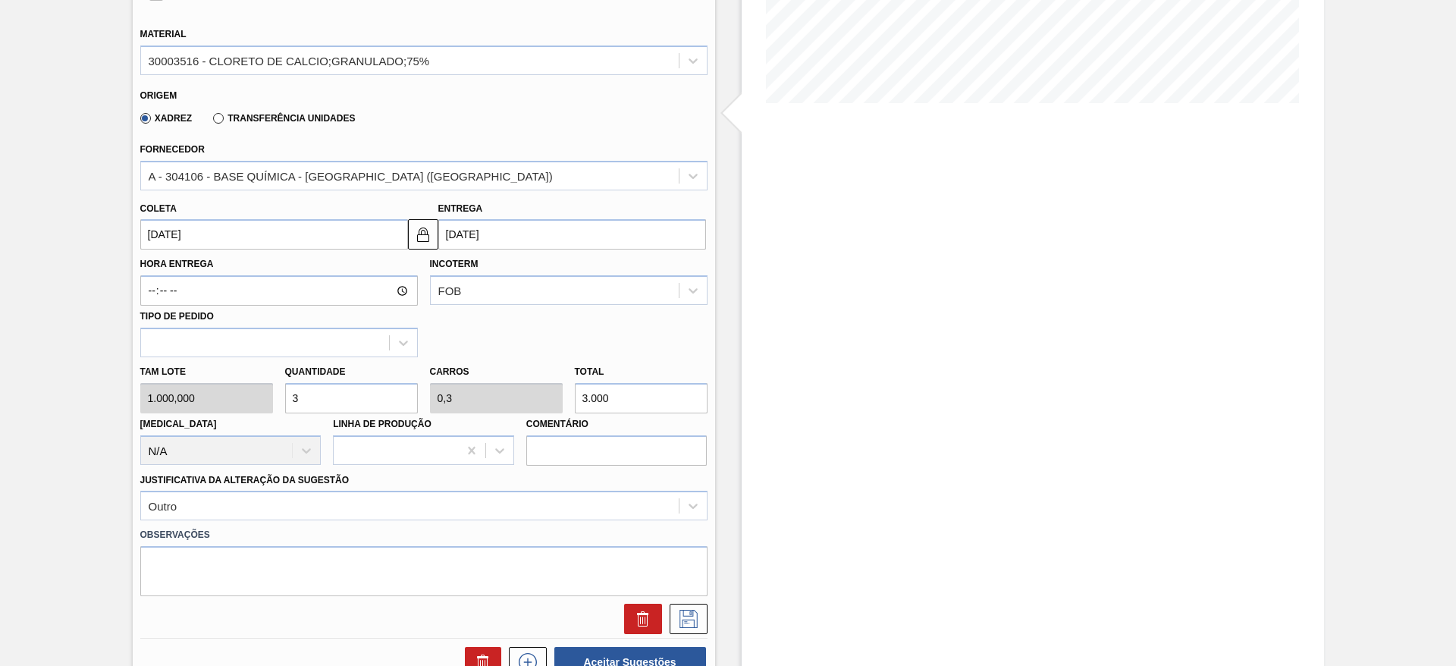
scroll to position [341, 0]
click at [694, 606] on button at bounding box center [689, 618] width 38 height 30
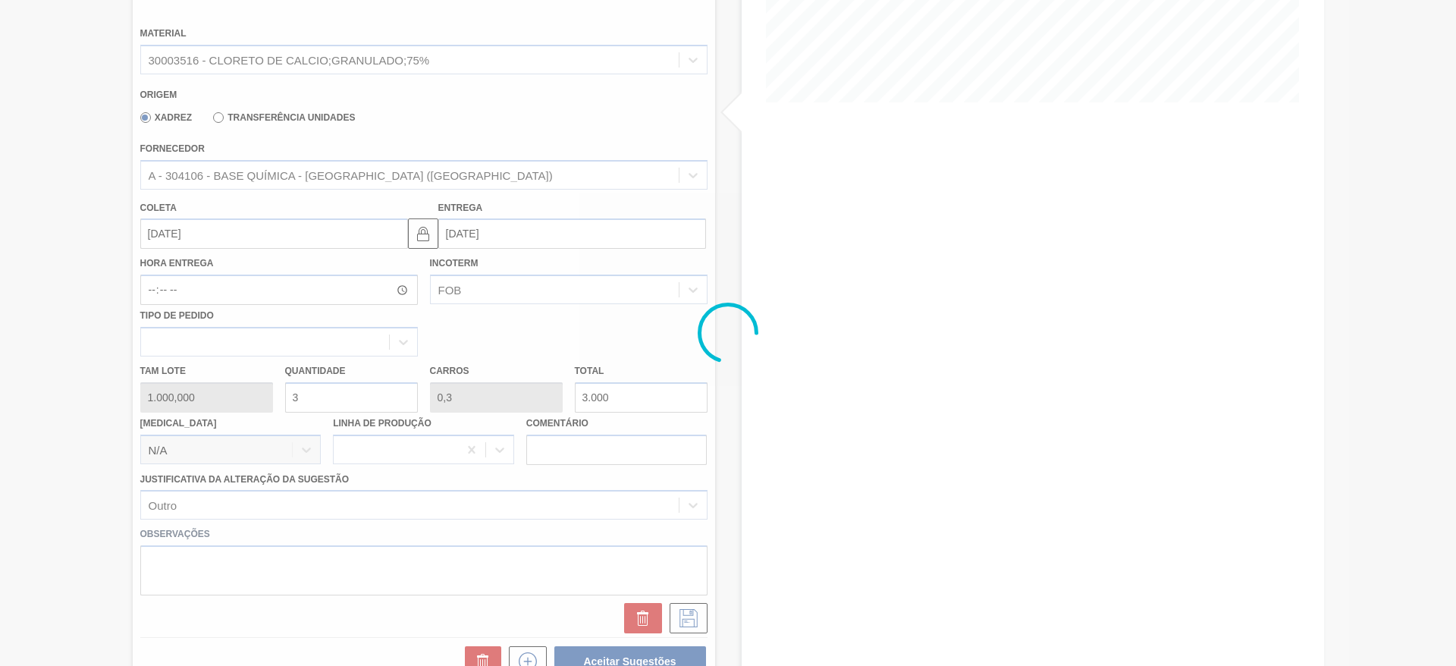
scroll to position [0, 0]
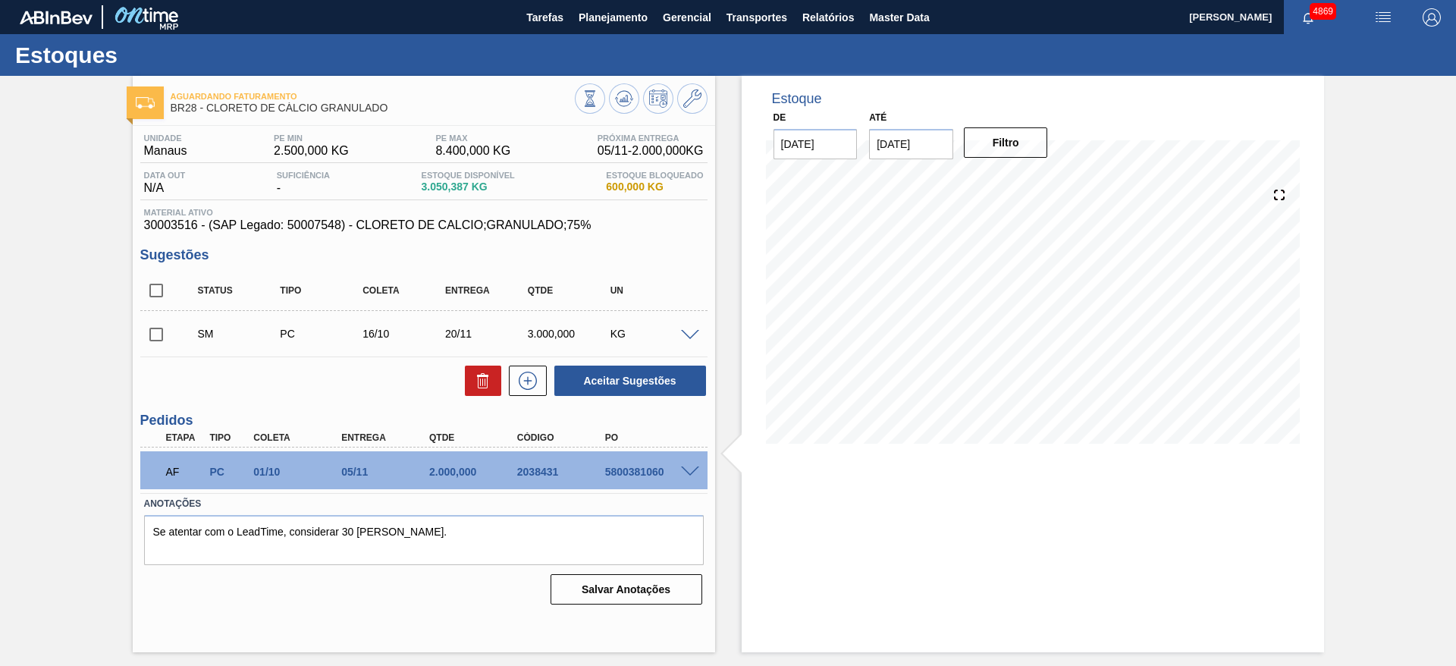
click at [161, 335] on input "checkbox" at bounding box center [156, 335] width 32 height 32
click at [634, 386] on button "Aceitar Sugestões" at bounding box center [630, 381] width 152 height 30
checkbox input "false"
